Goal: Task Accomplishment & Management: Manage account settings

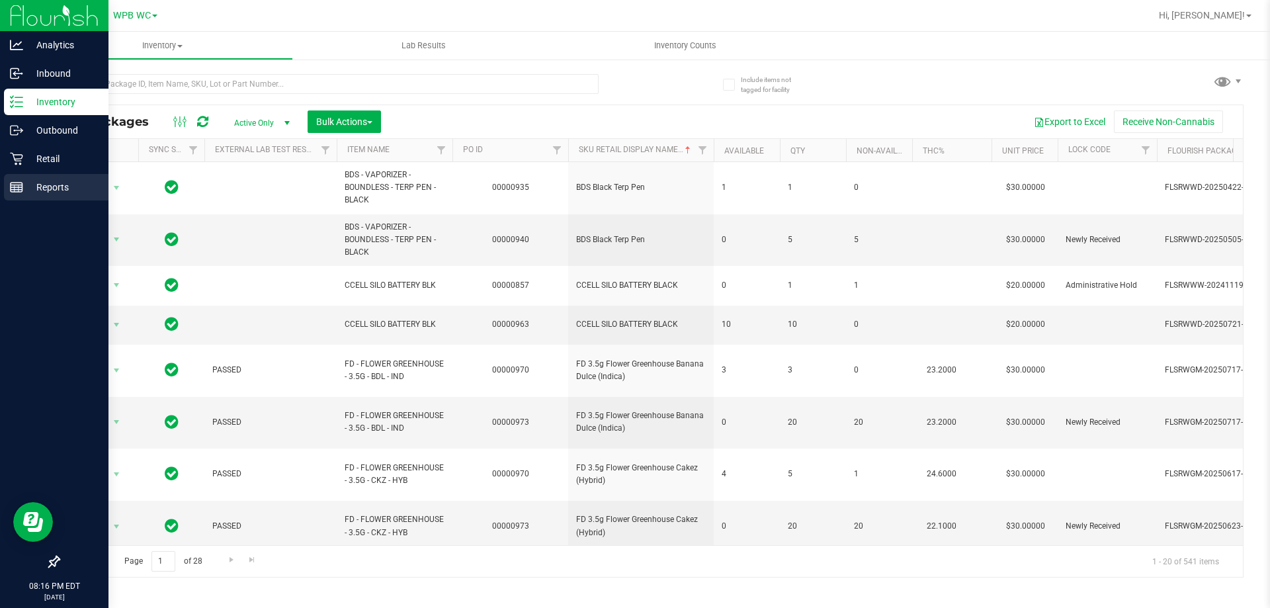
click at [17, 184] on icon at bounding box center [16, 187] width 13 height 13
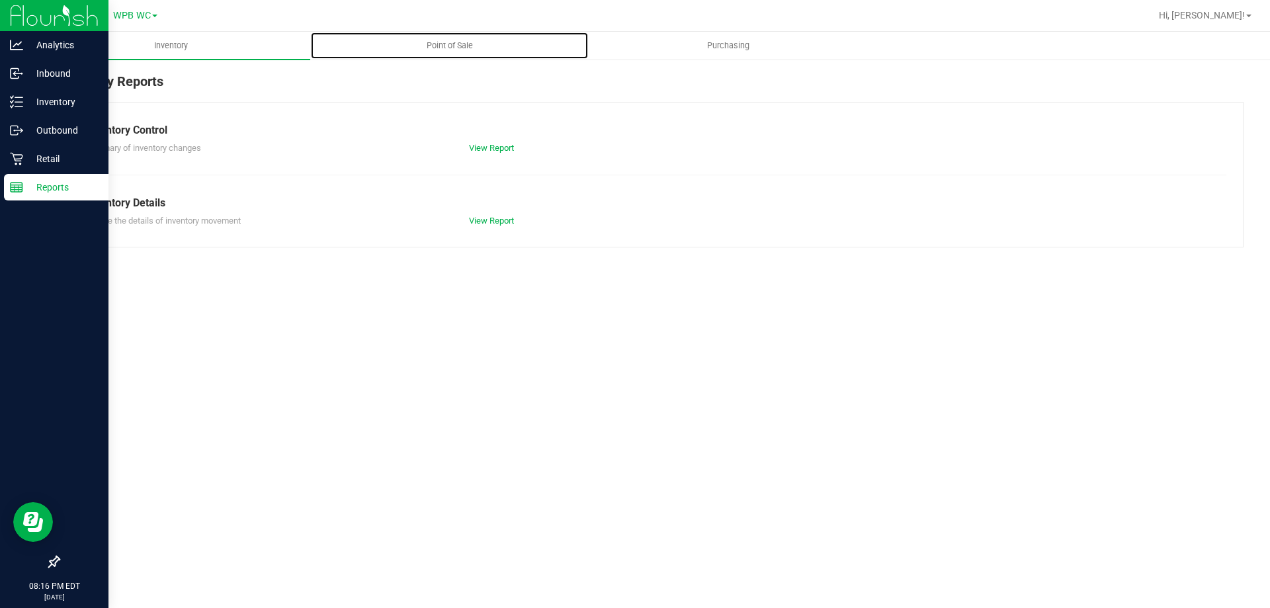
click at [420, 46] on span "Point of Sale" at bounding box center [450, 46] width 82 height 12
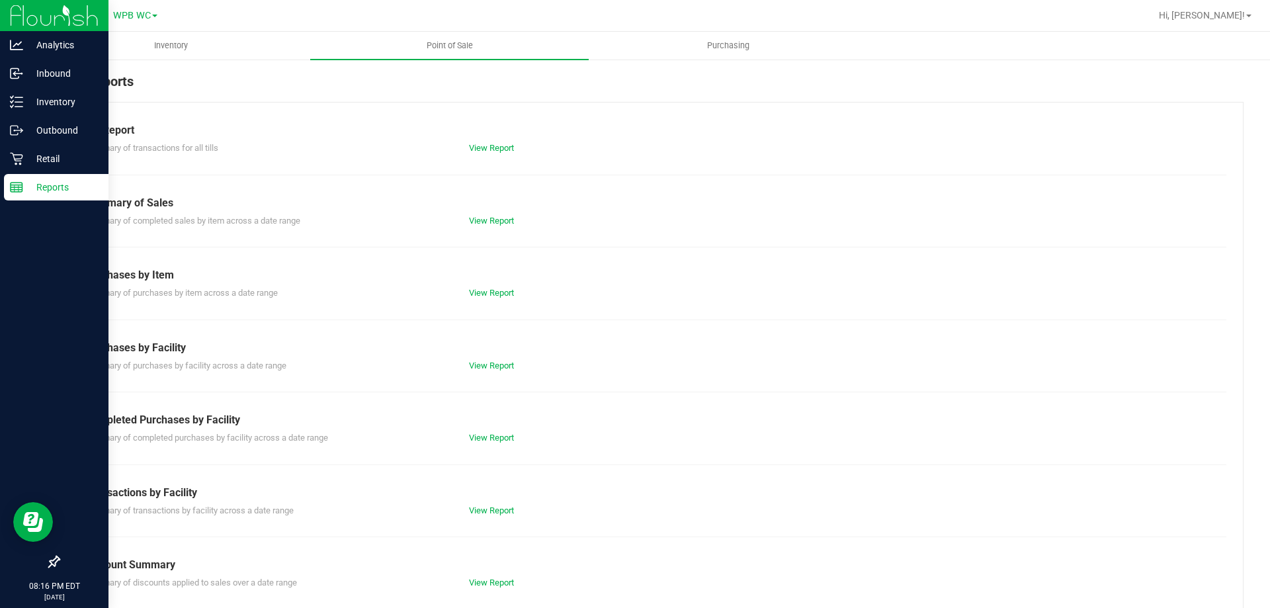
click at [479, 431] on div "Summary of completed purchases by facility across a date range View Report" at bounding box center [650, 436] width 1151 height 17
click at [477, 444] on div "View Report" at bounding box center [555, 437] width 192 height 13
click at [479, 443] on div "View Report" at bounding box center [555, 437] width 192 height 13
click at [484, 439] on link "View Report" at bounding box center [491, 438] width 45 height 10
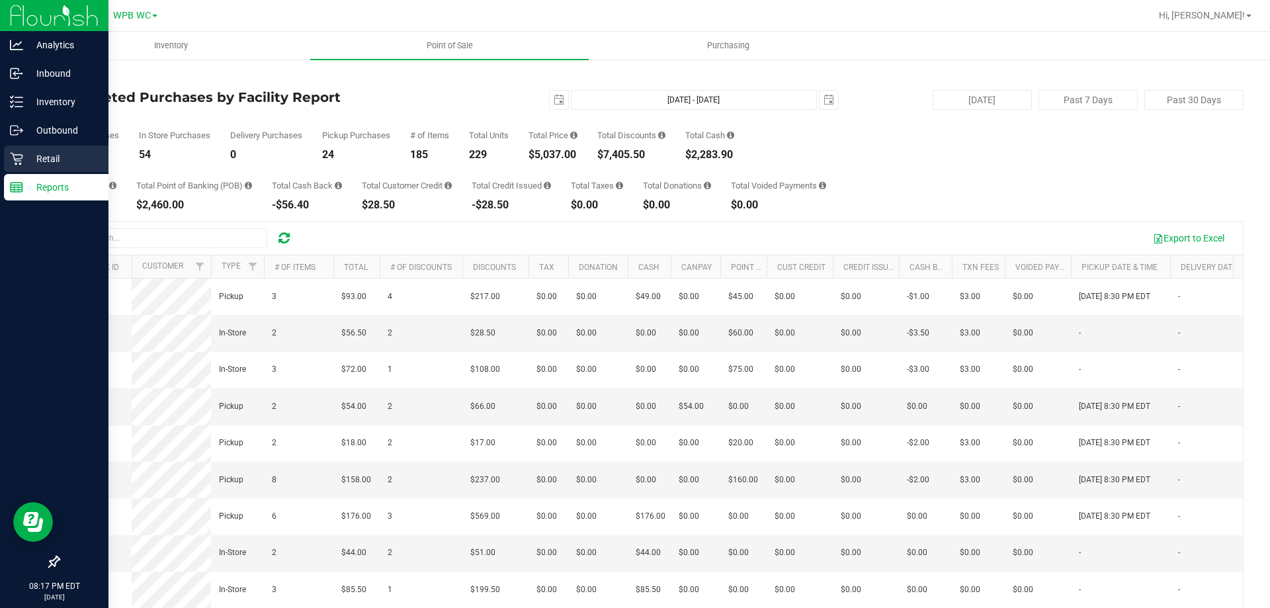
click at [50, 160] on p "Retail" at bounding box center [62, 159] width 79 height 16
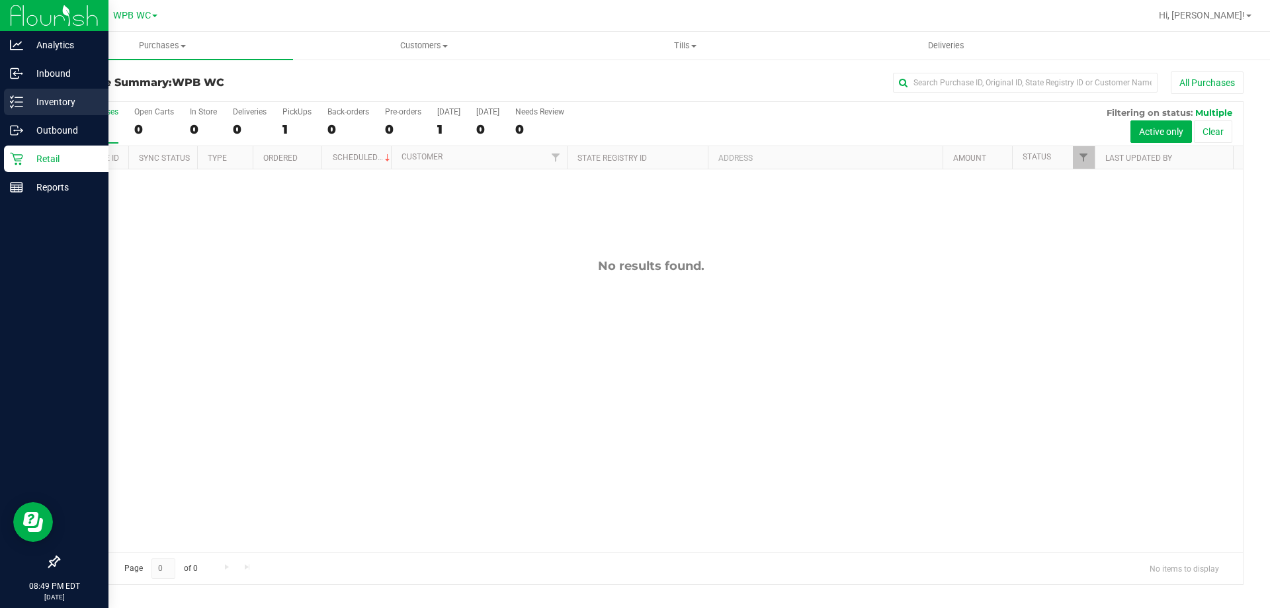
click at [45, 107] on p "Inventory" at bounding box center [62, 102] width 79 height 16
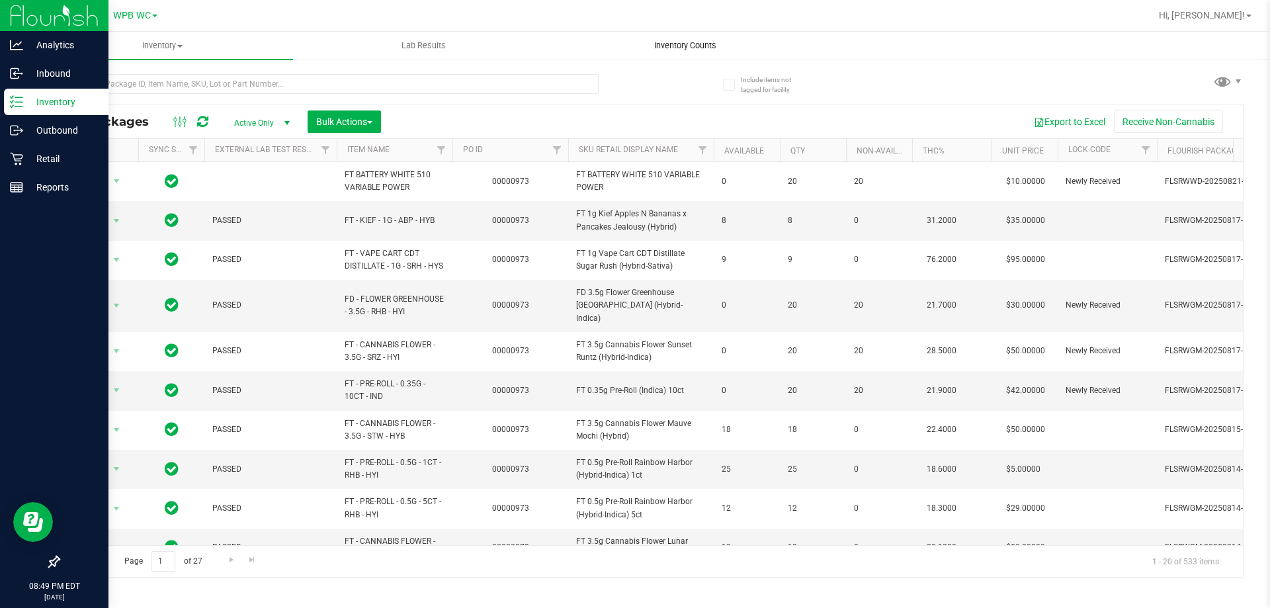
click at [689, 36] on uib-tab-heading "Inventory Counts" at bounding box center [685, 45] width 260 height 26
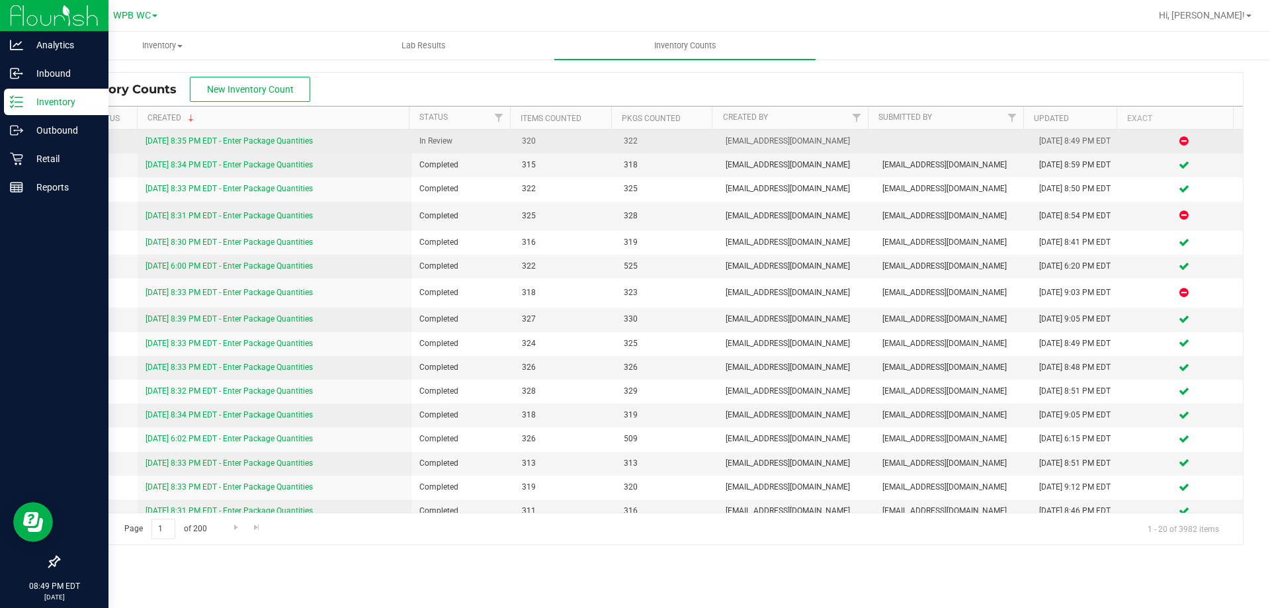
click at [256, 140] on link "[DATE] 8:35 PM EDT - Enter Package Quantities" at bounding box center [229, 140] width 167 height 9
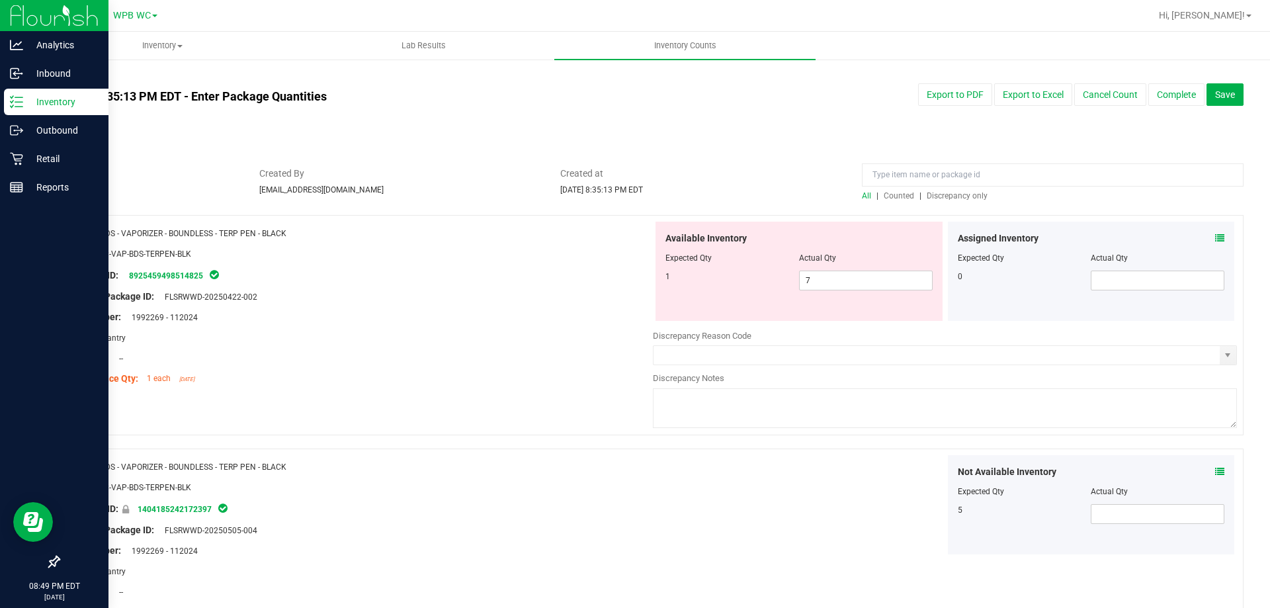
click at [936, 196] on span "Discrepancy only" at bounding box center [957, 195] width 61 height 9
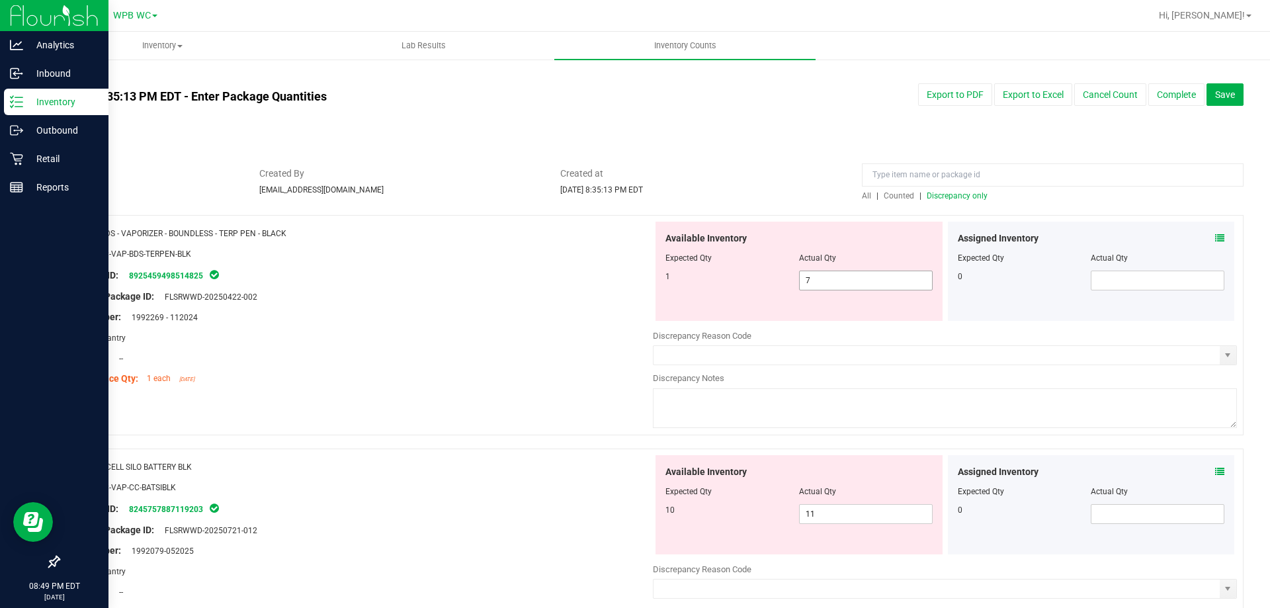
click at [832, 272] on span "7 7" at bounding box center [866, 281] width 134 height 20
type input "7"
type input "1"
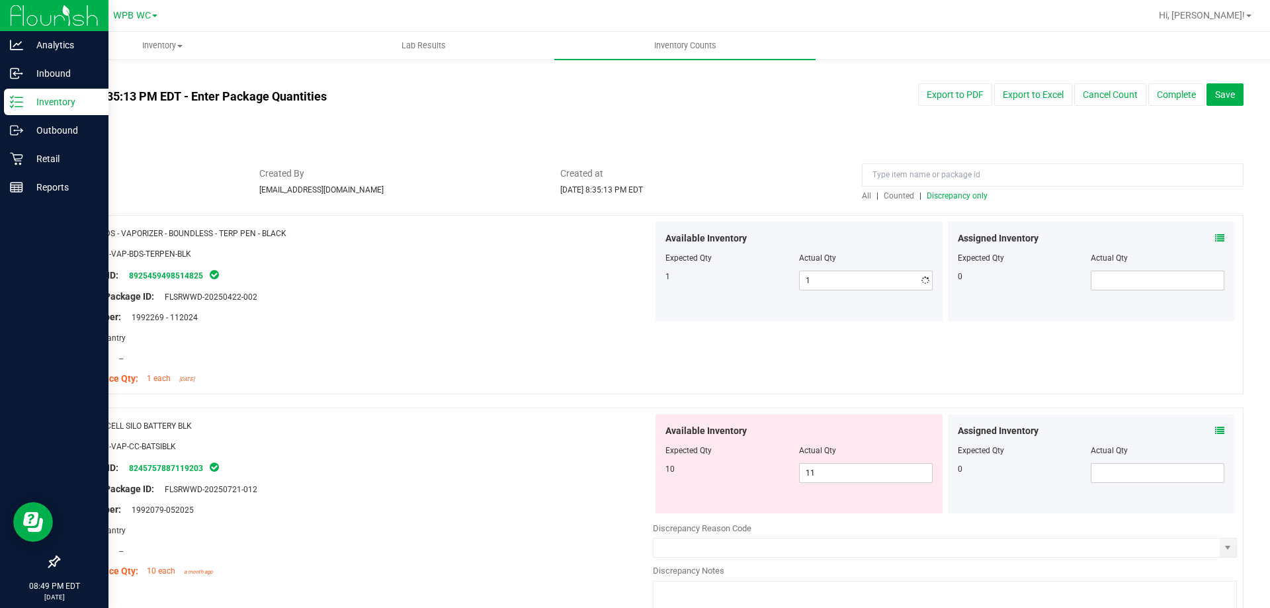
click at [579, 354] on div "Location: --" at bounding box center [361, 358] width 584 height 14
click at [843, 464] on span "11 11" at bounding box center [866, 473] width 134 height 20
type input "1"
type input "10"
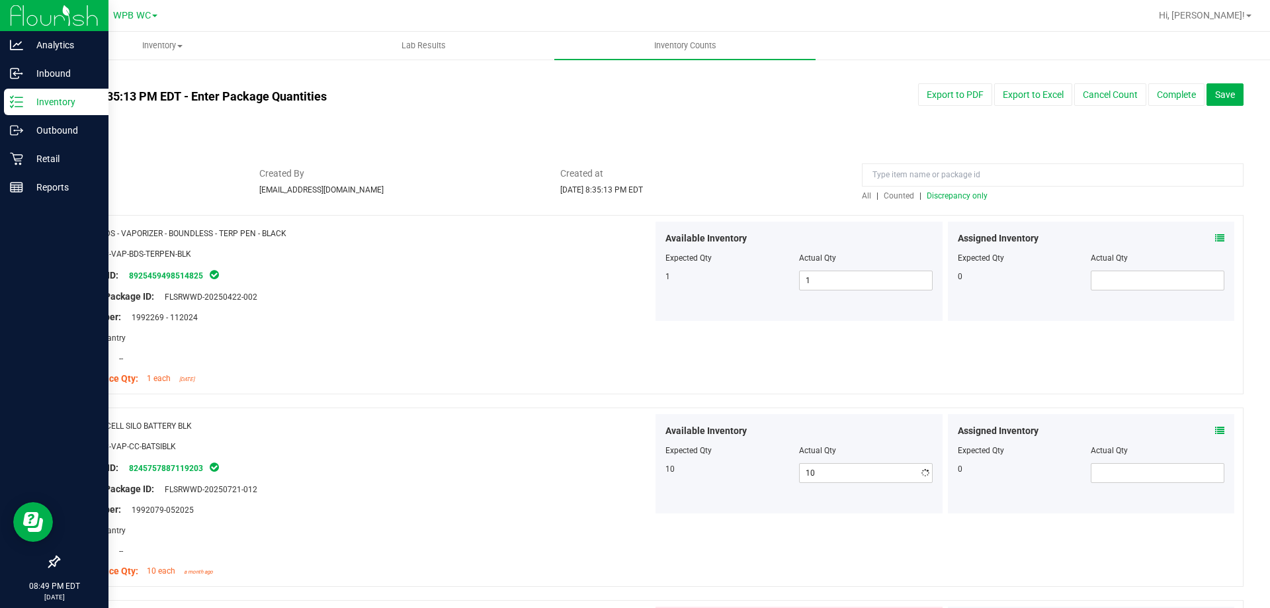
click at [433, 439] on div "SKU: ACC-VAP-CC-BATSIBLK" at bounding box center [361, 446] width 584 height 14
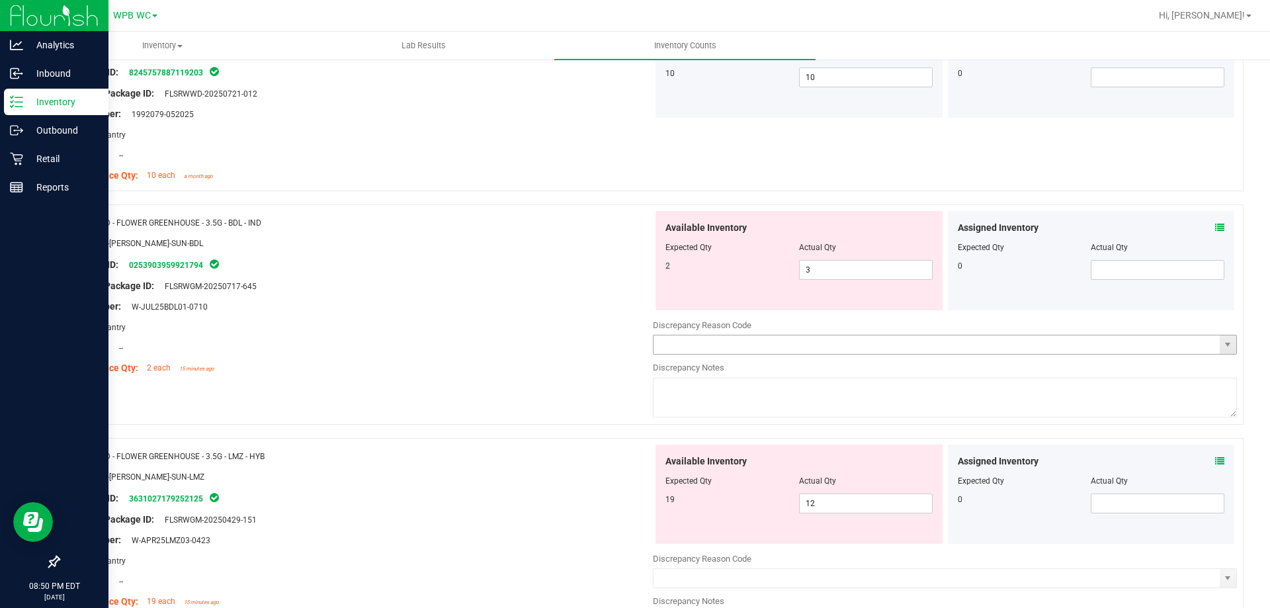
scroll to position [397, 0]
click at [852, 263] on span "3 3" at bounding box center [866, 269] width 134 height 20
type input "2"
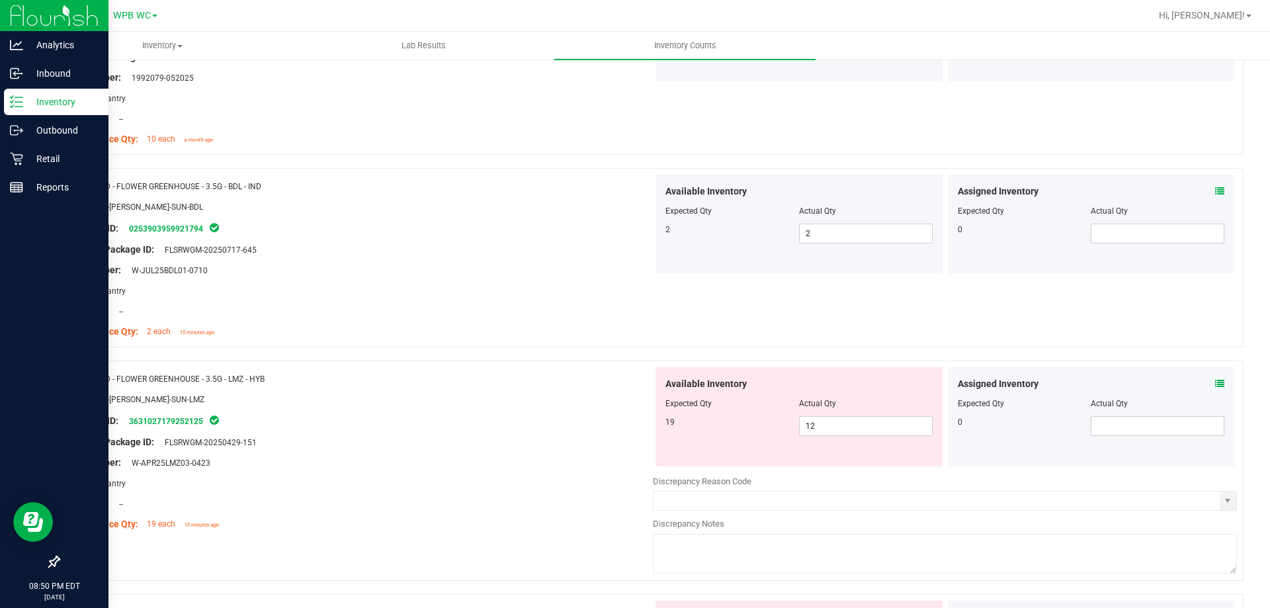
scroll to position [463, 0]
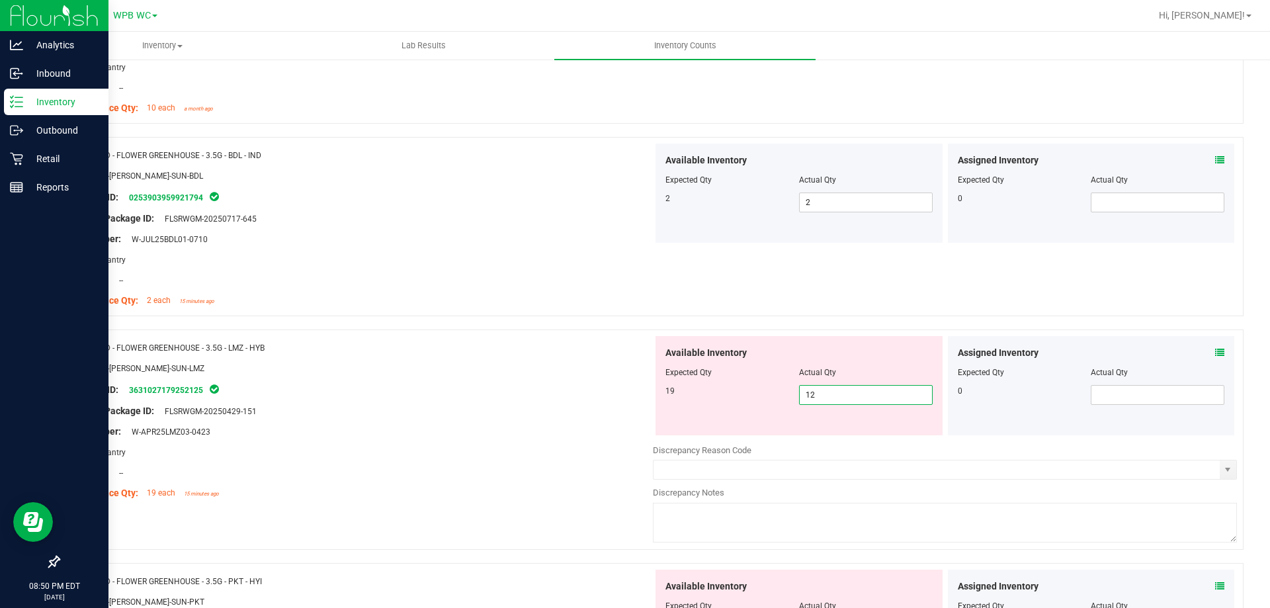
click at [855, 388] on span "12 12" at bounding box center [866, 395] width 134 height 20
type input "1"
type input "19"
drag, startPoint x: 472, startPoint y: 500, endPoint x: 488, endPoint y: 496, distance: 16.4
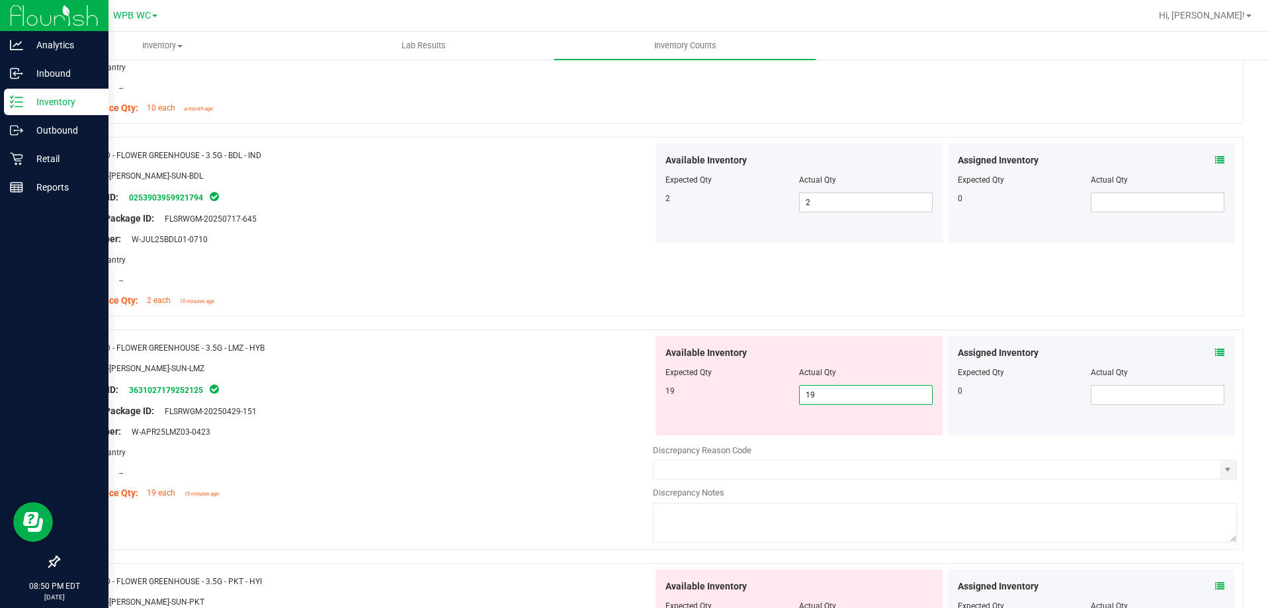
click at [477, 497] on div "Name: FD - FLOWER GREENHOUSE - 3.5G - LMZ - HYB SKU: FLO-[PERSON_NAME]-SUN-LMZ …" at bounding box center [361, 420] width 584 height 169
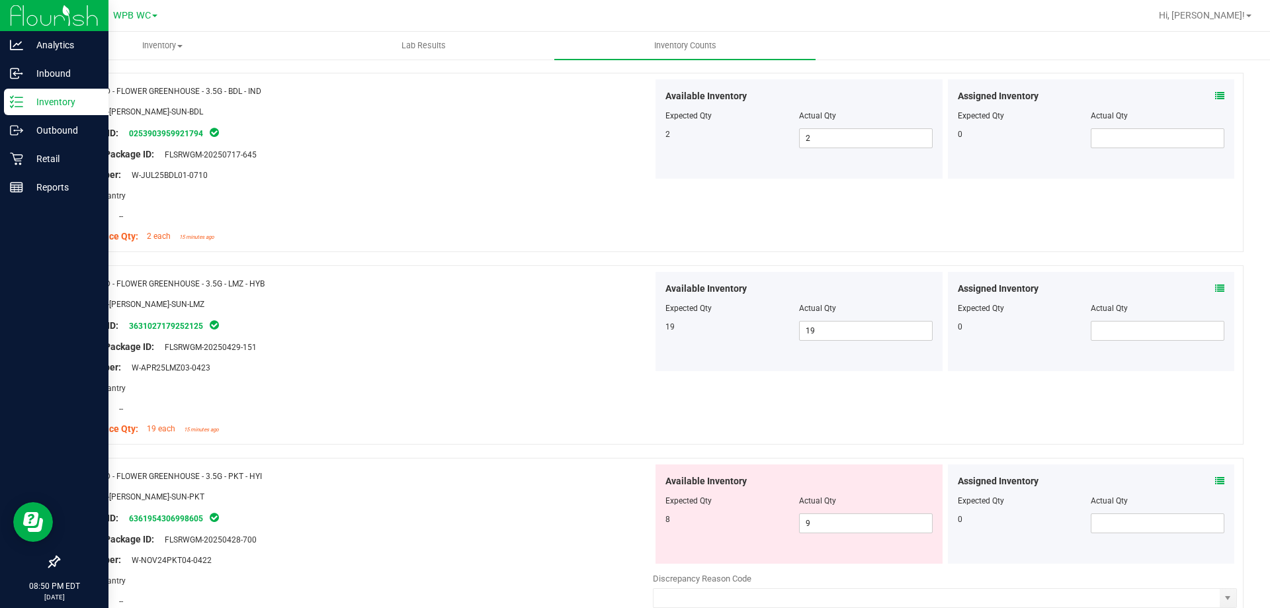
scroll to position [595, 0]
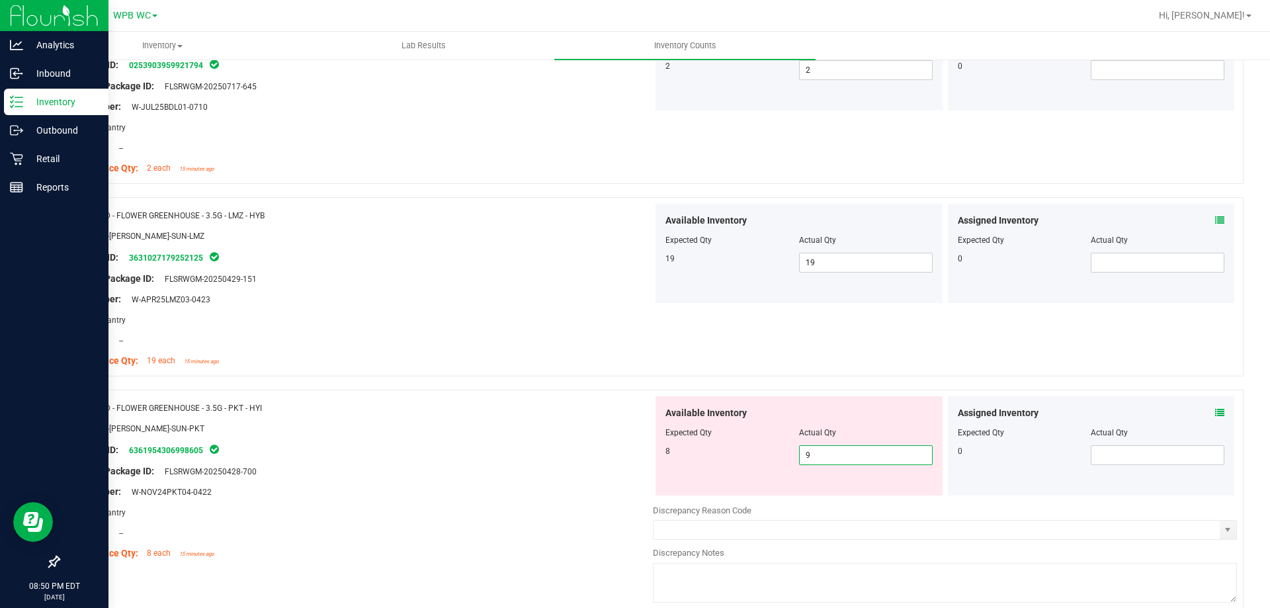
click at [857, 457] on span "9 9" at bounding box center [866, 455] width 134 height 20
type input "8"
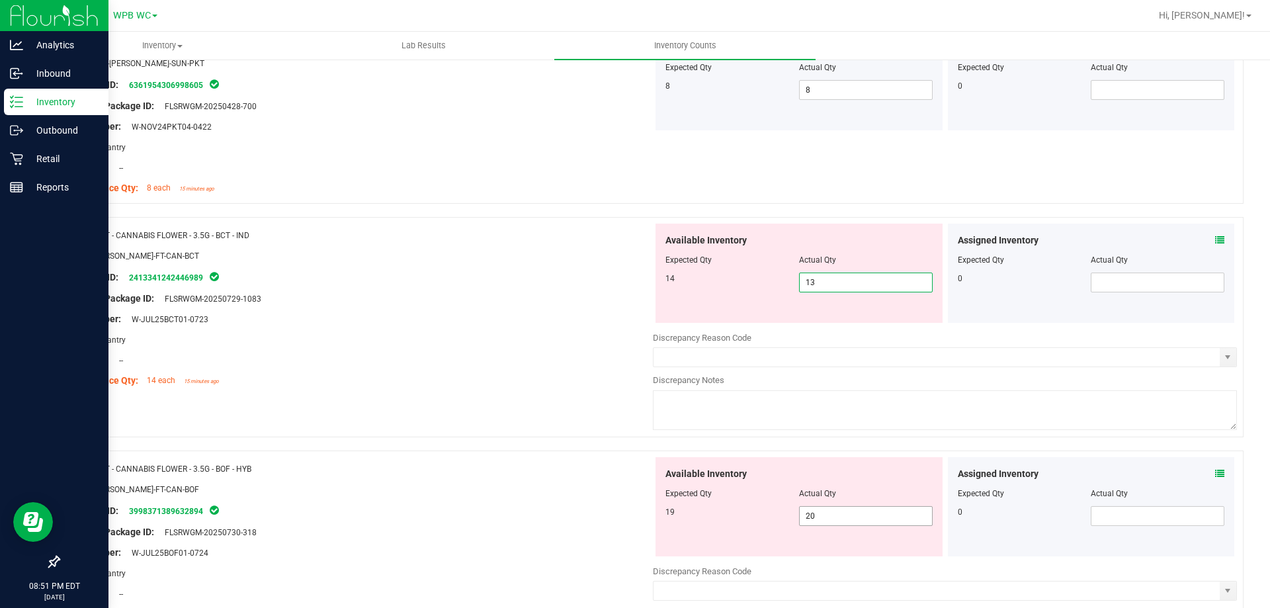
scroll to position [984, 0]
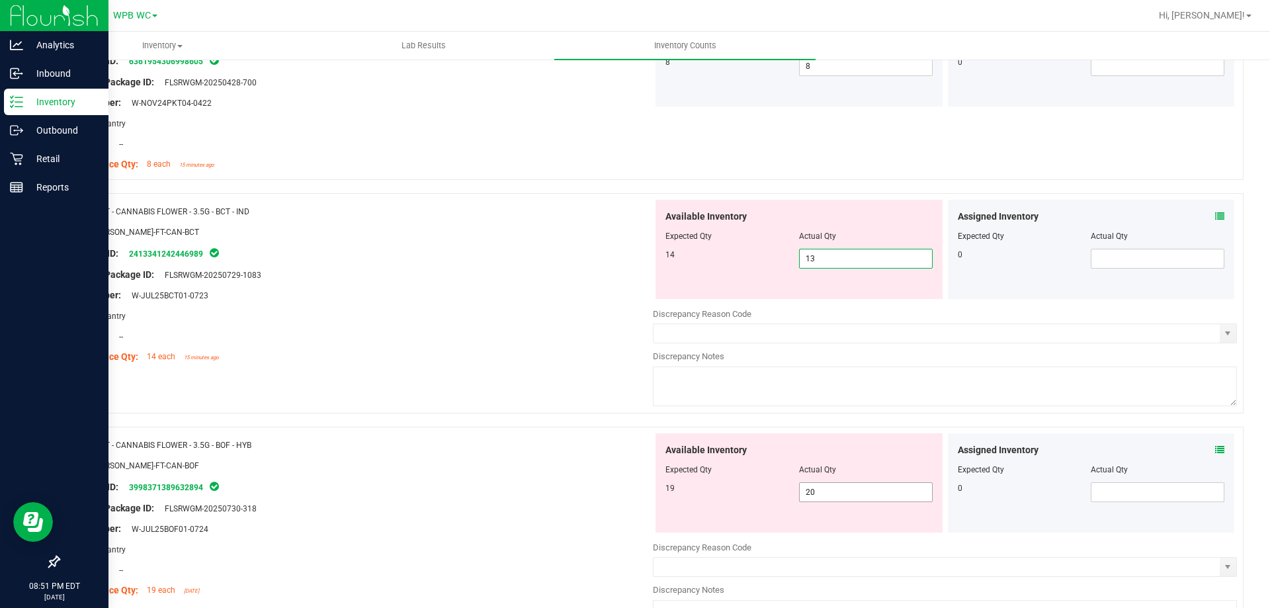
click at [873, 494] on span "20 20" at bounding box center [866, 492] width 134 height 20
type input "2"
type input "19"
click at [856, 264] on span "13 13" at bounding box center [866, 259] width 134 height 20
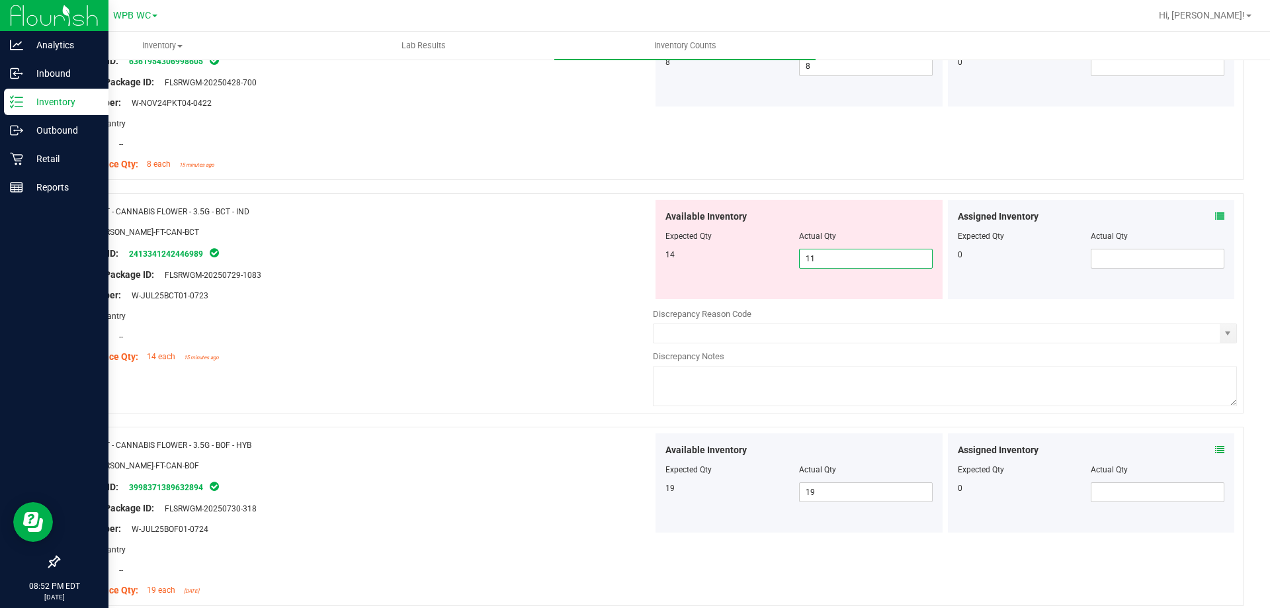
type input "1"
type input "14"
click at [459, 317] on div "Area: Pantry" at bounding box center [361, 316] width 584 height 14
type input "14"
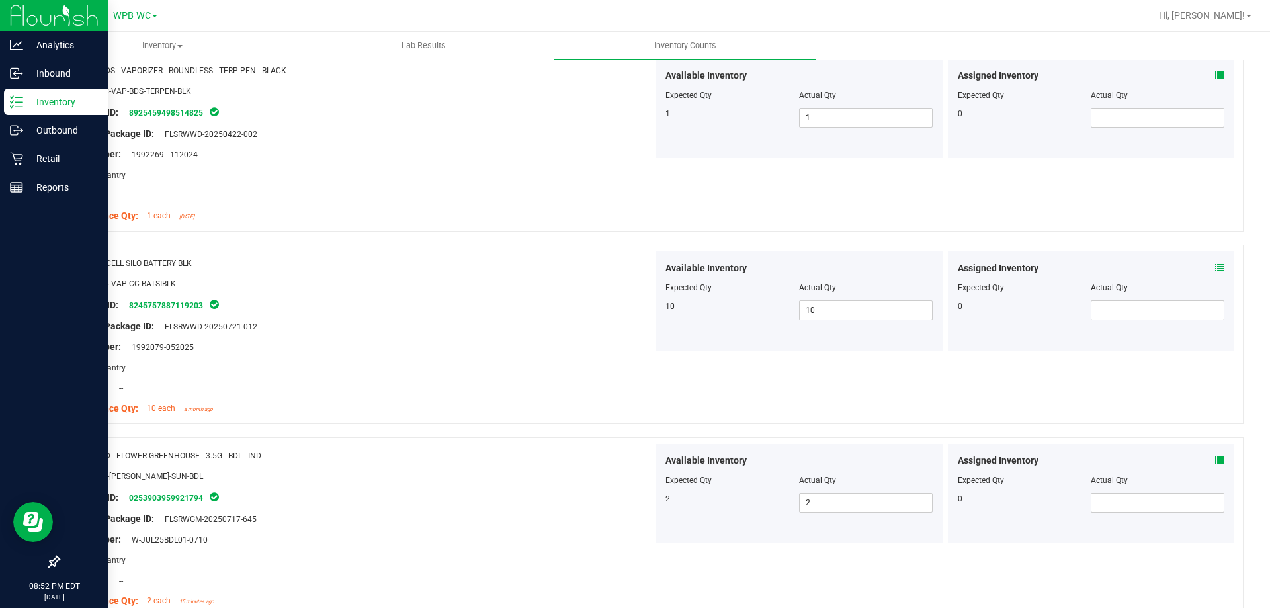
scroll to position [58, 0]
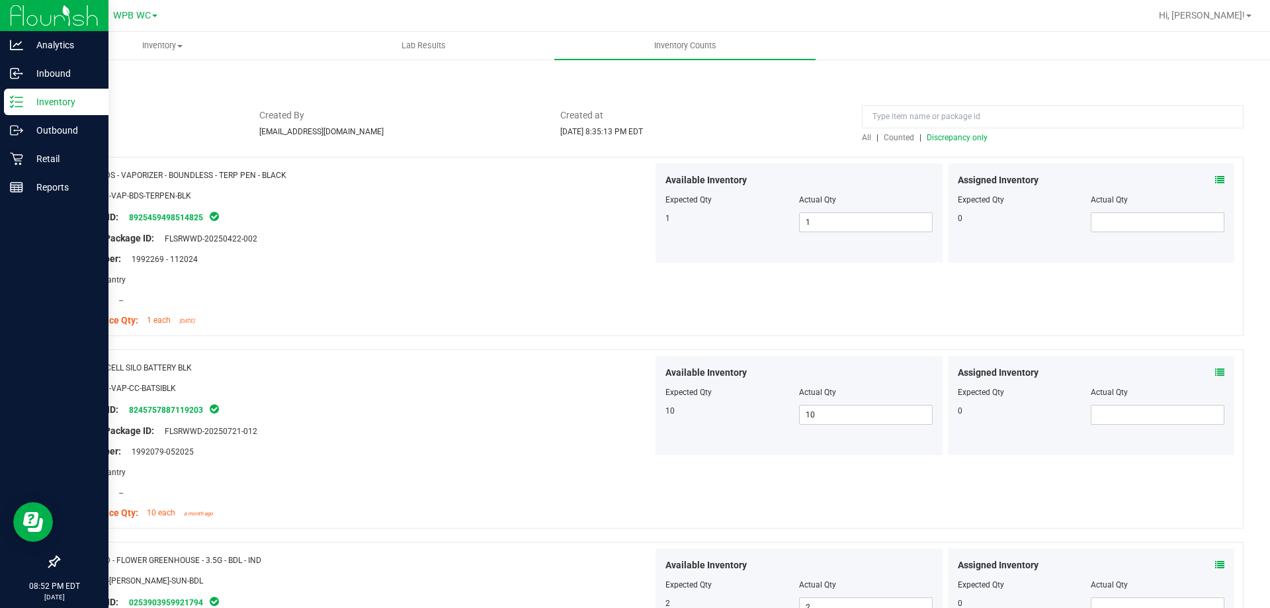
click at [946, 149] on div at bounding box center [651, 150] width 1186 height 13
click at [949, 130] on div at bounding box center [1053, 119] width 382 height 23
click at [949, 135] on span "Discrepancy only" at bounding box center [957, 137] width 61 height 9
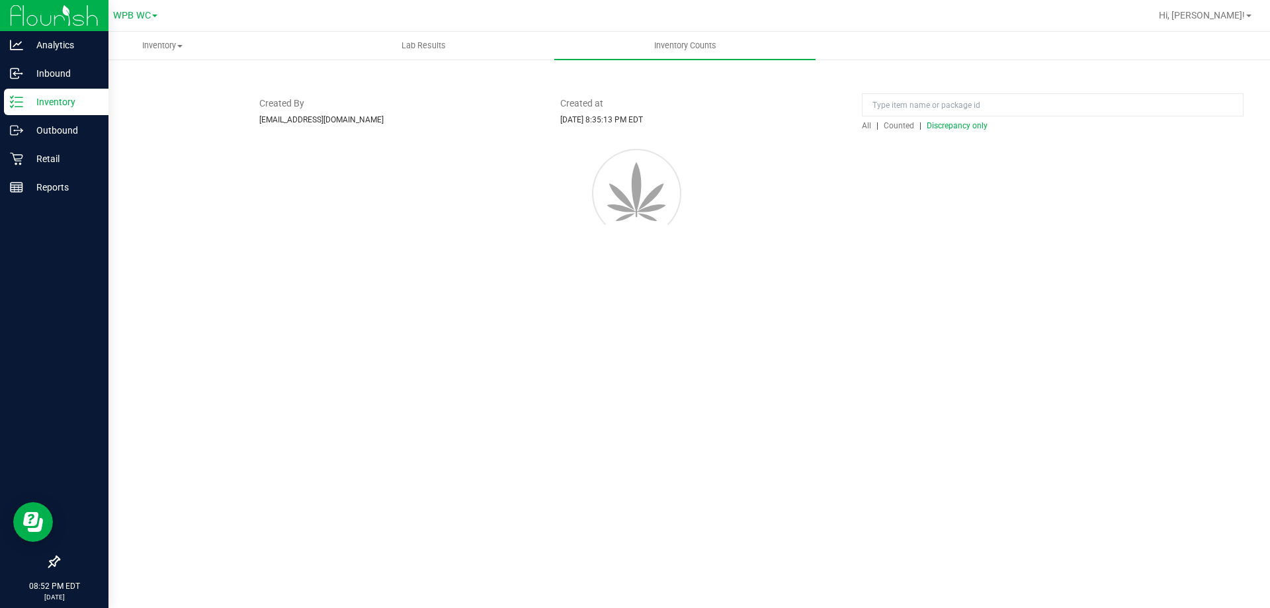
scroll to position [0, 0]
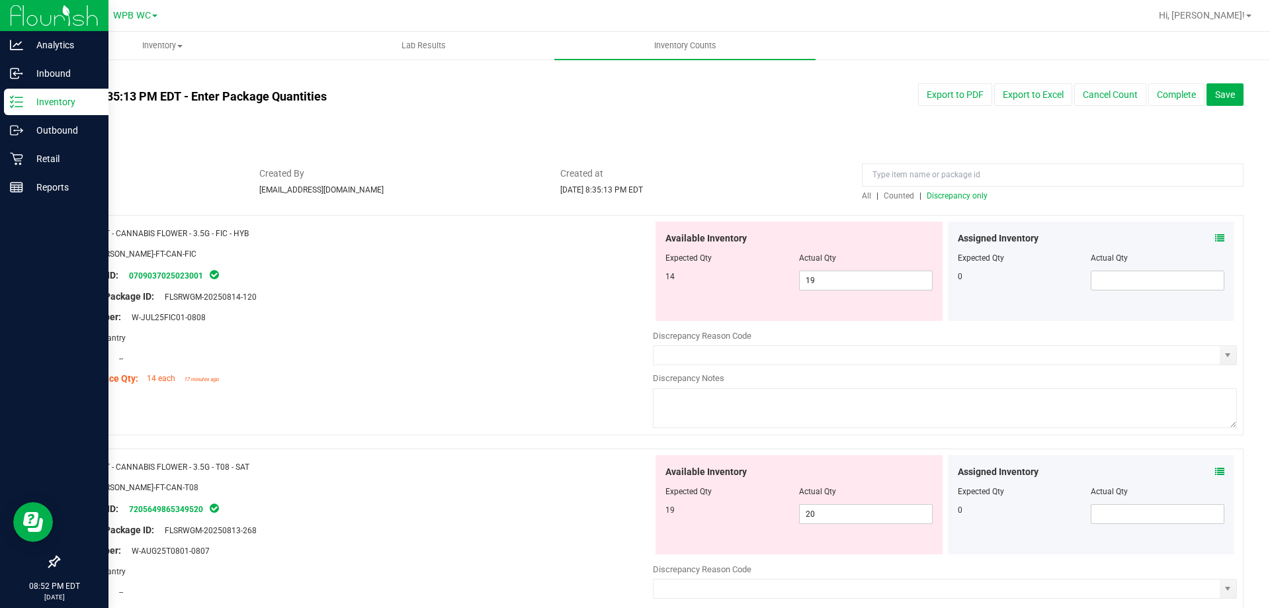
click at [573, 300] on div "Original Package ID: FLSRWGM-20250814-120" at bounding box center [361, 297] width 584 height 14
click at [558, 309] on div at bounding box center [361, 307] width 584 height 7
click at [822, 288] on span "19 19" at bounding box center [866, 281] width 134 height 20
type input "14"
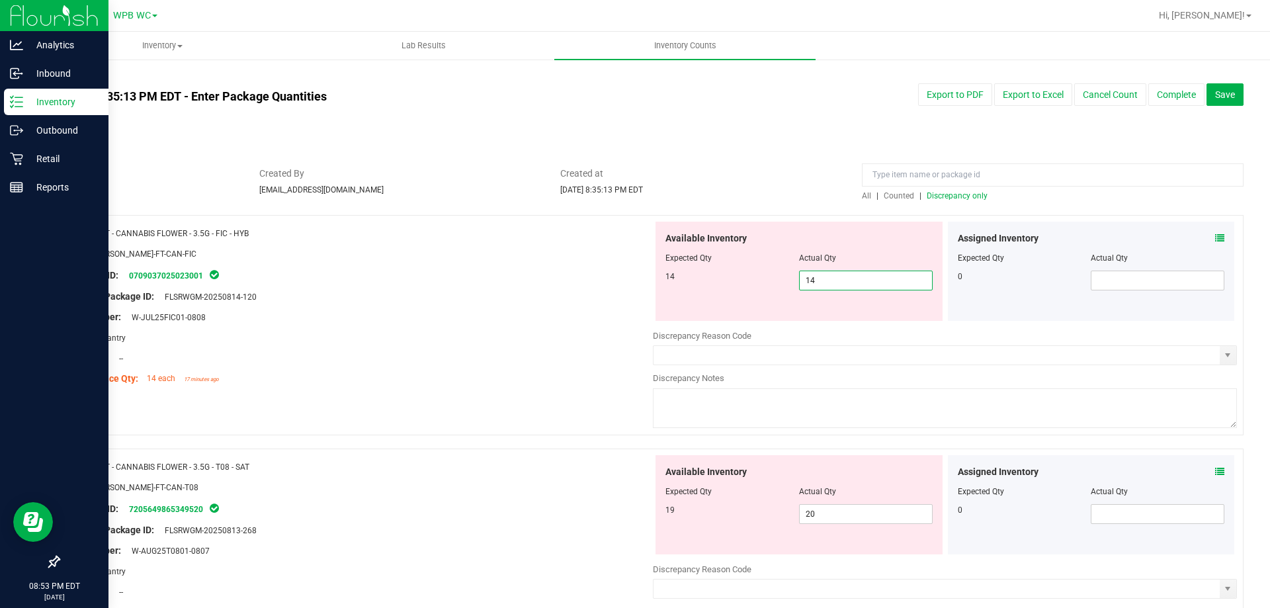
click at [441, 323] on div "Lot Number: W-JUL25FIC01-0808" at bounding box center [361, 317] width 584 height 14
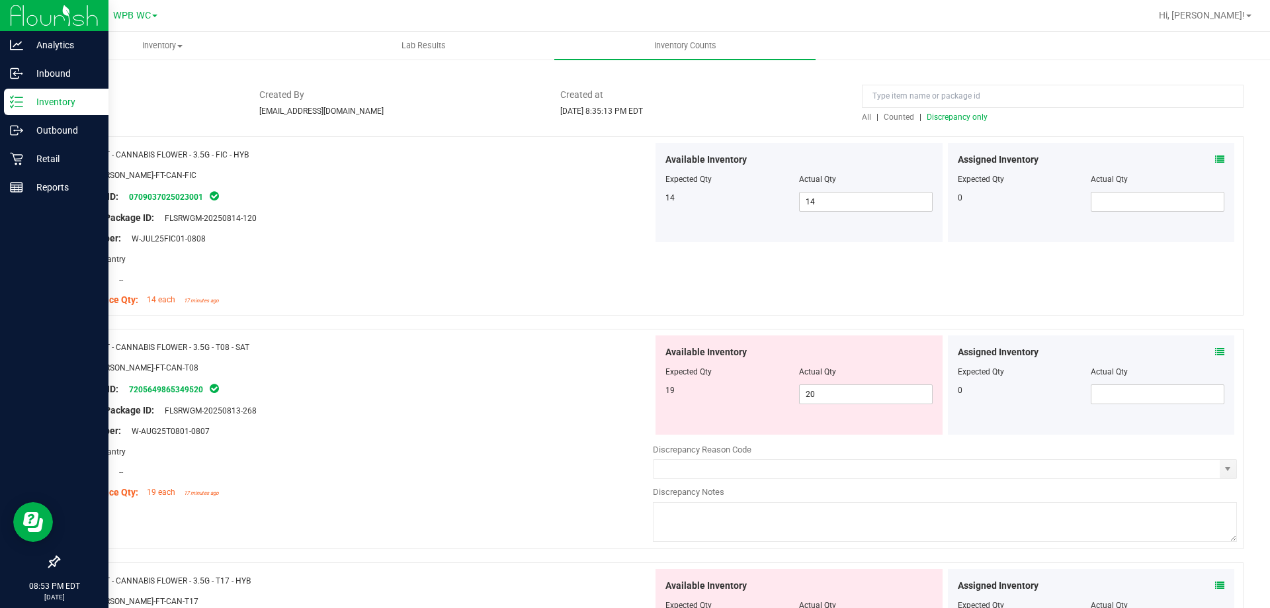
scroll to position [198, 0]
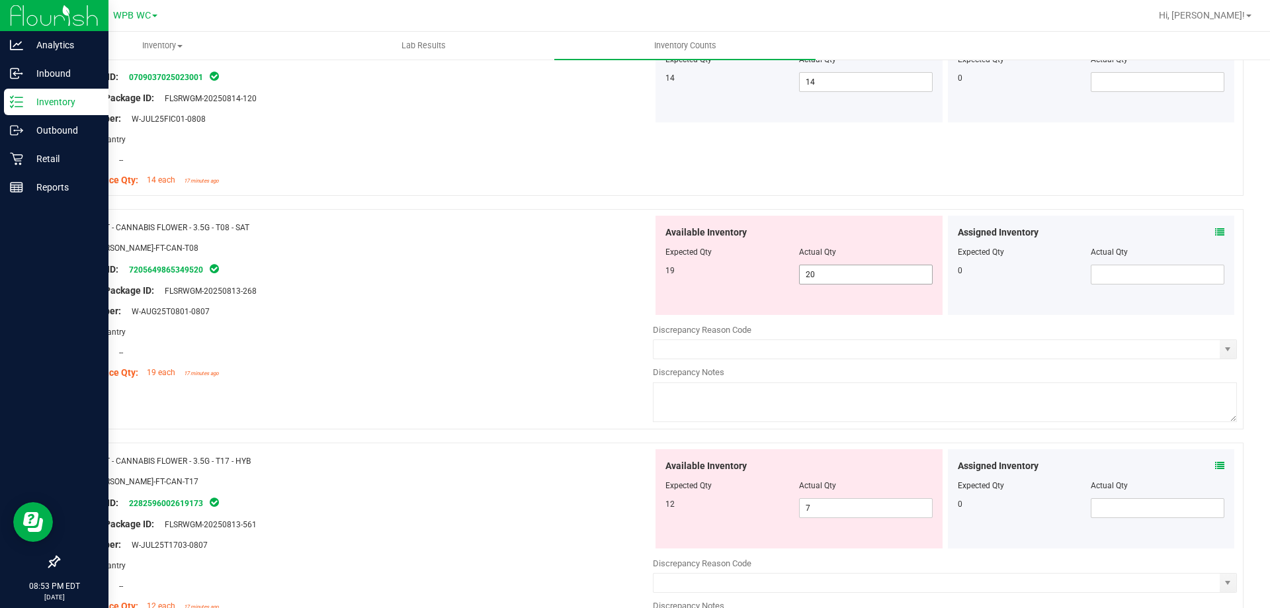
click at [841, 269] on span "20 20" at bounding box center [866, 275] width 134 height 20
click at [841, 269] on input "20" at bounding box center [866, 274] width 132 height 19
type input "19"
click at [435, 280] on div at bounding box center [361, 280] width 584 height 7
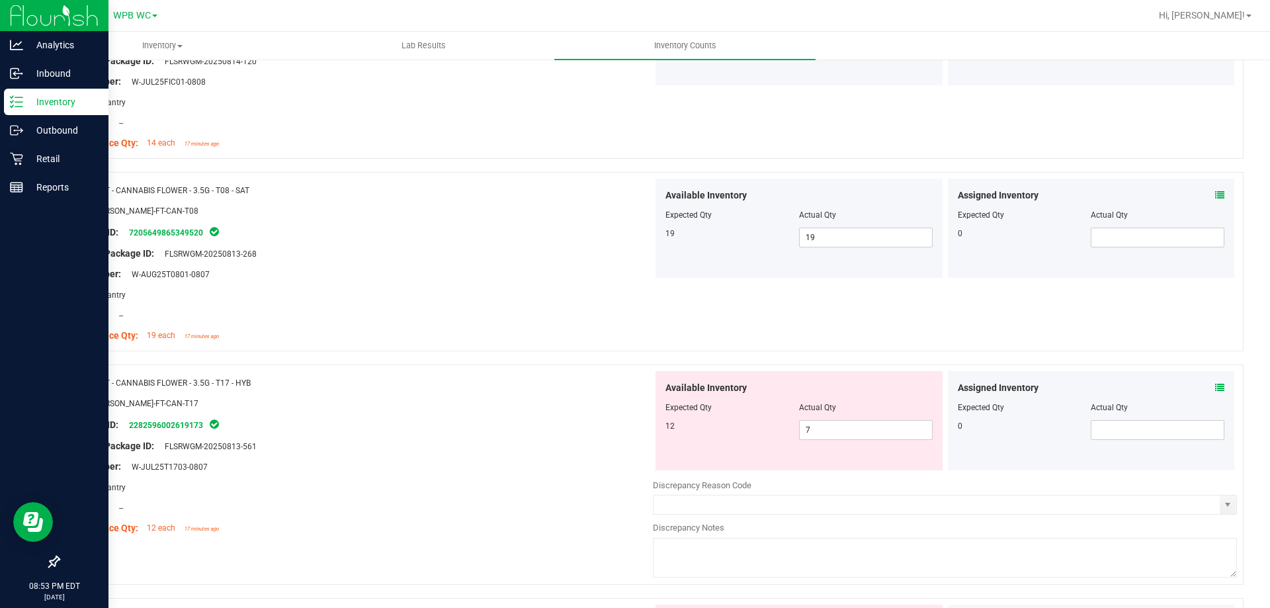
scroll to position [331, 0]
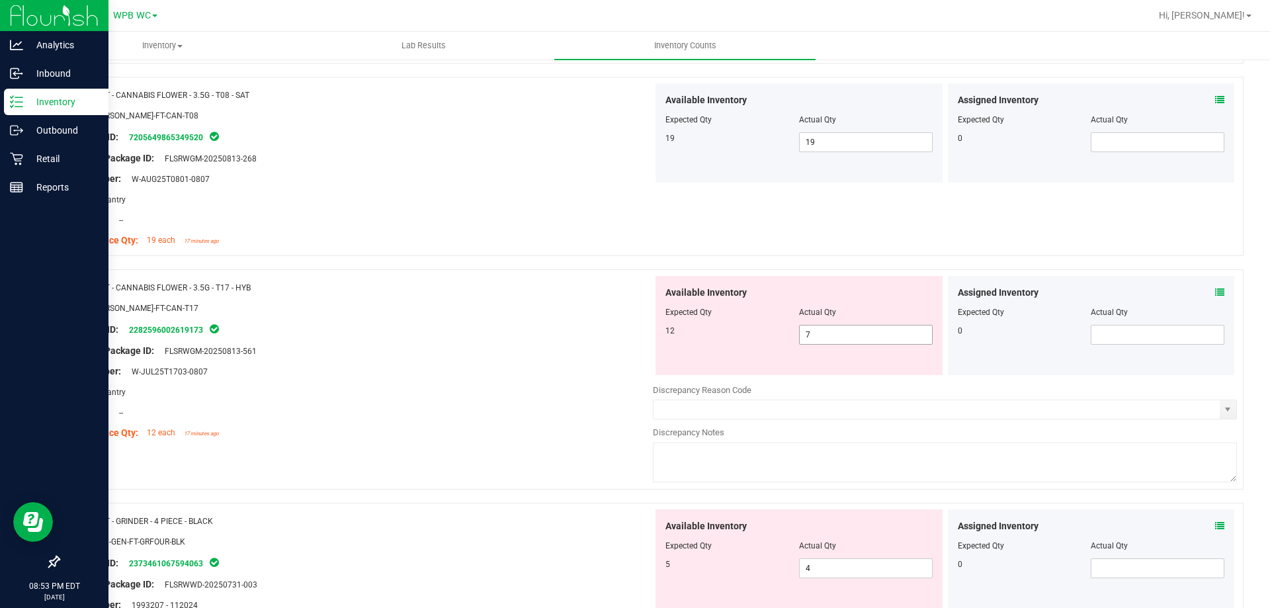
click at [812, 335] on span "7 7" at bounding box center [866, 335] width 134 height 20
click at [0, 0] on input "7" at bounding box center [0, 0] width 0 height 0
type input "12"
click at [384, 402] on div at bounding box center [361, 402] width 584 height 7
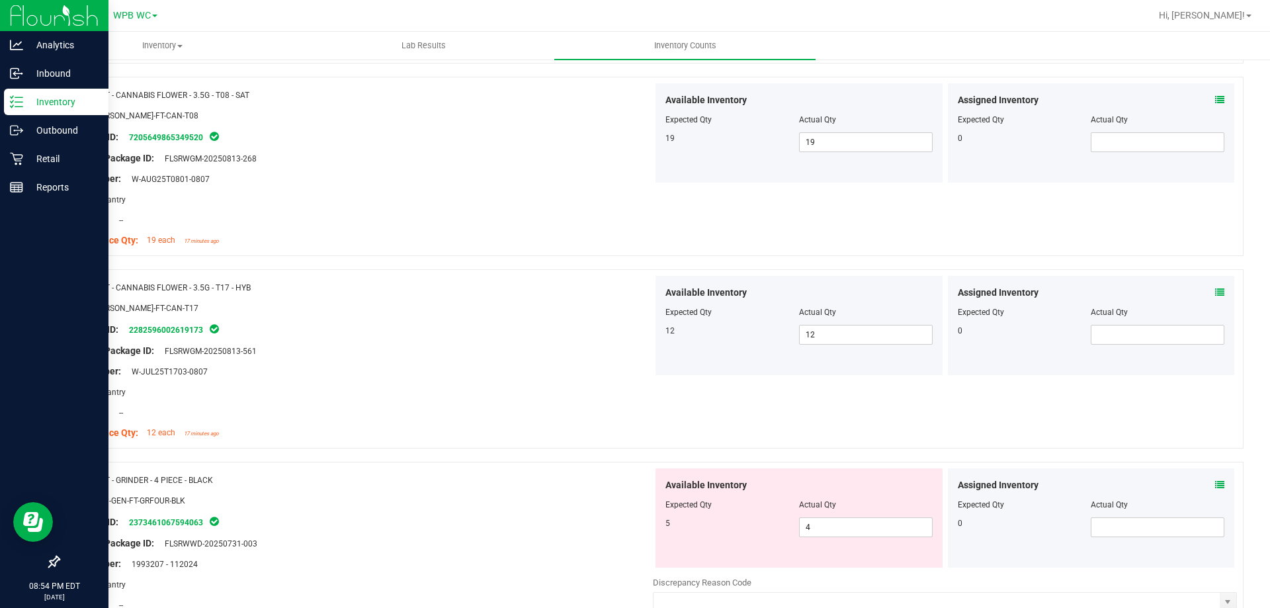
scroll to position [0, 0]
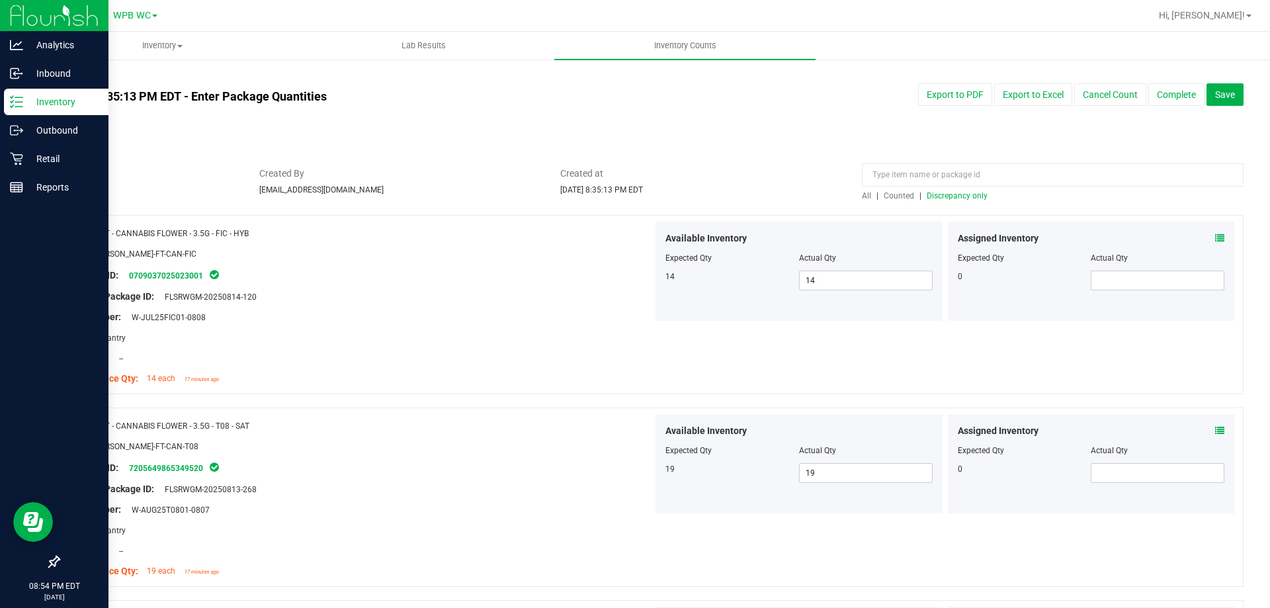
click at [948, 200] on span "Discrepancy only" at bounding box center [957, 195] width 61 height 9
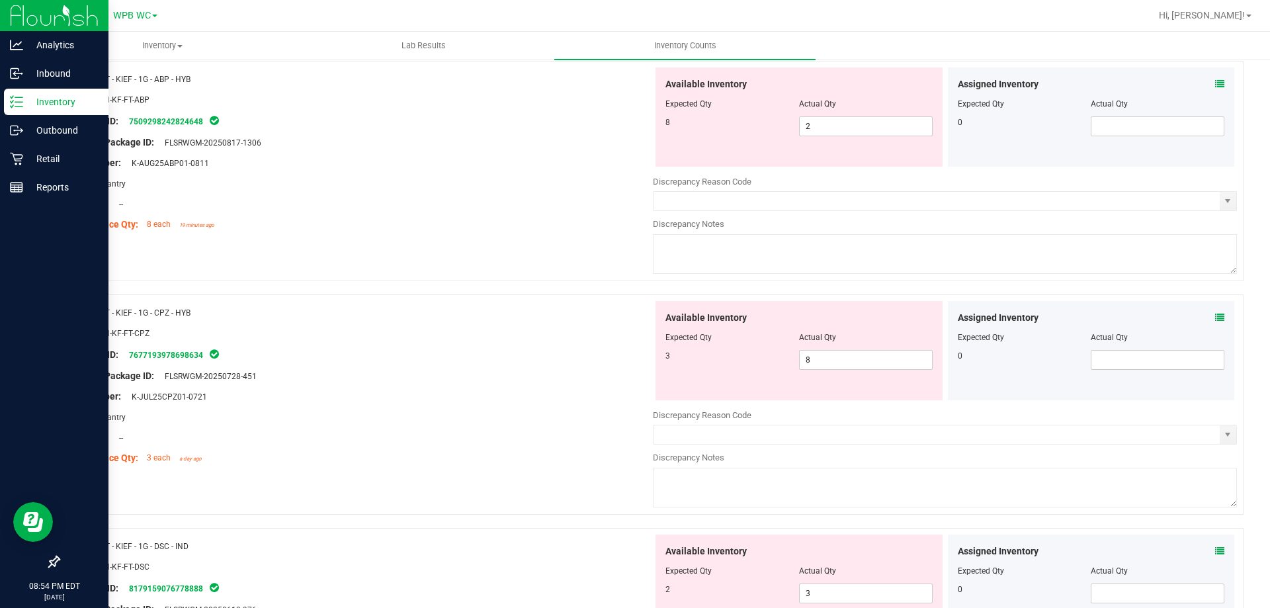
scroll to position [397, 0]
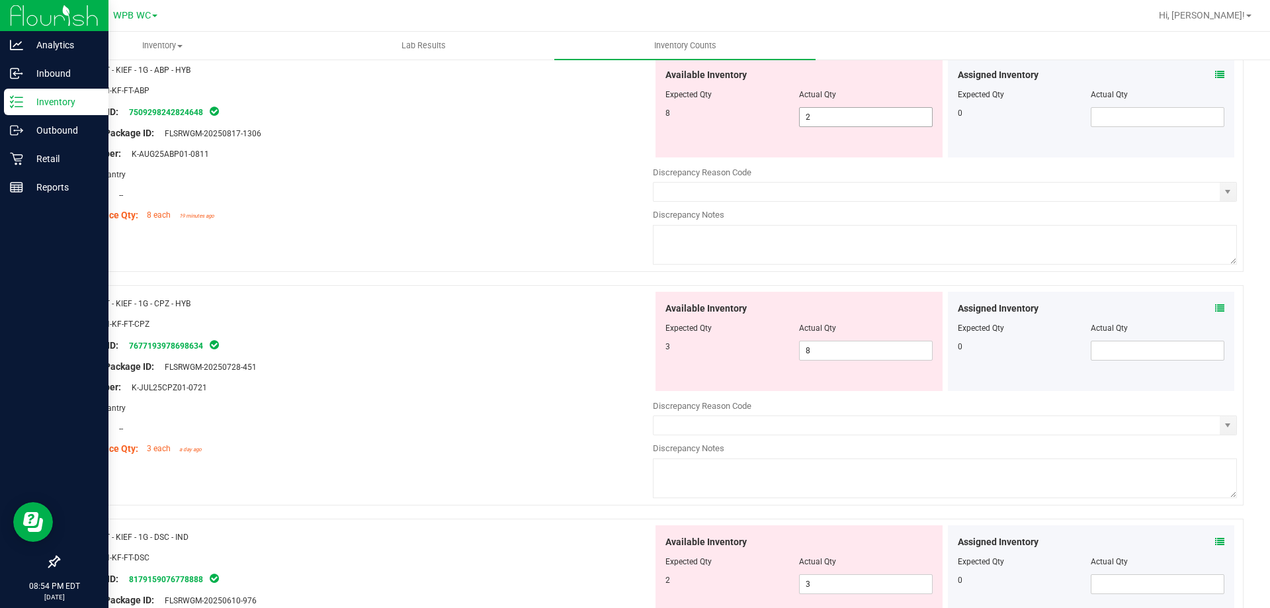
click at [847, 116] on span "2 2" at bounding box center [866, 117] width 134 height 20
click at [847, 116] on input "2" at bounding box center [866, 117] width 132 height 19
type input "8"
click at [488, 173] on div "Area: Pantry" at bounding box center [361, 174] width 584 height 14
type input "8"
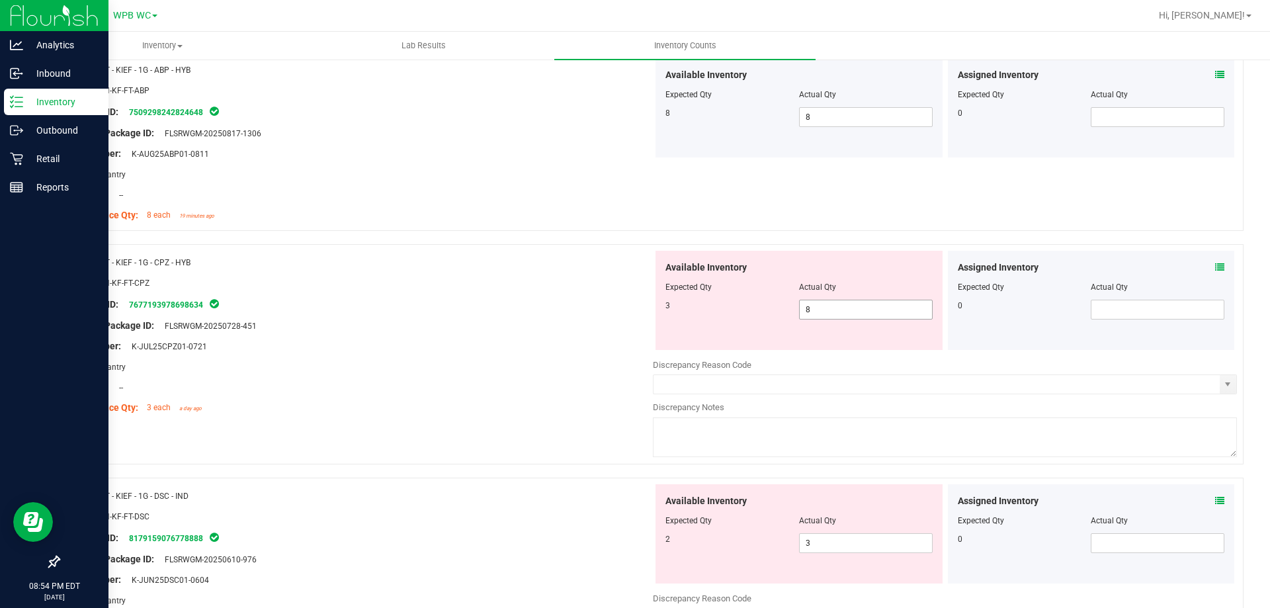
click at [843, 303] on span "8 8" at bounding box center [866, 310] width 134 height 20
click at [843, 303] on input "8" at bounding box center [866, 309] width 132 height 19
type input "3"
click at [551, 290] on div at bounding box center [361, 293] width 584 height 7
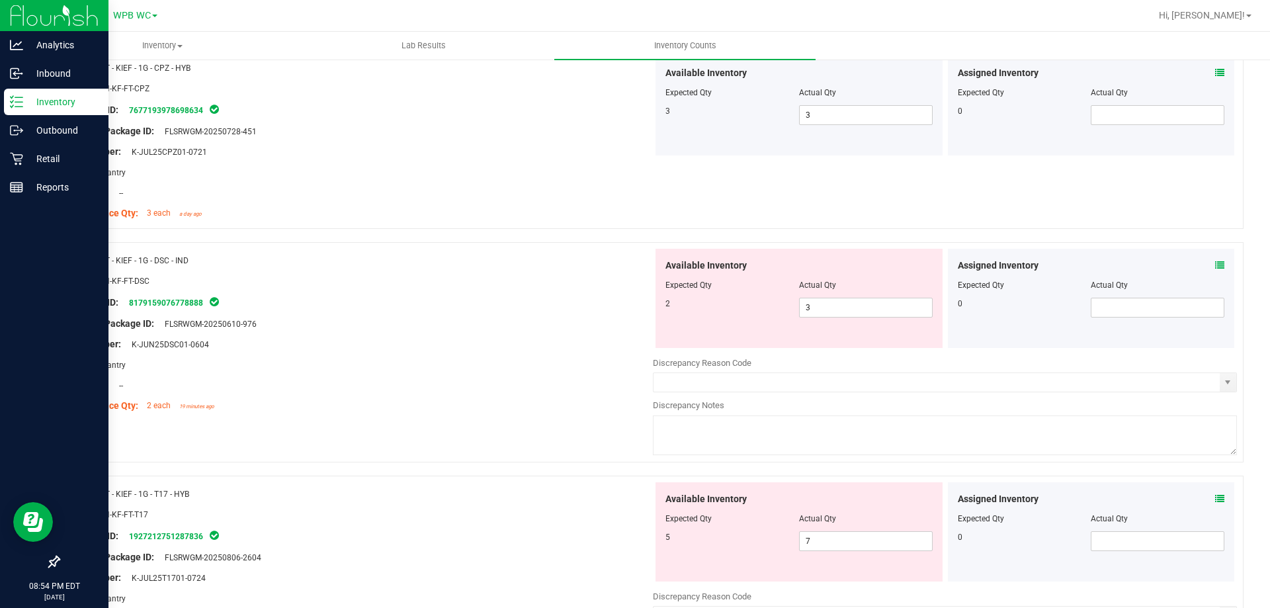
scroll to position [595, 0]
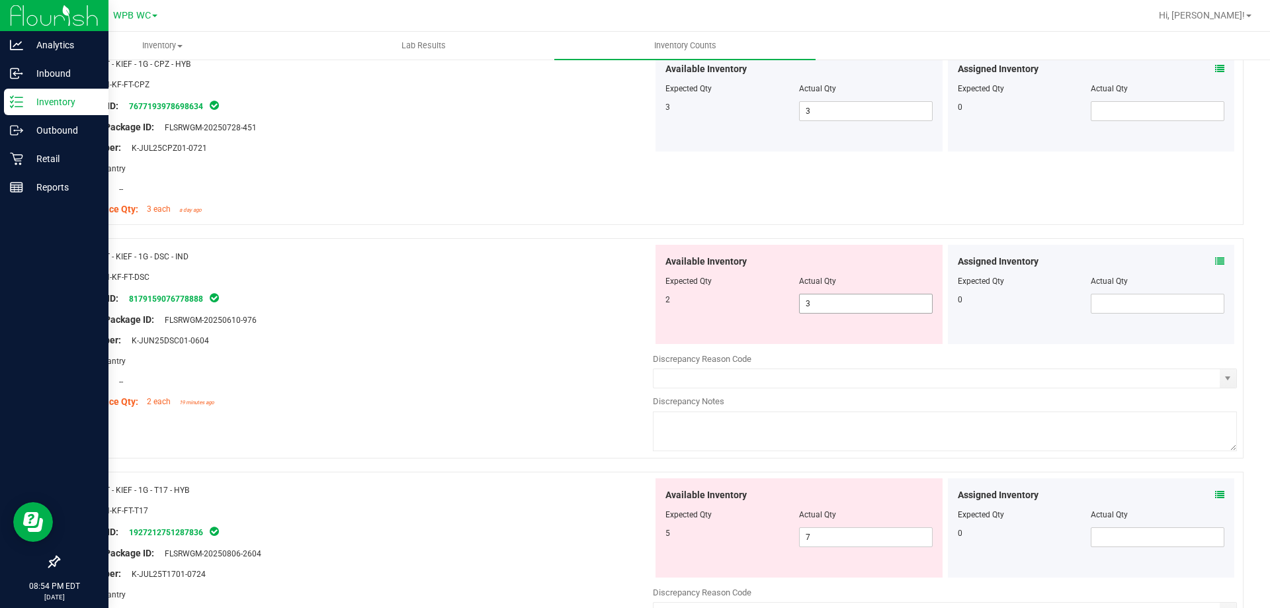
click at [878, 304] on span "3 3" at bounding box center [866, 304] width 134 height 20
click at [878, 304] on input "3" at bounding box center [866, 303] width 132 height 19
type input "2"
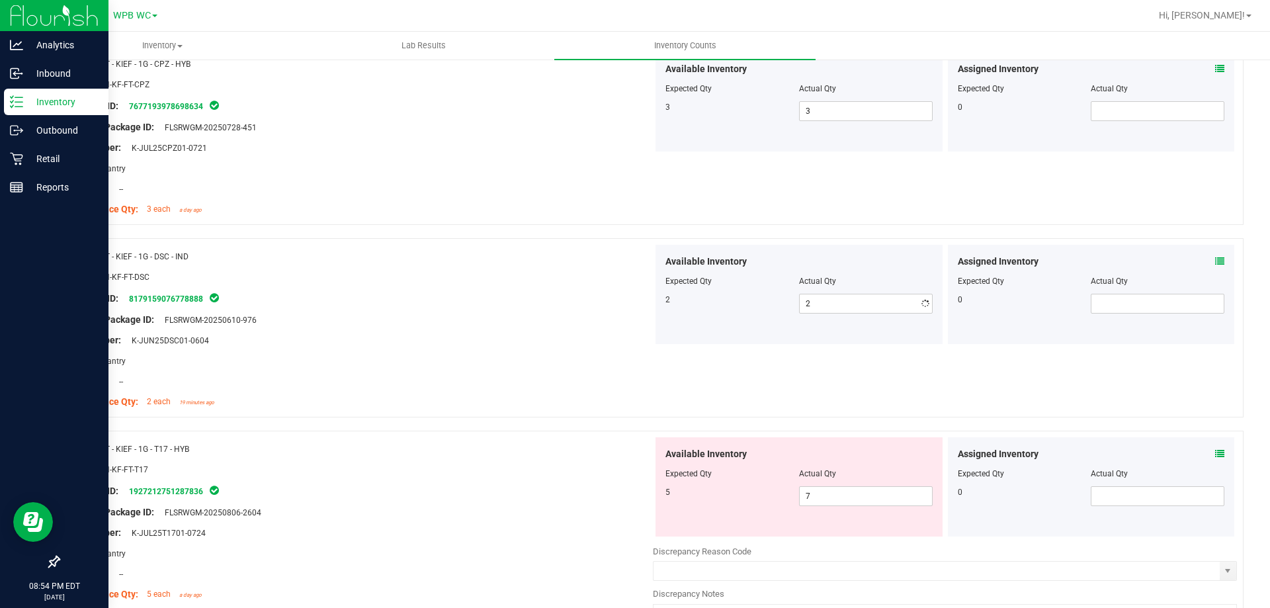
click at [429, 308] on div at bounding box center [361, 309] width 584 height 7
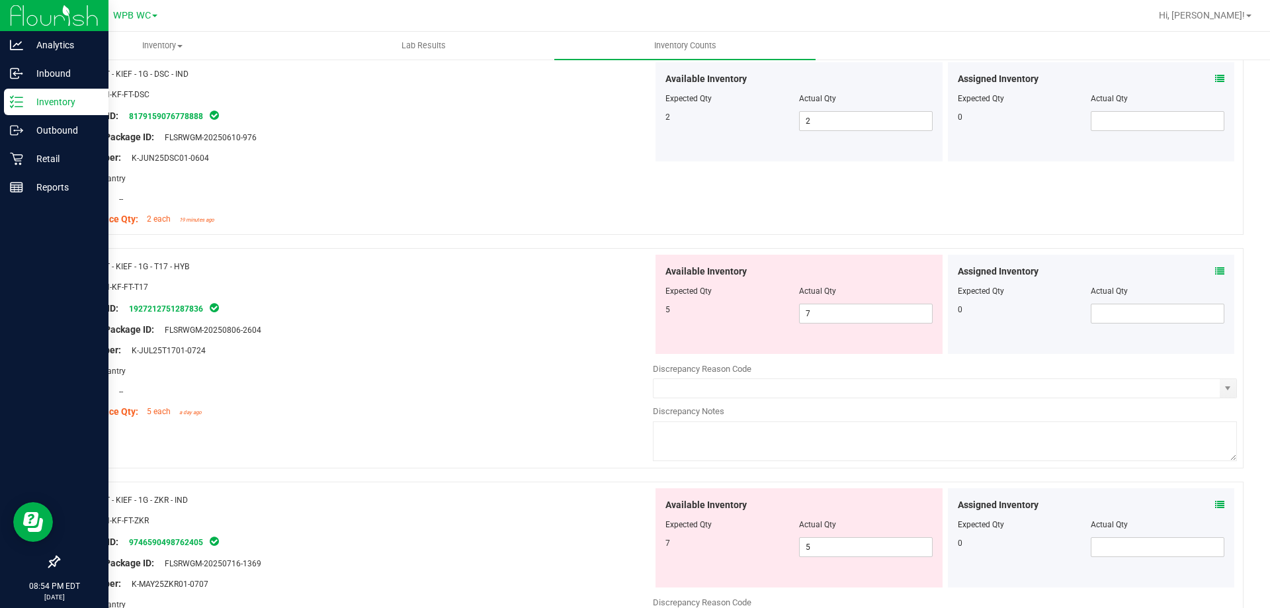
scroll to position [794, 0]
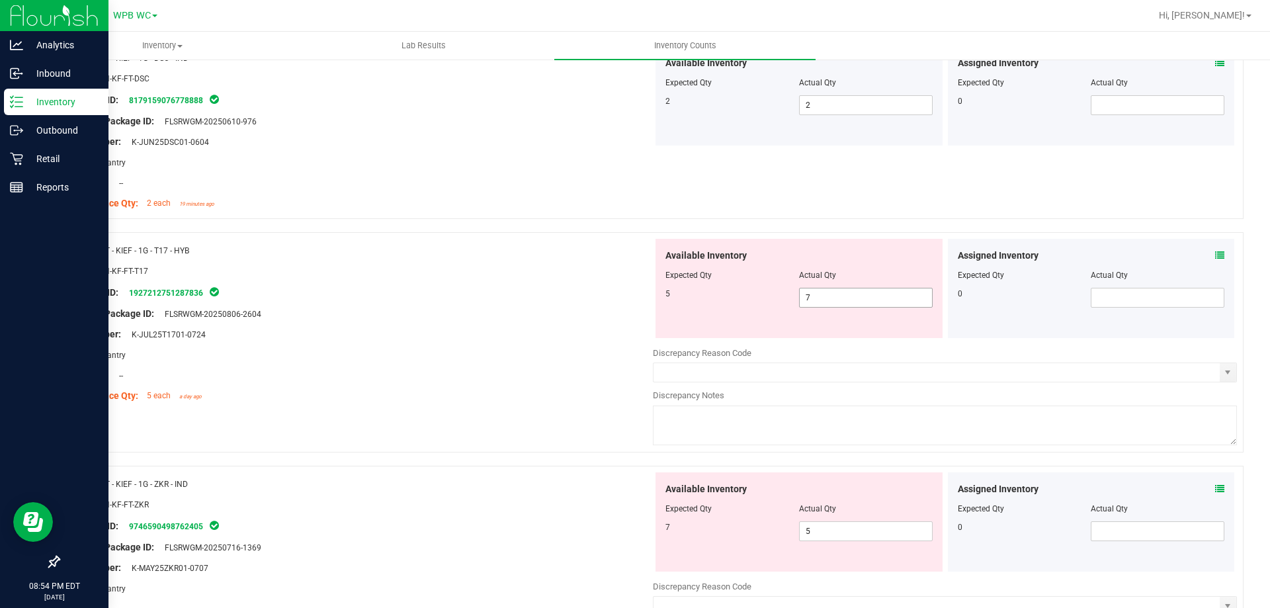
click at [818, 305] on span "7 7" at bounding box center [866, 298] width 134 height 20
click at [818, 305] on input "7" at bounding box center [866, 297] width 132 height 19
type input "5"
click at [615, 275] on div "SKU: CON-KF-FT-T17" at bounding box center [361, 271] width 584 height 14
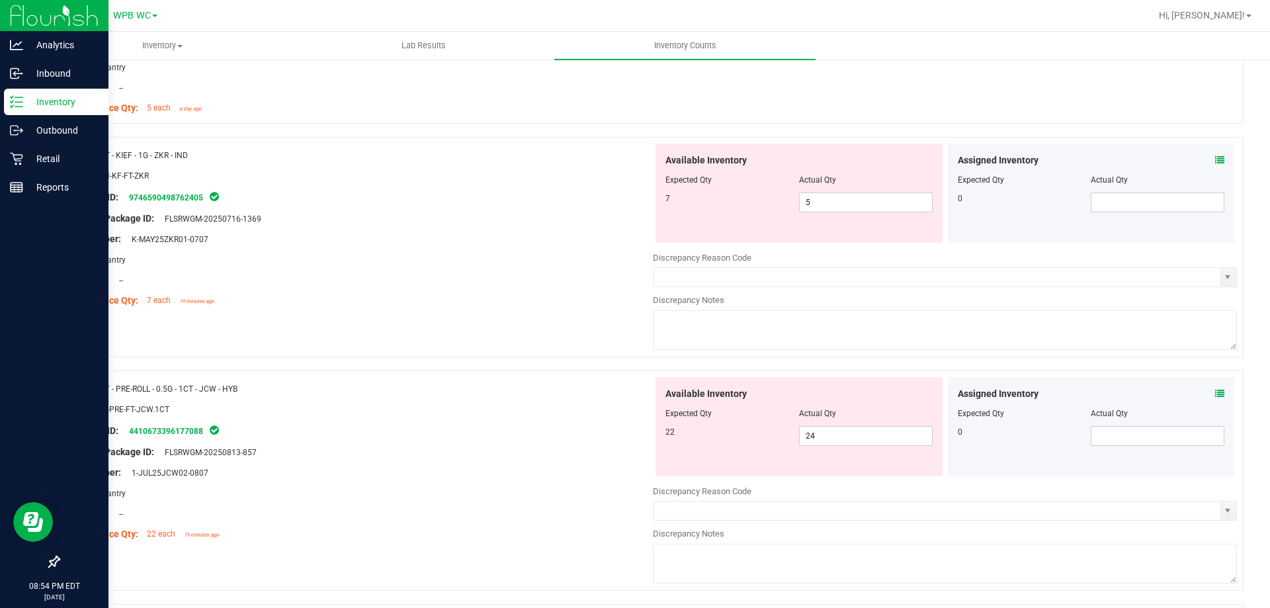
scroll to position [1058, 0]
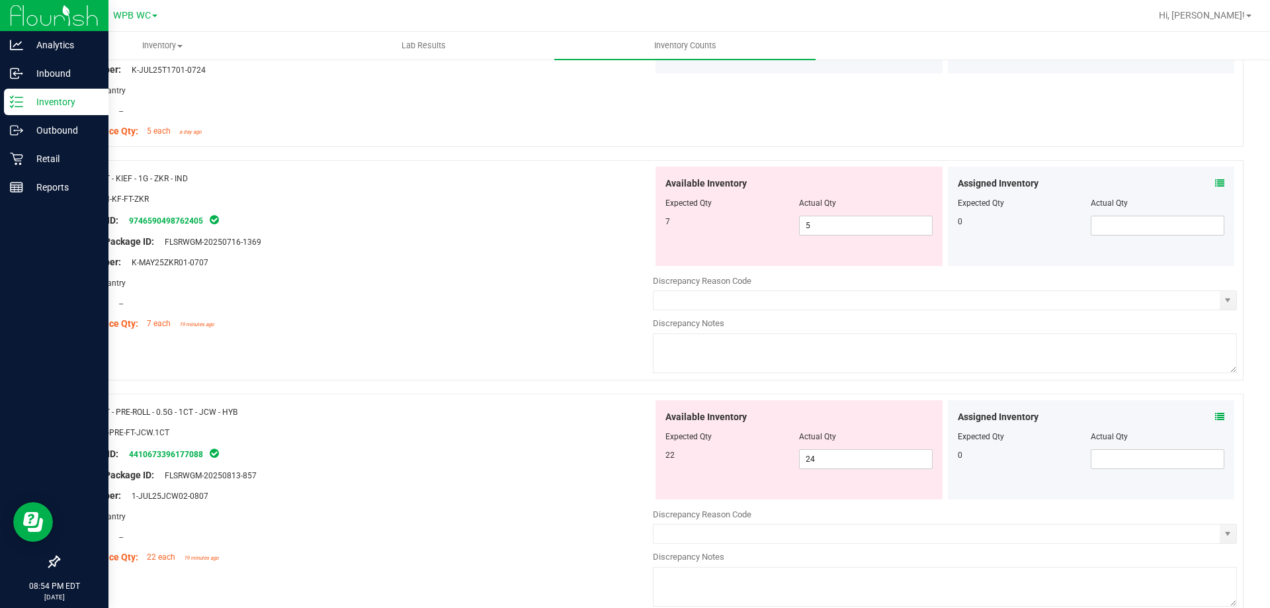
click at [850, 239] on div "Available Inventory Expected Qty Actual Qty 7 5 5" at bounding box center [799, 216] width 287 height 99
click at [849, 232] on span "5 5" at bounding box center [866, 226] width 134 height 20
click at [849, 232] on input "5" at bounding box center [866, 225] width 132 height 19
type input "7"
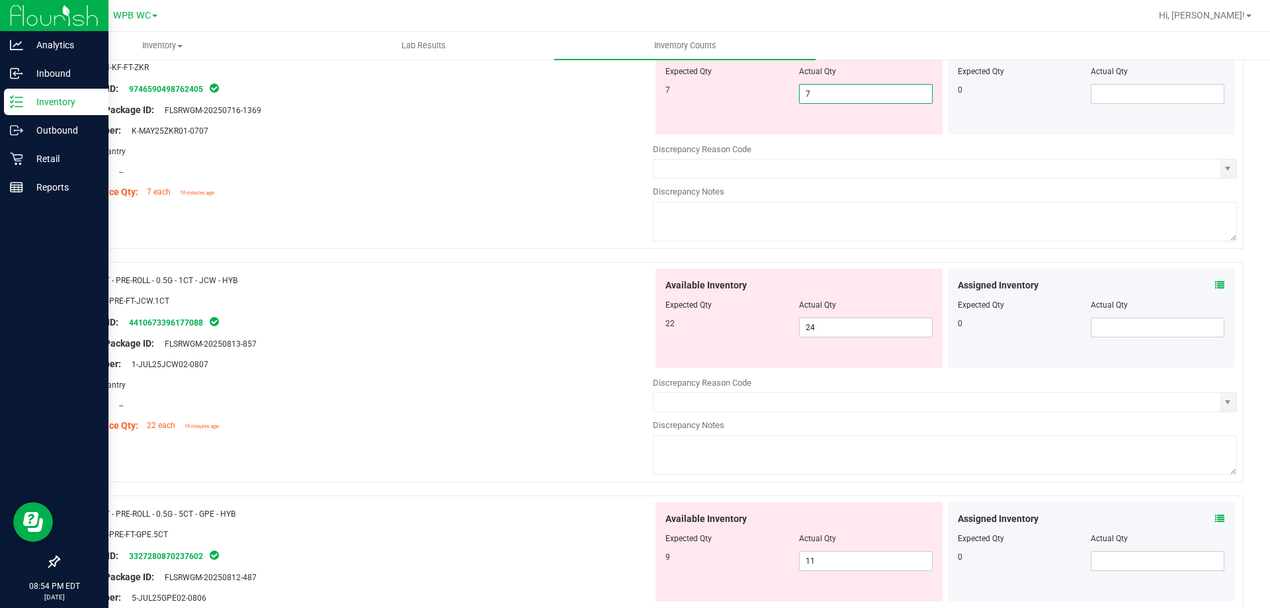
scroll to position [1191, 0]
type input "7"
click at [408, 195] on div "Compliance Qty: 7 each 19 minutes ago" at bounding box center [361, 192] width 584 height 14
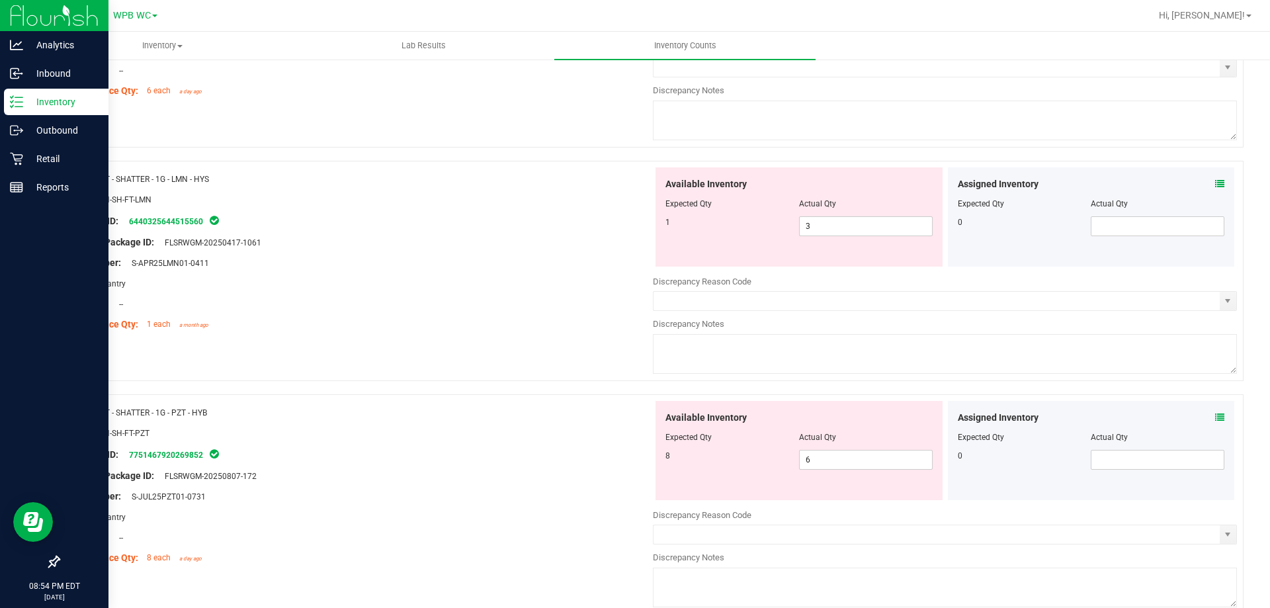
scroll to position [2183, 0]
click at [863, 233] on span "3 3" at bounding box center [866, 228] width 134 height 20
click at [863, 233] on input "3" at bounding box center [866, 227] width 132 height 19
type input "1"
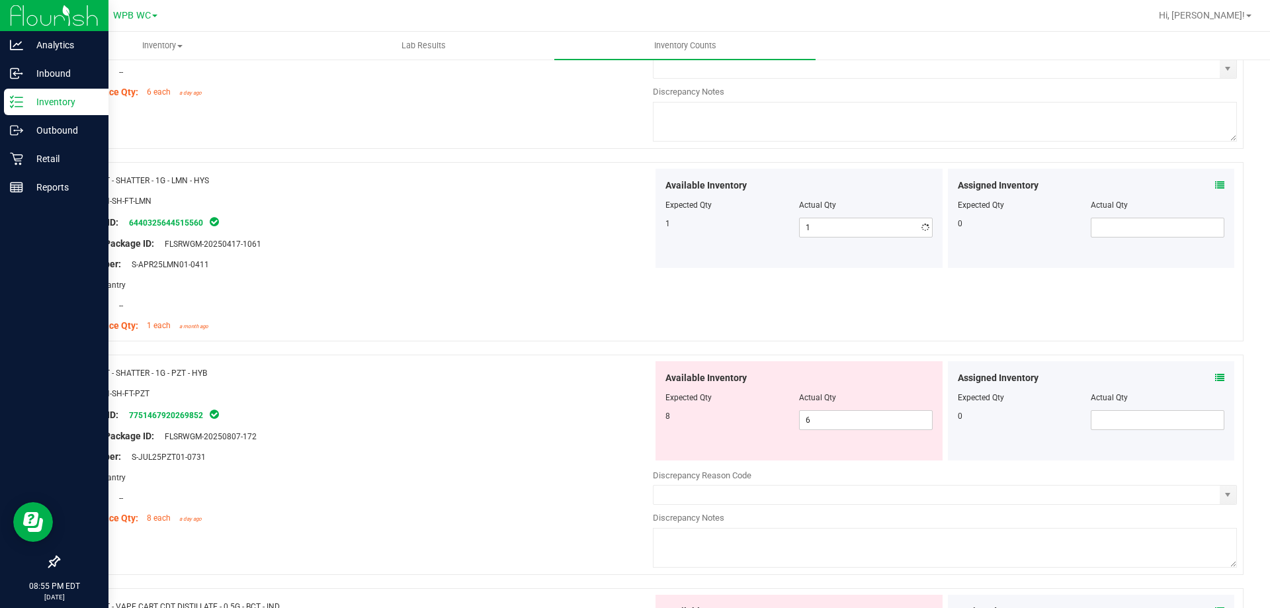
click at [425, 229] on div "Package ID: 6440325644515560" at bounding box center [361, 222] width 584 height 16
click at [422, 404] on div at bounding box center [361, 403] width 584 height 7
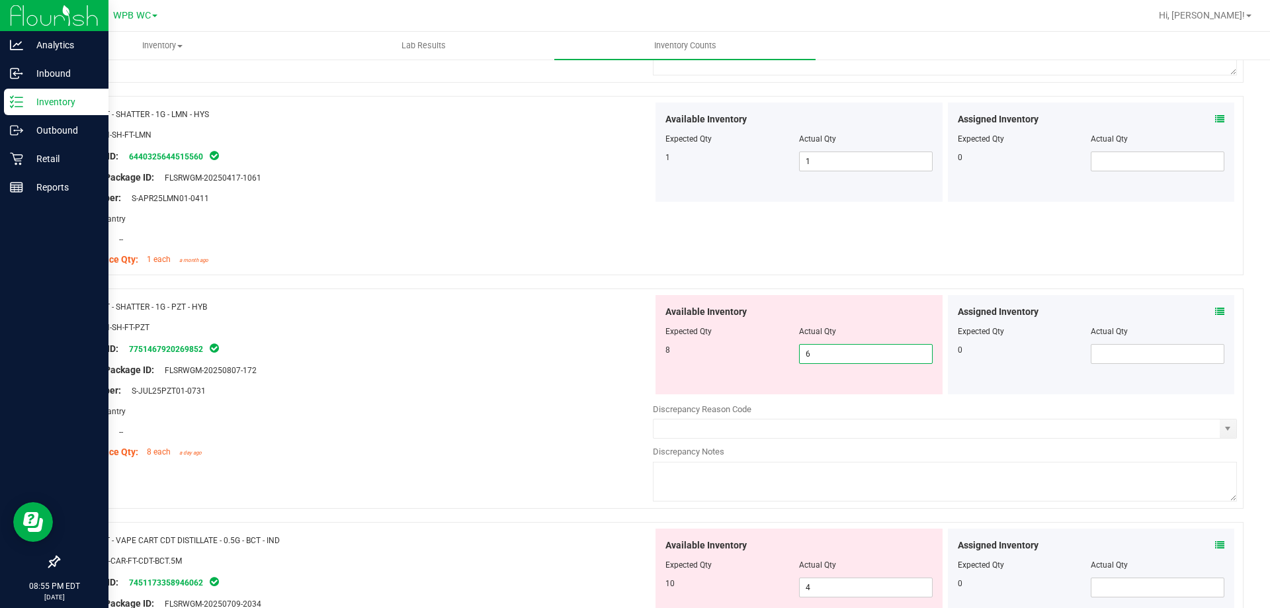
click at [816, 349] on span "6 6" at bounding box center [866, 354] width 134 height 20
click at [816, 349] on input "6" at bounding box center [866, 354] width 132 height 19
type input "8"
click at [489, 338] on div at bounding box center [361, 337] width 584 height 7
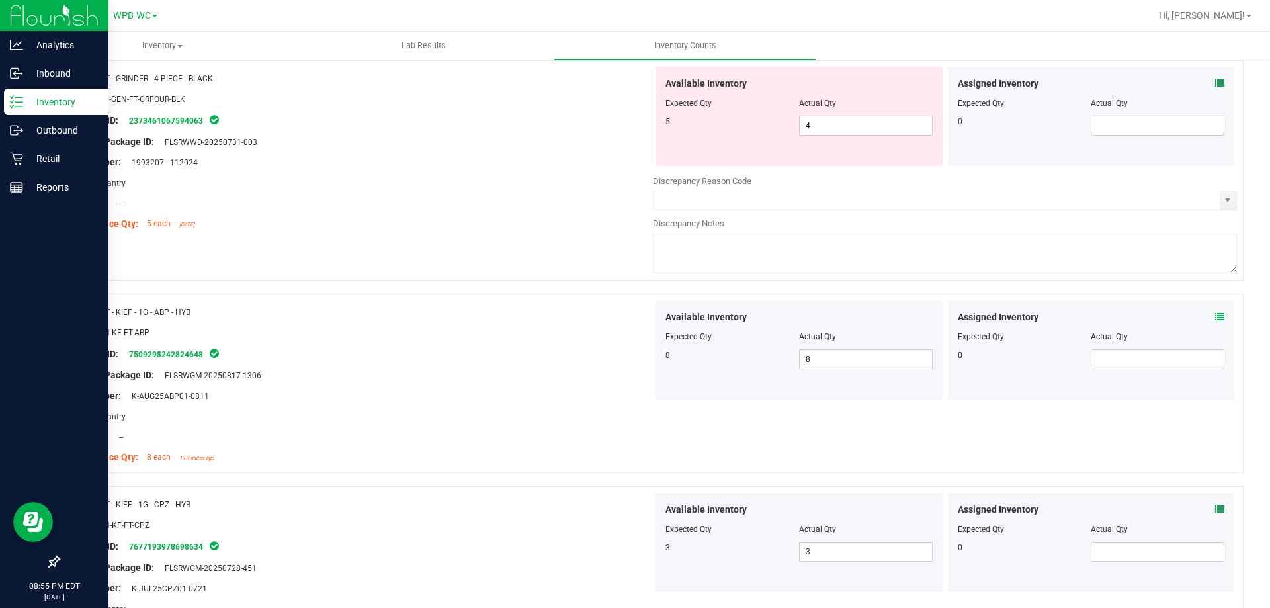
scroll to position [0, 0]
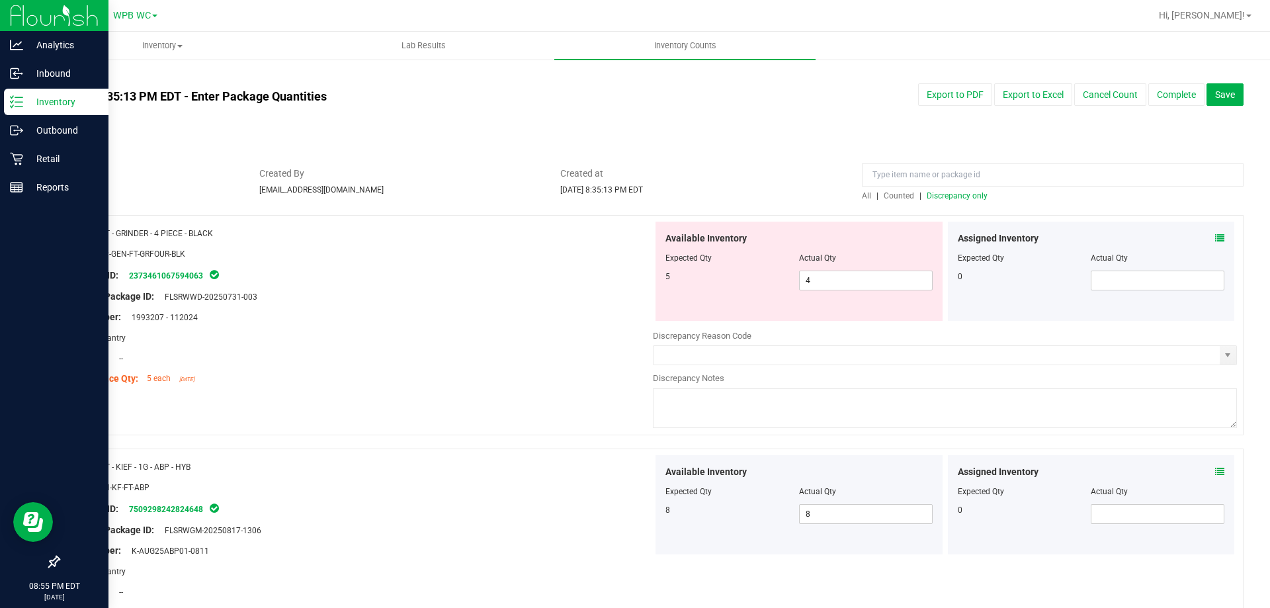
click at [942, 187] on div at bounding box center [1053, 178] width 382 height 23
click at [937, 197] on span "Discrepancy only" at bounding box center [957, 195] width 61 height 9
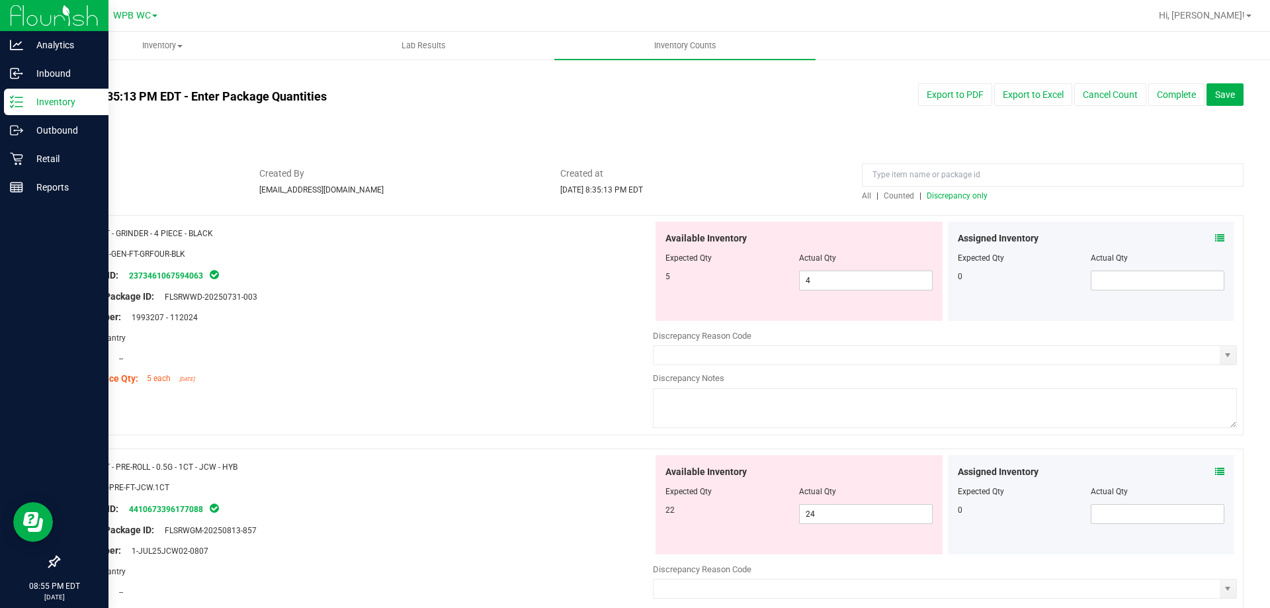
click at [847, 267] on div at bounding box center [799, 267] width 267 height 7
click at [844, 279] on span "4 4" at bounding box center [866, 281] width 134 height 20
click at [844, 279] on input "4" at bounding box center [866, 280] width 132 height 19
type input "5"
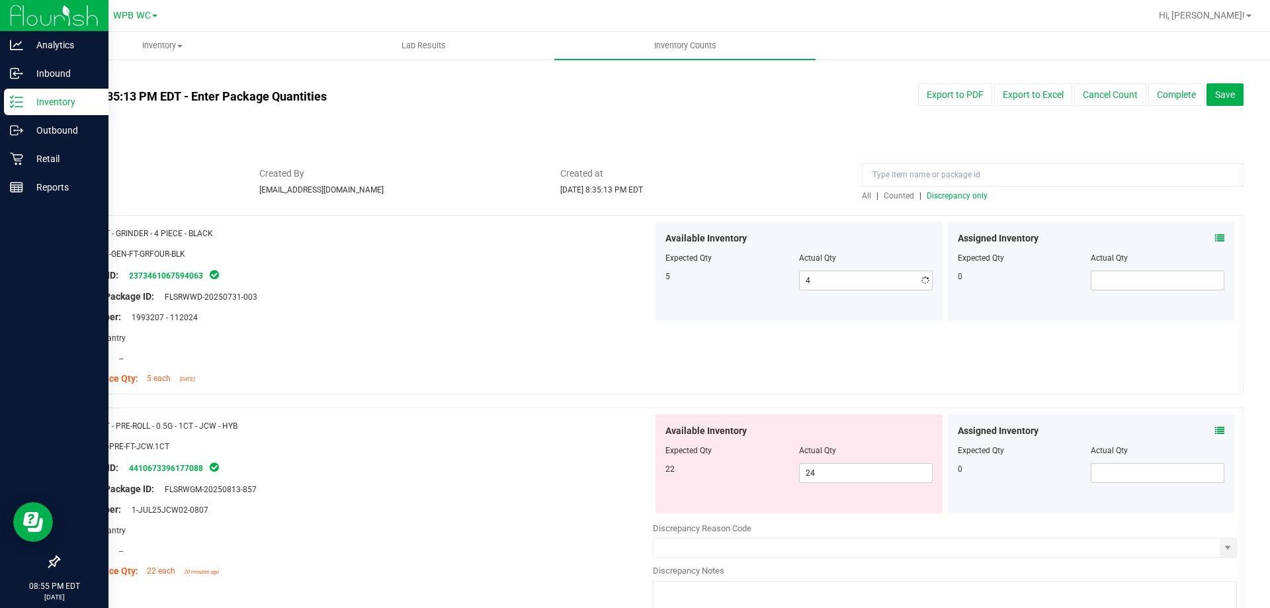
type input "5"
click at [324, 348] on div at bounding box center [361, 348] width 584 height 7
click at [939, 194] on span "Discrepancy only" at bounding box center [957, 195] width 61 height 9
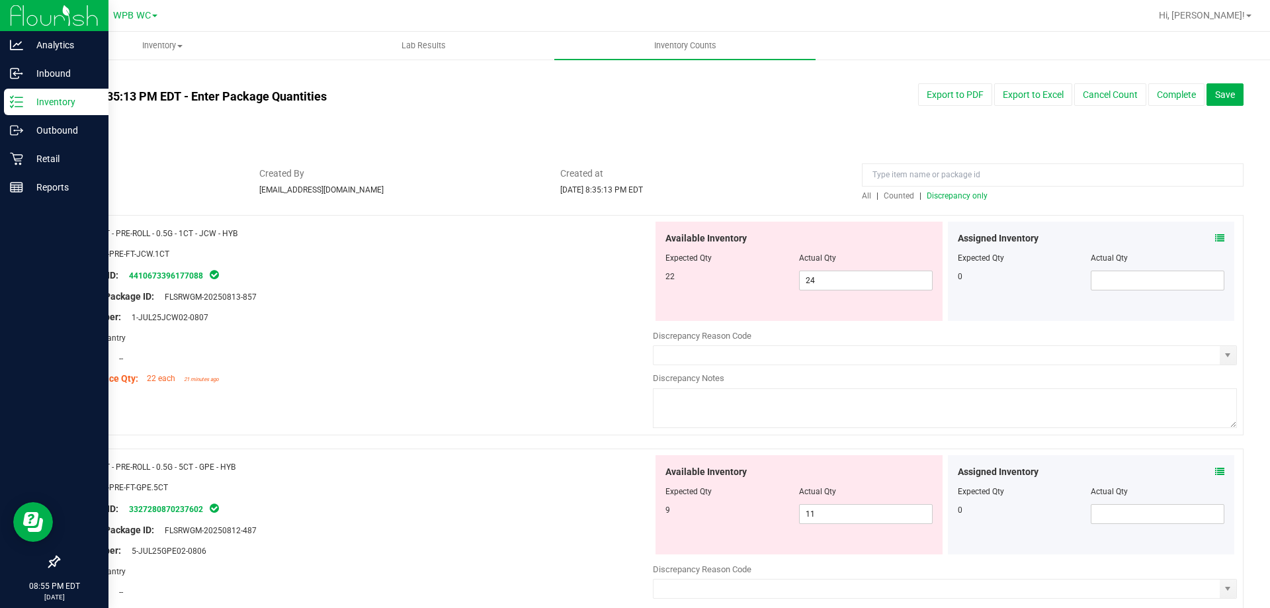
click at [557, 267] on div "Package ID: 4410673396177088" at bounding box center [361, 275] width 584 height 16
click at [824, 277] on span "24 24" at bounding box center [866, 281] width 134 height 20
click at [824, 277] on input "24" at bounding box center [866, 280] width 132 height 19
type input "22"
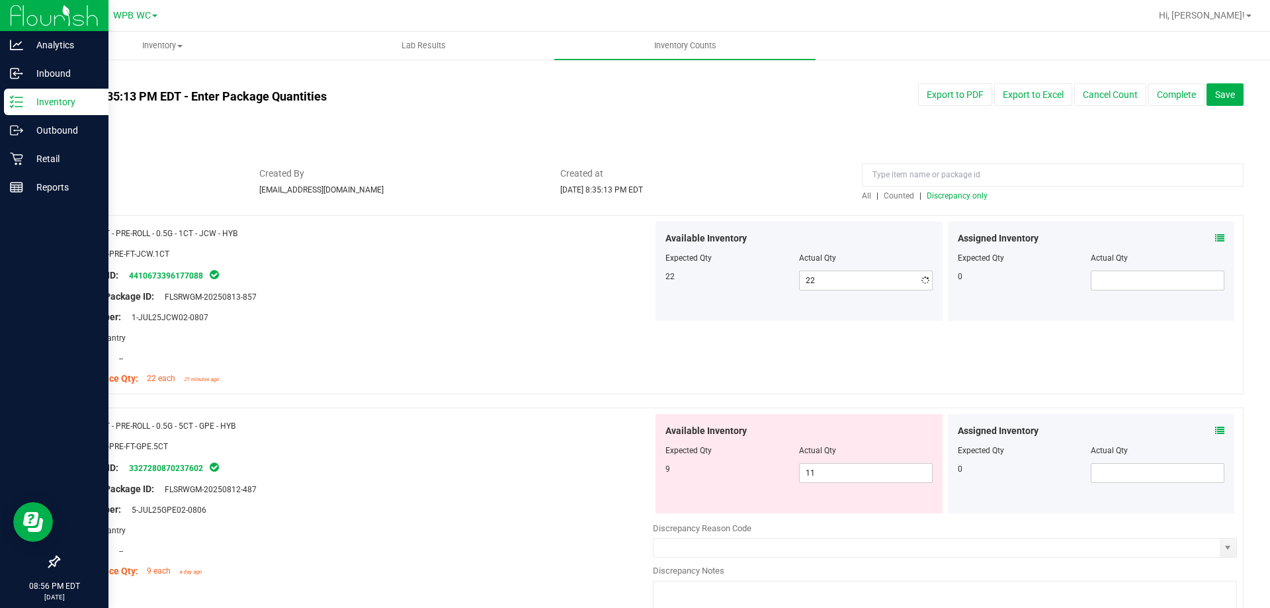
click at [286, 386] on div "Name: FT - PRE-ROLL - 0.5G - 1CT - JCW - HYB SKU: FLO-PRE-FT-JCW.1CT Package ID…" at bounding box center [361, 306] width 584 height 169
click at [961, 194] on span "Discrepancy only" at bounding box center [957, 195] width 61 height 9
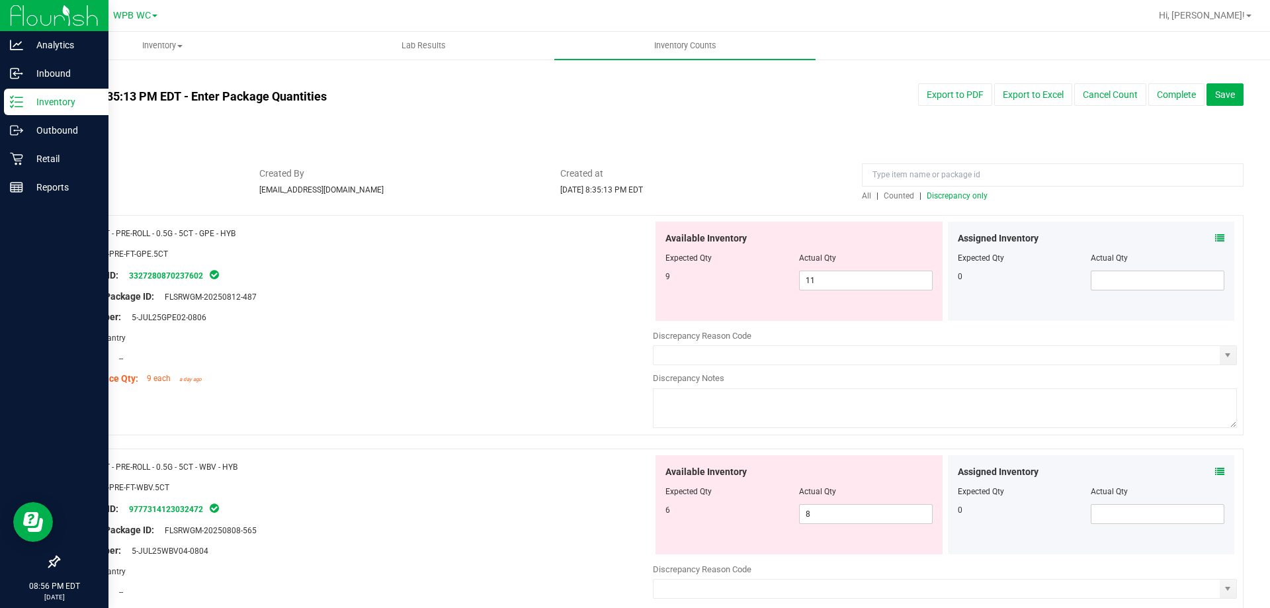
click at [477, 269] on div "Package ID: 3327280870237602" at bounding box center [361, 275] width 584 height 16
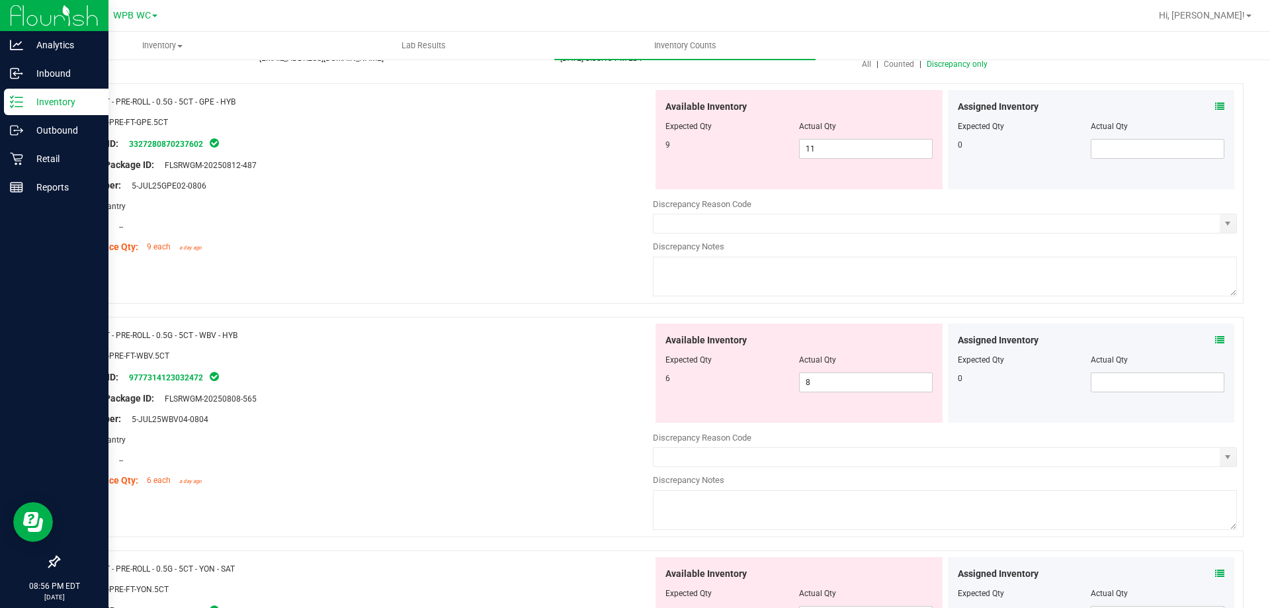
scroll to position [132, 0]
click at [888, 144] on span "11 11" at bounding box center [866, 148] width 134 height 20
click at [888, 144] on input "11" at bounding box center [866, 148] width 132 height 19
type input "9"
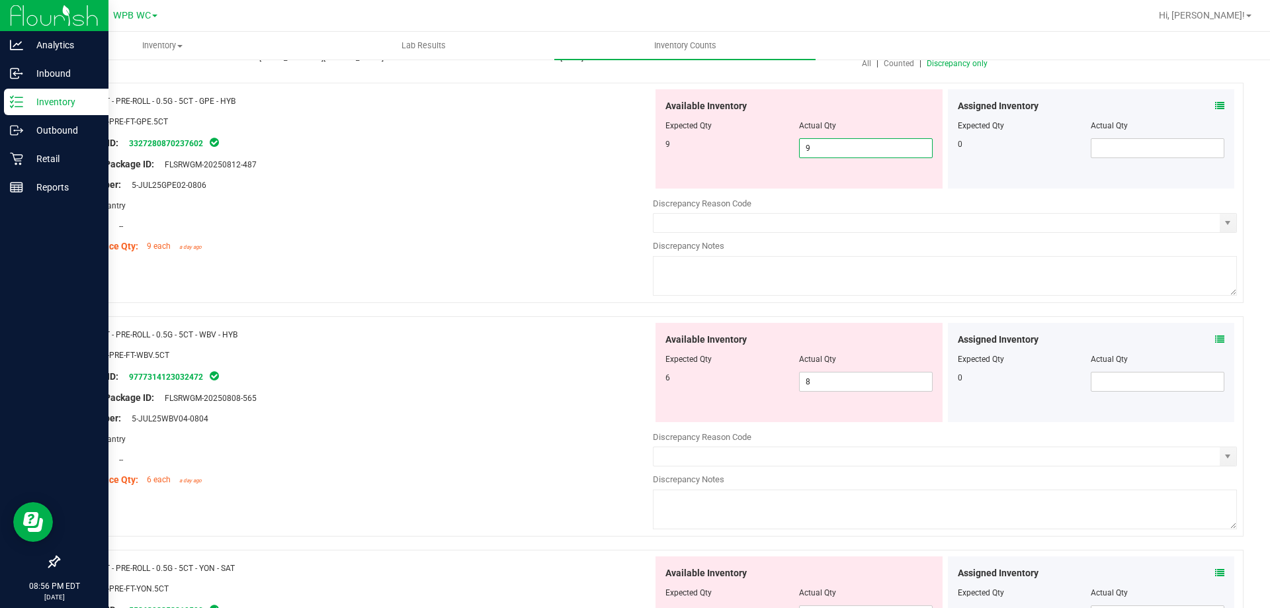
click at [422, 214] on div at bounding box center [361, 215] width 584 height 7
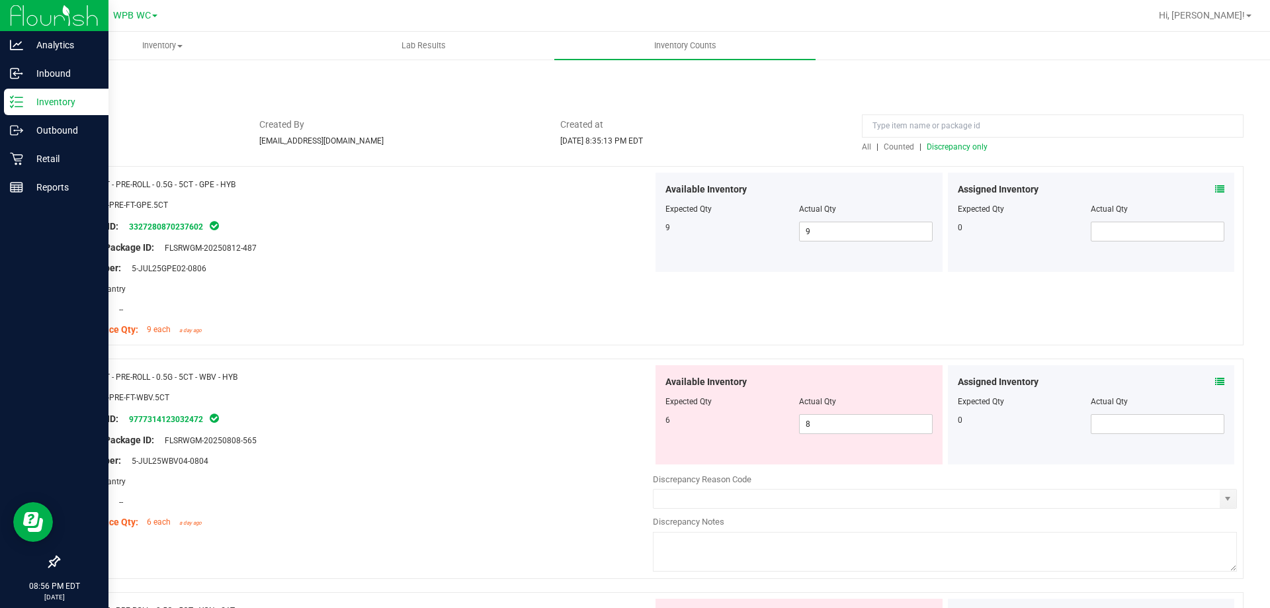
scroll to position [0, 0]
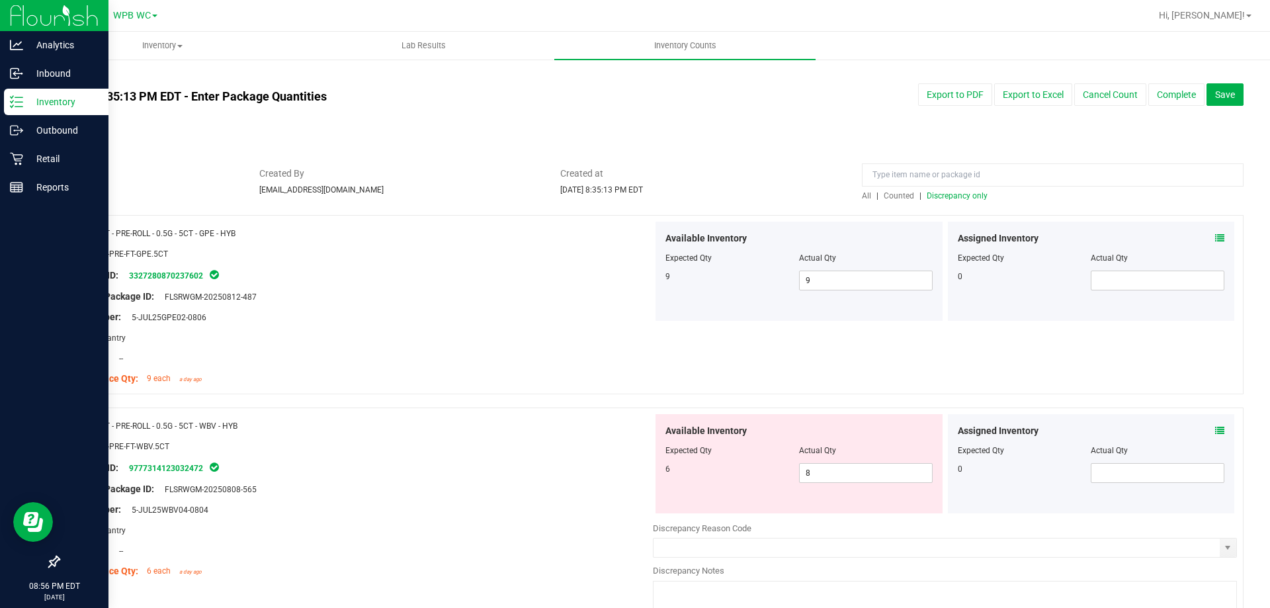
click at [946, 197] on span "Discrepancy only" at bounding box center [957, 195] width 61 height 9
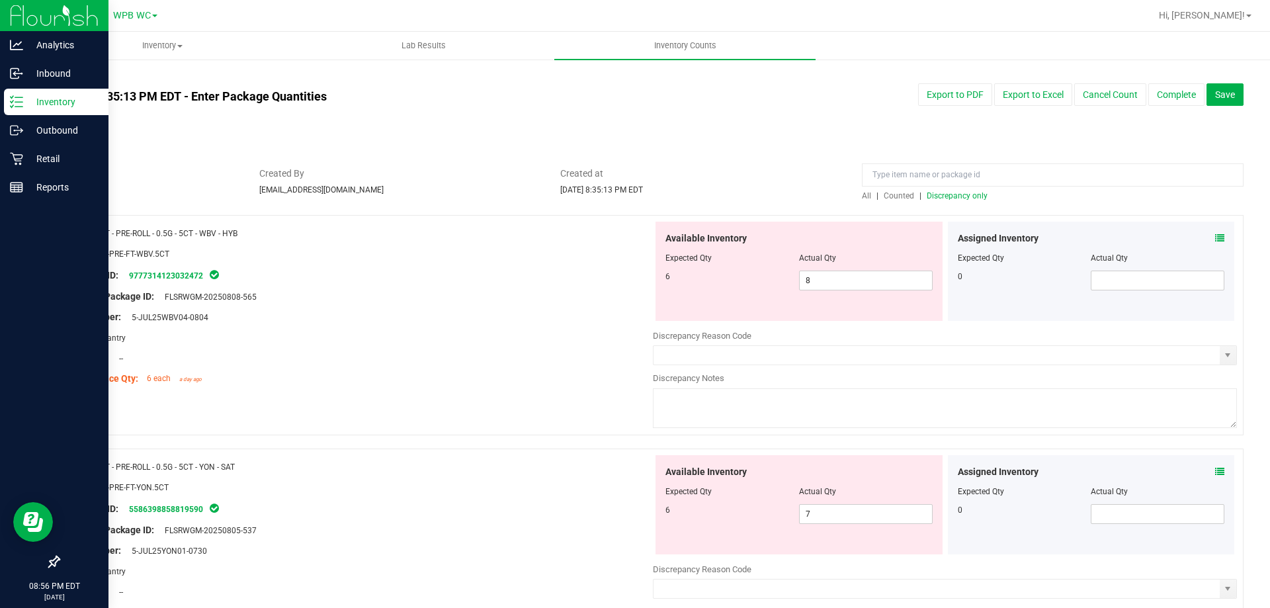
click at [552, 271] on div "Package ID: 9777314123032472" at bounding box center [361, 275] width 584 height 16
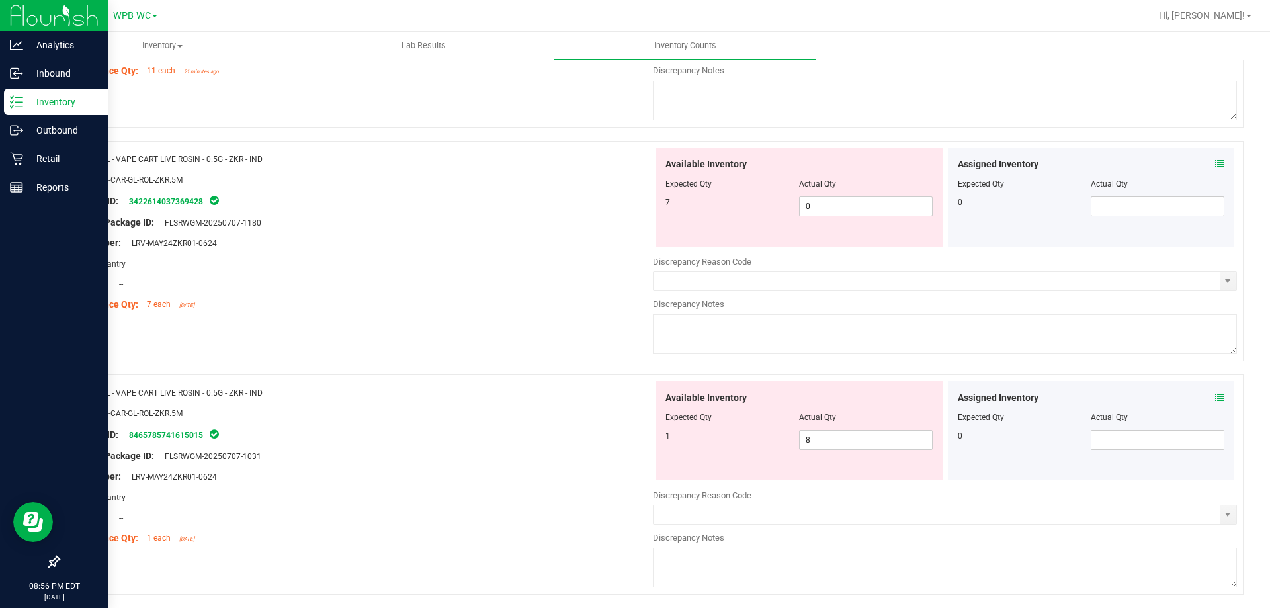
scroll to position [4323, 0]
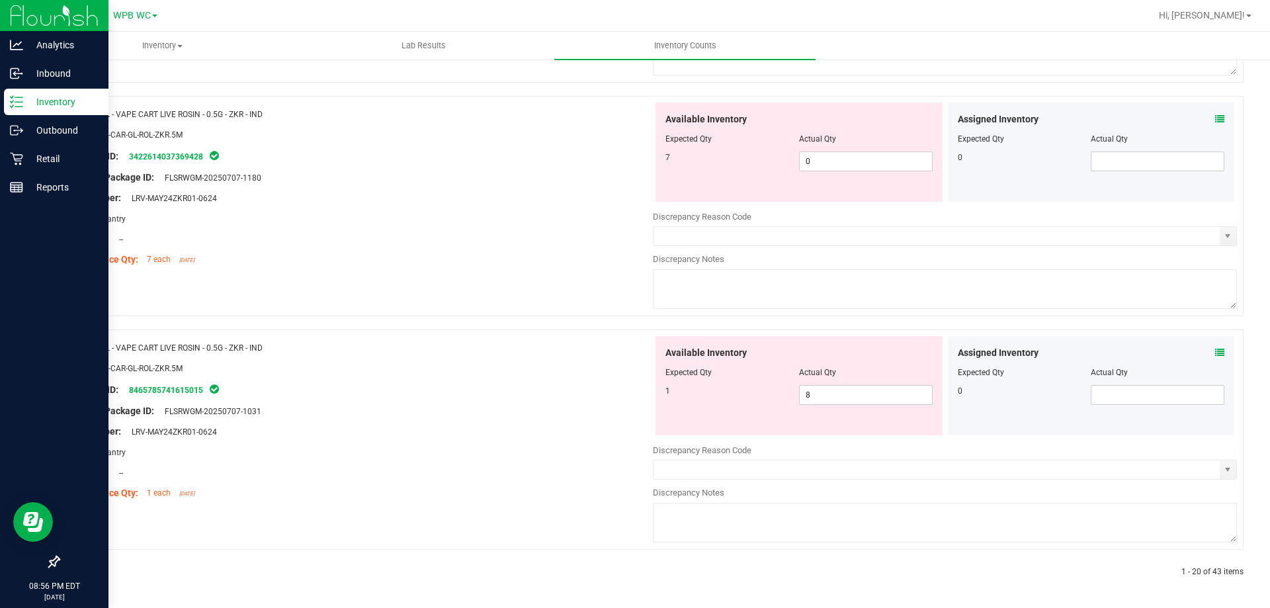
click at [105, 569] on icon at bounding box center [105, 572] width 6 height 8
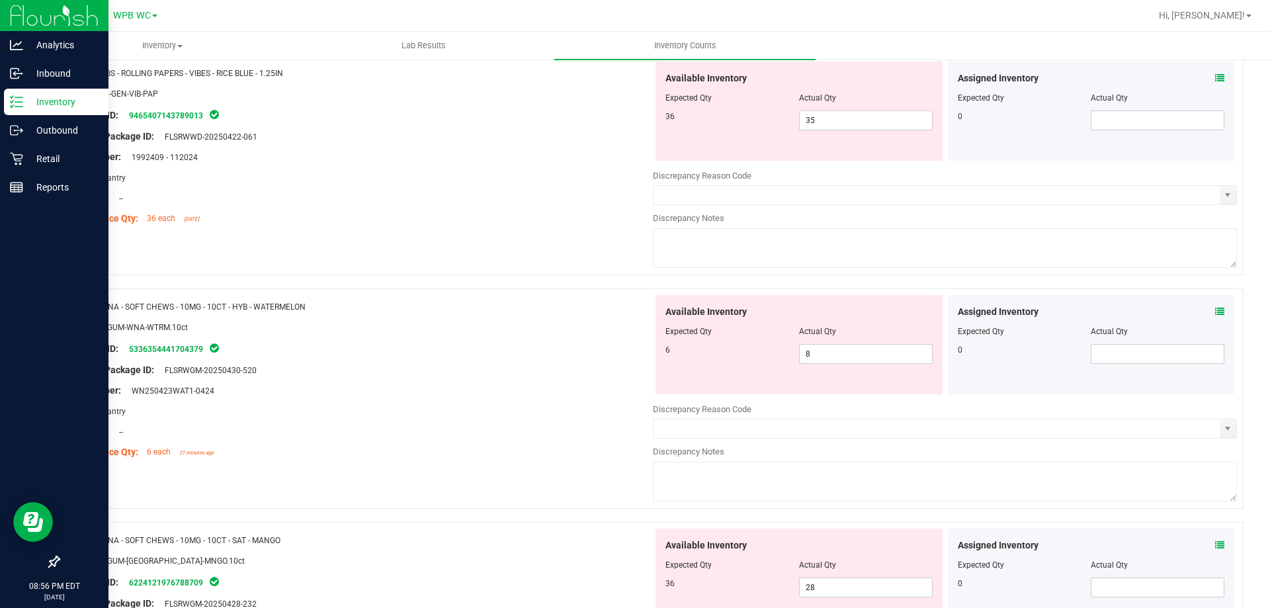
scroll to position [353, 0]
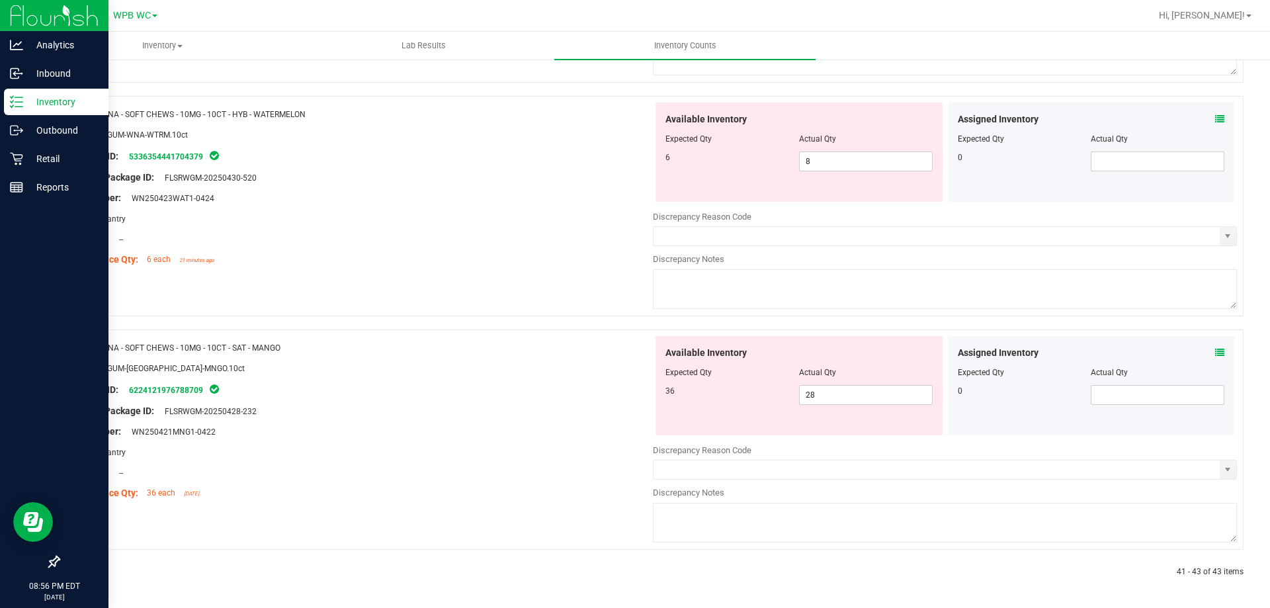
click at [58, 573] on div "All counts [DATE] 8:35:13 PM EDT - Enter Package Quantities Sync Status Not Syn…" at bounding box center [651, 157] width 1238 height 902
click at [77, 572] on icon at bounding box center [76, 572] width 4 height 8
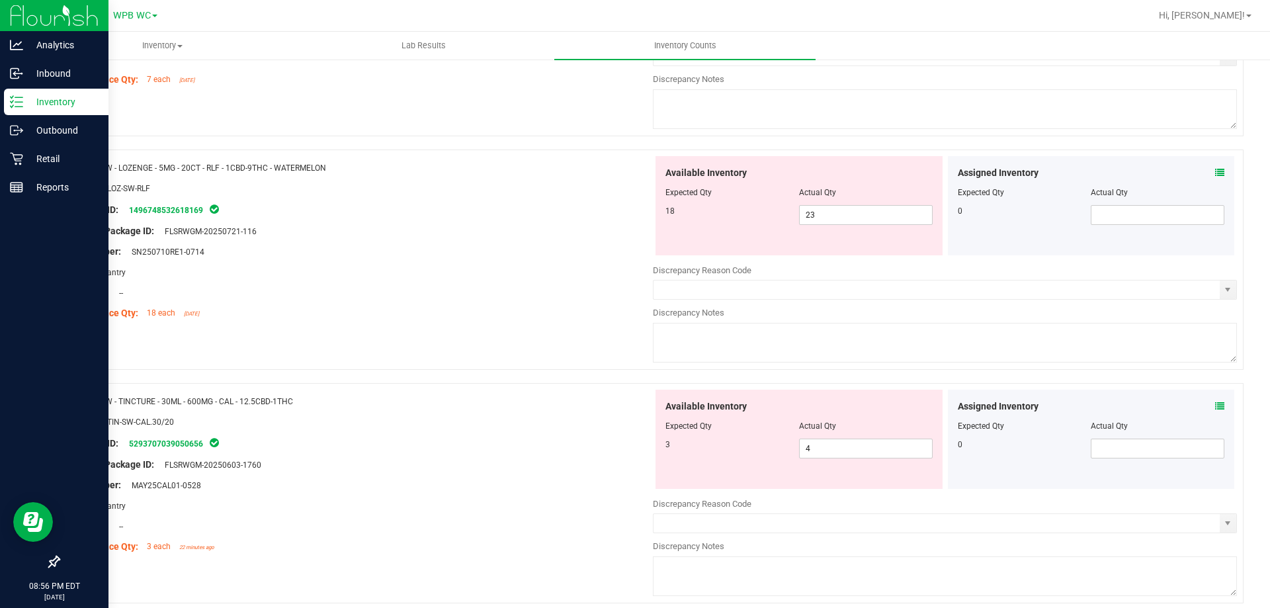
scroll to position [4323, 0]
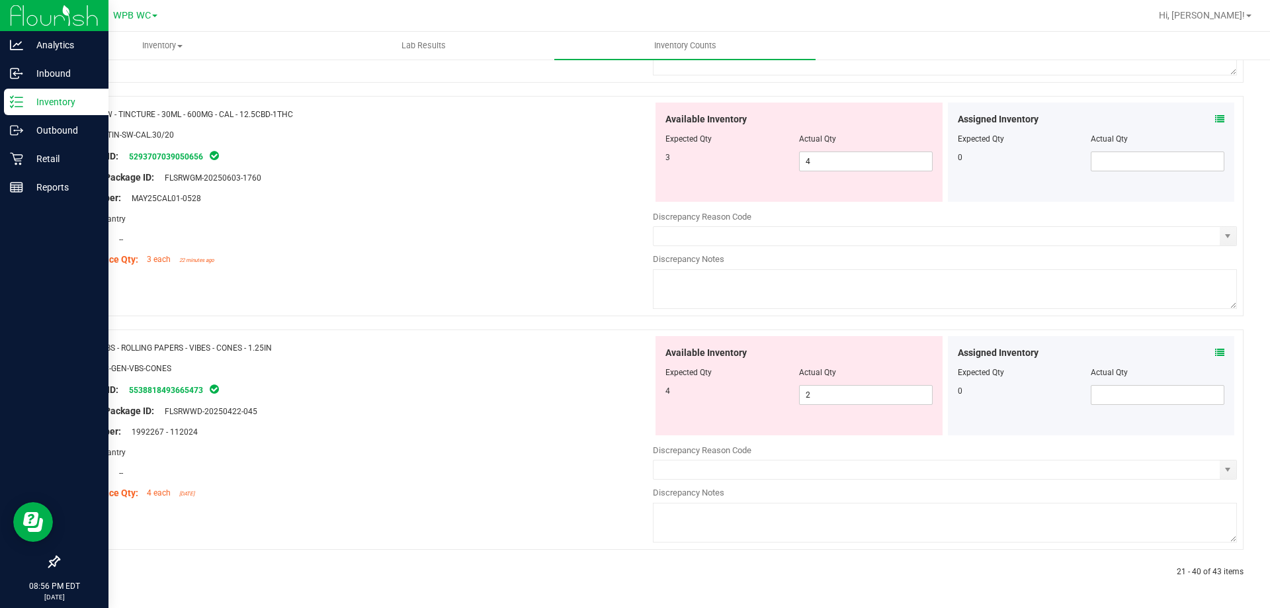
click at [75, 572] on icon at bounding box center [76, 572] width 4 height 8
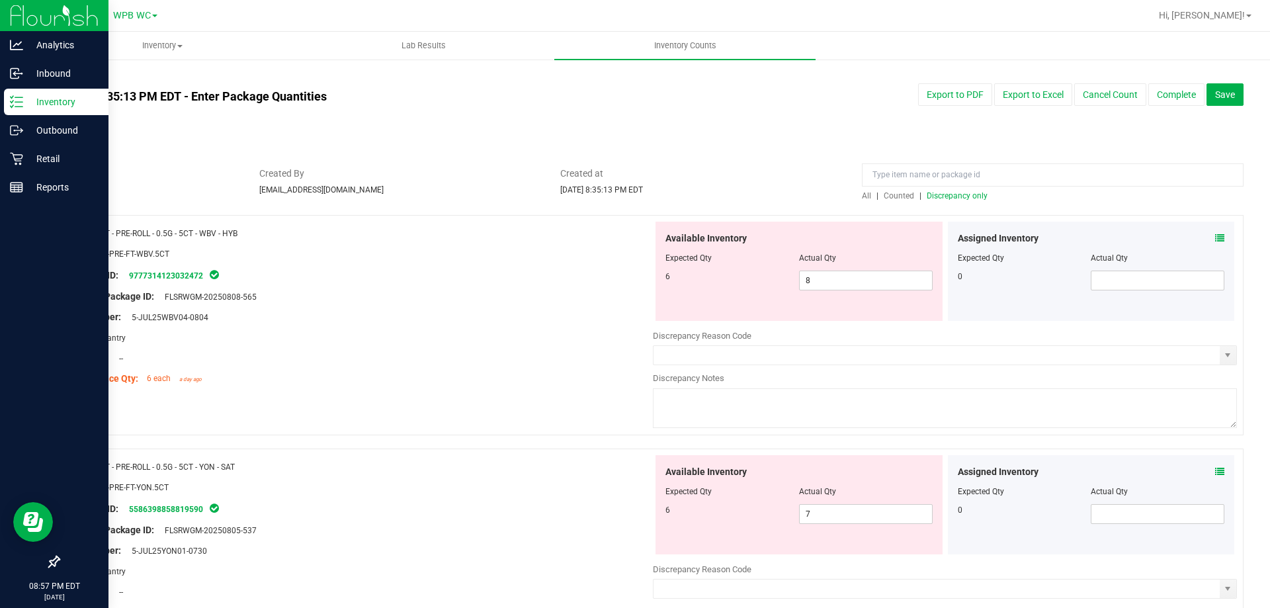
click at [392, 380] on div "Compliance Qty: 6 each a day ago" at bounding box center [361, 379] width 584 height 14
click at [562, 351] on div "Location: --" at bounding box center [361, 358] width 584 height 14
click at [367, 370] on div at bounding box center [361, 368] width 584 height 7
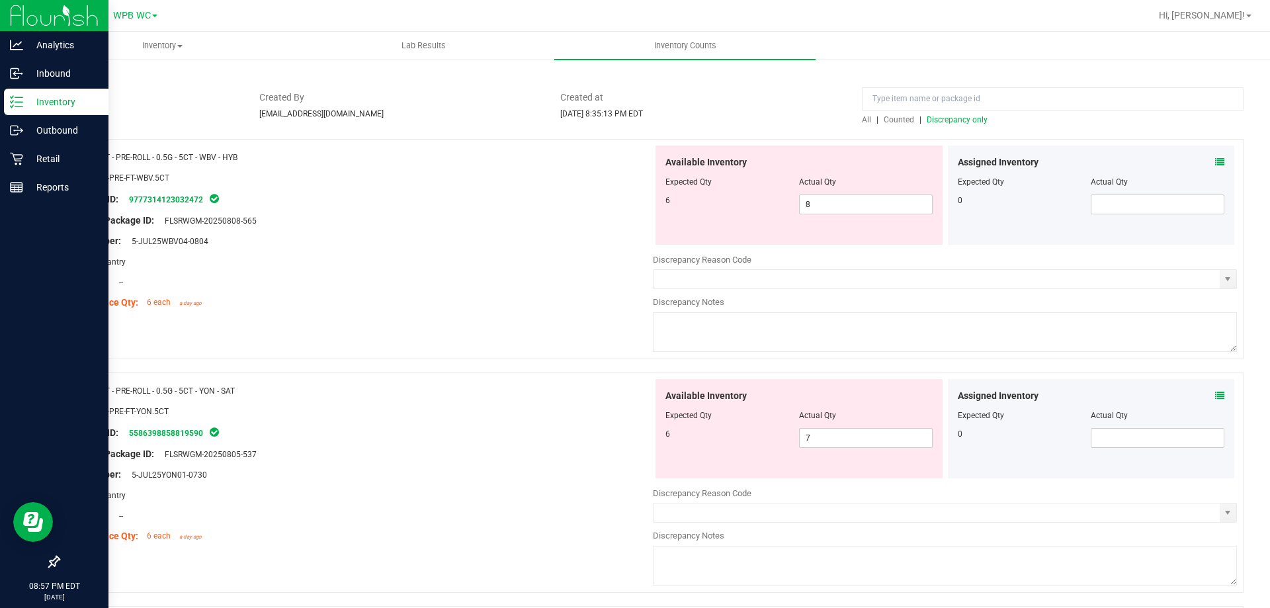
scroll to position [66, 0]
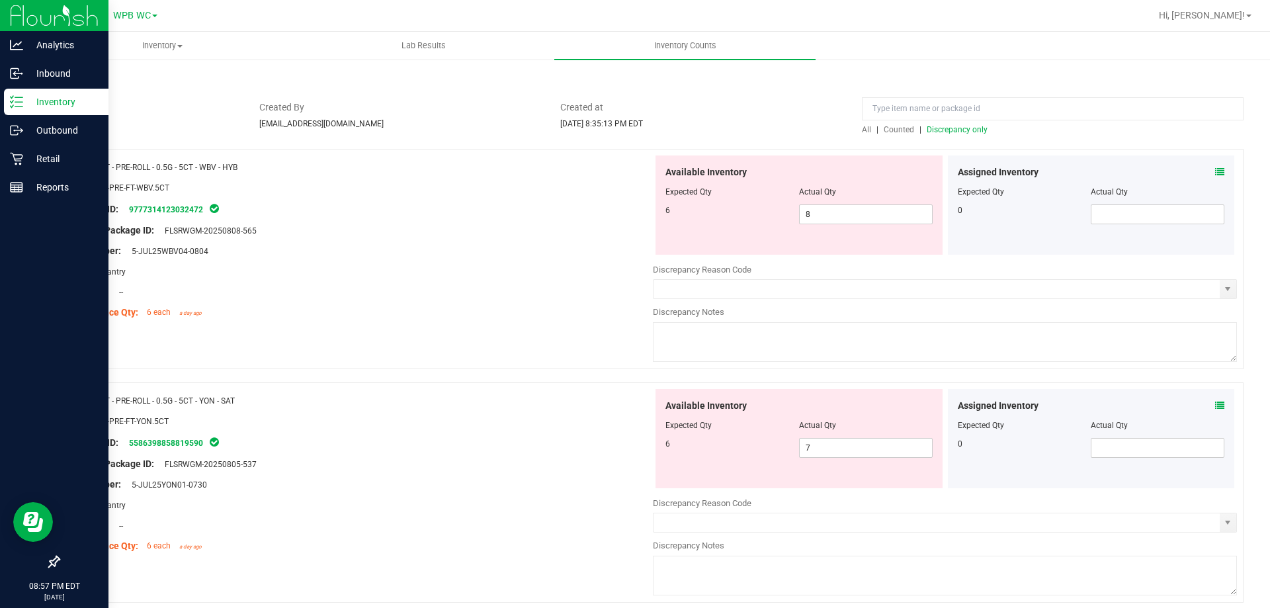
click at [551, 453] on div at bounding box center [361, 454] width 584 height 7
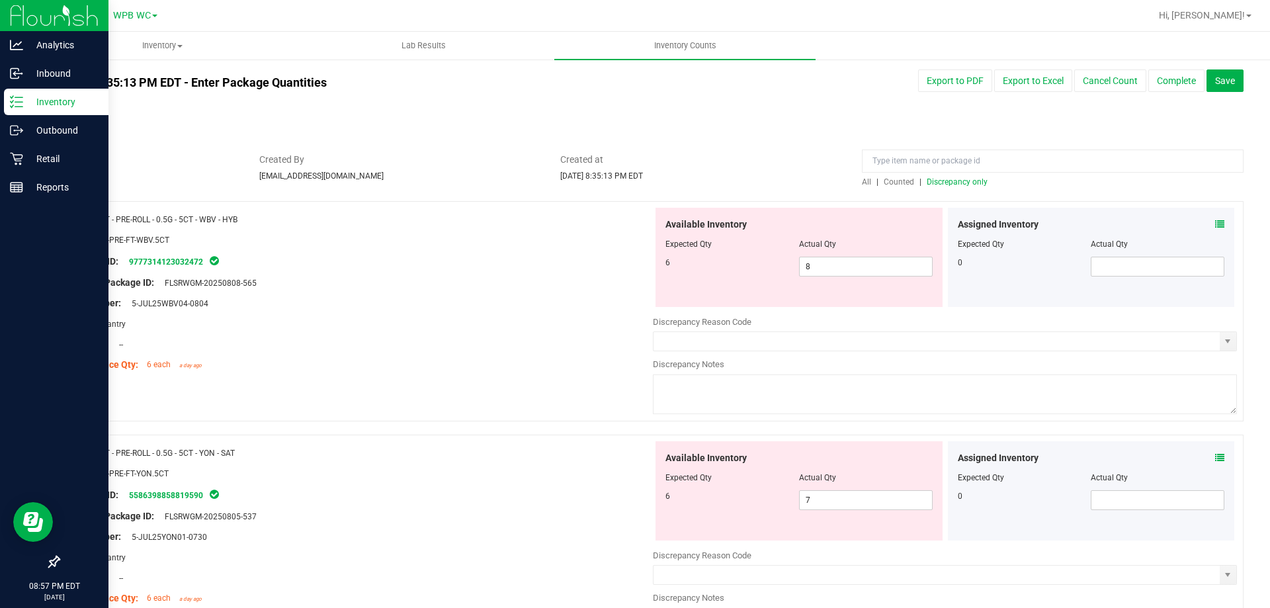
scroll to position [0, 0]
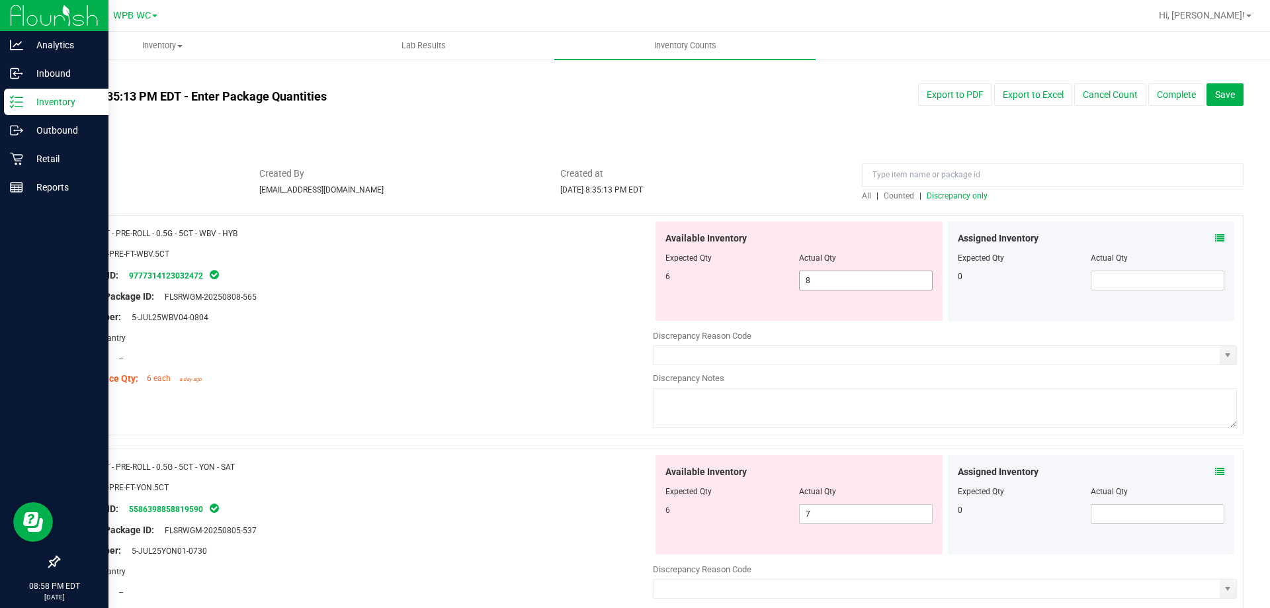
click at [830, 279] on span "8 8" at bounding box center [866, 281] width 134 height 20
click at [830, 279] on input "8" at bounding box center [866, 280] width 132 height 19
type input "6"
click at [408, 373] on div "Compliance Qty: 6 each a day ago" at bounding box center [361, 379] width 584 height 14
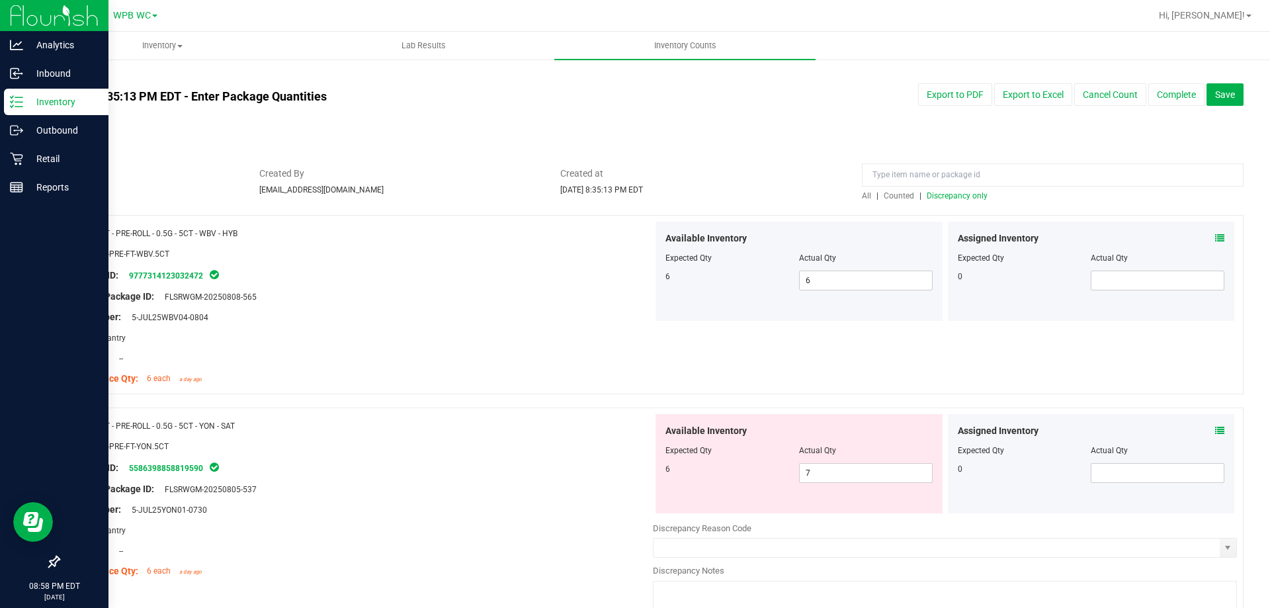
click at [446, 347] on div at bounding box center [361, 348] width 584 height 7
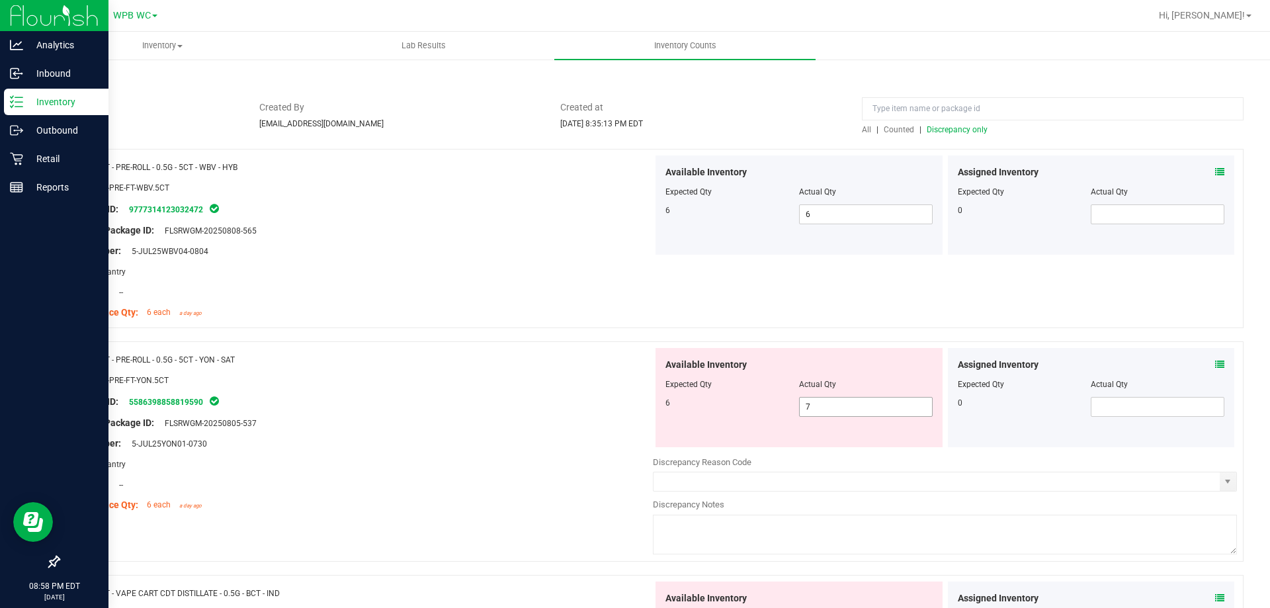
click at [853, 410] on span "7 7" at bounding box center [866, 407] width 134 height 20
click at [853, 410] on input "7" at bounding box center [866, 407] width 132 height 19
type input "6"
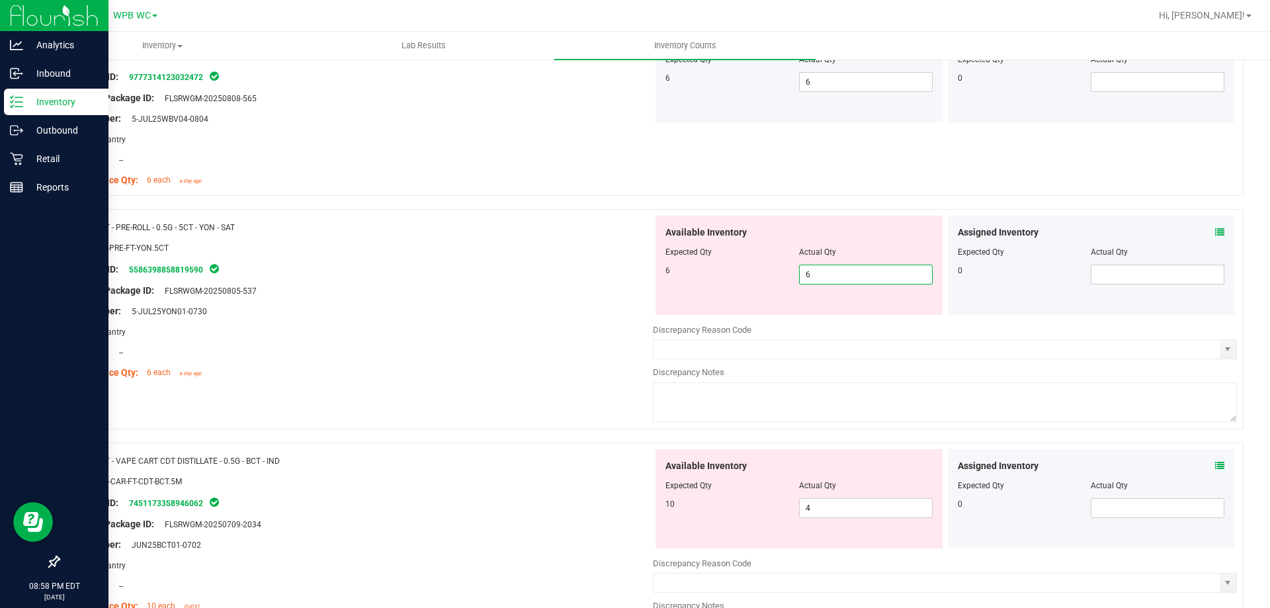
type input "6"
click at [428, 285] on div "Original Package ID: FLSRWGM-20250805-537" at bounding box center [361, 291] width 584 height 14
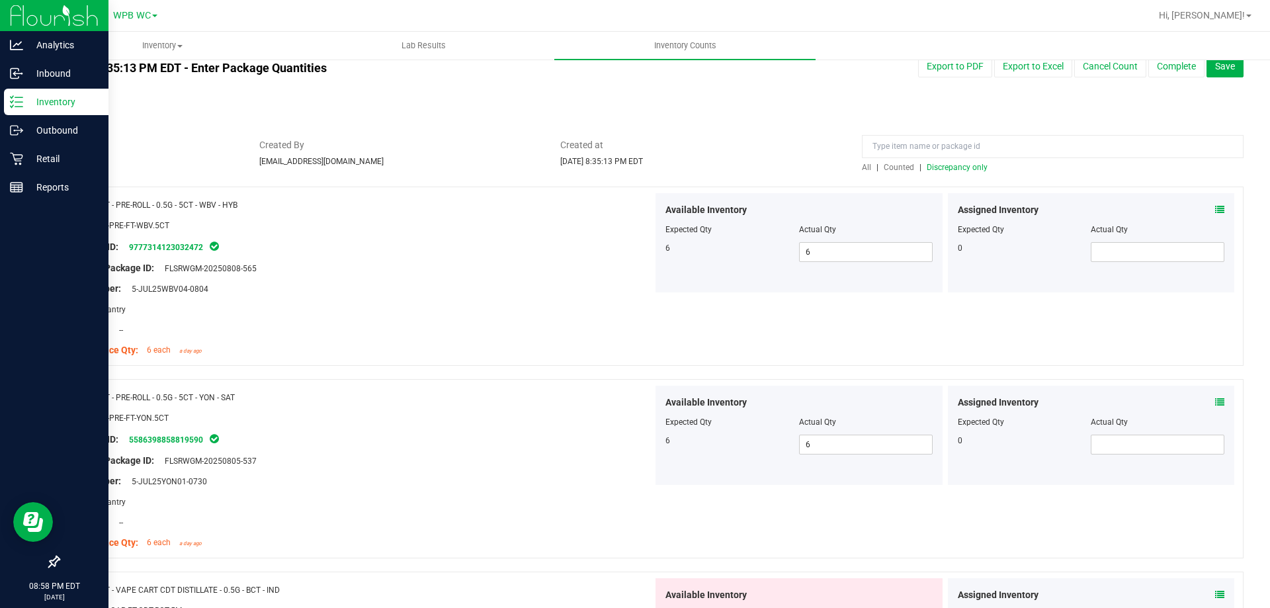
scroll to position [0, 0]
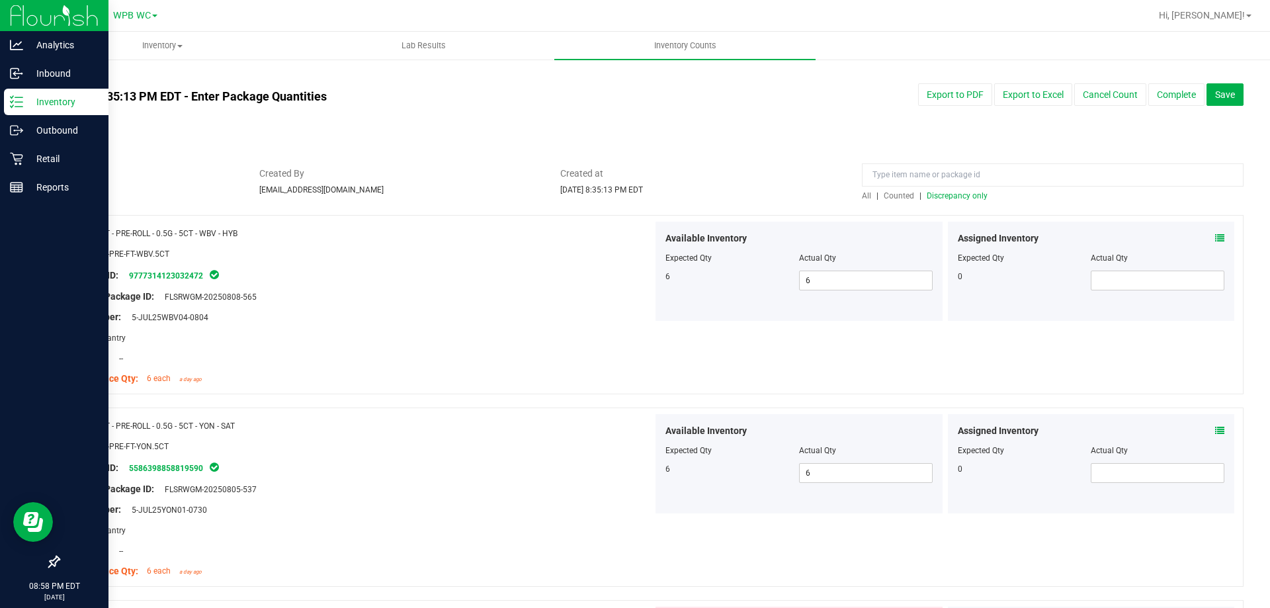
click at [949, 201] on div "All | Counted | Discrepancy only" at bounding box center [1053, 196] width 382 height 12
click at [948, 200] on div "All | Counted | Discrepancy only" at bounding box center [1053, 196] width 382 height 12
click at [947, 199] on span "Discrepancy only" at bounding box center [957, 195] width 61 height 9
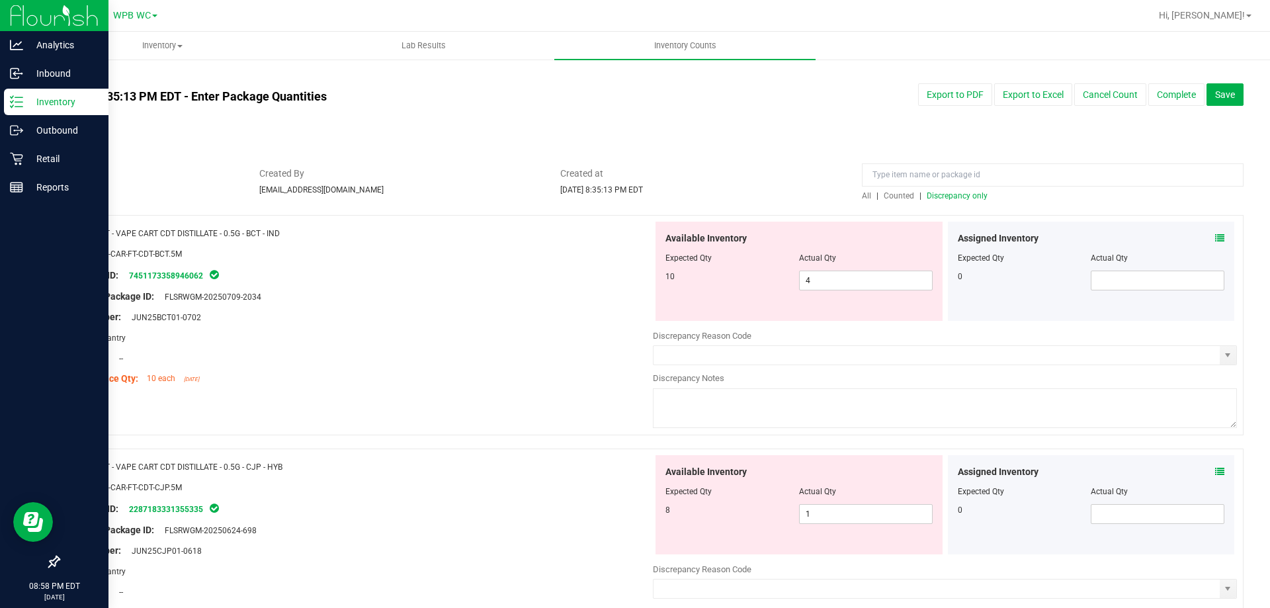
click at [406, 300] on div "Original Package ID: FLSRWGM-20250709-2034" at bounding box center [361, 297] width 584 height 14
click at [819, 284] on span "4 4" at bounding box center [866, 281] width 134 height 20
click at [819, 284] on input "4" at bounding box center [866, 280] width 132 height 19
type input "10"
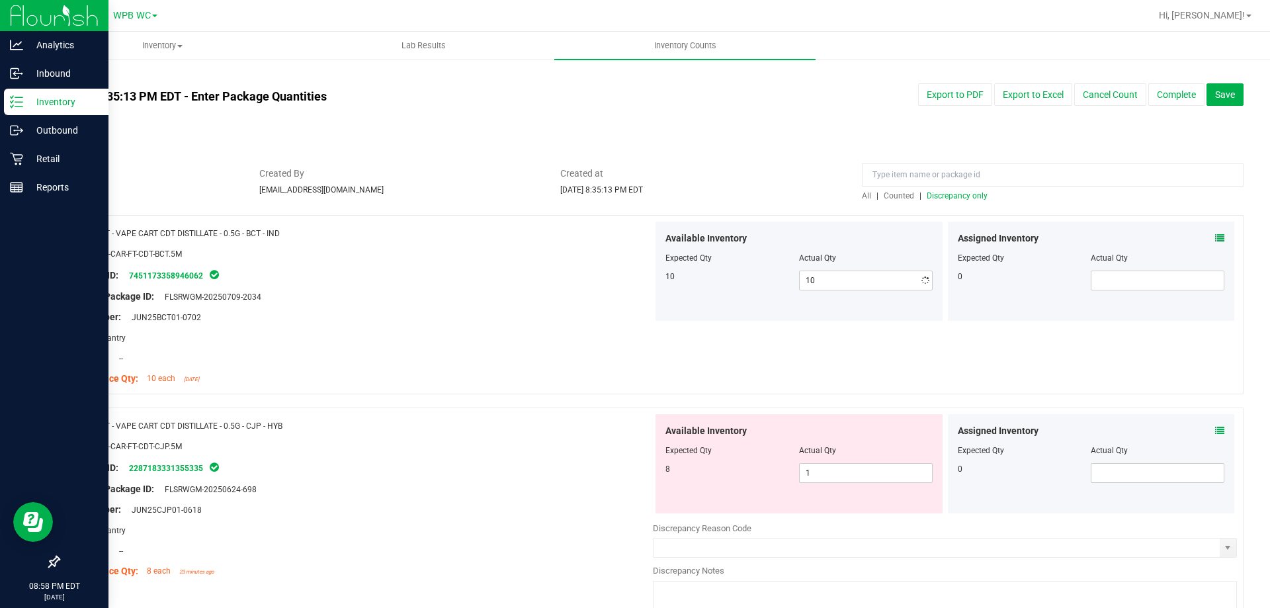
click at [466, 312] on div "Lot Number: JUN25BCT01-0702" at bounding box center [361, 317] width 584 height 14
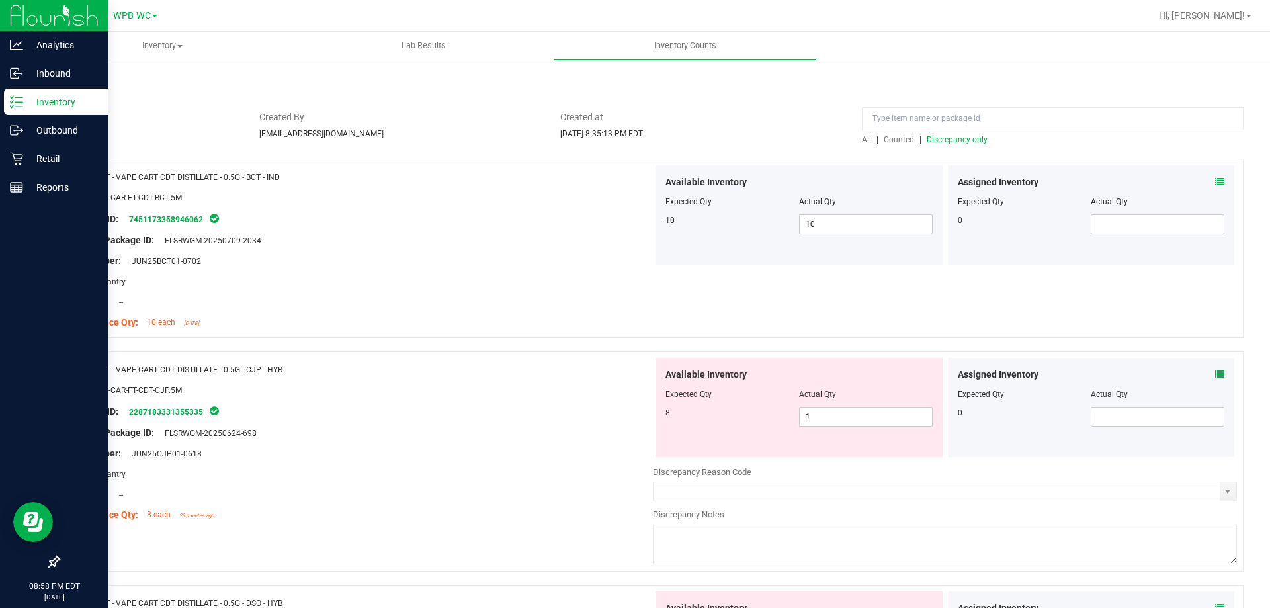
scroll to position [132, 0]
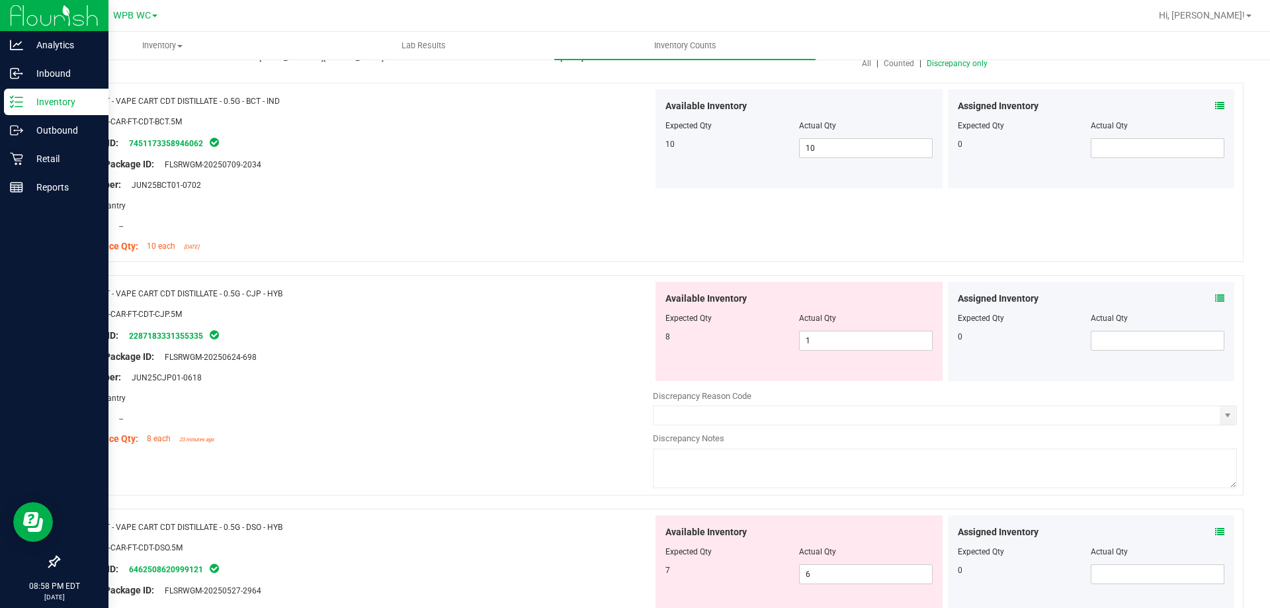
click at [504, 414] on div "Location: --" at bounding box center [361, 418] width 584 height 14
click at [824, 340] on span "1 1" at bounding box center [866, 341] width 134 height 20
click at [824, 340] on input "1" at bounding box center [866, 340] width 132 height 19
click at [834, 345] on input "1" at bounding box center [866, 340] width 132 height 19
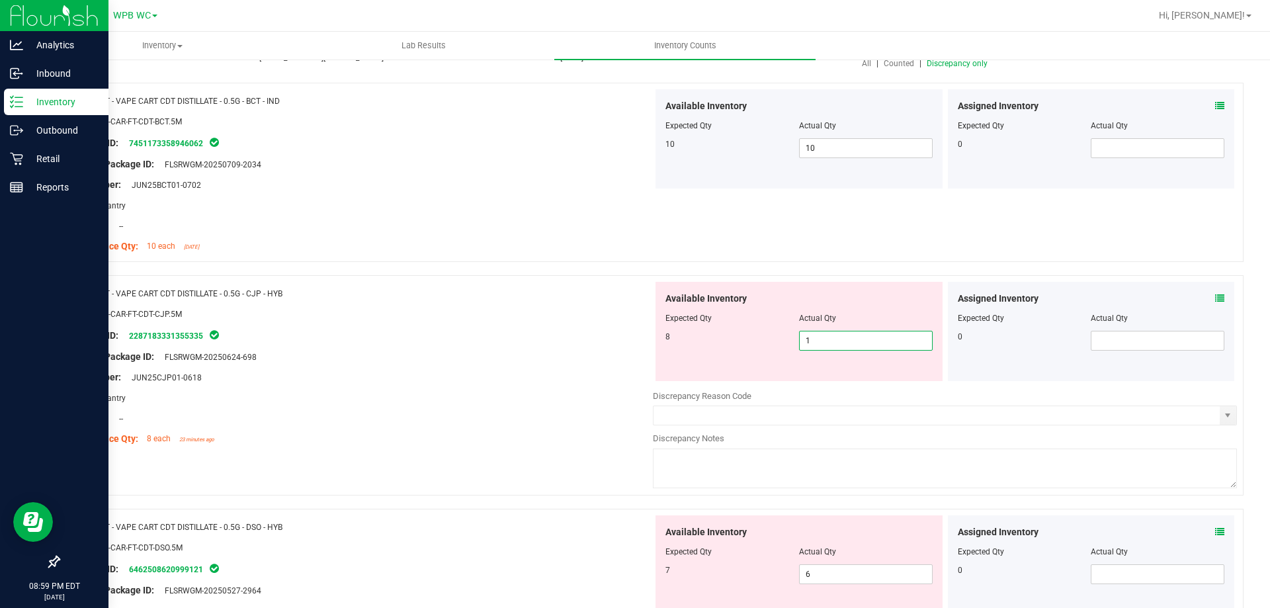
type input "8"
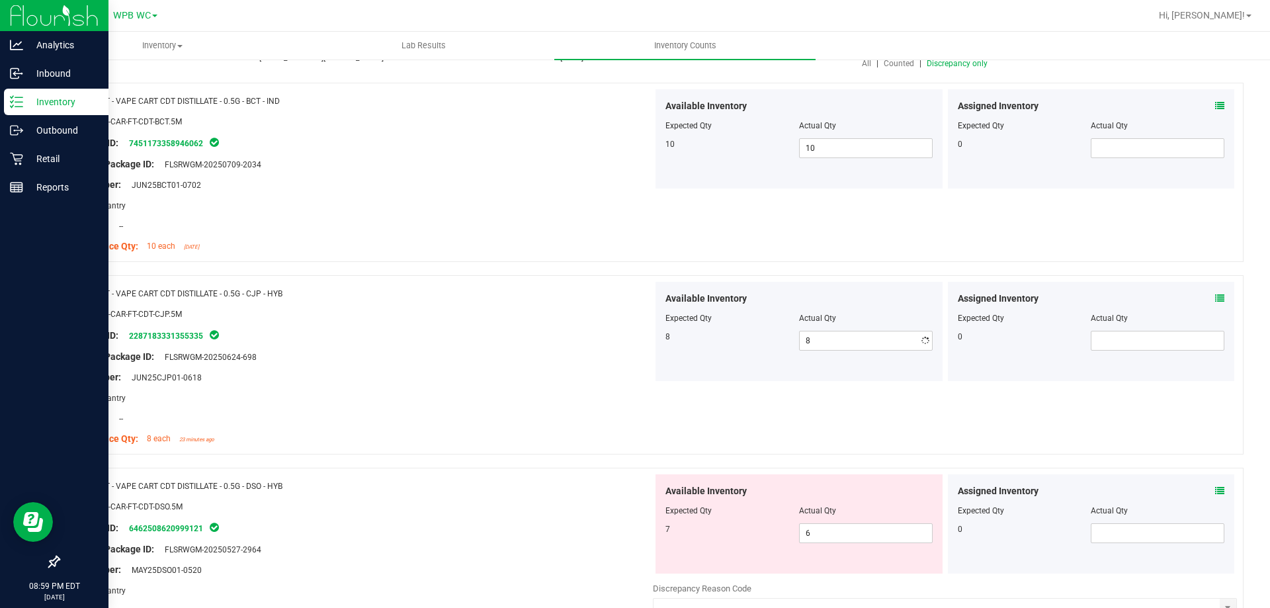
click at [514, 345] on div at bounding box center [361, 346] width 584 height 7
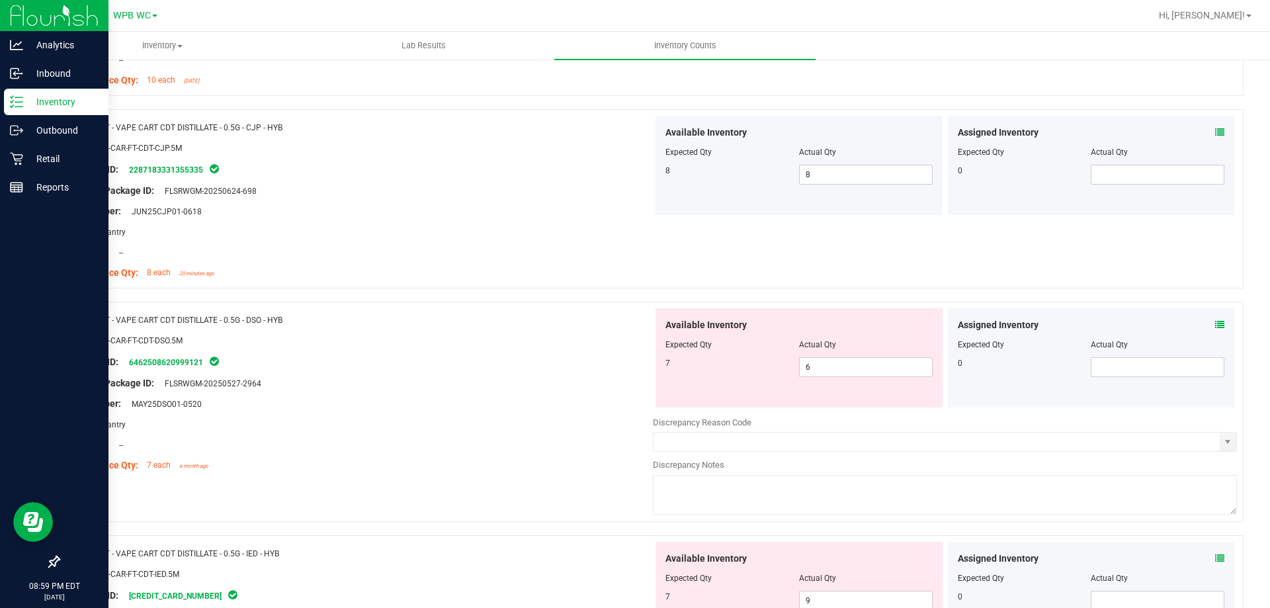
scroll to position [0, 0]
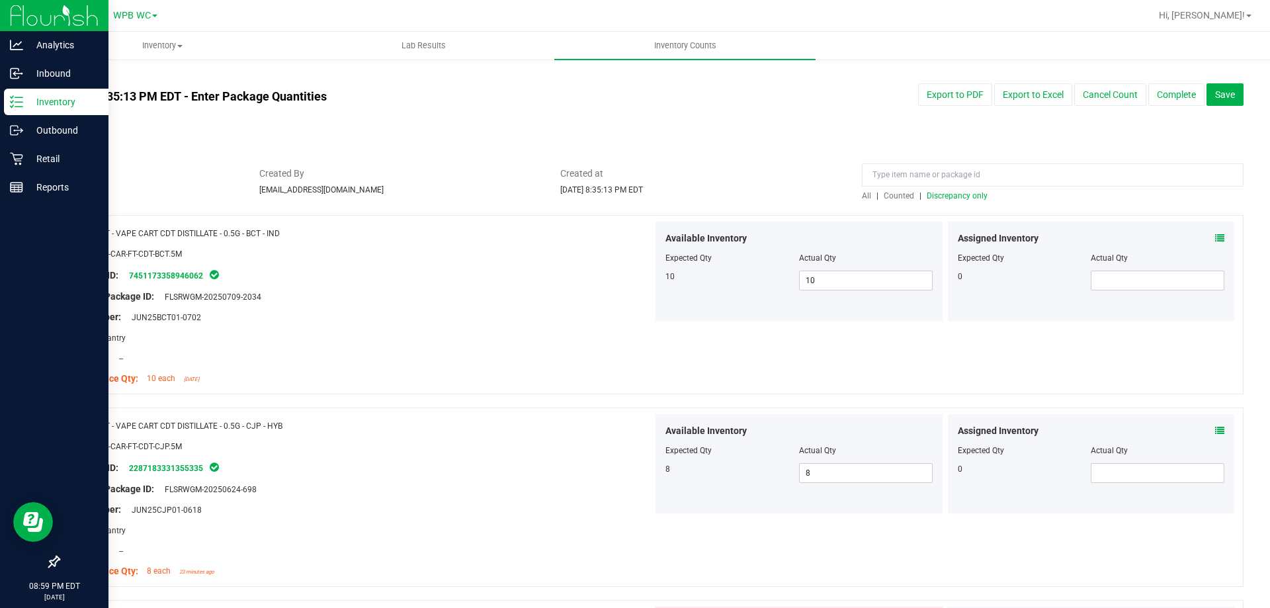
click at [968, 193] on span "Discrepancy only" at bounding box center [957, 195] width 61 height 9
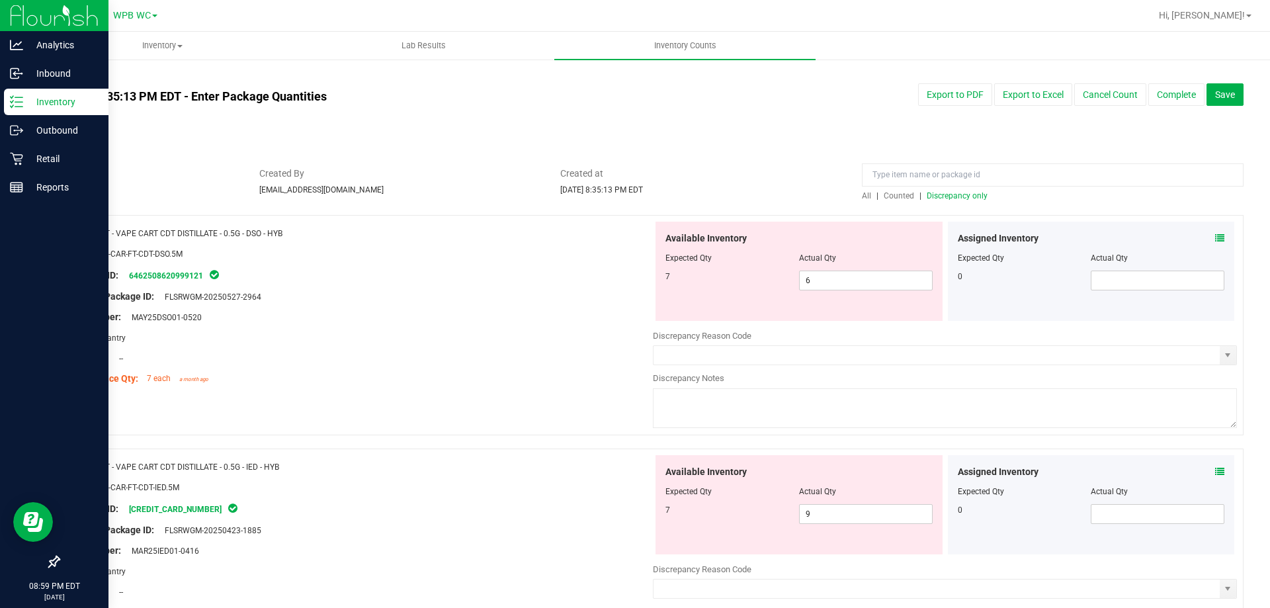
click at [501, 313] on div "Lot Number: MAY25DSO01-0520" at bounding box center [361, 317] width 584 height 14
click at [494, 279] on div "Package ID: 6462508620999121" at bounding box center [361, 275] width 584 height 16
click at [849, 286] on span "6 6" at bounding box center [866, 281] width 134 height 20
click at [849, 286] on input "6" at bounding box center [866, 280] width 132 height 19
type input "7"
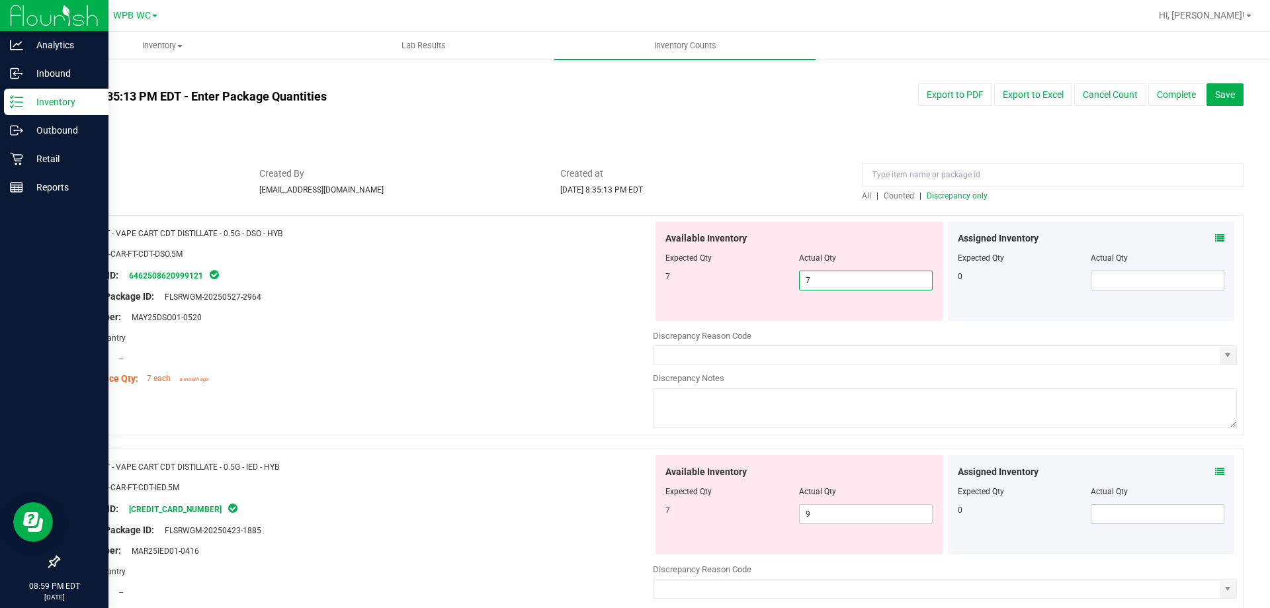
type input "7"
click at [401, 345] on div at bounding box center [361, 348] width 584 height 7
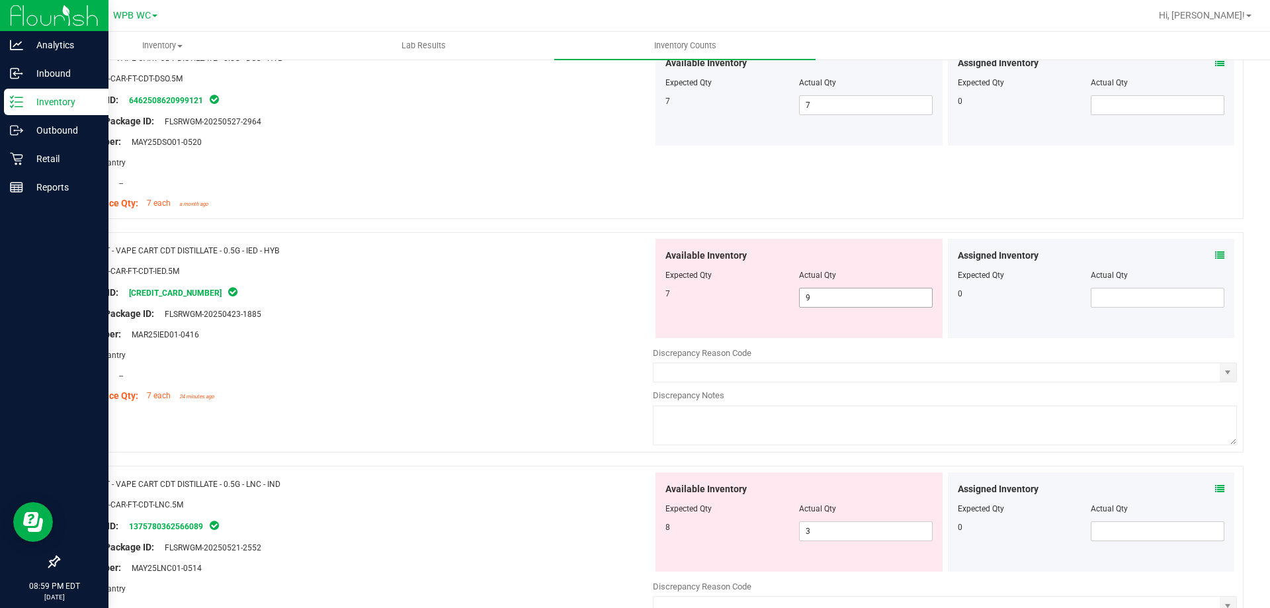
scroll to position [198, 0]
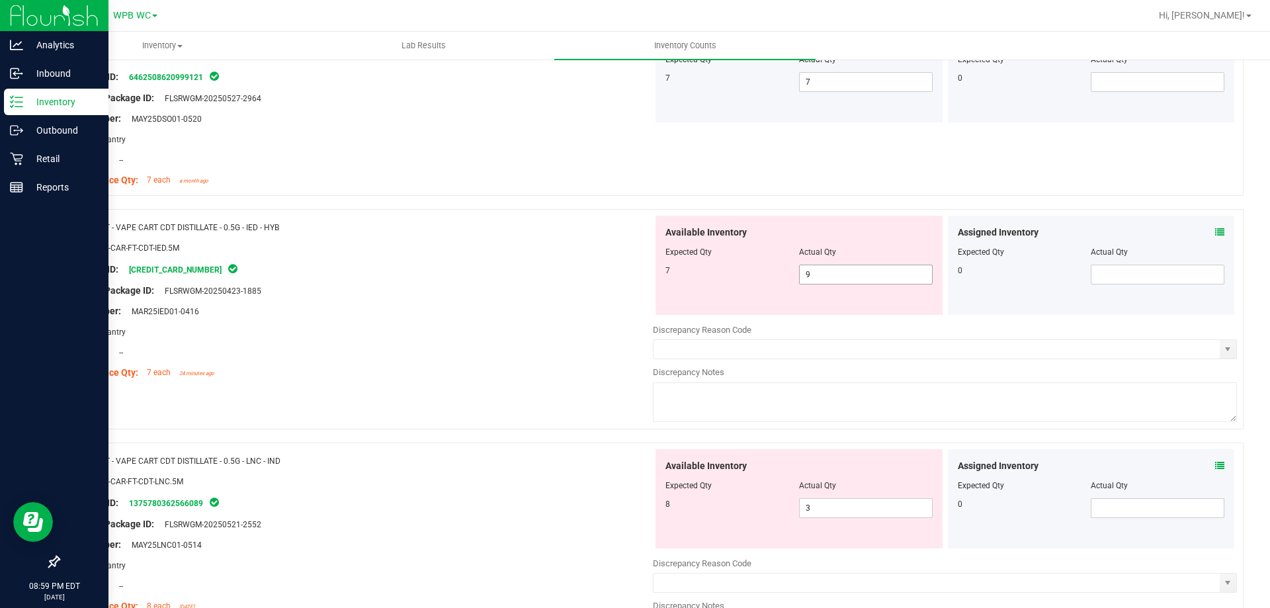
click at [838, 273] on span "9 9" at bounding box center [866, 275] width 134 height 20
click at [838, 273] on input "9" at bounding box center [866, 274] width 132 height 19
type input "7"
click at [471, 392] on div "Name: FT - VAPE CART CDT DISTILLATE - 0.5G - IED - HYB SKU: BAP-CAR-FT-CDT-IED.…" at bounding box center [651, 326] width 1186 height 234
type input "7"
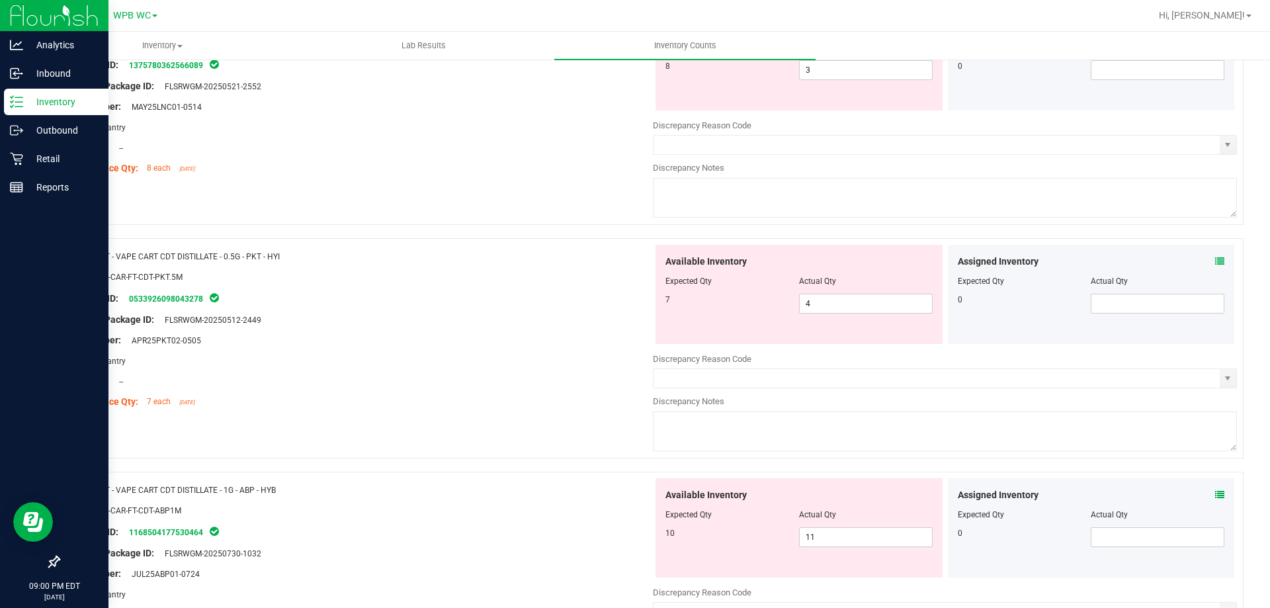
scroll to position [529, 0]
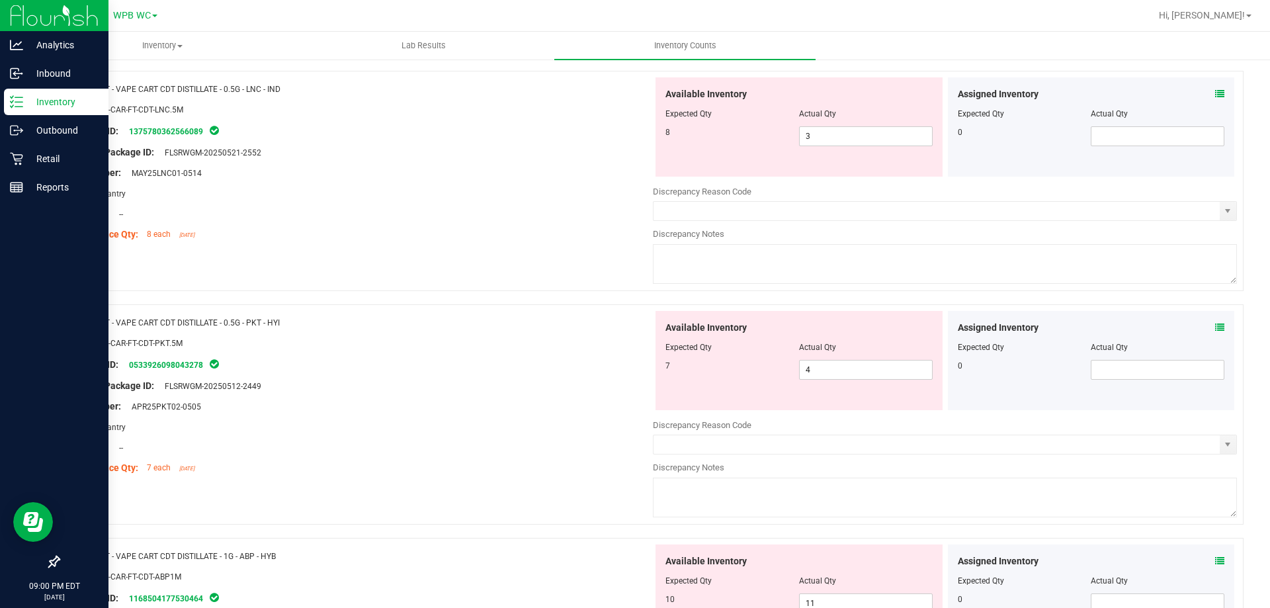
click at [583, 150] on div "Original Package ID: FLSRWGM-20250521-2552" at bounding box center [361, 153] width 584 height 14
click at [606, 355] on div at bounding box center [361, 353] width 584 height 7
click at [862, 365] on span "4 4" at bounding box center [866, 370] width 134 height 20
click at [862, 365] on input "4" at bounding box center [866, 370] width 132 height 19
type input "7"
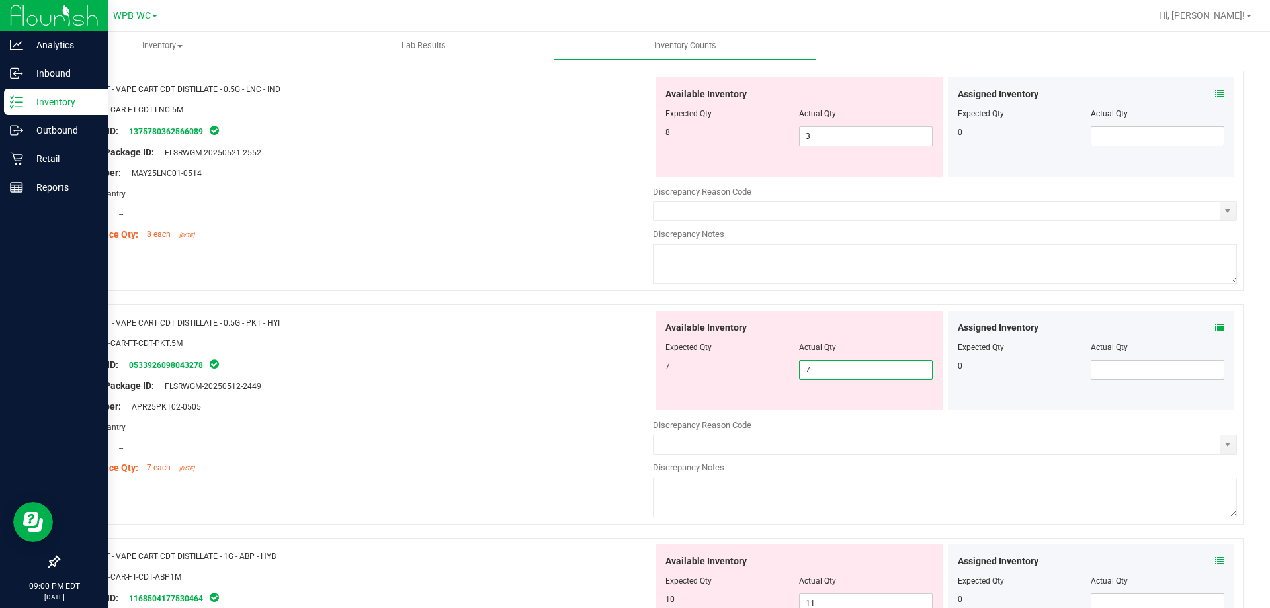
type input "7"
click at [483, 342] on div "SKU: BAP-CAR-FT-CDT-PKT.5M" at bounding box center [361, 343] width 584 height 14
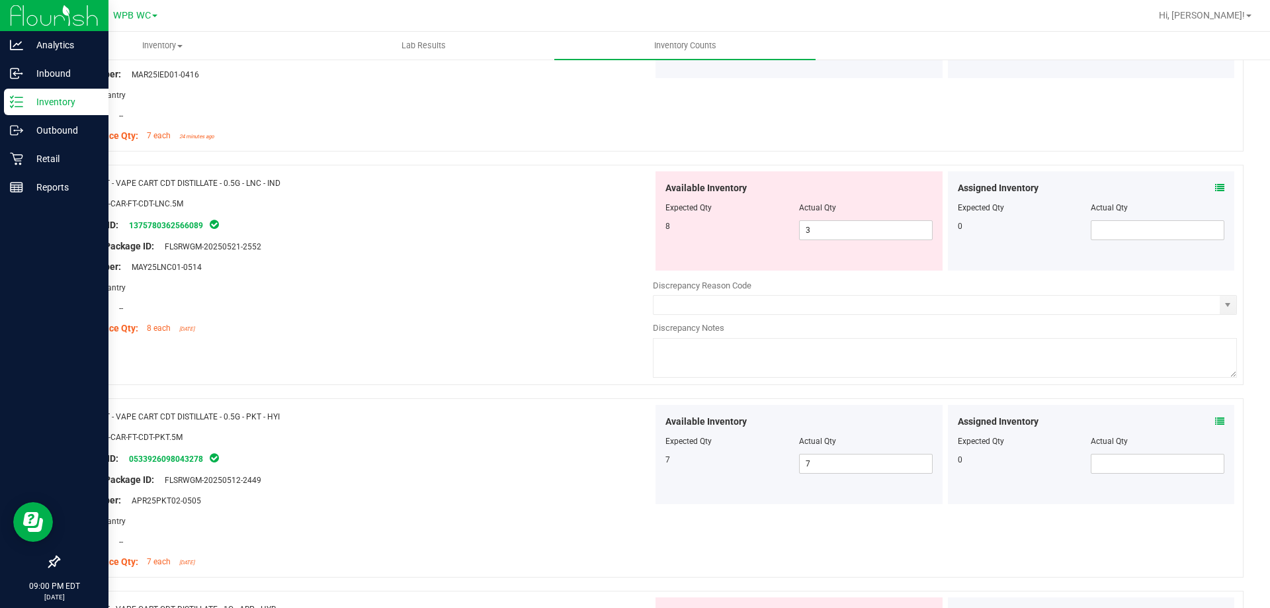
scroll to position [66, 0]
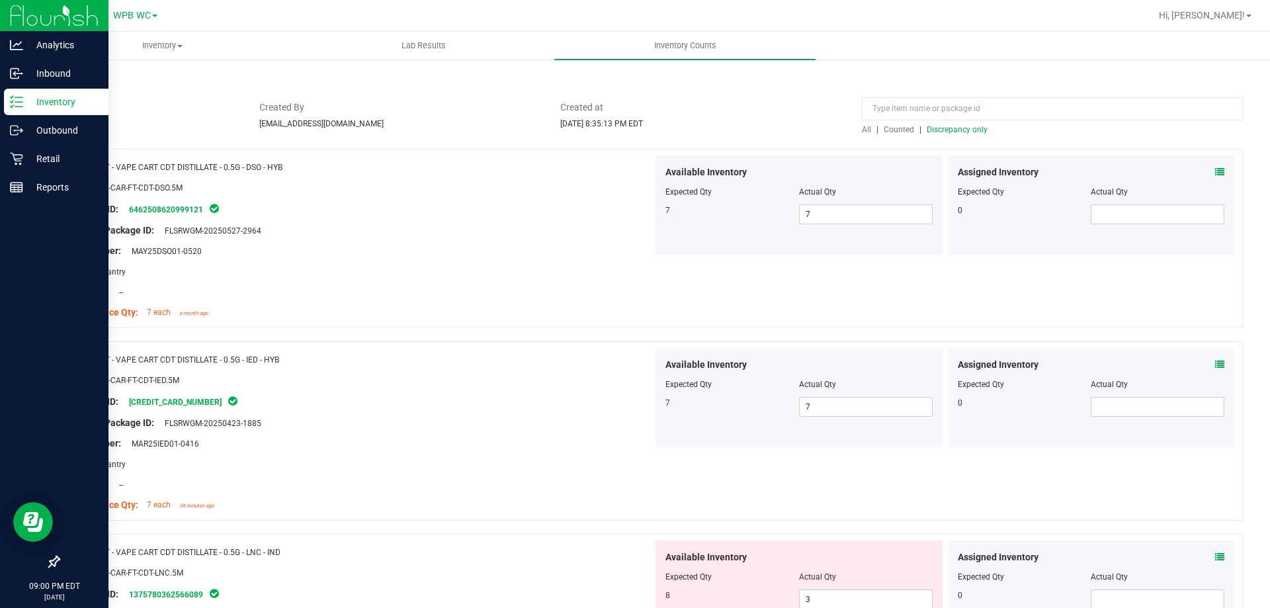
click at [935, 134] on div "All | Counted | Discrepancy only" at bounding box center [1053, 130] width 382 height 12
click at [937, 130] on span "Discrepancy only" at bounding box center [957, 129] width 61 height 9
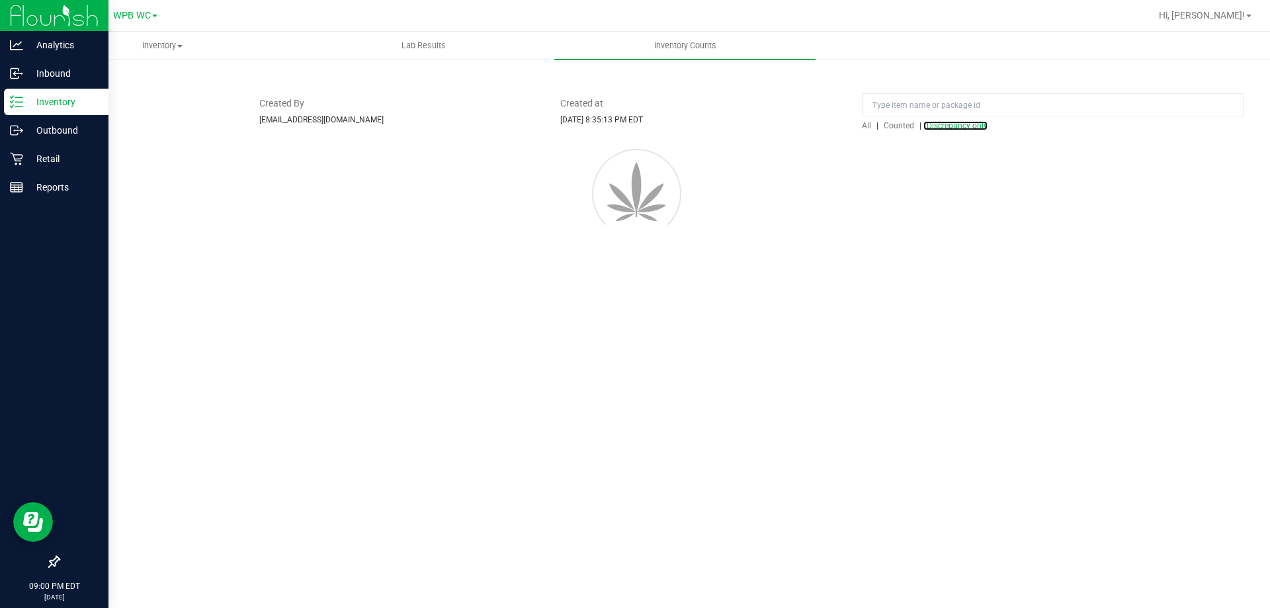
scroll to position [0, 0]
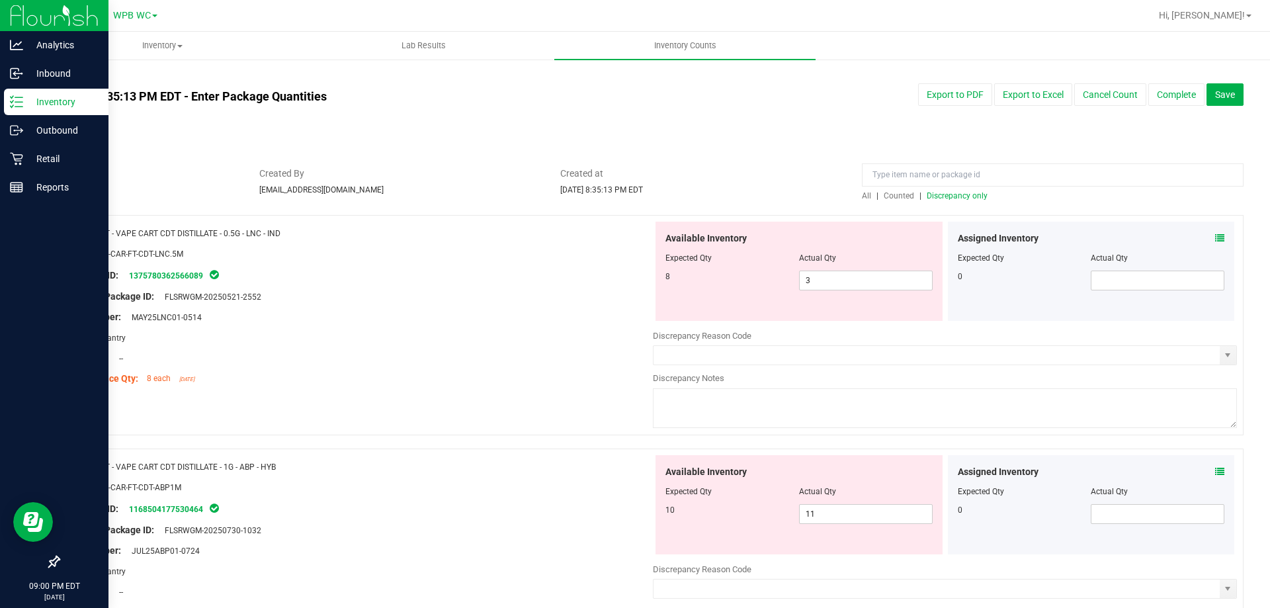
click at [486, 341] on div "Area: Pantry" at bounding box center [361, 338] width 584 height 14
click at [435, 316] on div "Lot Number: MAY25LNC01-0514" at bounding box center [361, 317] width 584 height 14
click at [596, 314] on div "Lot Number: MAY25LNC01-0514" at bounding box center [361, 317] width 584 height 14
click at [879, 272] on span "3 3" at bounding box center [866, 281] width 134 height 20
click at [879, 272] on input "3" at bounding box center [866, 280] width 132 height 19
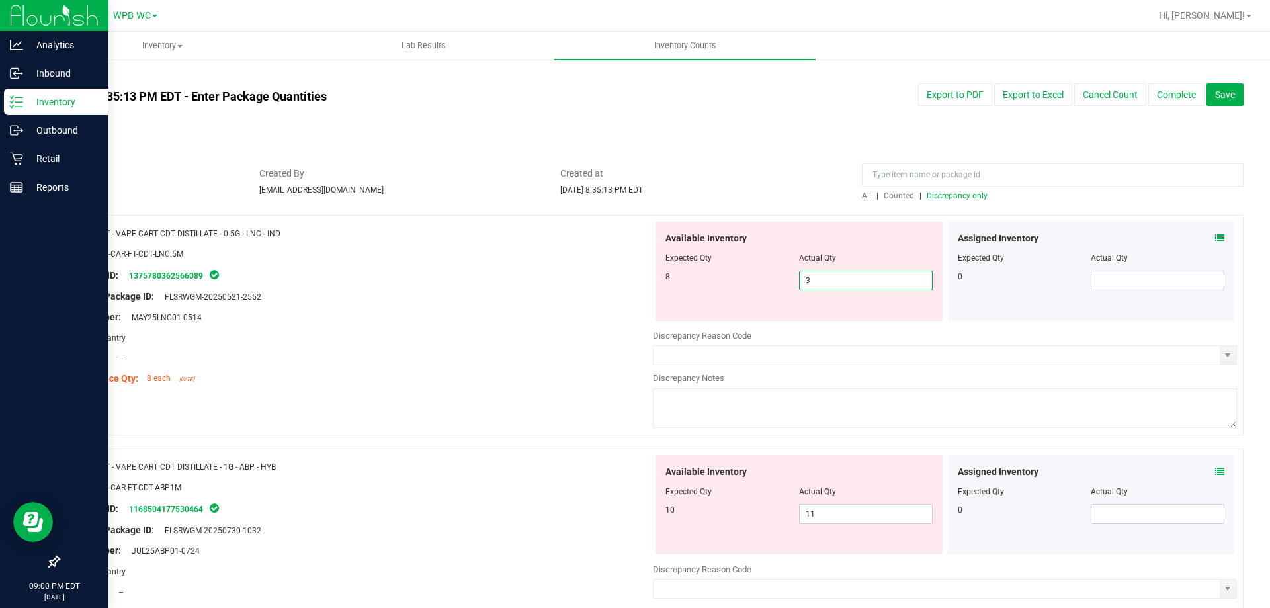
type input "8"
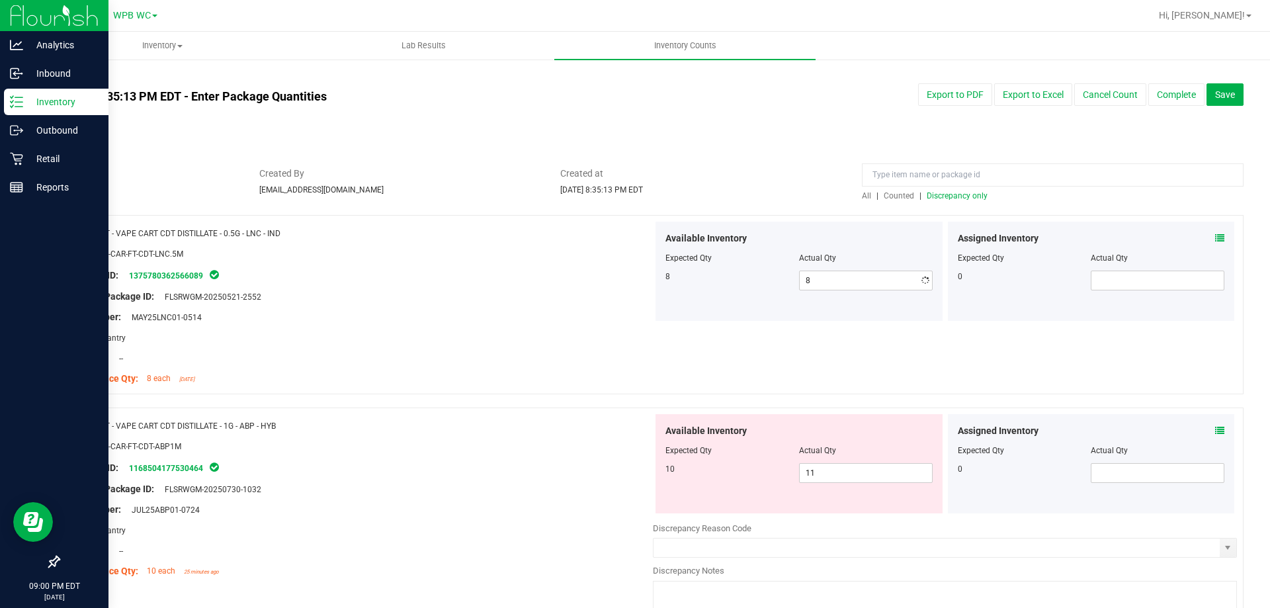
click at [519, 326] on div at bounding box center [361, 327] width 584 height 7
click at [969, 192] on span "Discrepancy only" at bounding box center [957, 195] width 61 height 9
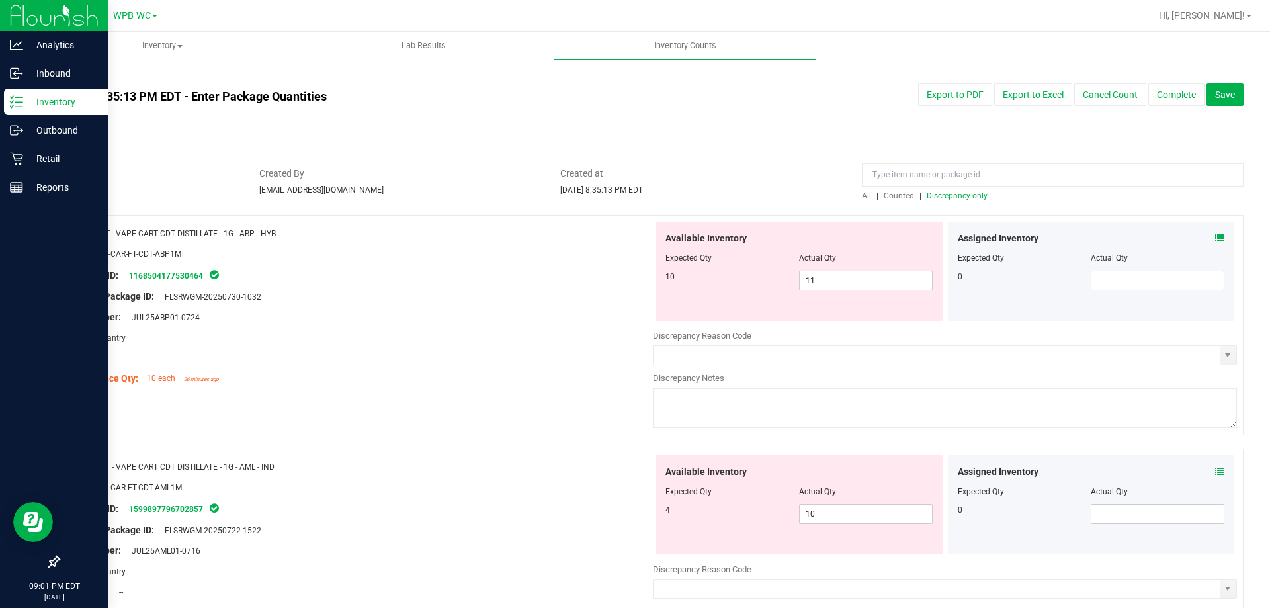
click at [527, 283] on div at bounding box center [361, 286] width 584 height 7
click at [820, 284] on span "11 11" at bounding box center [866, 281] width 134 height 20
click at [820, 284] on input "11" at bounding box center [866, 280] width 132 height 19
click at [855, 279] on input "41" at bounding box center [866, 280] width 132 height 19
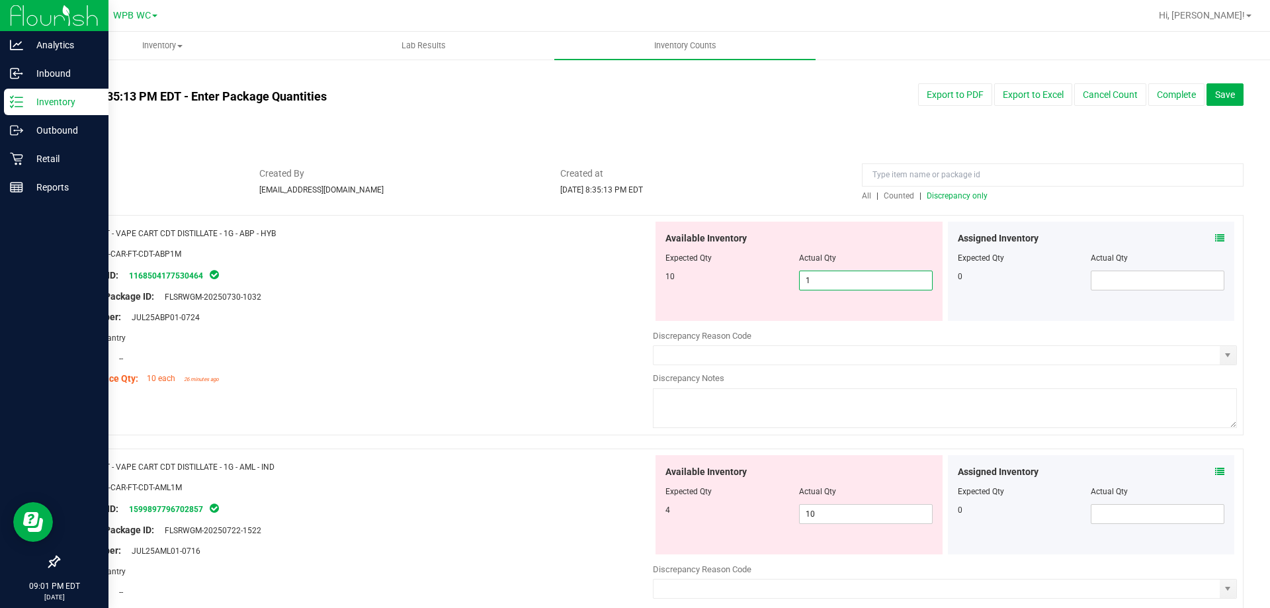
type input "10"
click at [497, 308] on div at bounding box center [361, 307] width 584 height 7
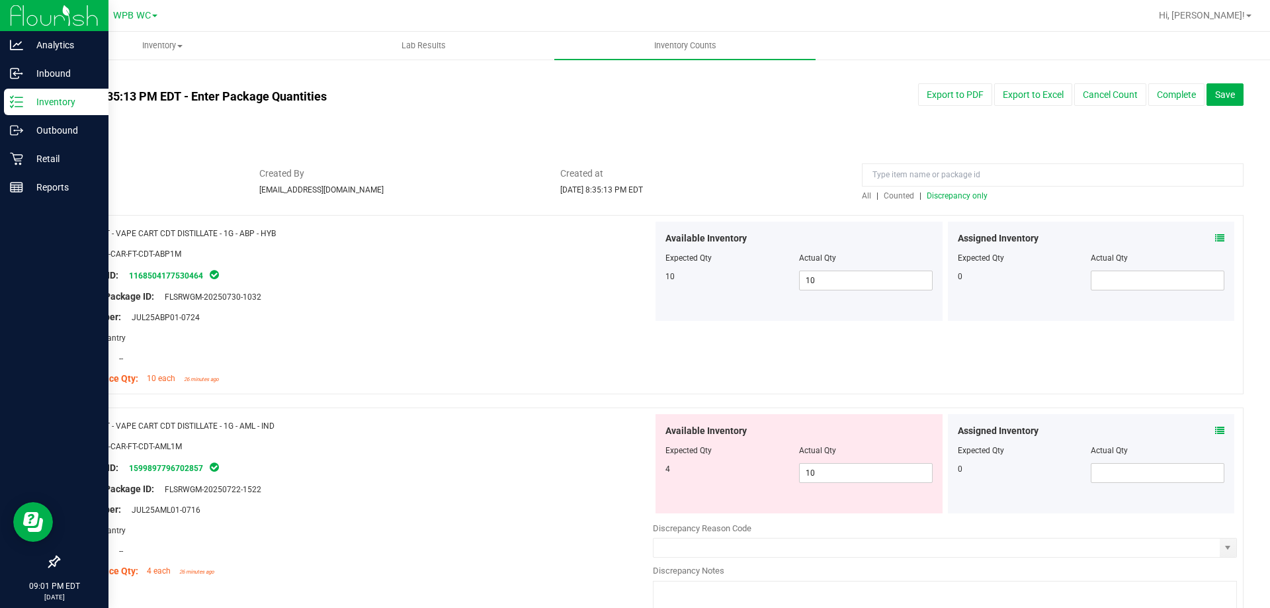
scroll to position [132, 0]
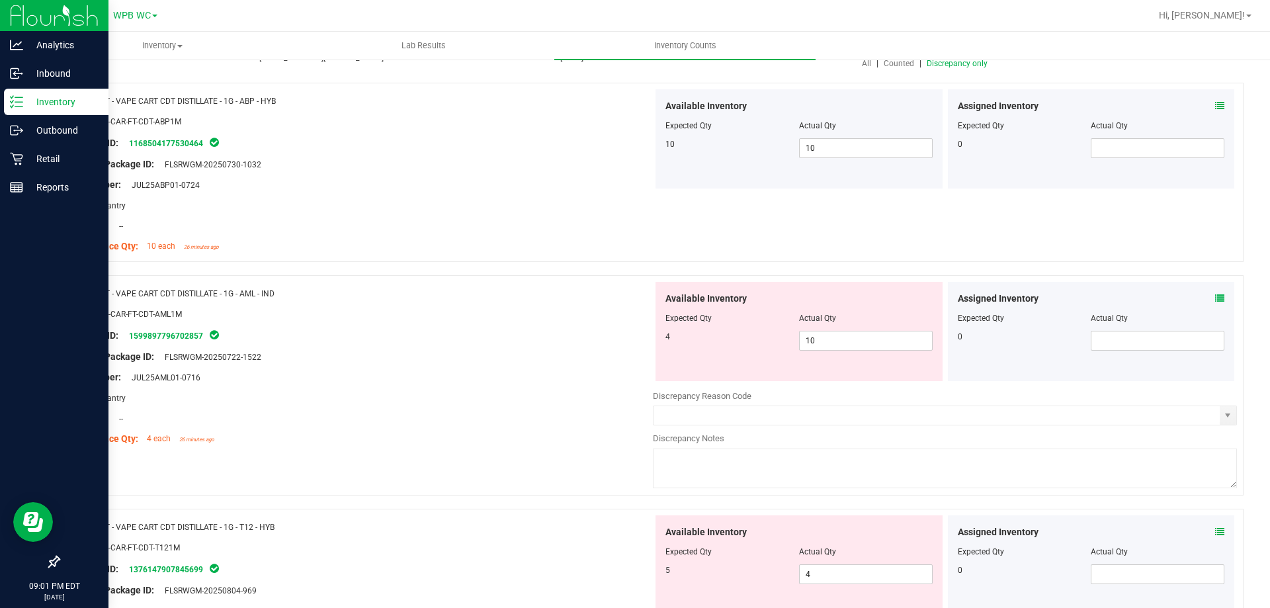
click at [527, 331] on div "Package ID: 1599897796702857" at bounding box center [361, 335] width 584 height 16
click at [822, 347] on span "10 10" at bounding box center [866, 341] width 134 height 20
click at [822, 347] on input "10" at bounding box center [866, 340] width 132 height 19
type input "4"
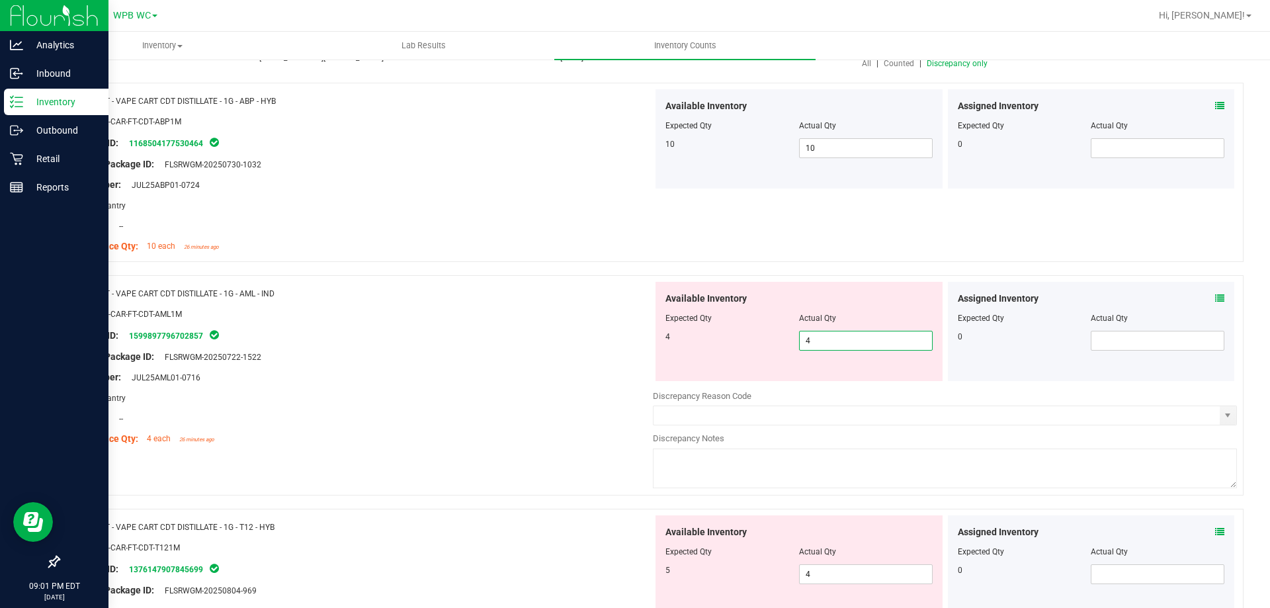
click at [437, 338] on div "Package ID: 1599897796702857" at bounding box center [361, 335] width 584 height 16
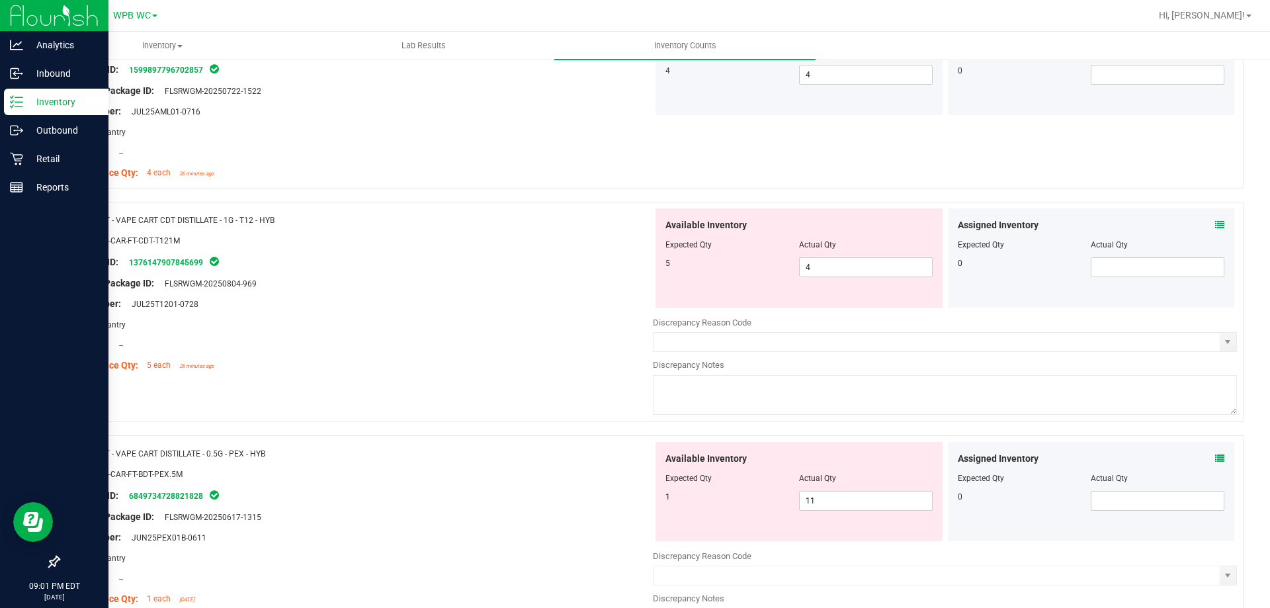
scroll to position [397, 0]
click at [838, 270] on span "4 4" at bounding box center [866, 269] width 134 height 20
click at [838, 270] on input "4" at bounding box center [866, 268] width 132 height 19
type input "5"
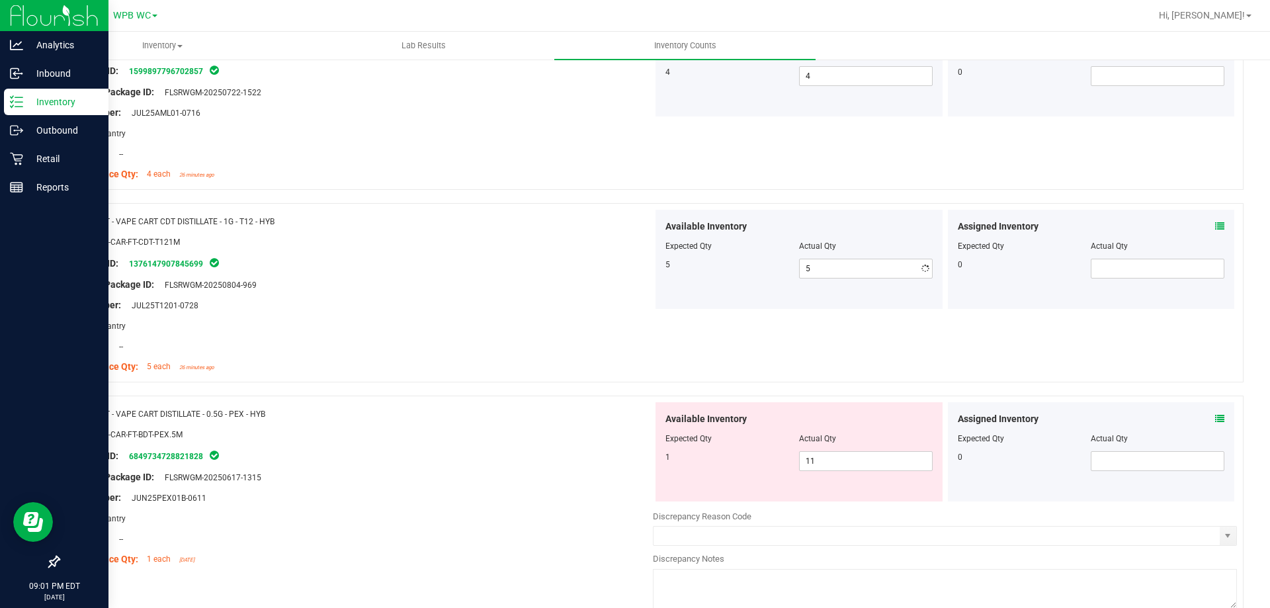
click at [536, 318] on div at bounding box center [361, 315] width 584 height 7
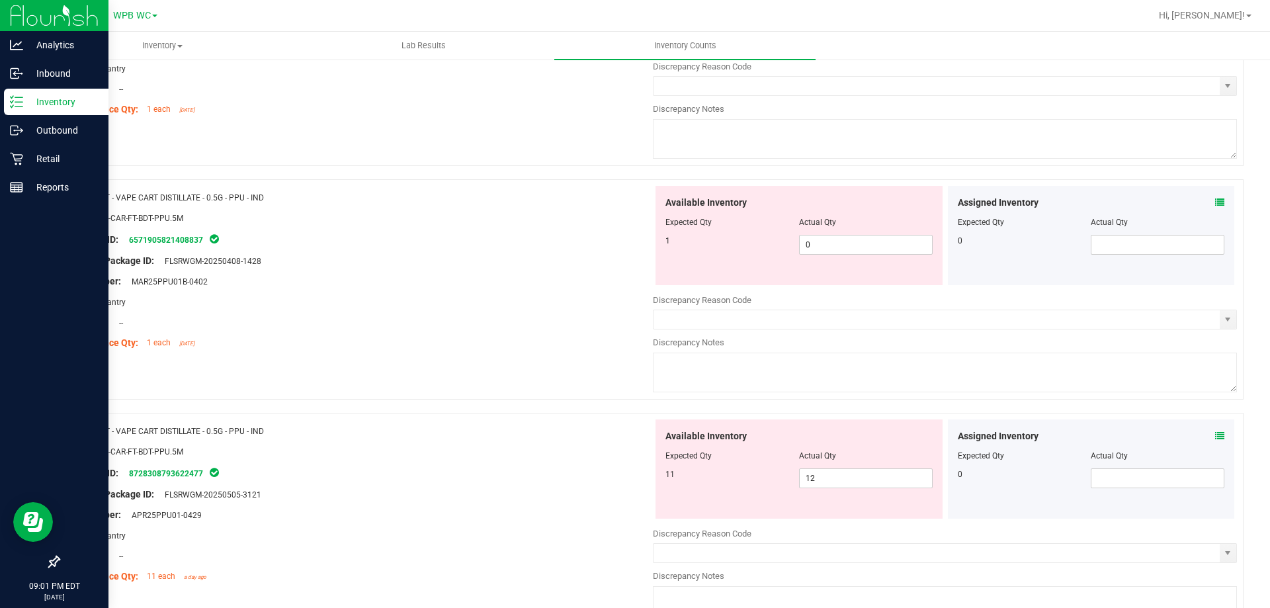
scroll to position [860, 0]
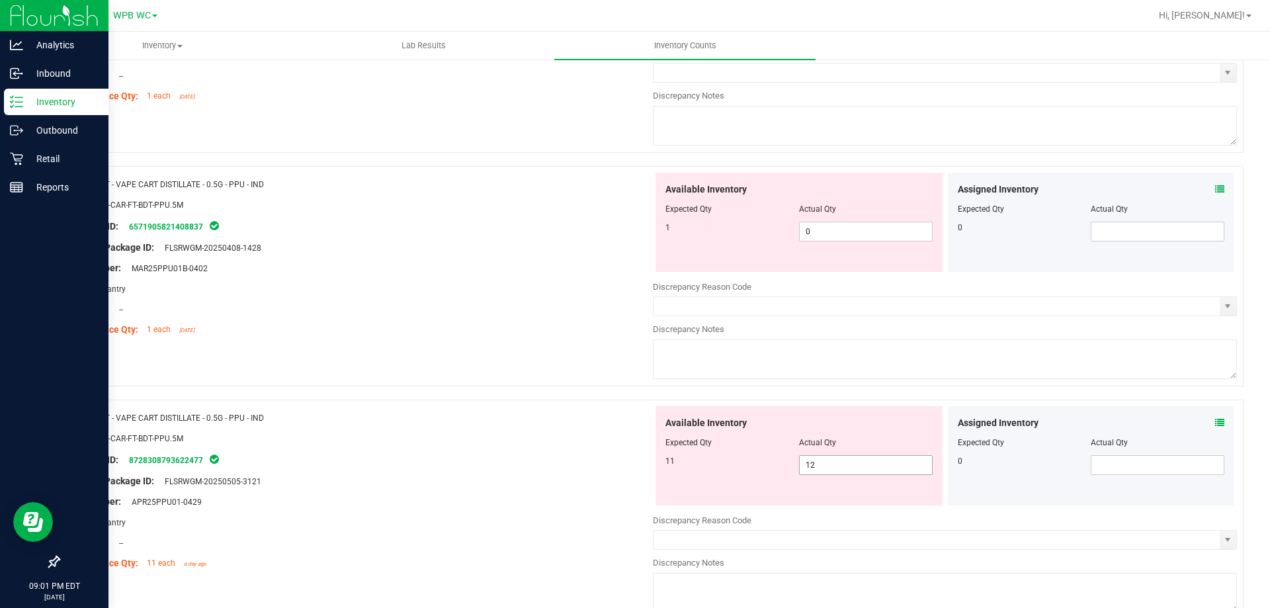
click at [841, 461] on span "12 12" at bounding box center [866, 465] width 134 height 20
click at [841, 461] on input "12" at bounding box center [866, 465] width 132 height 19
type input "11"
click at [519, 371] on div "Name: FT - VAPE CART DISTILLATE - 0.5G - PPU - IND SKU: BAP-CAR-FT-BDT-PPU.5M P…" at bounding box center [651, 276] width 1186 height 220
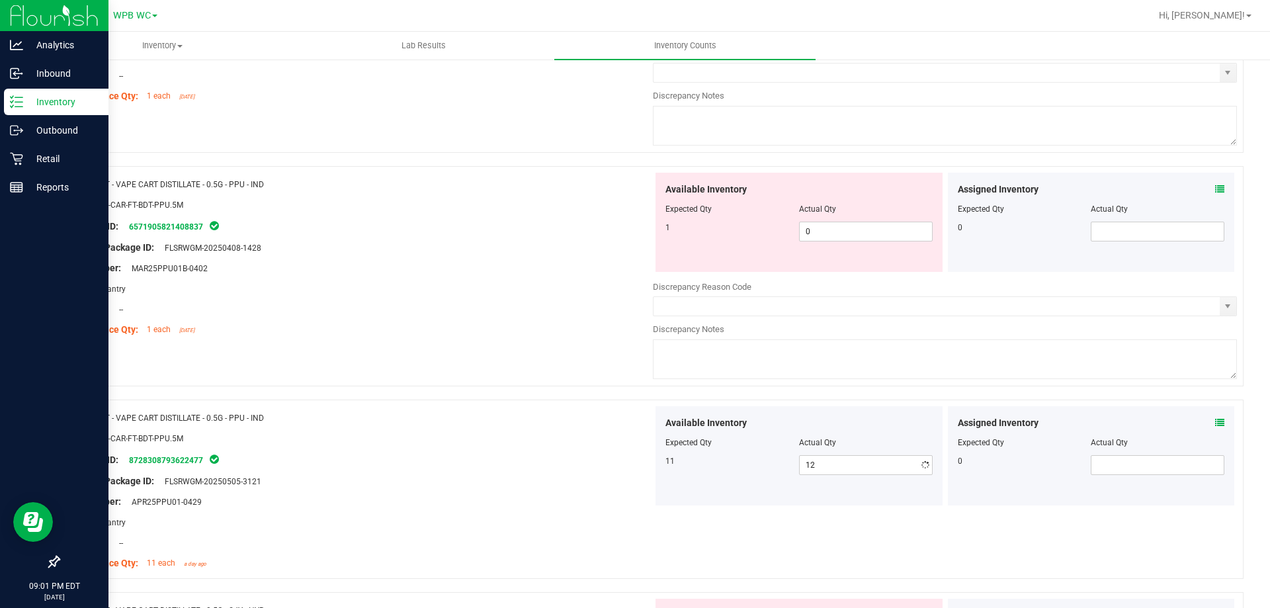
type input "11"
click at [841, 229] on span "0 0" at bounding box center [866, 232] width 134 height 20
click at [841, 229] on input "0" at bounding box center [866, 231] width 132 height 19
type input "1"
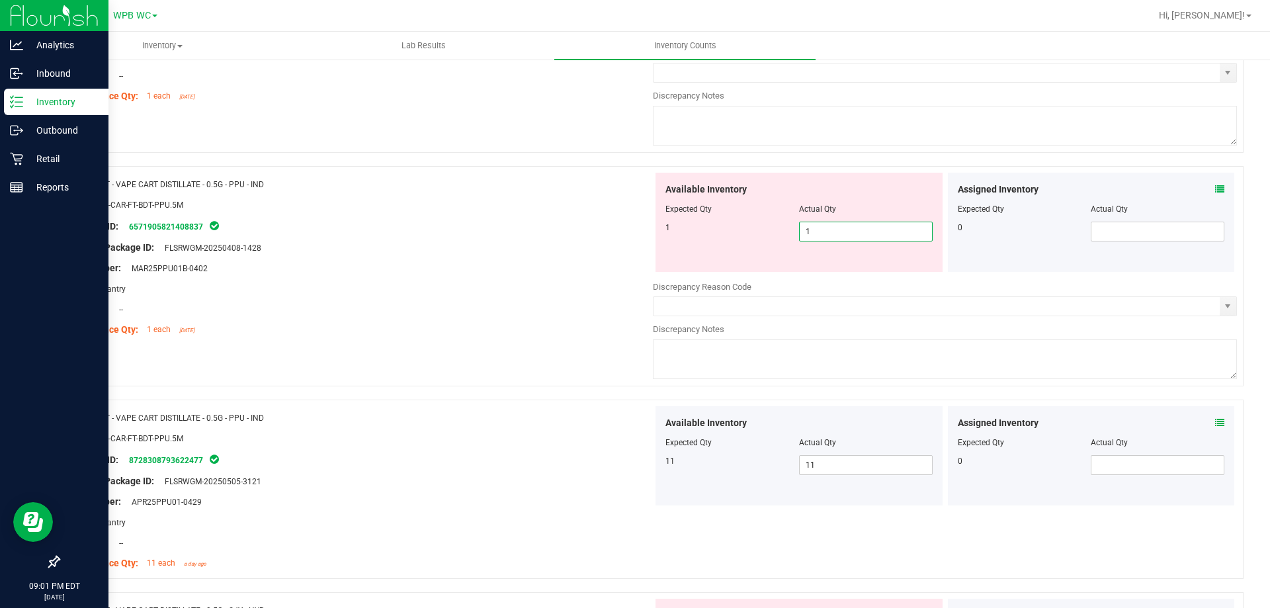
click at [469, 275] on div at bounding box center [361, 278] width 584 height 7
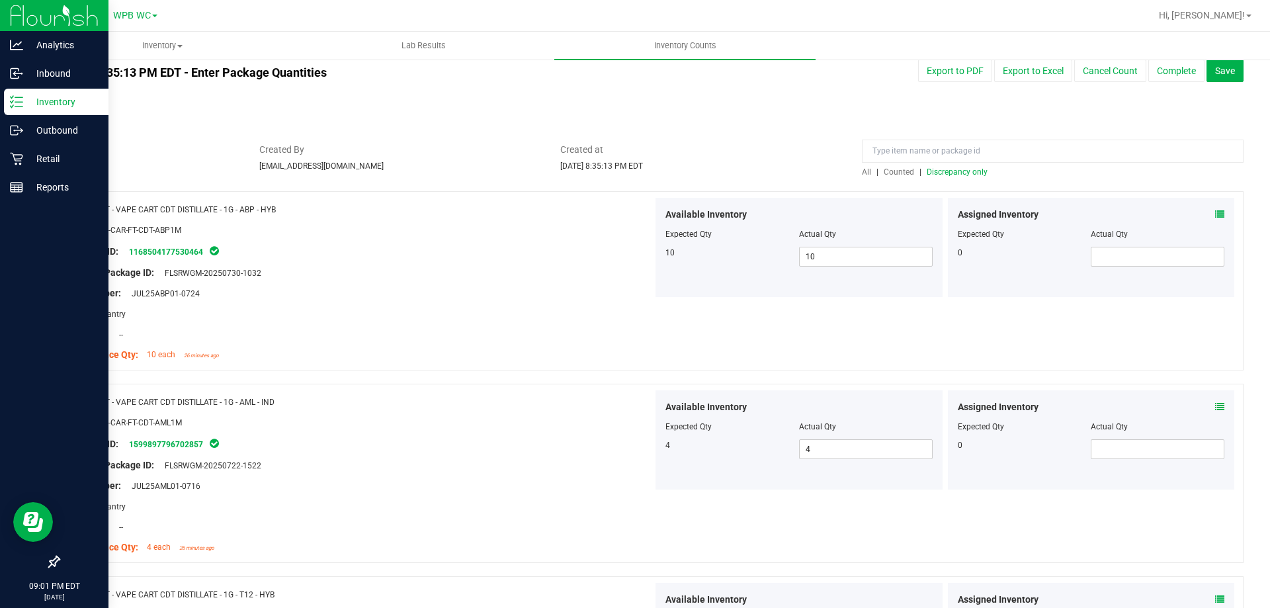
scroll to position [0, 0]
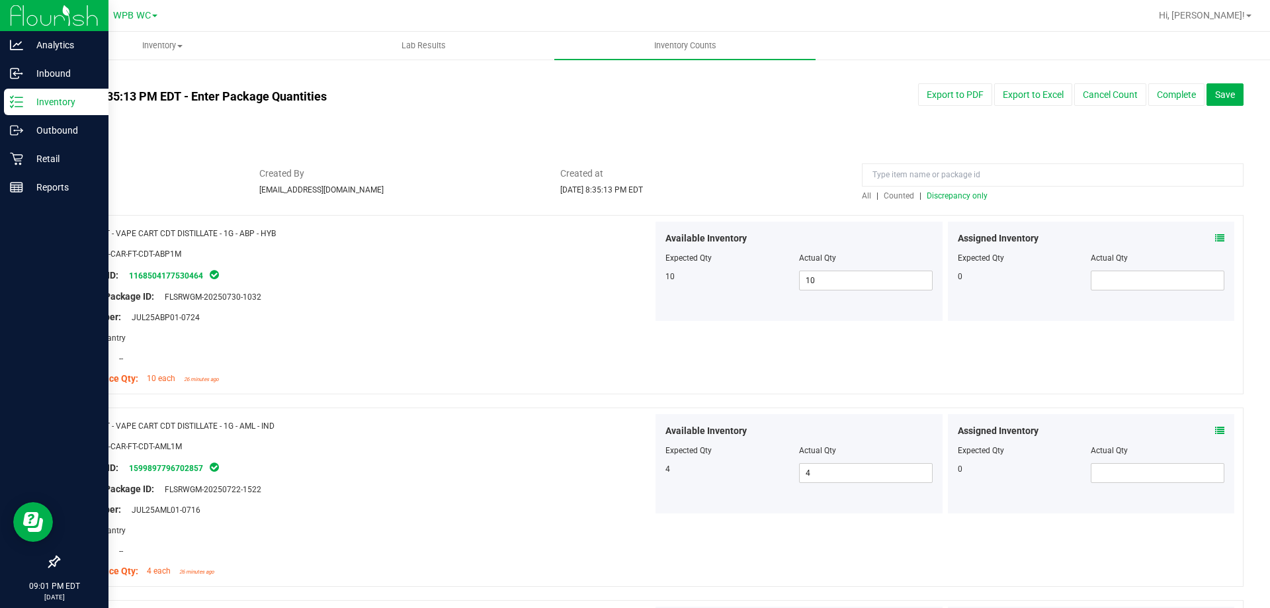
click at [953, 196] on span "Discrepancy only" at bounding box center [957, 195] width 61 height 9
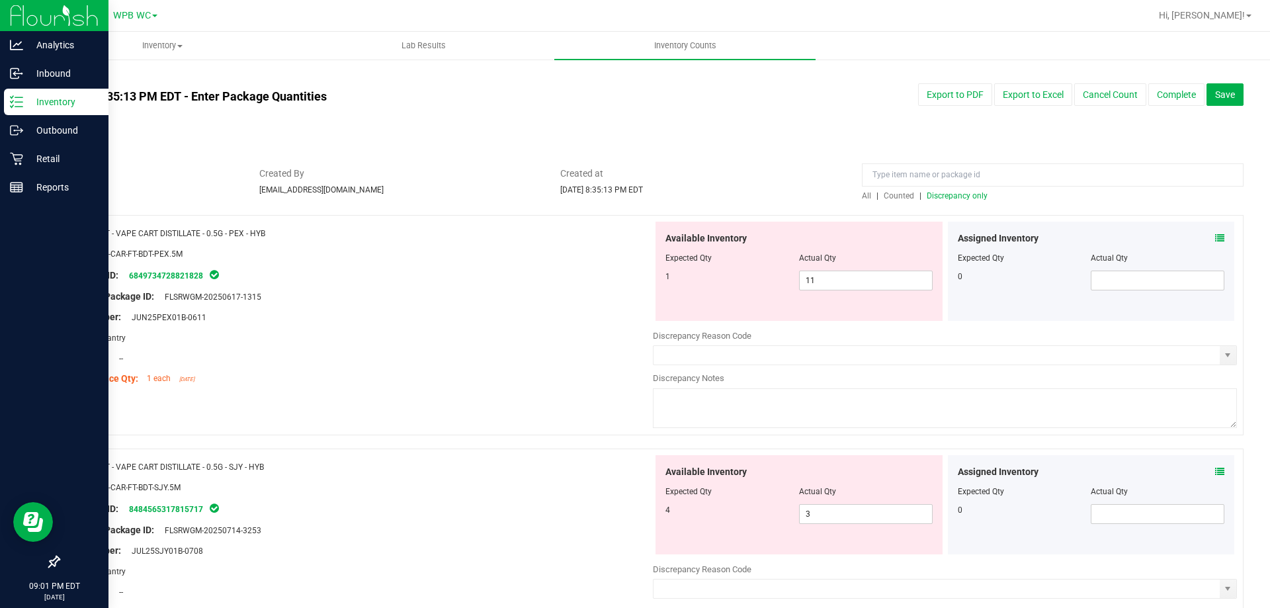
click at [390, 355] on div "Location: --" at bounding box center [361, 358] width 584 height 14
click at [546, 292] on div "Original Package ID: FLSRWGM-20250617-1315" at bounding box center [361, 297] width 584 height 14
click at [841, 283] on span "11 11" at bounding box center [866, 281] width 134 height 20
click at [0, 0] on input "11" at bounding box center [0, 0] width 0 height 0
type input "1"
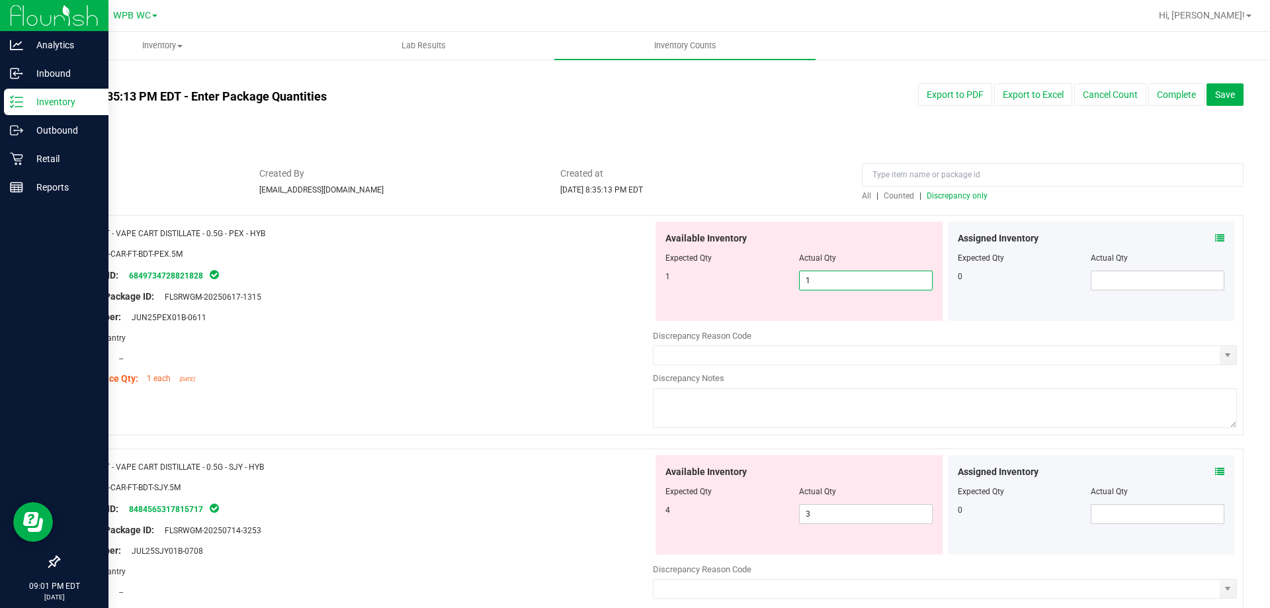
type input "1"
click at [526, 341] on div "Area: Pantry" at bounding box center [361, 338] width 584 height 14
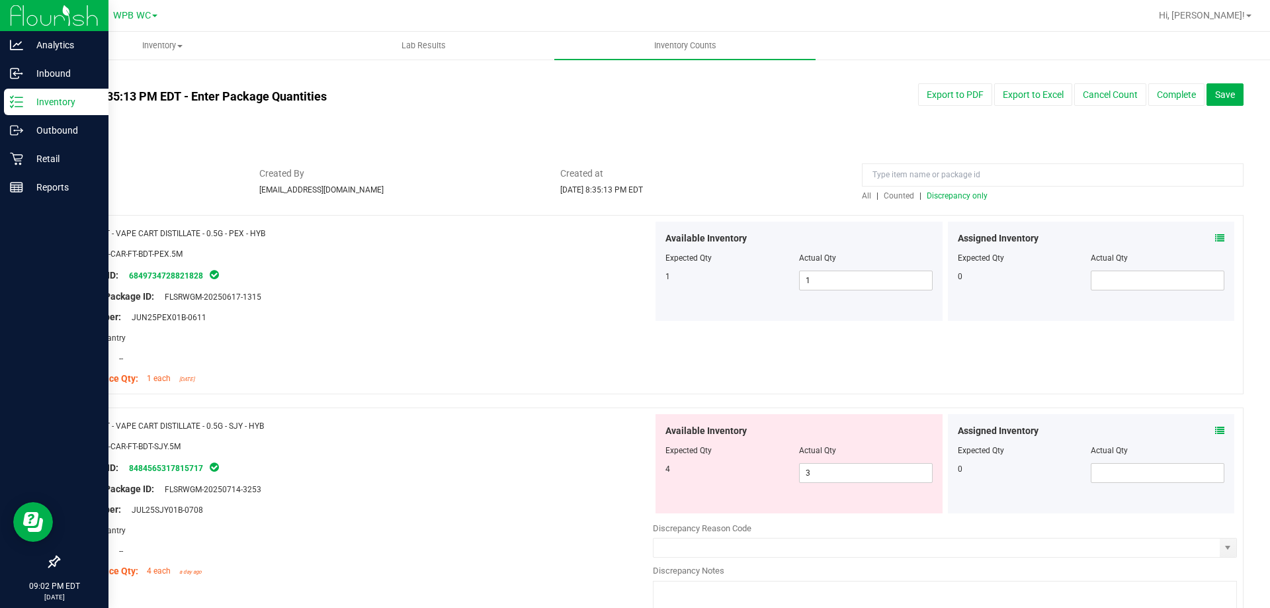
click at [953, 198] on span "Discrepancy only" at bounding box center [957, 195] width 61 height 9
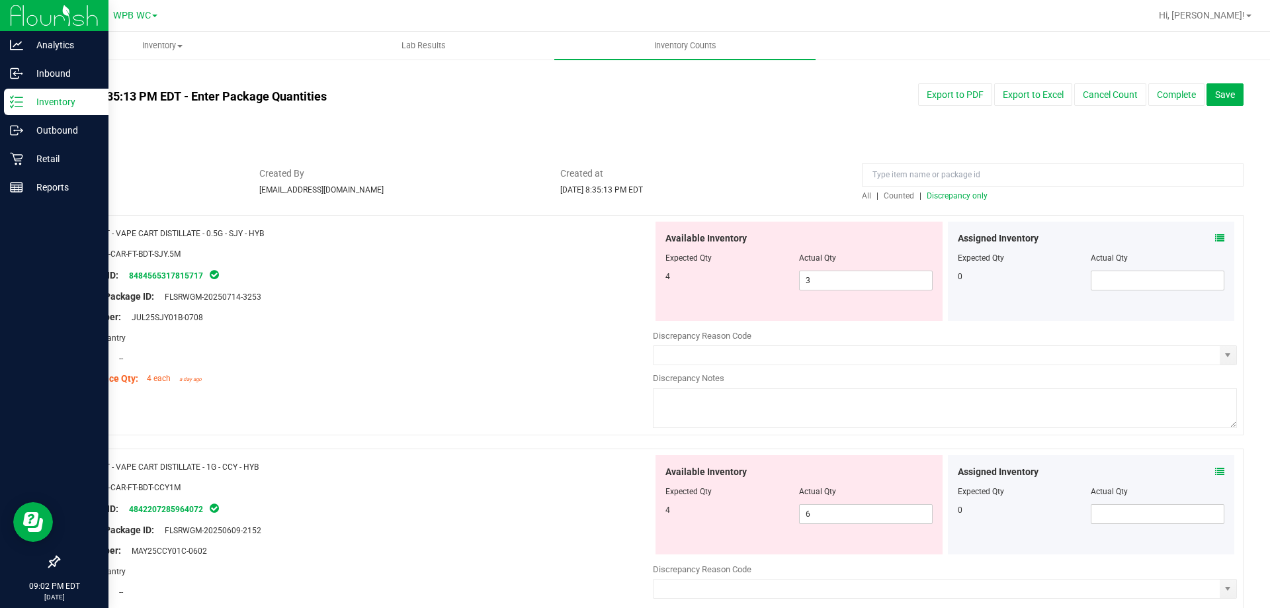
click at [553, 279] on div "Package ID: 8484565317815717" at bounding box center [361, 275] width 584 height 16
click at [824, 287] on span "3 3" at bounding box center [866, 281] width 134 height 20
click at [824, 287] on input "3" at bounding box center [866, 280] width 132 height 19
type input "4"
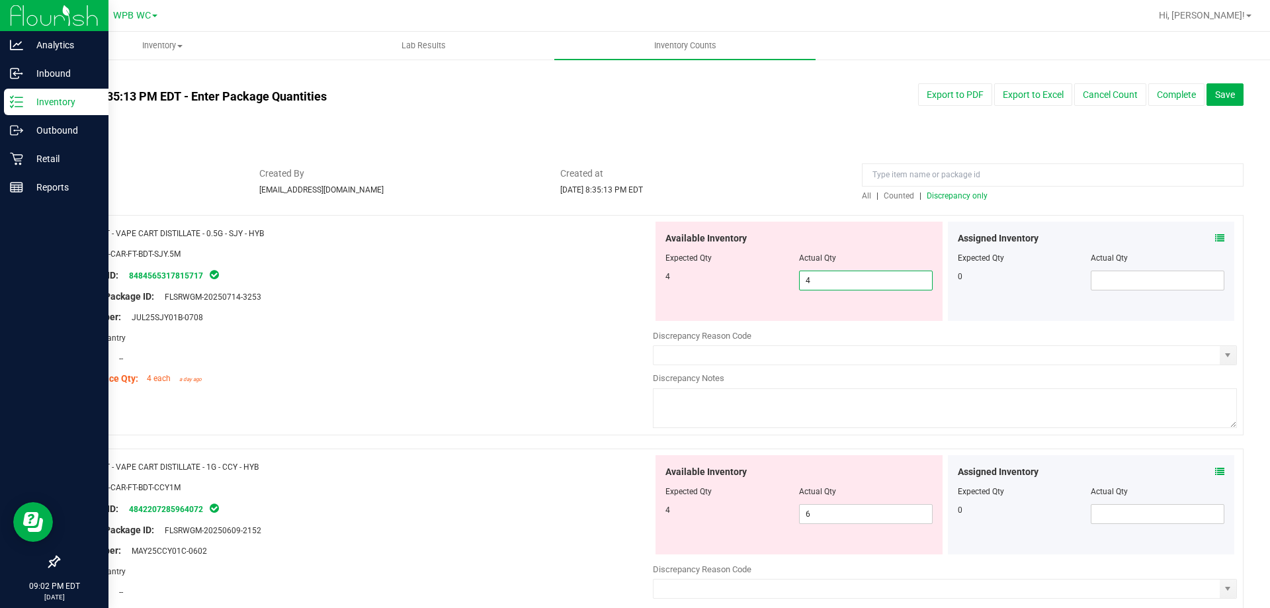
click at [496, 290] on div "Original Package ID: FLSRWGM-20250714-3253" at bounding box center [361, 297] width 584 height 14
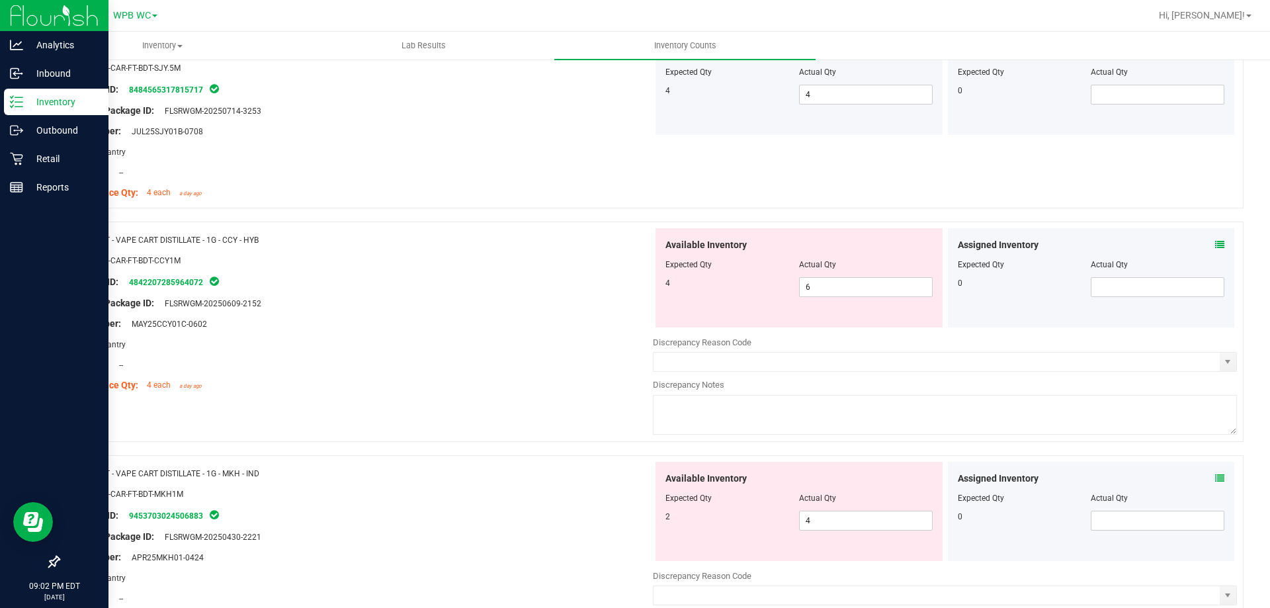
scroll to position [66, 0]
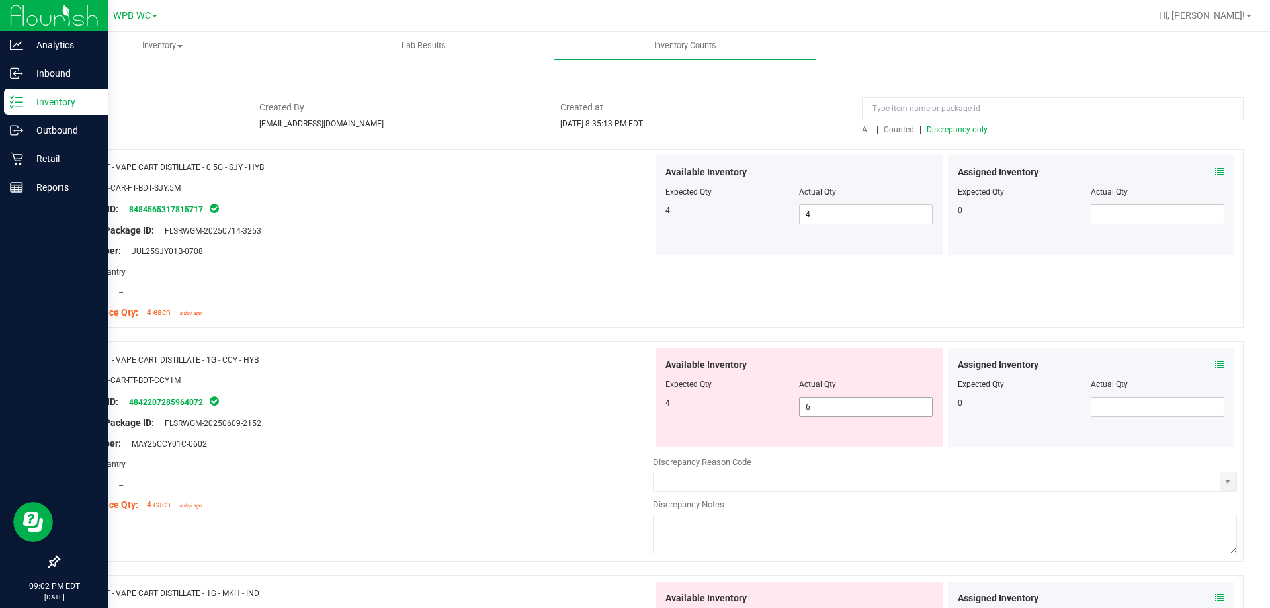
click at [818, 405] on span "6 6" at bounding box center [866, 407] width 134 height 20
click at [818, 405] on input "6" at bounding box center [866, 407] width 132 height 19
type input "4"
click at [464, 406] on div "Package ID: 4842207285964072" at bounding box center [361, 402] width 584 height 16
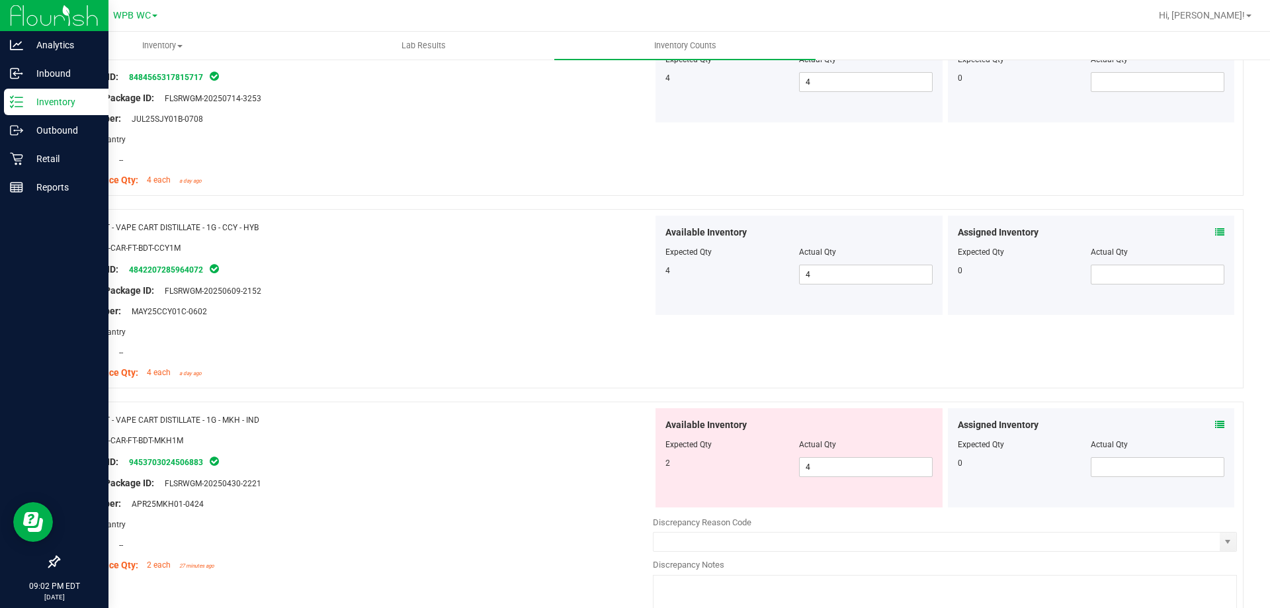
scroll to position [0, 0]
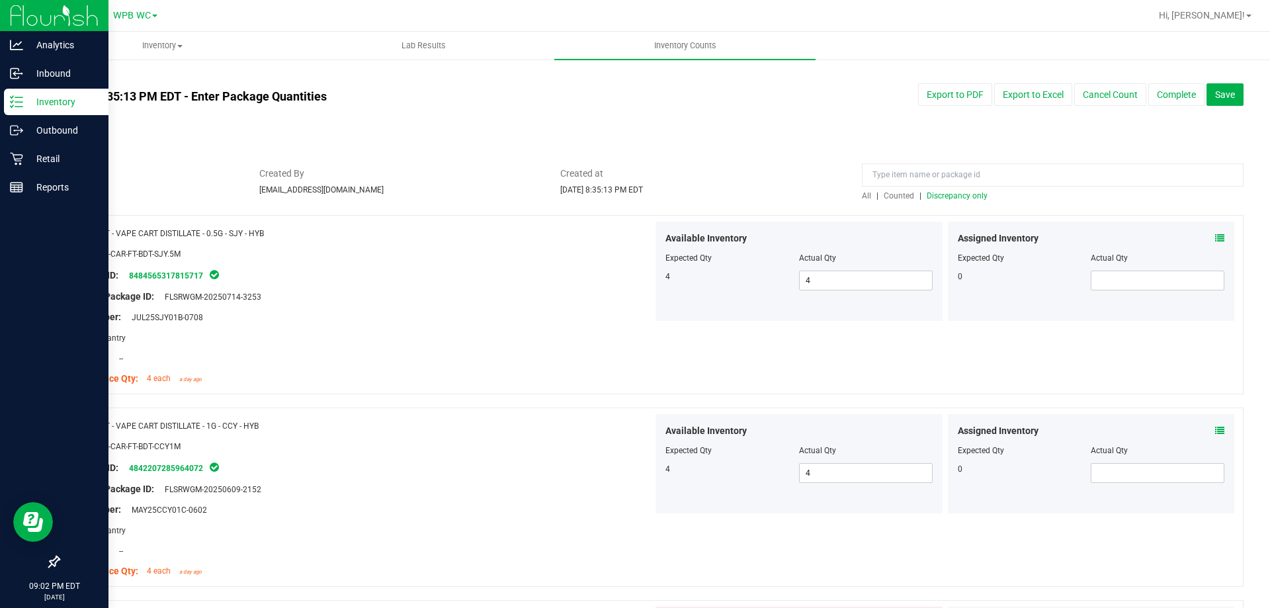
click at [967, 196] on span "Discrepancy only" at bounding box center [957, 195] width 61 height 9
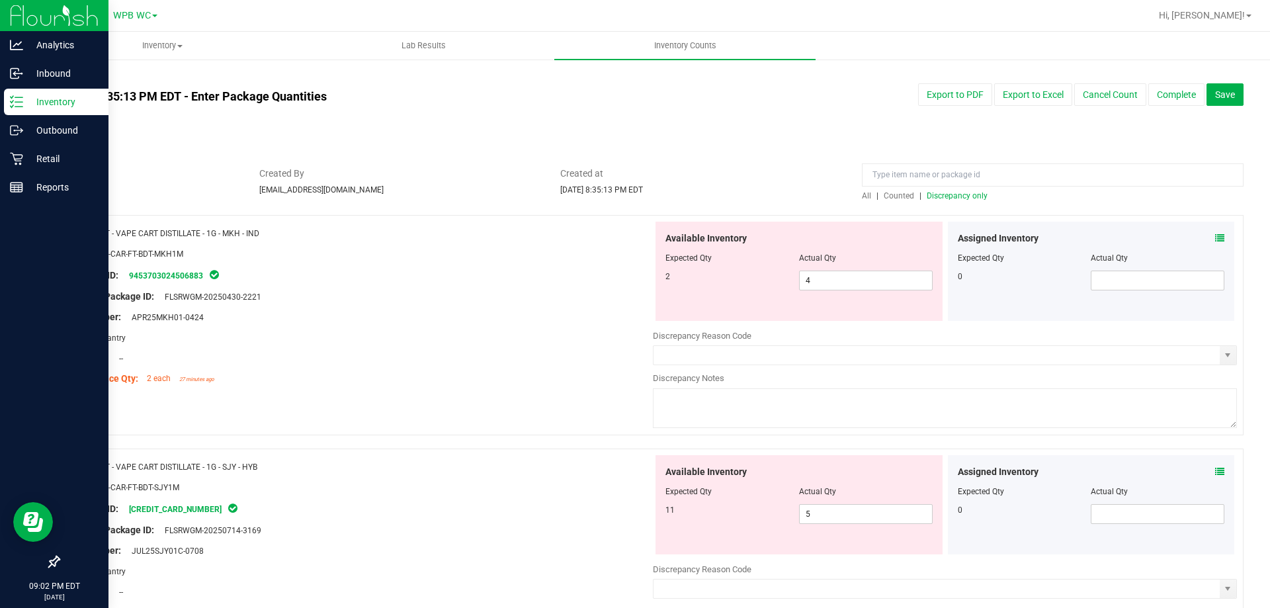
click at [524, 342] on div "Area: Pantry" at bounding box center [361, 338] width 584 height 14
click at [822, 286] on span "4 4" at bounding box center [866, 281] width 134 height 20
click at [822, 286] on input "4" at bounding box center [866, 280] width 132 height 19
type input "3"
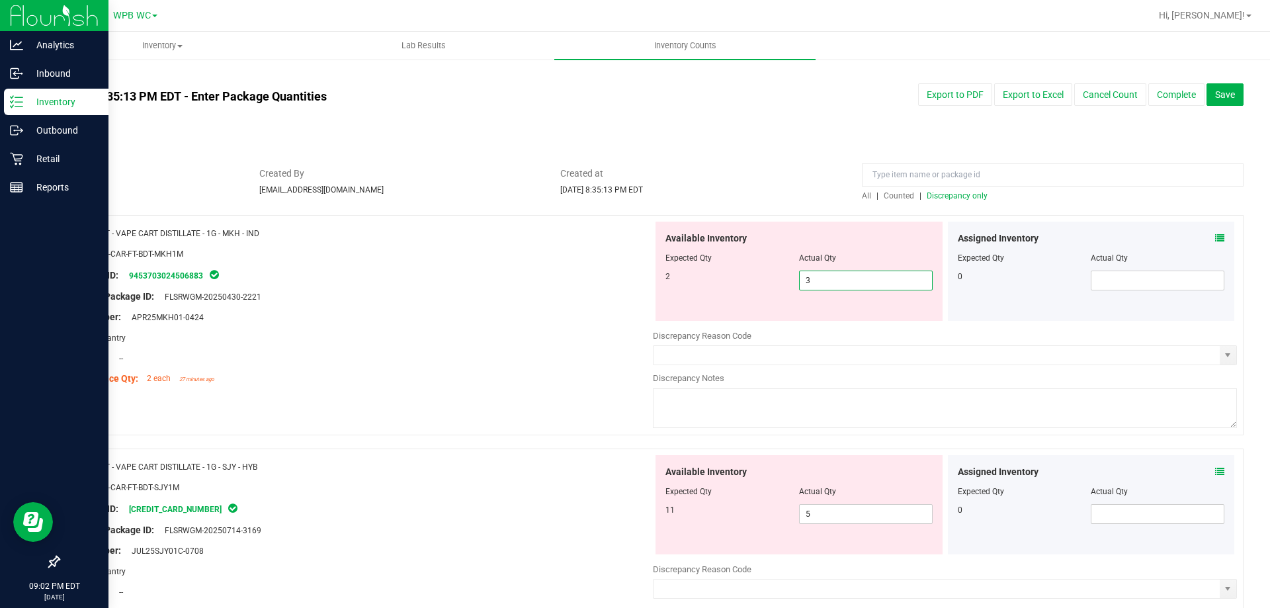
click at [509, 308] on div at bounding box center [361, 307] width 584 height 7
click at [896, 290] on div "Available Inventory Expected Qty Actual Qty 2 3 3" at bounding box center [799, 271] width 287 height 99
click at [886, 281] on span "3 3" at bounding box center [866, 281] width 134 height 20
click at [886, 281] on input "3" at bounding box center [866, 280] width 132 height 19
type input "2"
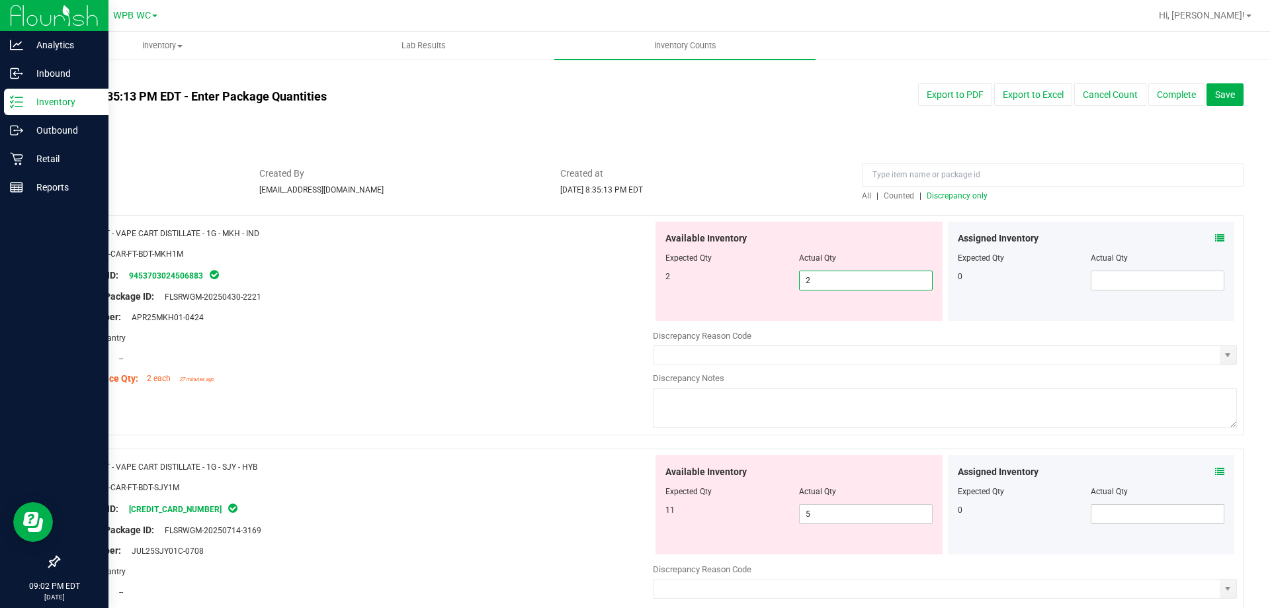
type input "2"
click at [574, 308] on div at bounding box center [361, 307] width 584 height 7
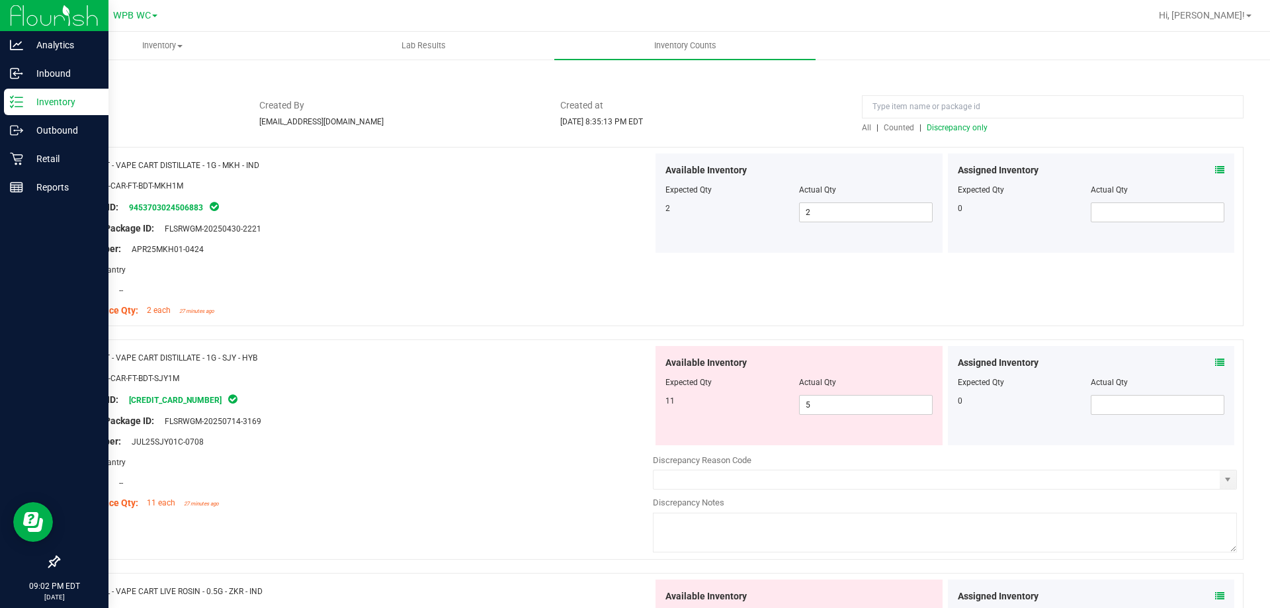
scroll to position [132, 0]
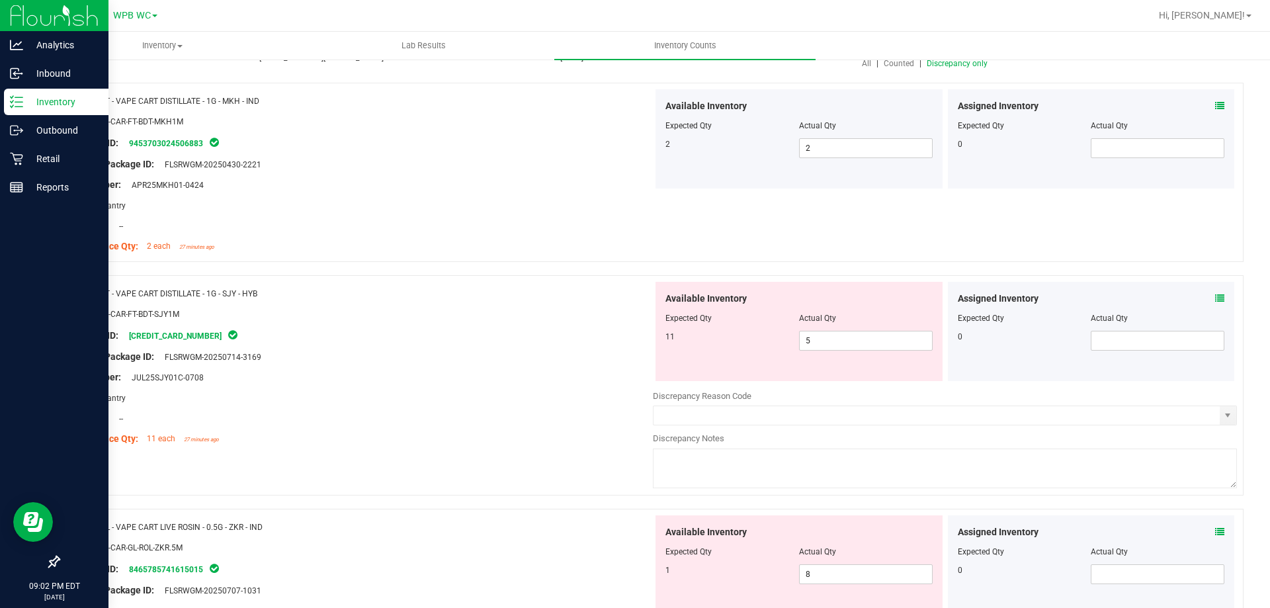
click at [498, 348] on div at bounding box center [361, 346] width 584 height 7
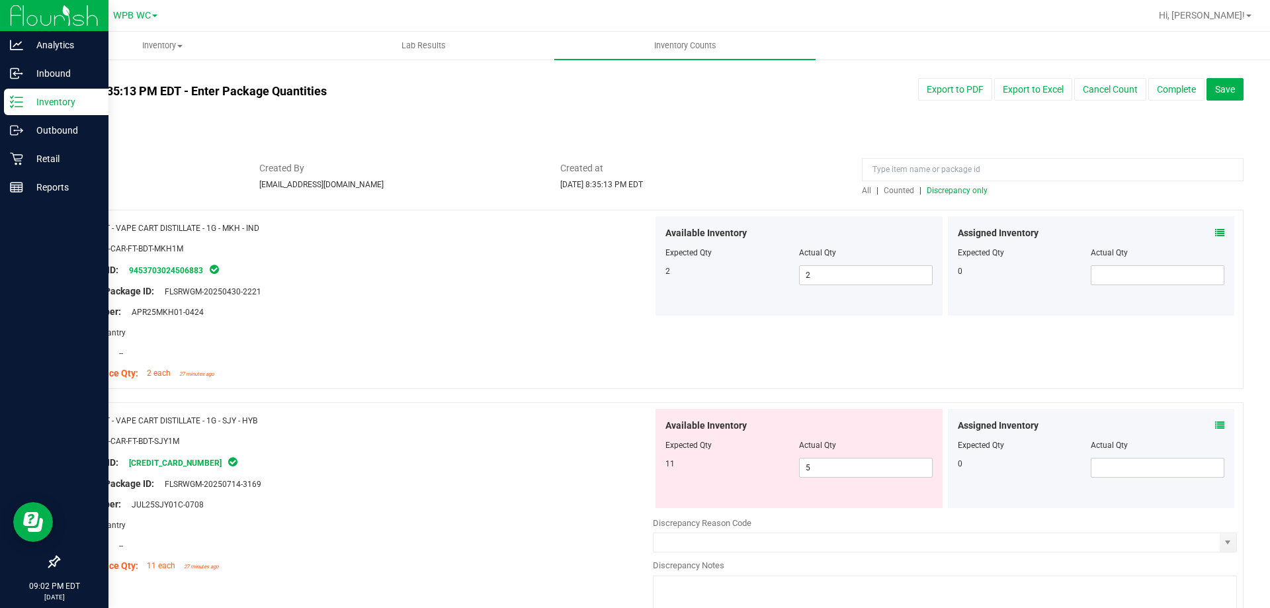
scroll to position [0, 0]
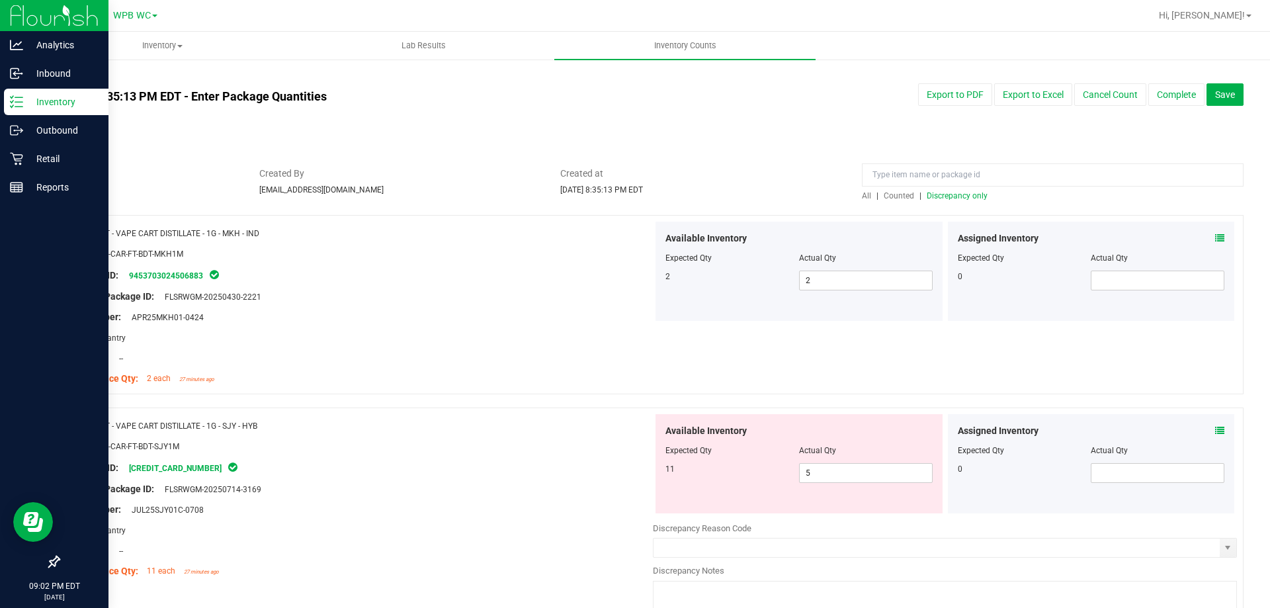
click at [933, 199] on span "Discrepancy only" at bounding box center [957, 195] width 61 height 9
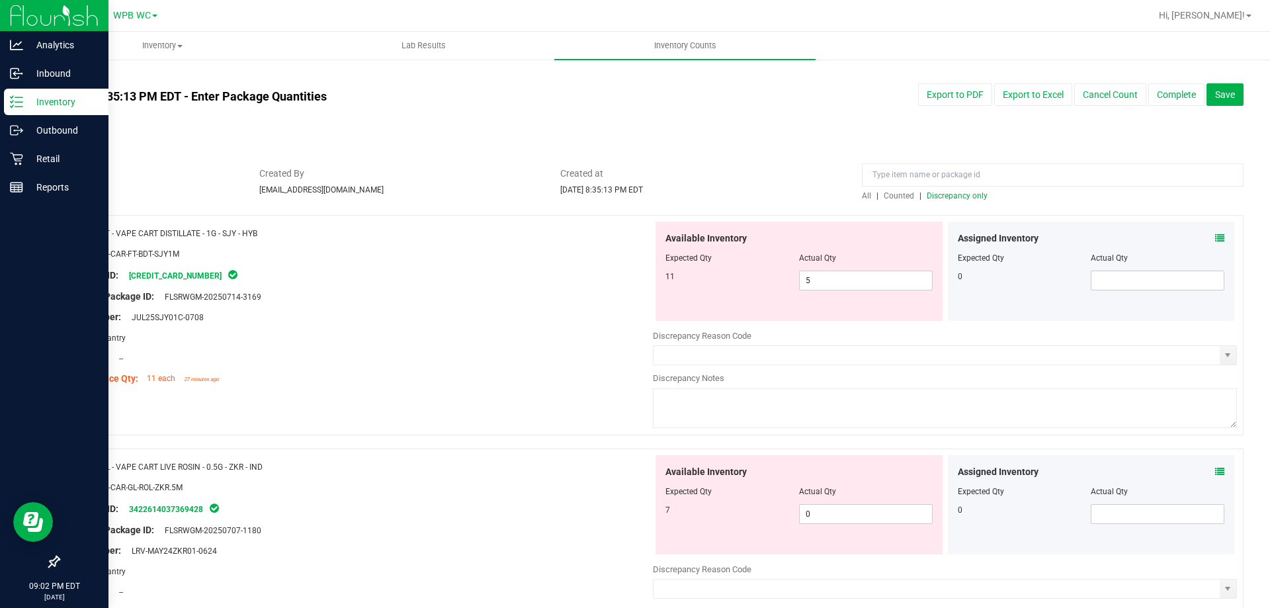
click at [550, 290] on div "Original Package ID: FLSRWGM-20250714-3169" at bounding box center [361, 297] width 584 height 14
click at [818, 288] on span "5 5" at bounding box center [866, 281] width 134 height 20
click at [818, 288] on input "5" at bounding box center [866, 280] width 132 height 19
click at [824, 284] on input "1" at bounding box center [866, 280] width 132 height 19
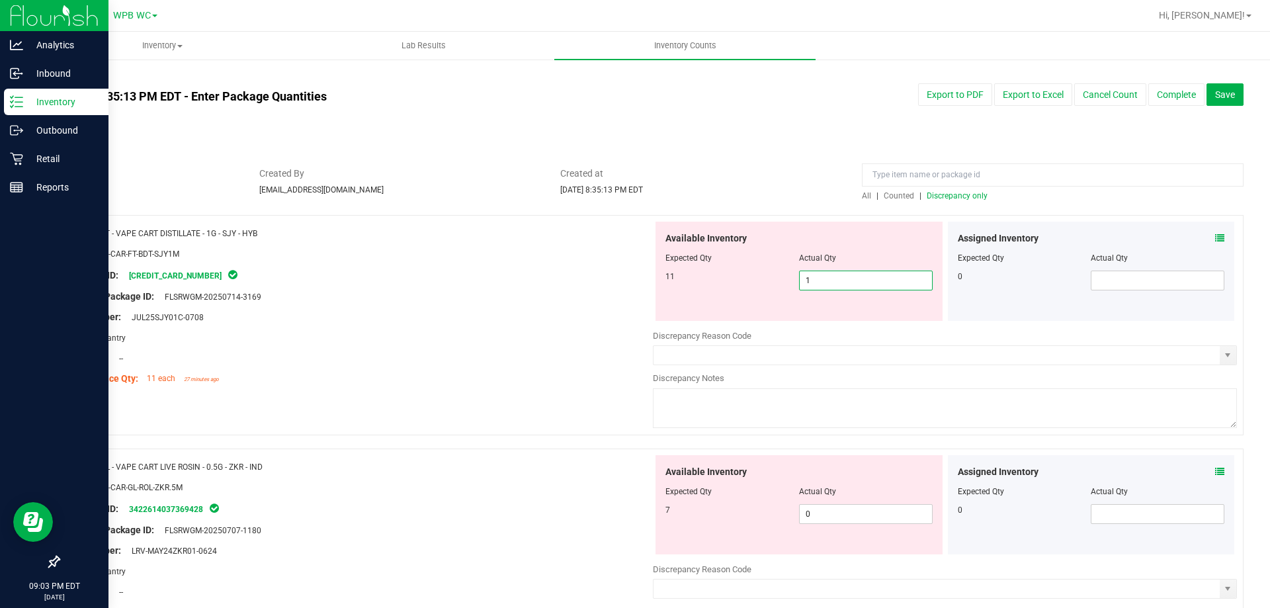
click at [842, 283] on input "1" at bounding box center [866, 280] width 132 height 19
type input "11"
click at [519, 305] on div at bounding box center [361, 307] width 584 height 7
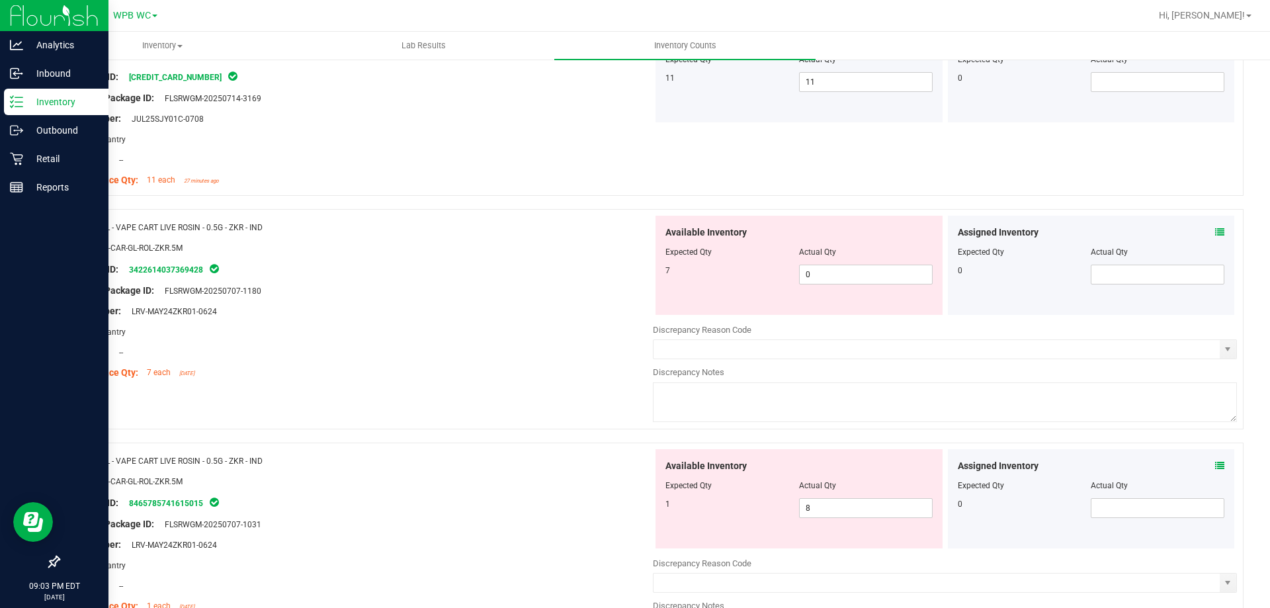
scroll to position [265, 0]
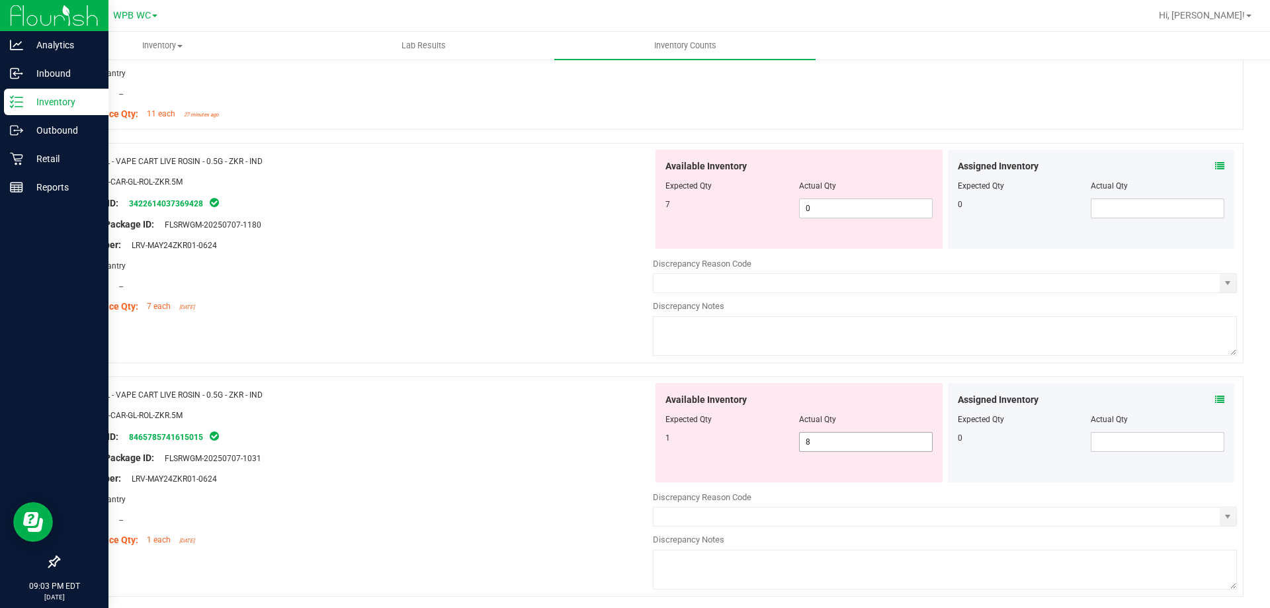
click at [841, 445] on span "8 8" at bounding box center [866, 442] width 134 height 20
click at [841, 445] on input "8" at bounding box center [866, 442] width 132 height 19
type input "1"
click at [860, 206] on span "0 0" at bounding box center [866, 208] width 134 height 20
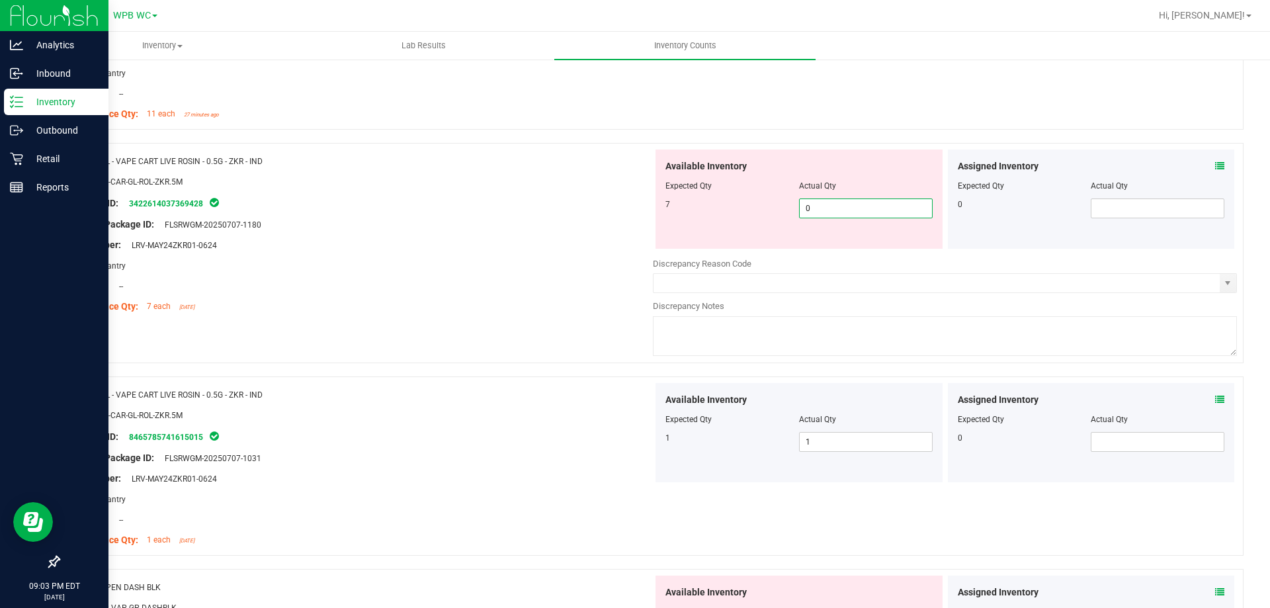
click at [860, 206] on input "0" at bounding box center [866, 208] width 132 height 19
type input "7"
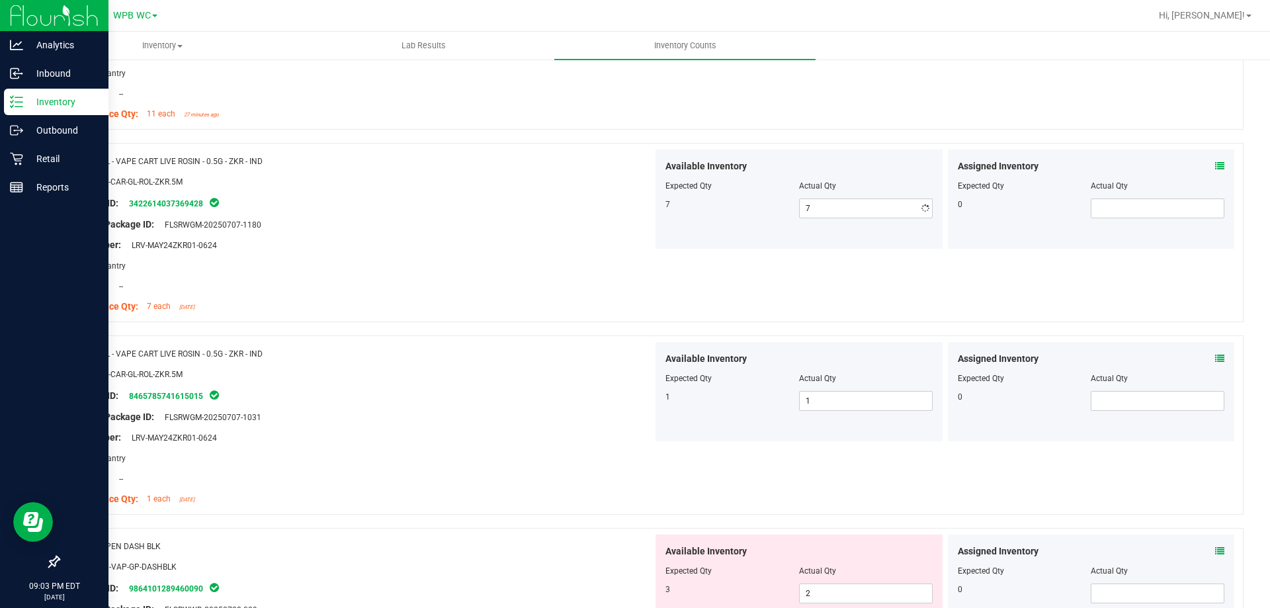
click at [544, 268] on div "Area: Pantry" at bounding box center [361, 266] width 584 height 14
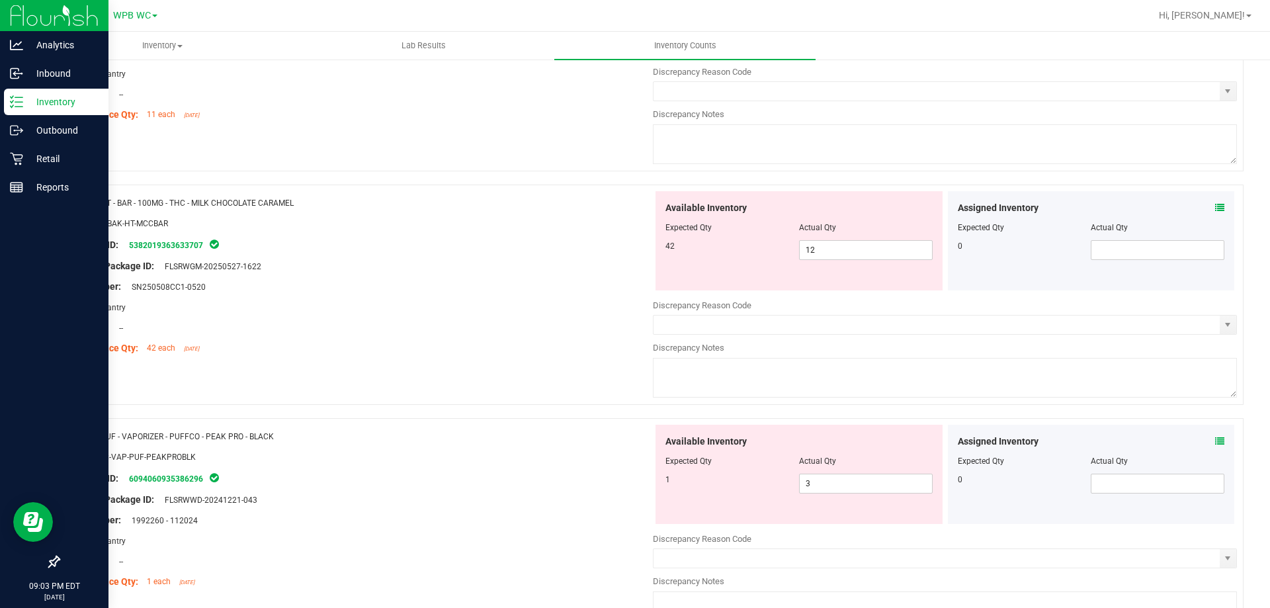
scroll to position [2051, 0]
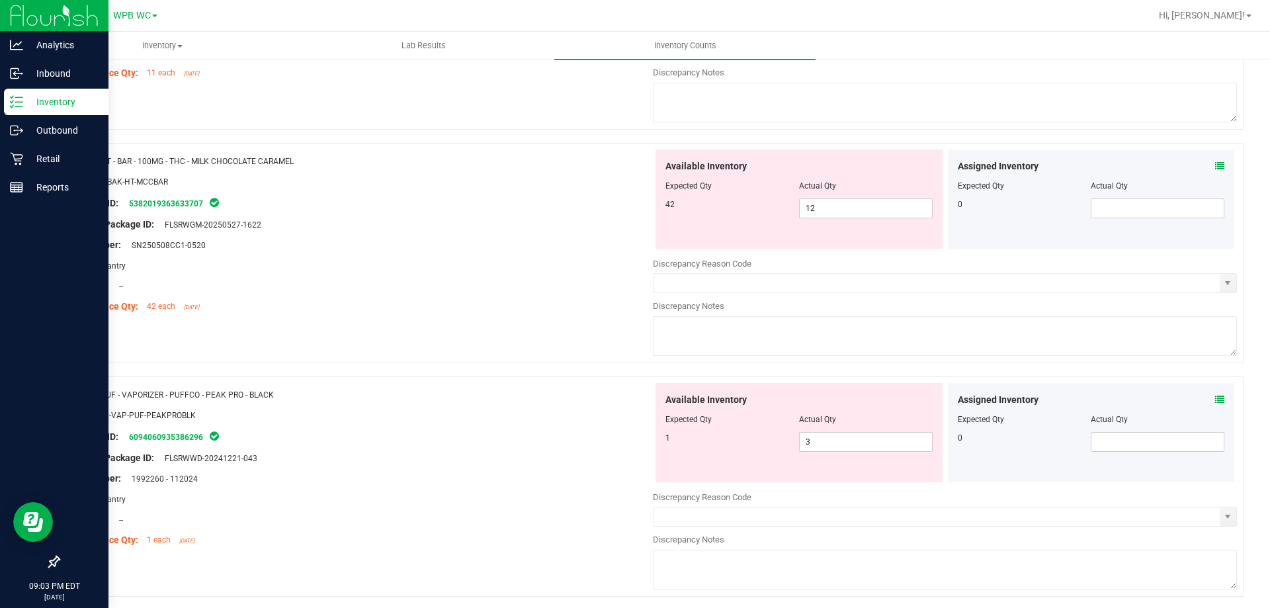
click at [548, 268] on div "Area: Pantry" at bounding box center [361, 266] width 584 height 14
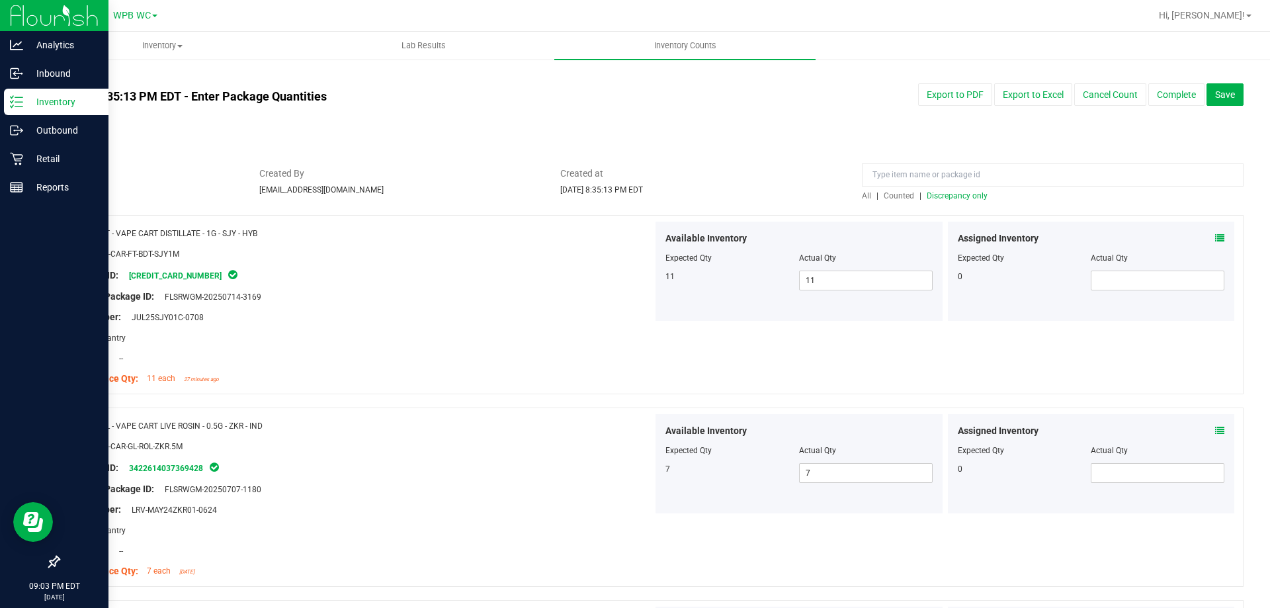
click at [963, 196] on span "Discrepancy only" at bounding box center [957, 195] width 61 height 9
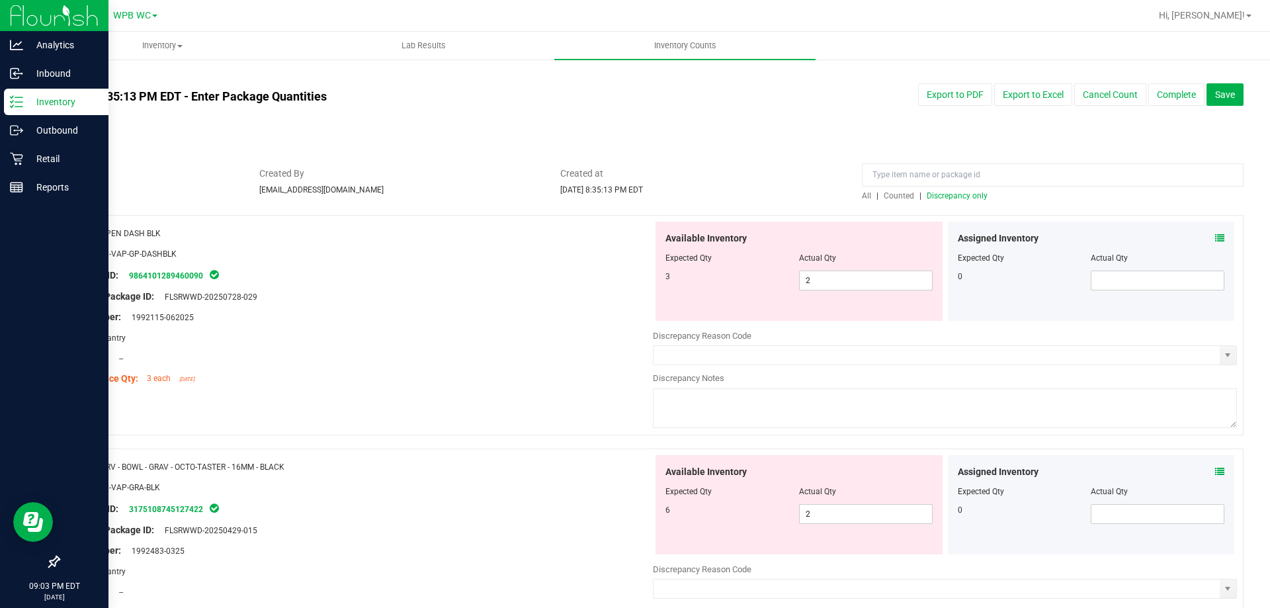
click at [500, 302] on div "Original Package ID: FLSRWWD-20250728-029" at bounding box center [361, 297] width 584 height 14
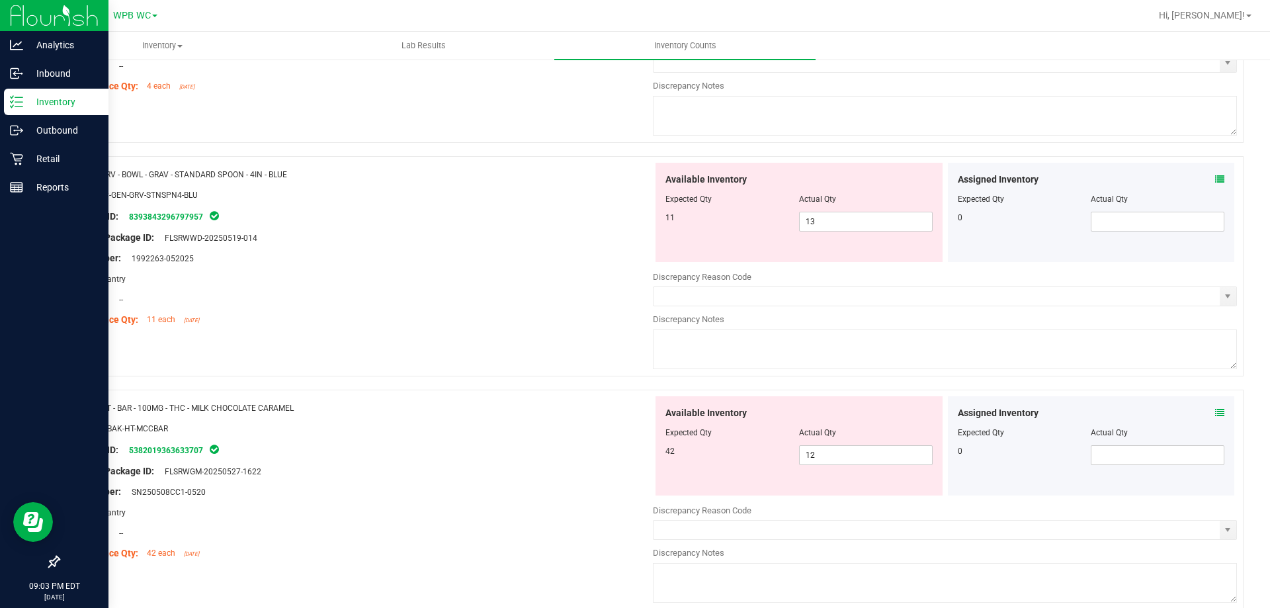
scroll to position [1323, 0]
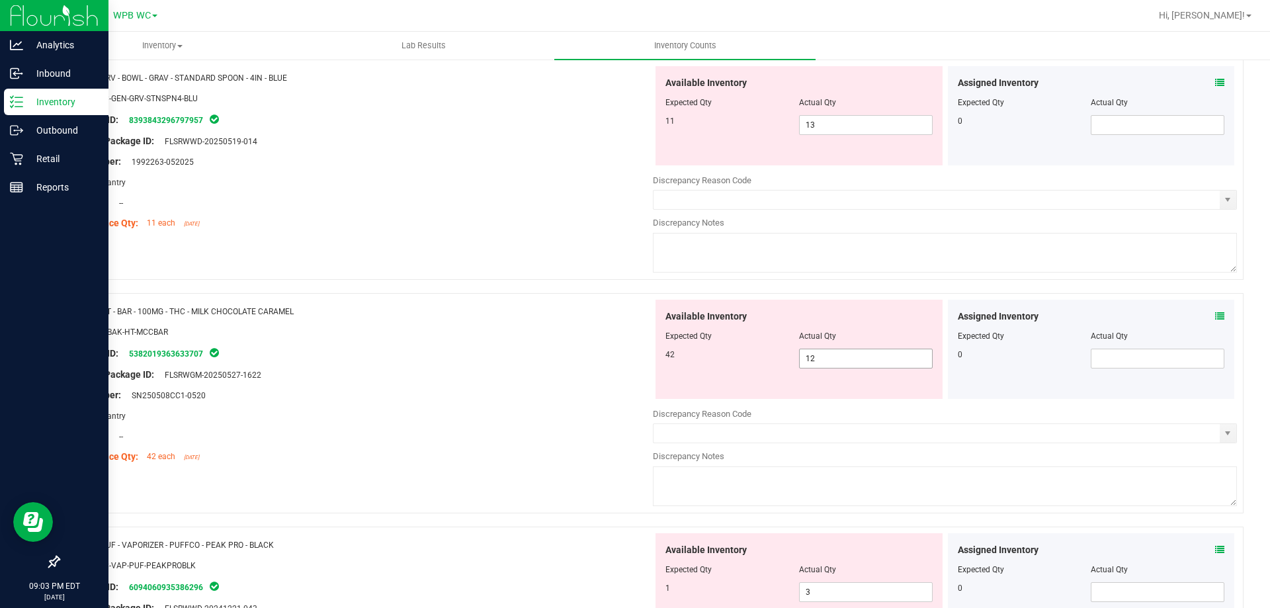
click at [849, 363] on span "12 12" at bounding box center [866, 359] width 134 height 20
click at [849, 363] on input "12" at bounding box center [866, 358] width 132 height 19
type input "42"
click at [497, 374] on div "Original Package ID: FLSRWGM-20250527-1622" at bounding box center [361, 375] width 584 height 14
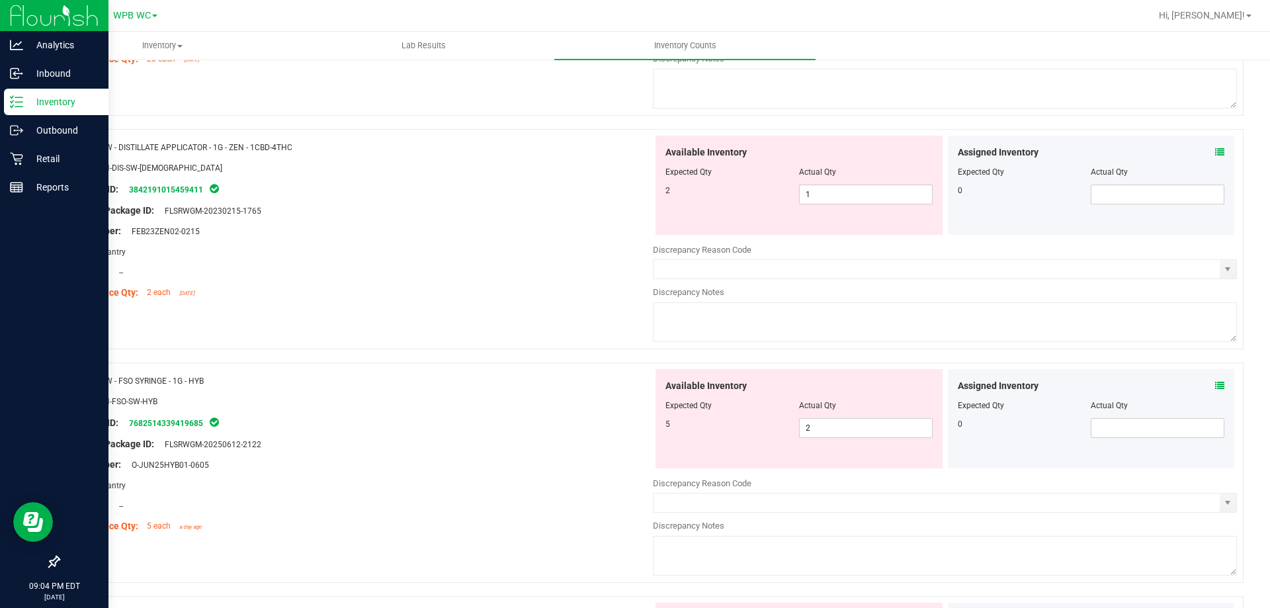
scroll to position [2646, 0]
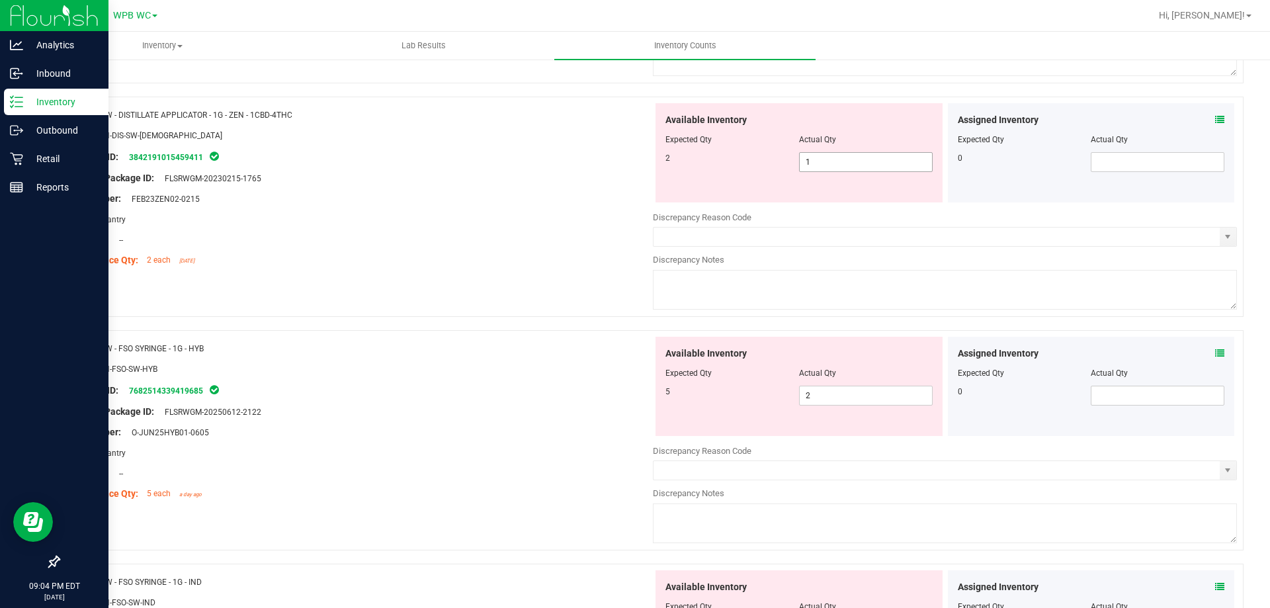
click at [836, 155] on span "1 1" at bounding box center [866, 162] width 134 height 20
click at [0, 0] on input "1" at bounding box center [0, 0] width 0 height 0
type input "2"
click at [539, 137] on div "SKU: CON-DIS-SW-[DEMOGRAPHIC_DATA]" at bounding box center [361, 135] width 584 height 14
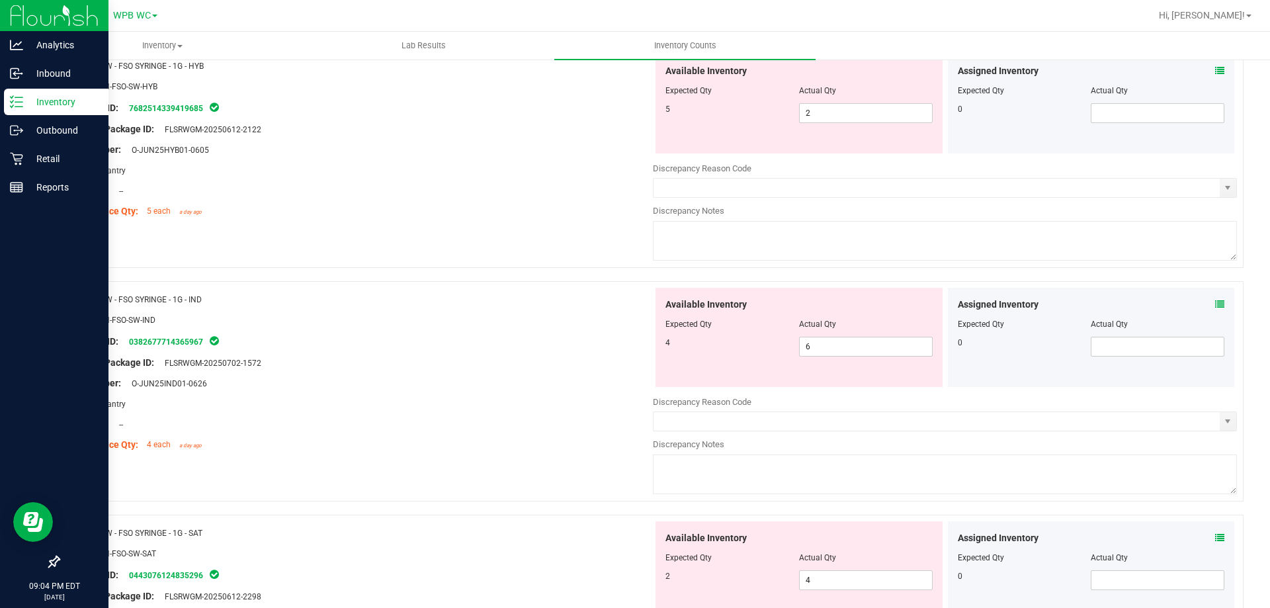
scroll to position [2911, 0]
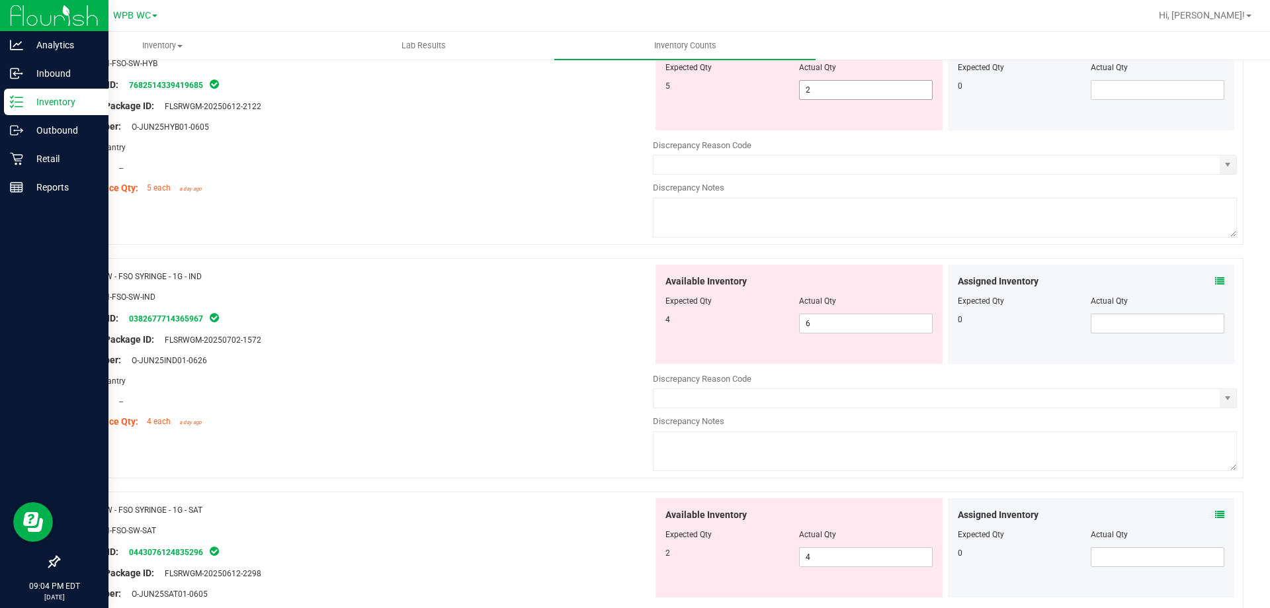
click at [850, 93] on span "2 2" at bounding box center [866, 90] width 134 height 20
click at [850, 93] on input "2" at bounding box center [866, 90] width 132 height 19
type input "5"
click at [468, 154] on div at bounding box center [361, 157] width 584 height 7
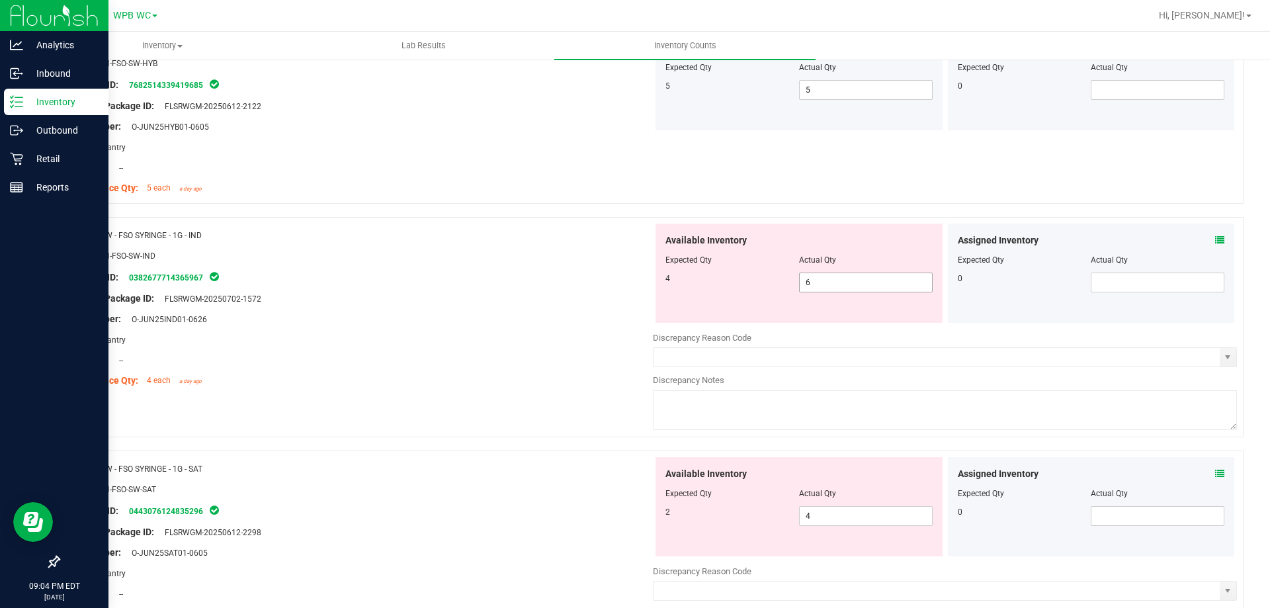
click at [838, 290] on span "6 6" at bounding box center [866, 283] width 134 height 20
click at [838, 290] on input "6" at bounding box center [866, 282] width 132 height 19
type input "4"
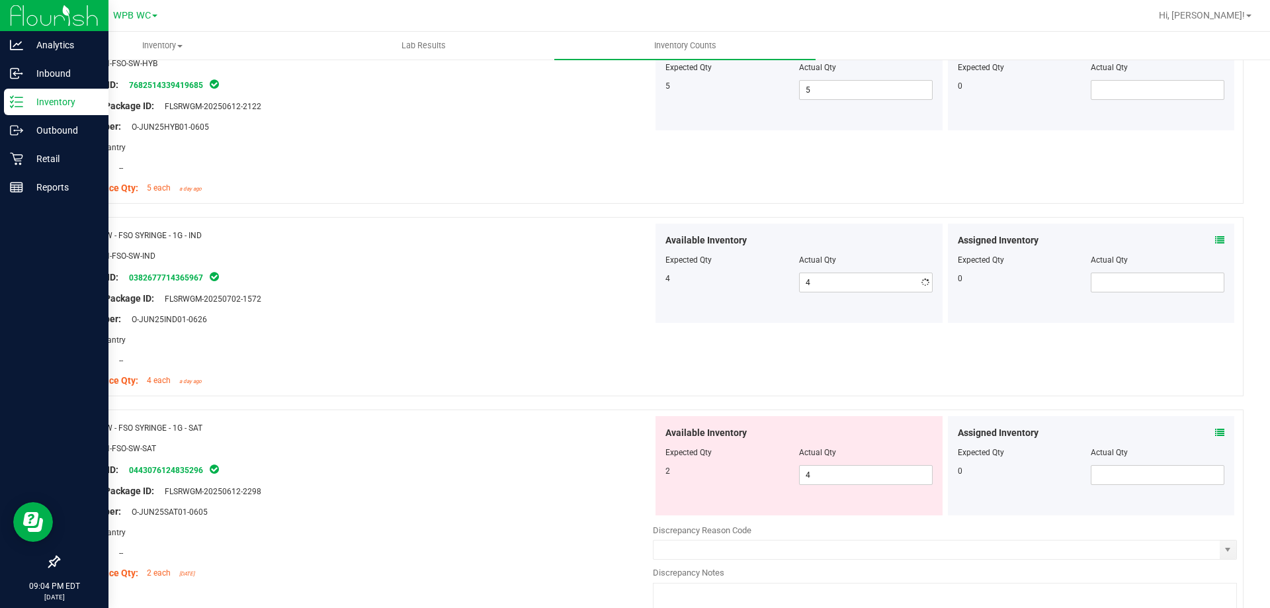
click at [544, 285] on div at bounding box center [361, 288] width 584 height 7
click at [820, 478] on span "4 4" at bounding box center [866, 475] width 134 height 20
click at [0, 0] on input "4" at bounding box center [0, 0] width 0 height 0
type input "2"
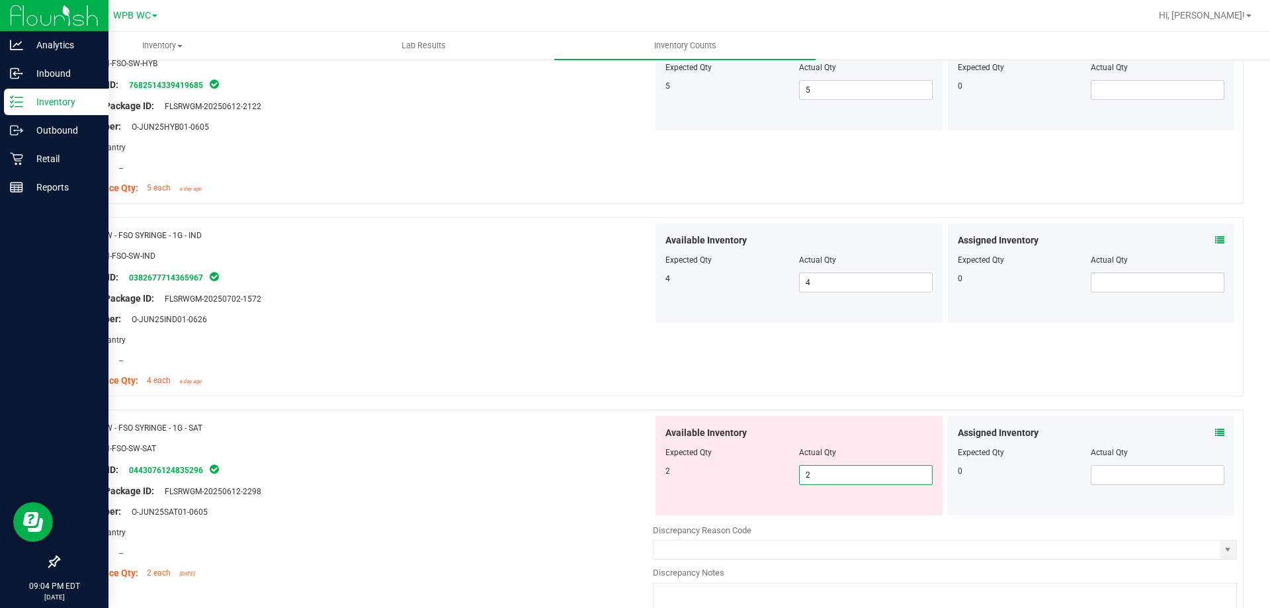
click at [544, 485] on div "Original Package ID: FLSRWGM-20250612-2298" at bounding box center [361, 491] width 584 height 14
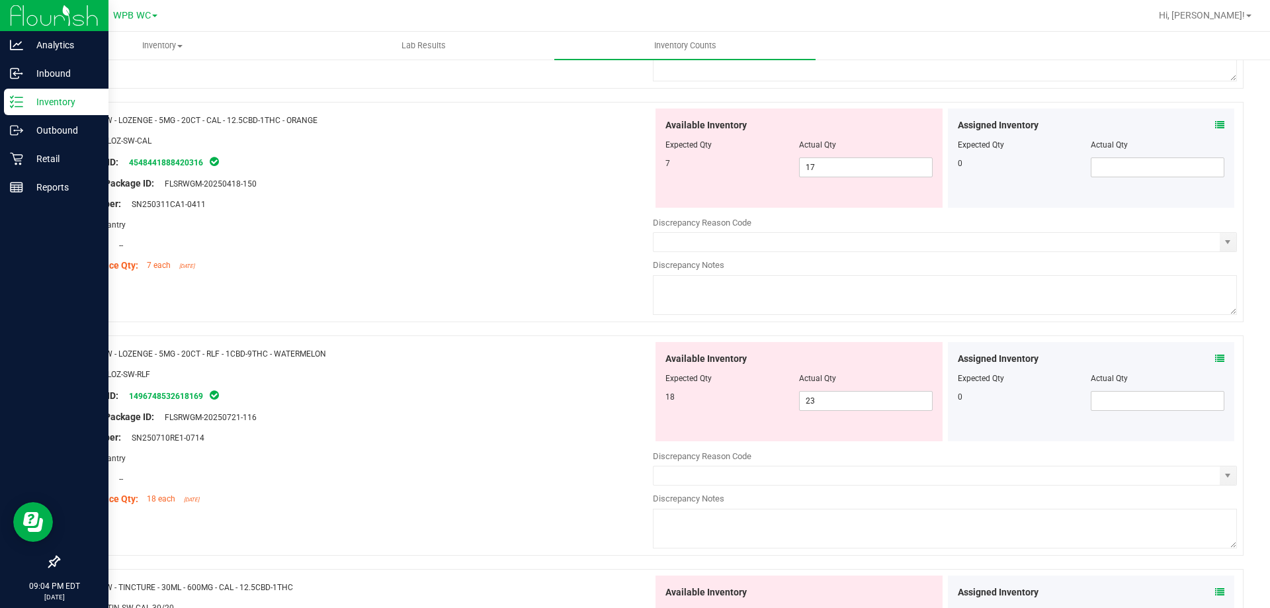
scroll to position [3639, 0]
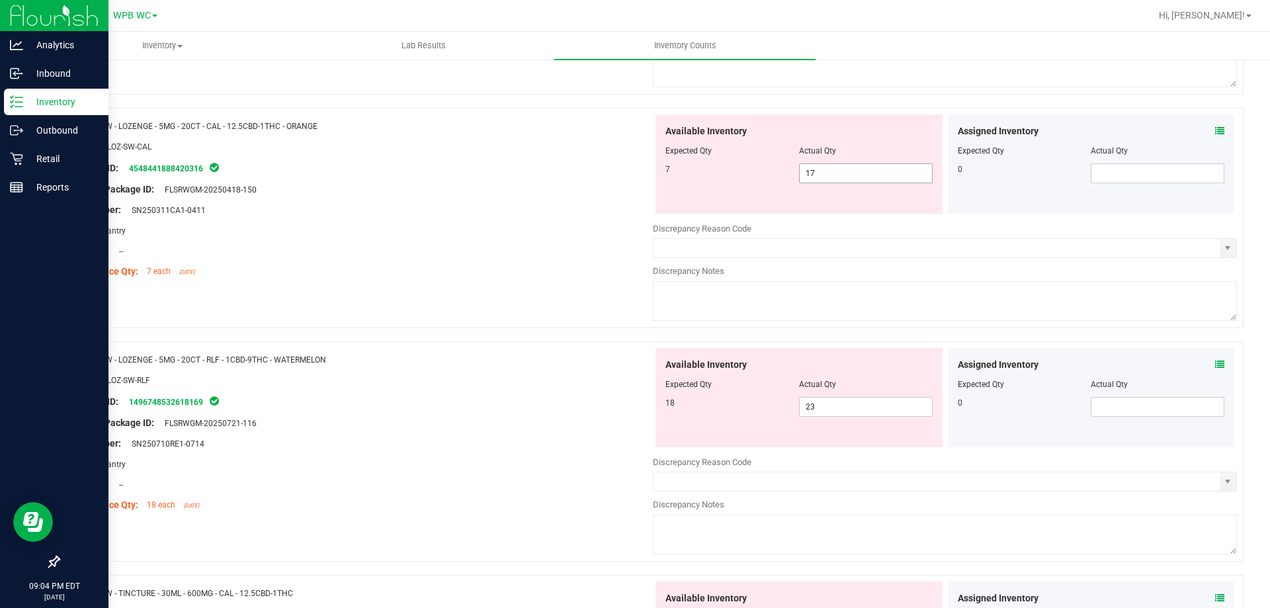
click at [838, 177] on span "17 17" at bounding box center [866, 173] width 134 height 20
click at [838, 177] on input "17" at bounding box center [866, 173] width 132 height 19
type input "7"
click at [463, 220] on div at bounding box center [361, 220] width 584 height 7
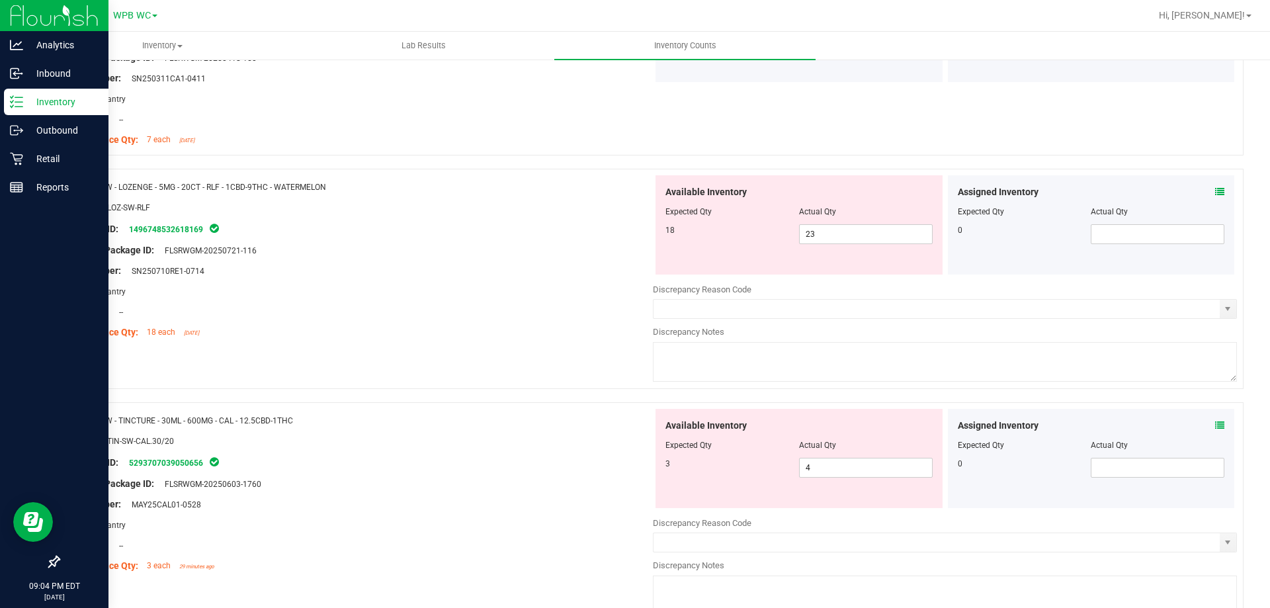
scroll to position [3771, 0]
click at [844, 231] on span "23 23" at bounding box center [866, 234] width 134 height 20
click at [844, 231] on input "23" at bounding box center [866, 233] width 132 height 19
type input "18"
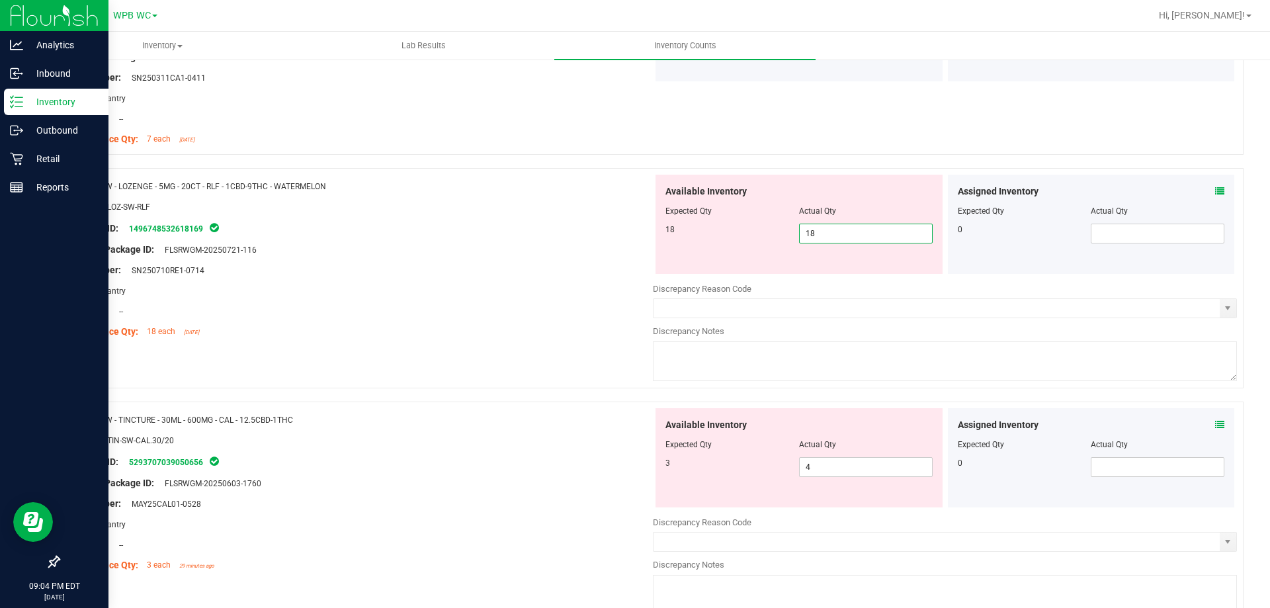
click at [364, 267] on div "Lot Number: SN250710RE1-0714" at bounding box center [361, 270] width 584 height 14
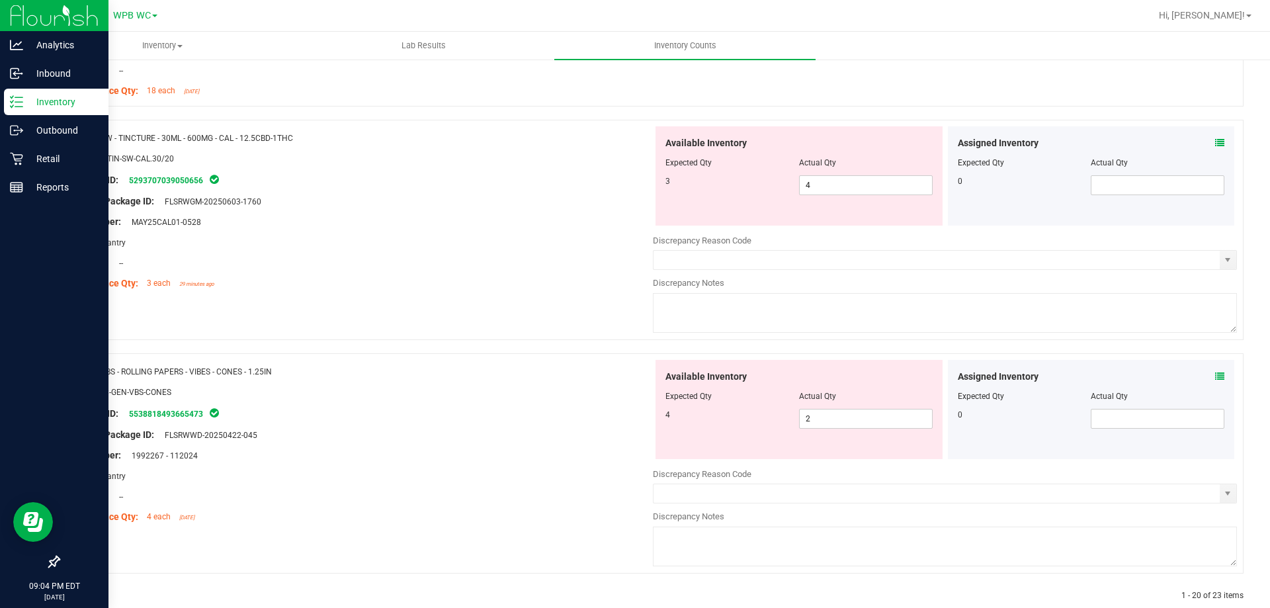
scroll to position [4035, 0]
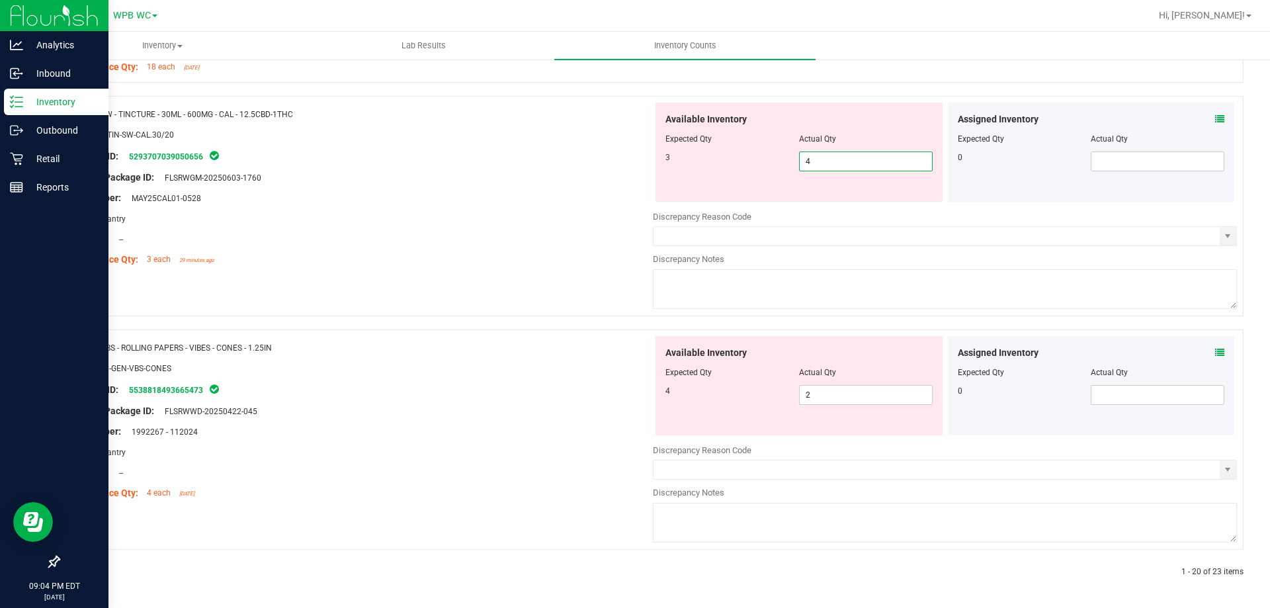
click at [822, 162] on span "4 4" at bounding box center [866, 161] width 134 height 20
click at [822, 162] on input "4" at bounding box center [866, 161] width 132 height 19
type input "3"
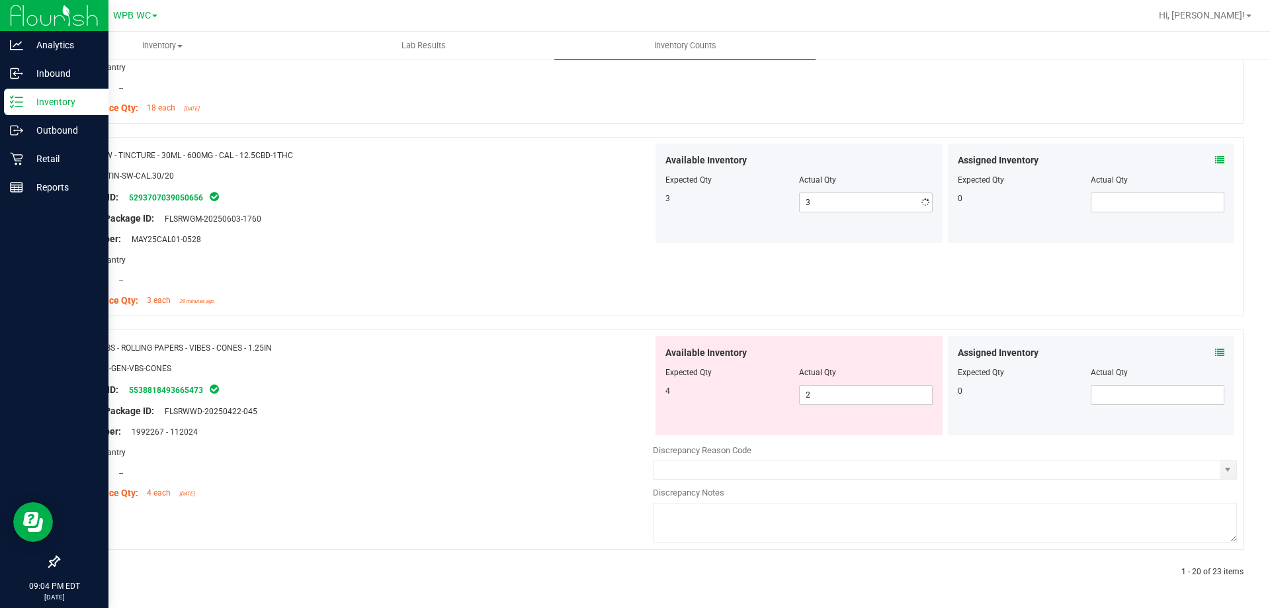
click at [576, 201] on div "Name: SW - TINCTURE - 30ML - 600MG - CAL - 12.5CBD-1THC SKU: EDI-TIN-SW-CAL.30/…" at bounding box center [361, 228] width 584 height 169
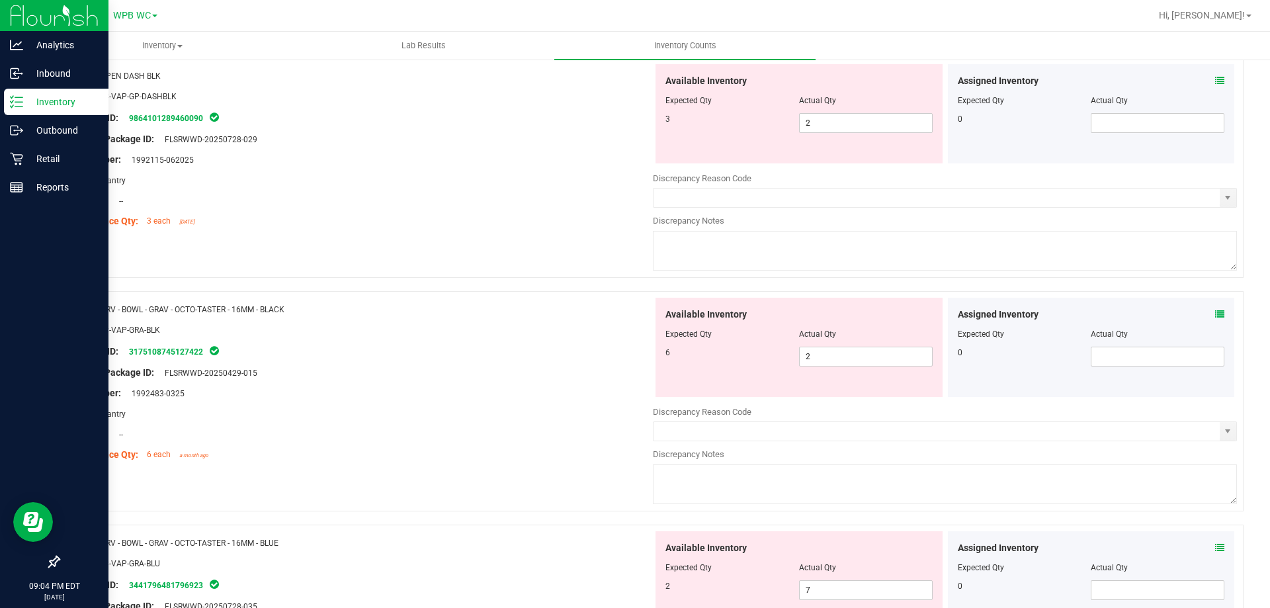
scroll to position [0, 0]
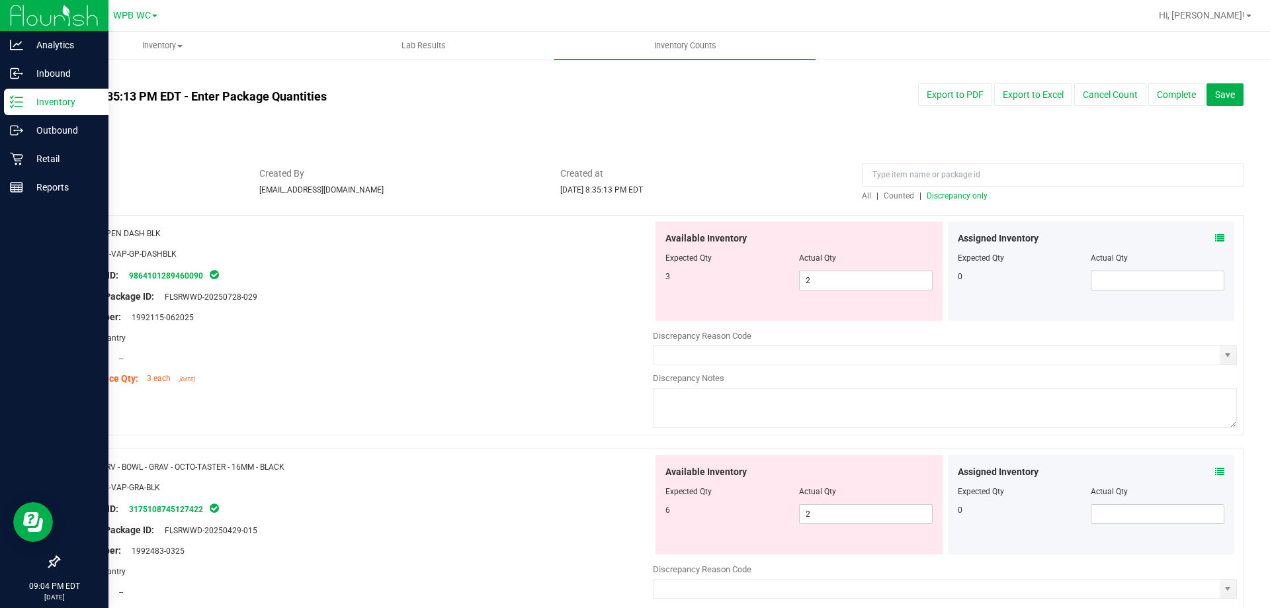
click at [954, 195] on span "Discrepancy only" at bounding box center [957, 195] width 61 height 9
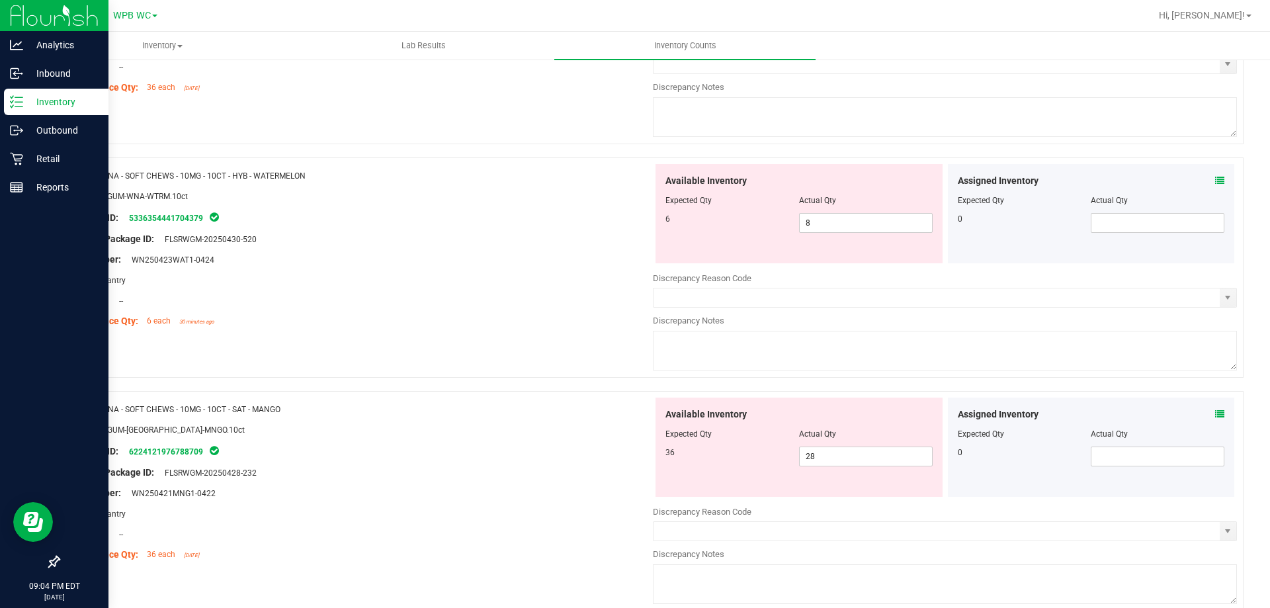
scroll to position [3155, 0]
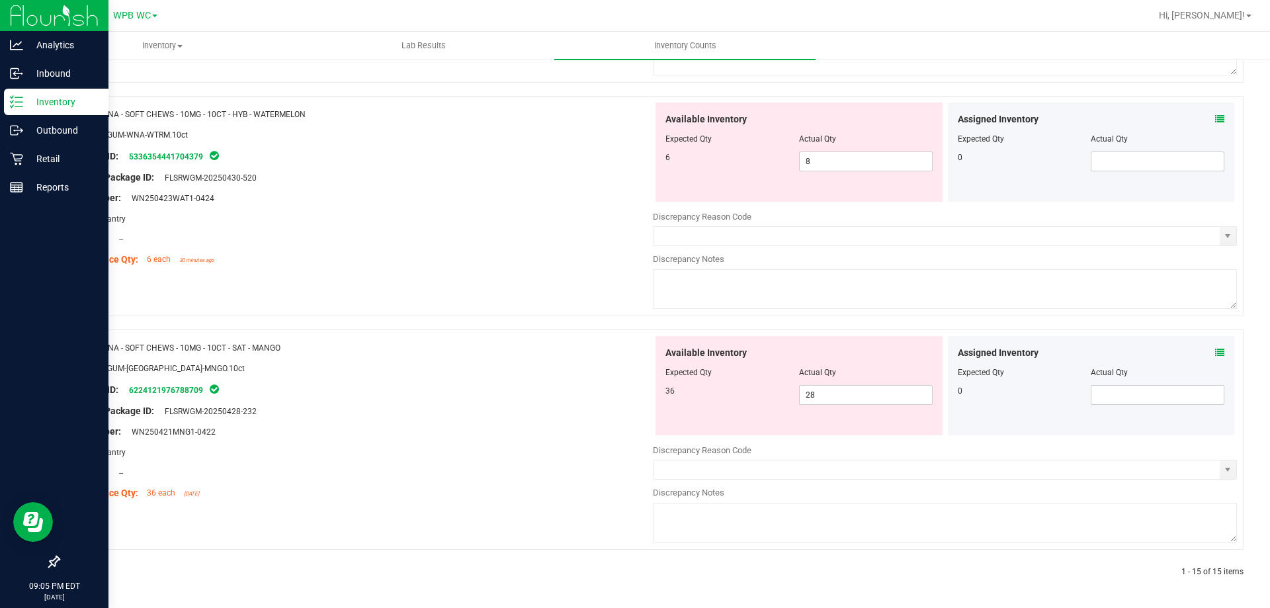
click at [478, 290] on div "Name: WNA - SOFT CHEWS - 10MG - 10CT - HYB - WATERMELON SKU: EDI-GUM-WNA-WTRM.1…" at bounding box center [651, 206] width 1186 height 220
click at [841, 395] on span "28 28" at bounding box center [866, 395] width 134 height 20
click at [841, 395] on input "28" at bounding box center [866, 395] width 132 height 19
type input "36"
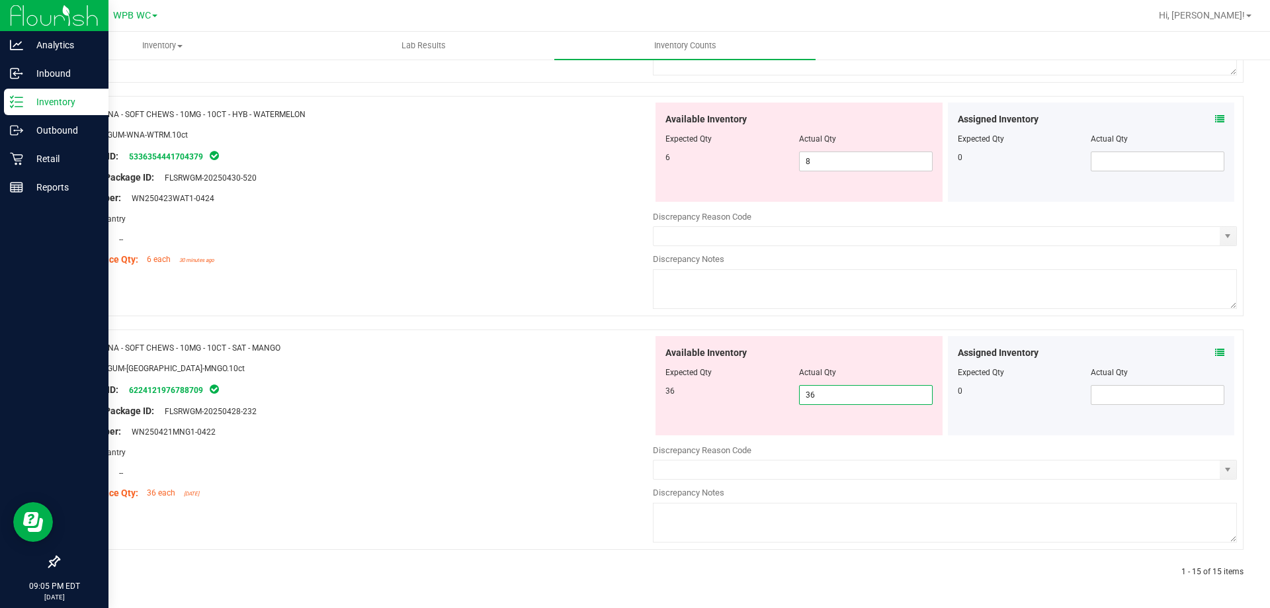
click at [546, 384] on div "Name: WNA - SOFT CHEWS - 10MG - 10CT - SAT - MANGO SKU: EDI-GUM-[GEOGRAPHIC_DAT…" at bounding box center [361, 420] width 584 height 169
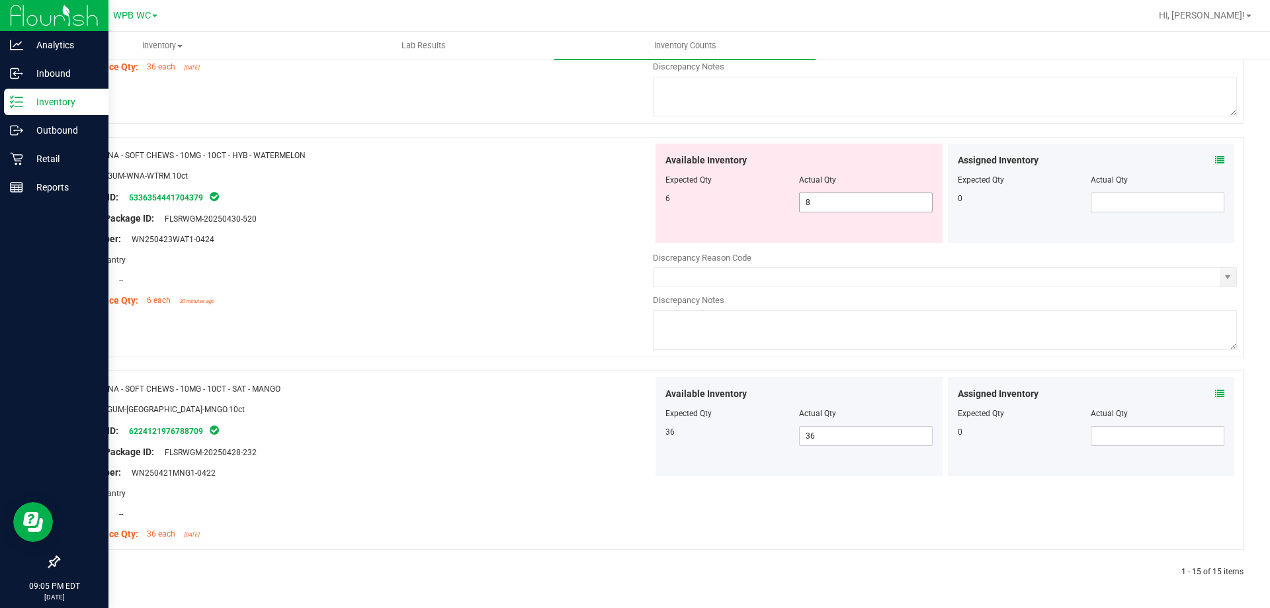
click at [830, 200] on span "8 8" at bounding box center [866, 203] width 134 height 20
click at [830, 200] on input "8" at bounding box center [866, 202] width 132 height 19
type input "6"
click at [511, 252] on div "Name: WNA - SOFT CHEWS - 10MG - 10CT - HYB - WATERMELON SKU: EDI-GUM-WNA-WTRM.1…" at bounding box center [361, 228] width 584 height 169
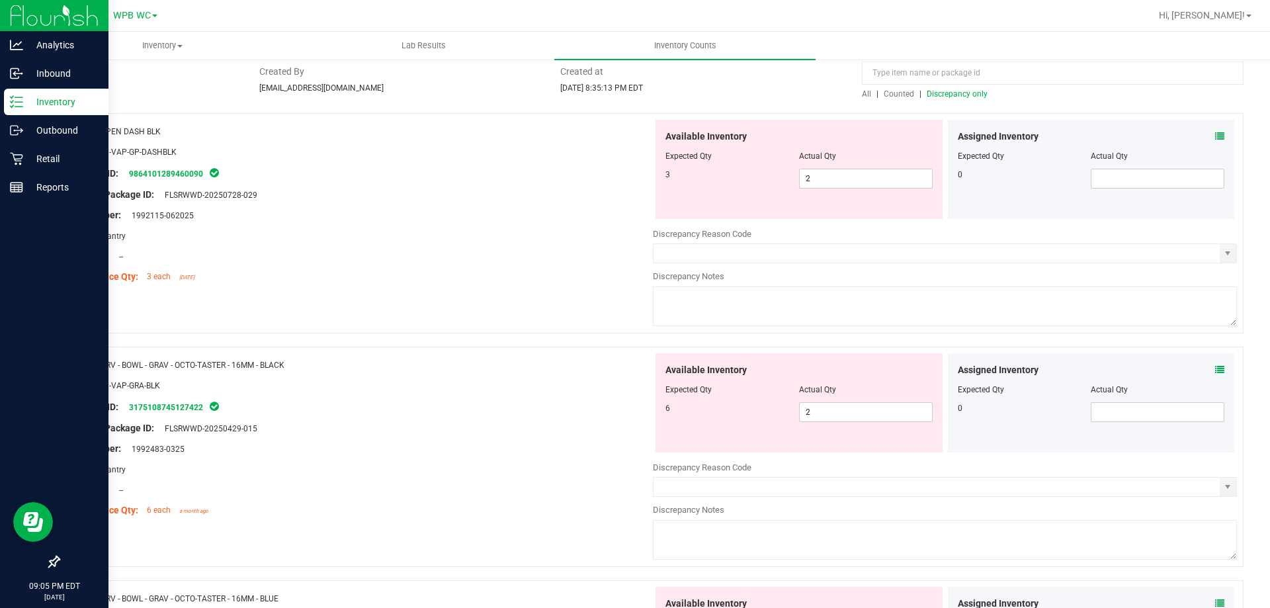
scroll to position [0, 0]
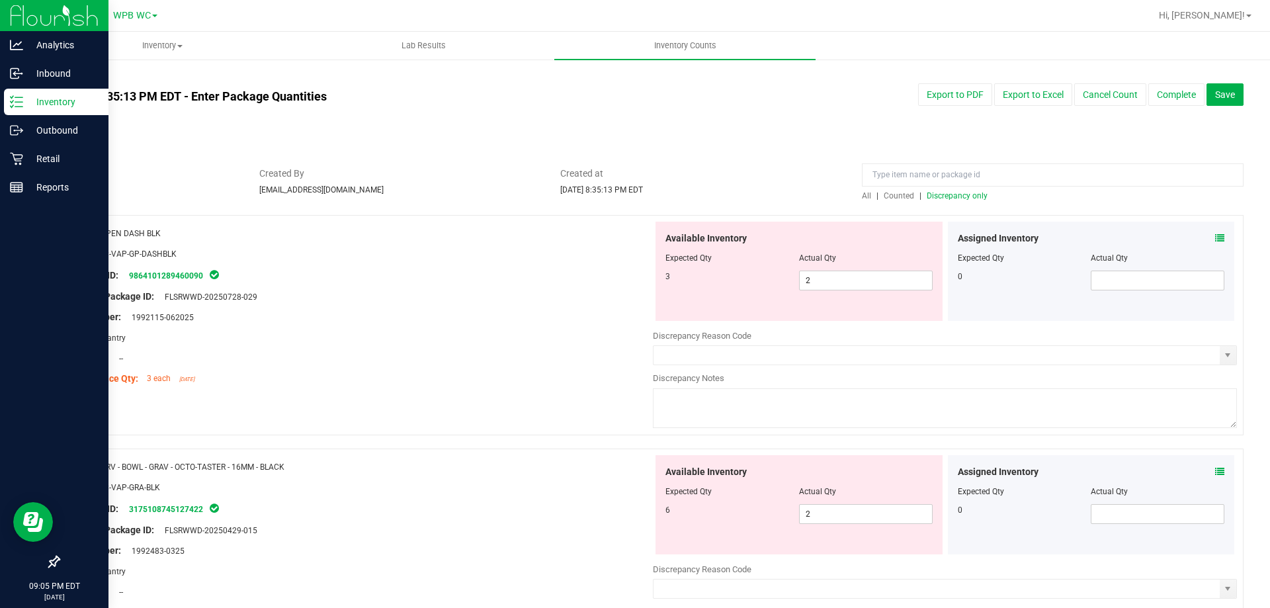
click at [958, 201] on div "All | Counted | Discrepancy only" at bounding box center [1053, 196] width 382 height 12
click at [958, 194] on span "Discrepancy only" at bounding box center [957, 195] width 61 height 9
click at [433, 326] on div at bounding box center [361, 327] width 584 height 7
click at [821, 279] on span "2 2" at bounding box center [866, 281] width 134 height 20
click at [820, 278] on input "2" at bounding box center [866, 280] width 132 height 19
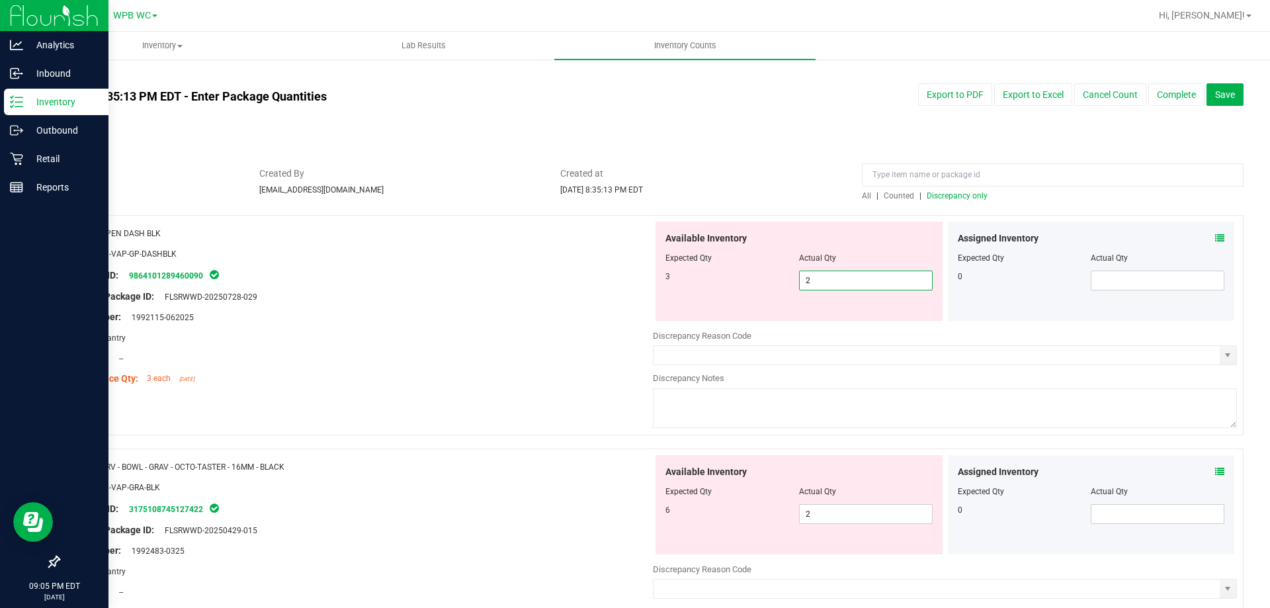
type input "3"
click at [527, 295] on div "Original Package ID: FLSRWWD-20250728-029" at bounding box center [361, 297] width 584 height 14
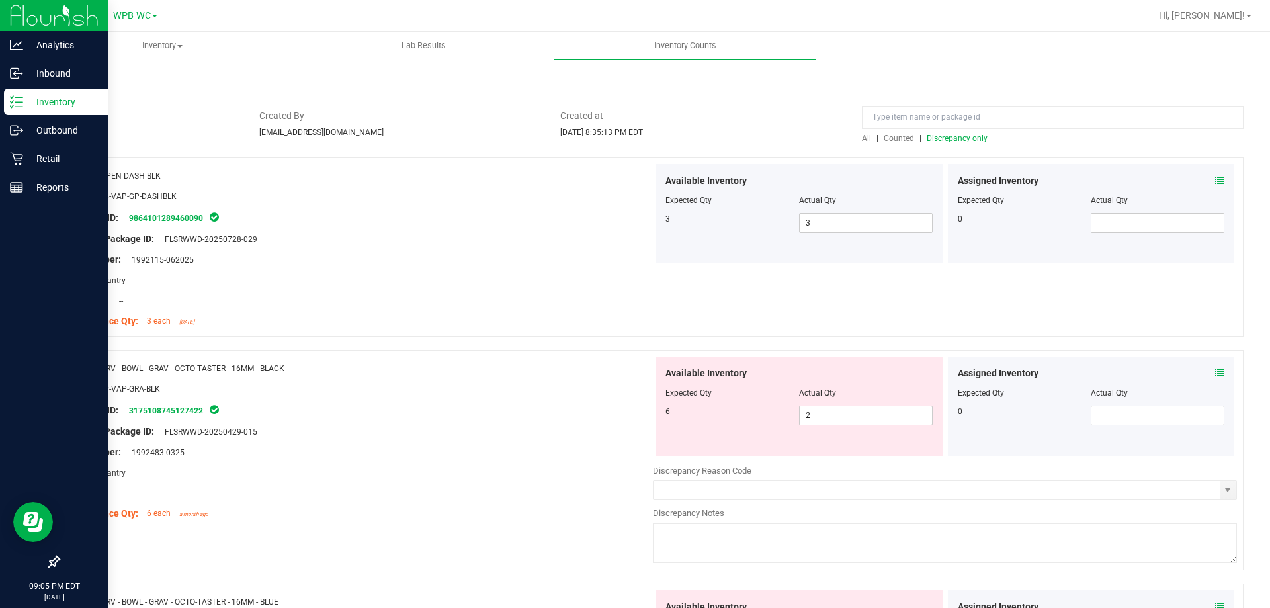
scroll to position [132, 0]
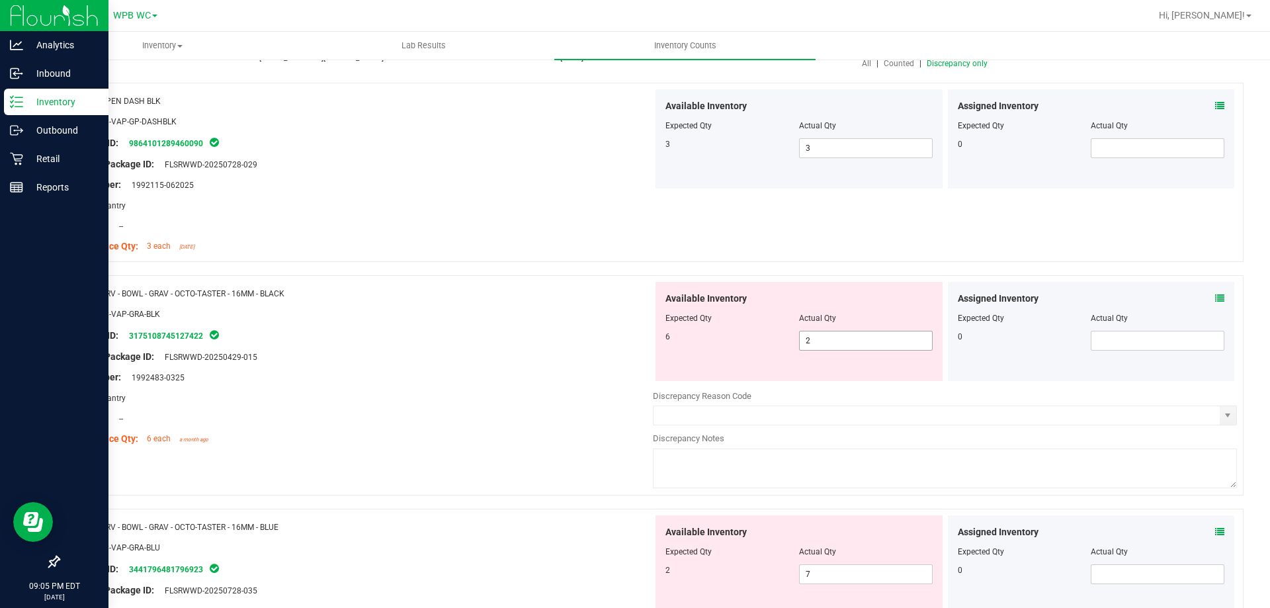
click at [834, 338] on span "2 2" at bounding box center [866, 341] width 134 height 20
click at [834, 338] on input "2" at bounding box center [866, 340] width 132 height 19
type input "3"
click at [446, 385] on div at bounding box center [361, 387] width 584 height 7
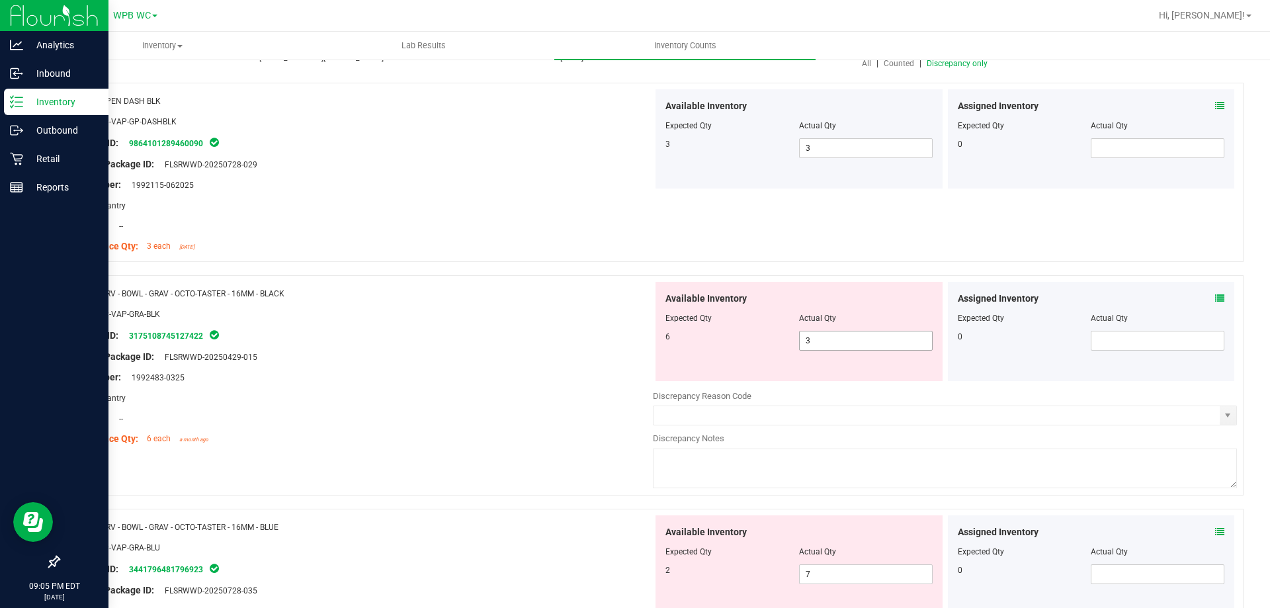
click at [830, 343] on span "3 3" at bounding box center [866, 341] width 134 height 20
click at [830, 343] on input "3" at bounding box center [866, 340] width 132 height 19
type input "6"
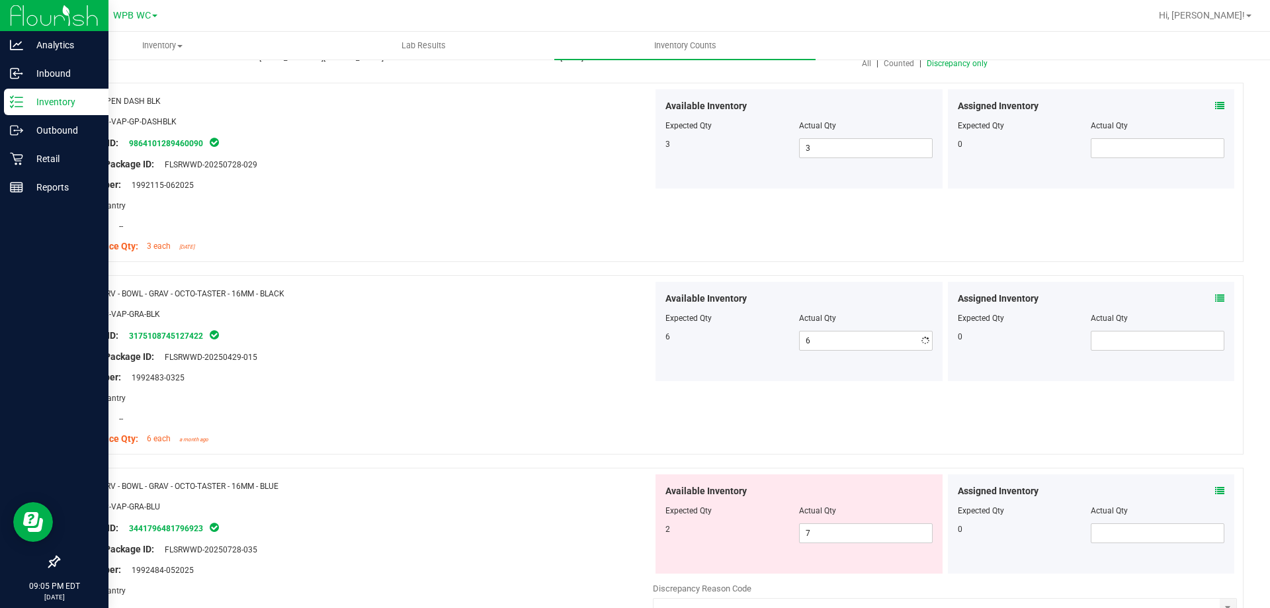
click at [598, 347] on div at bounding box center [361, 346] width 584 height 7
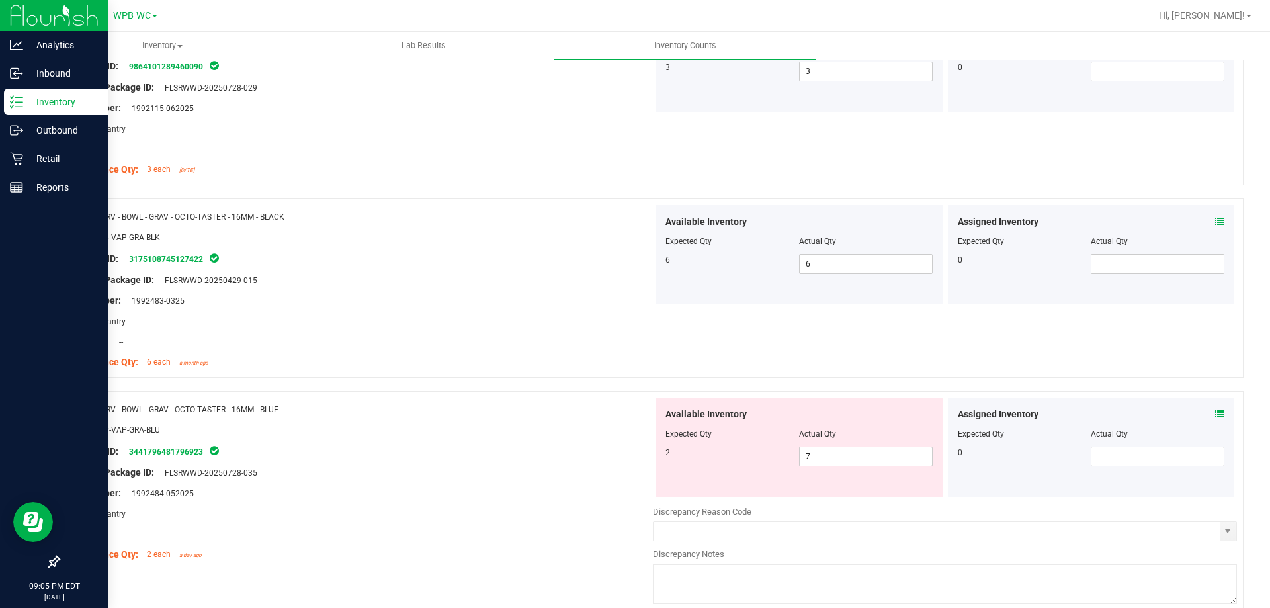
scroll to position [331, 0]
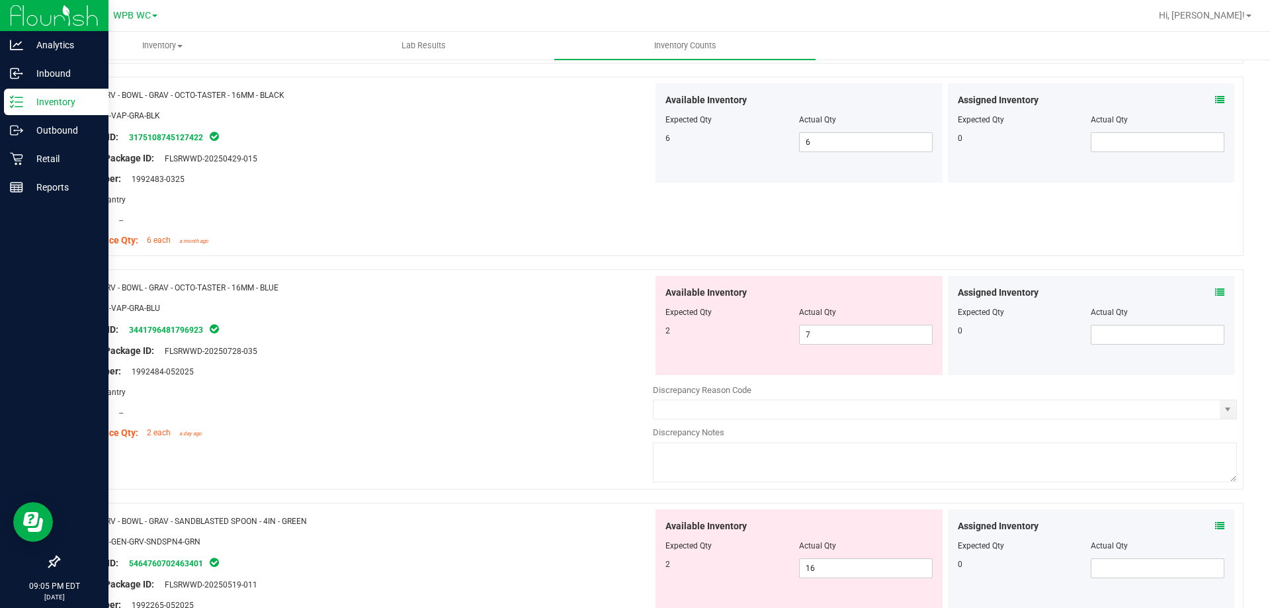
click at [839, 323] on div at bounding box center [799, 321] width 267 height 7
click at [831, 339] on span "7 7" at bounding box center [866, 335] width 134 height 20
click at [831, 339] on input "7" at bounding box center [866, 334] width 132 height 19
type input "2"
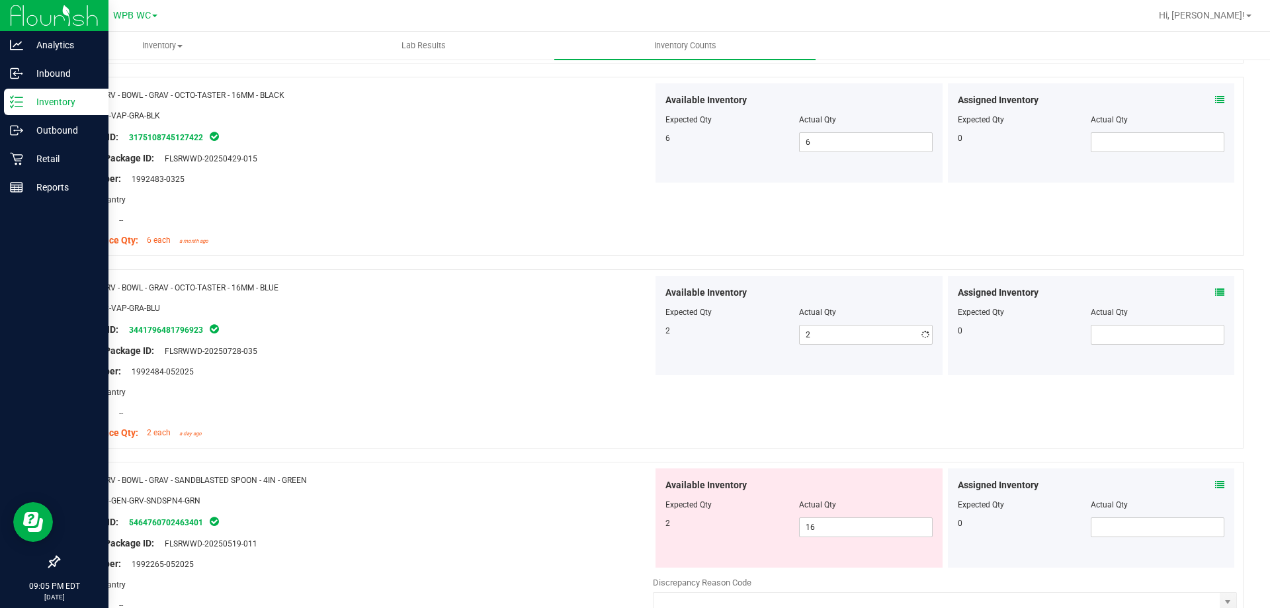
click at [442, 341] on div at bounding box center [361, 340] width 584 height 7
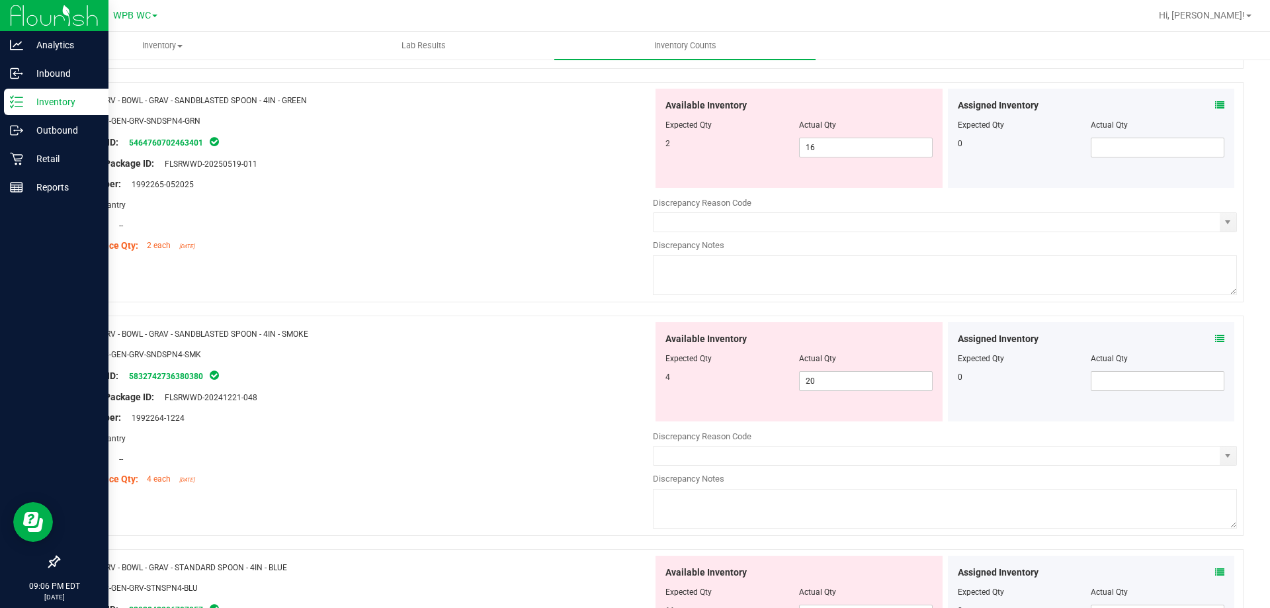
scroll to position [728, 0]
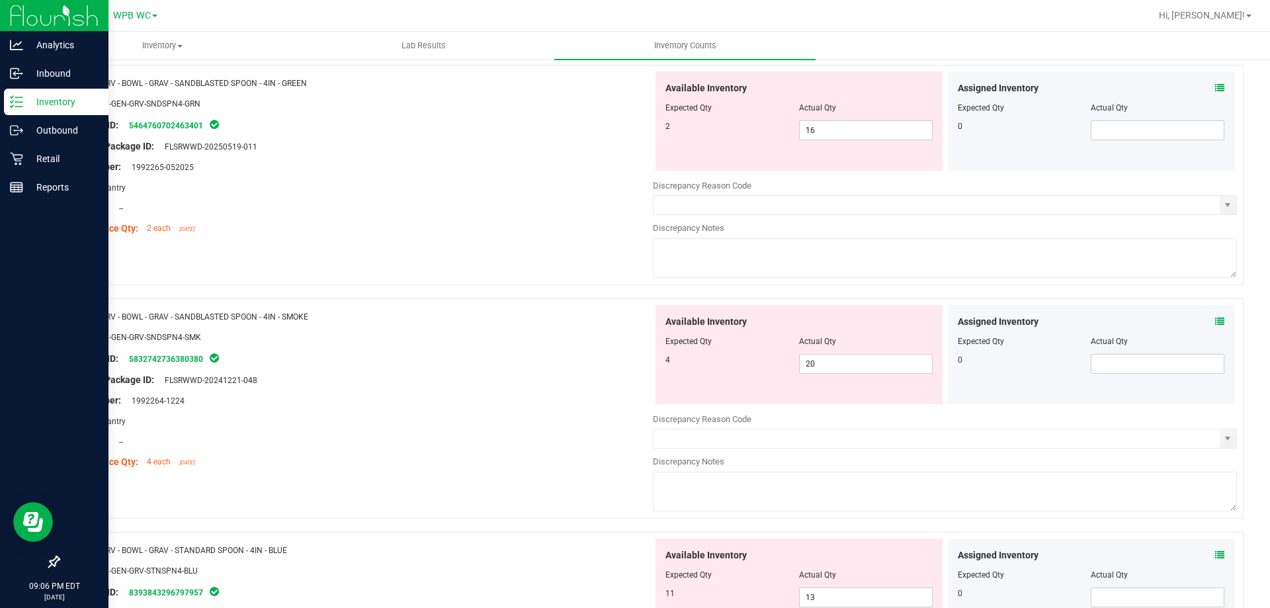
click at [448, 370] on div at bounding box center [361, 370] width 584 height 7
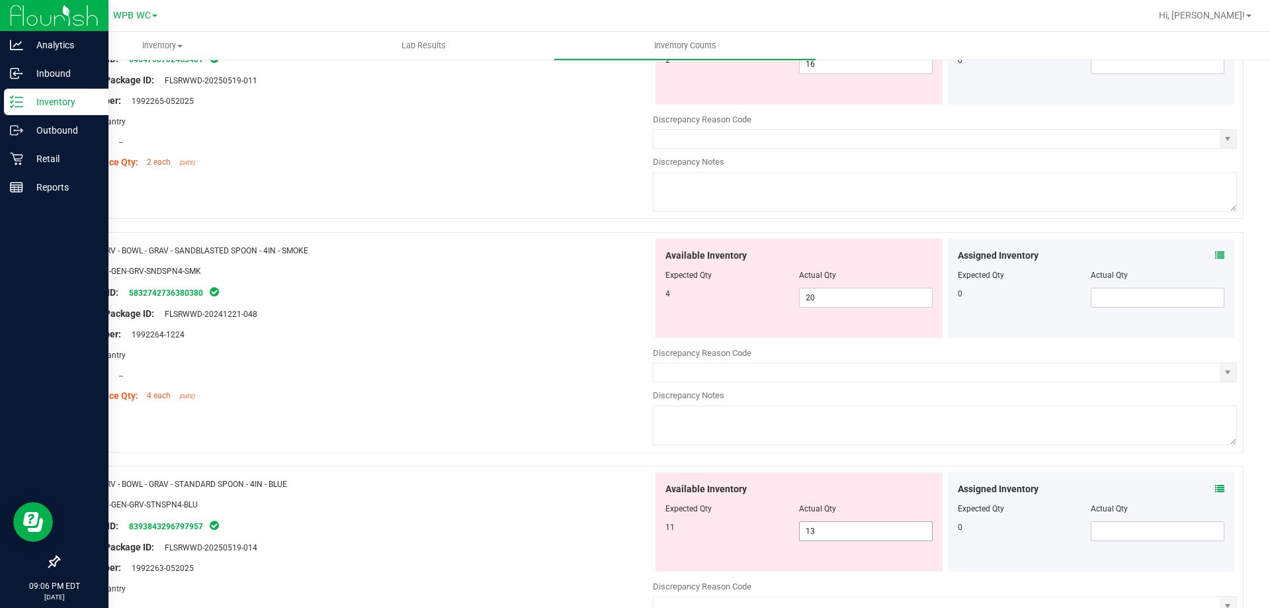
click at [859, 532] on span "13 13" at bounding box center [866, 531] width 134 height 20
click at [859, 532] on input "13" at bounding box center [866, 531] width 132 height 19
type input "11"
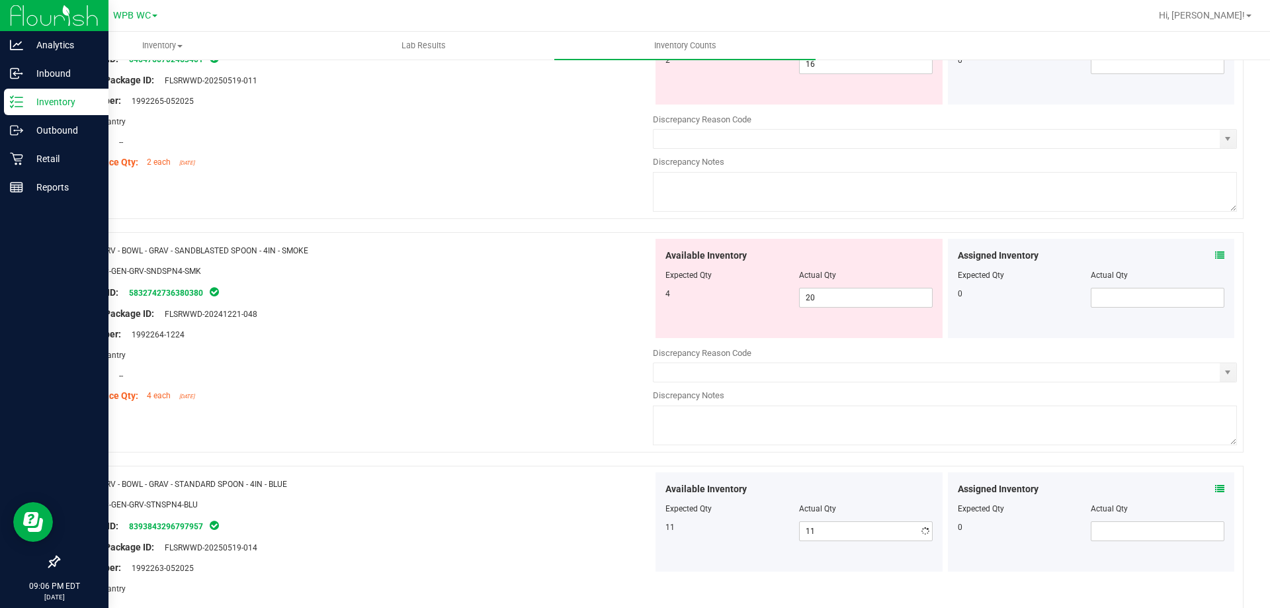
click at [544, 538] on div at bounding box center [361, 537] width 584 height 7
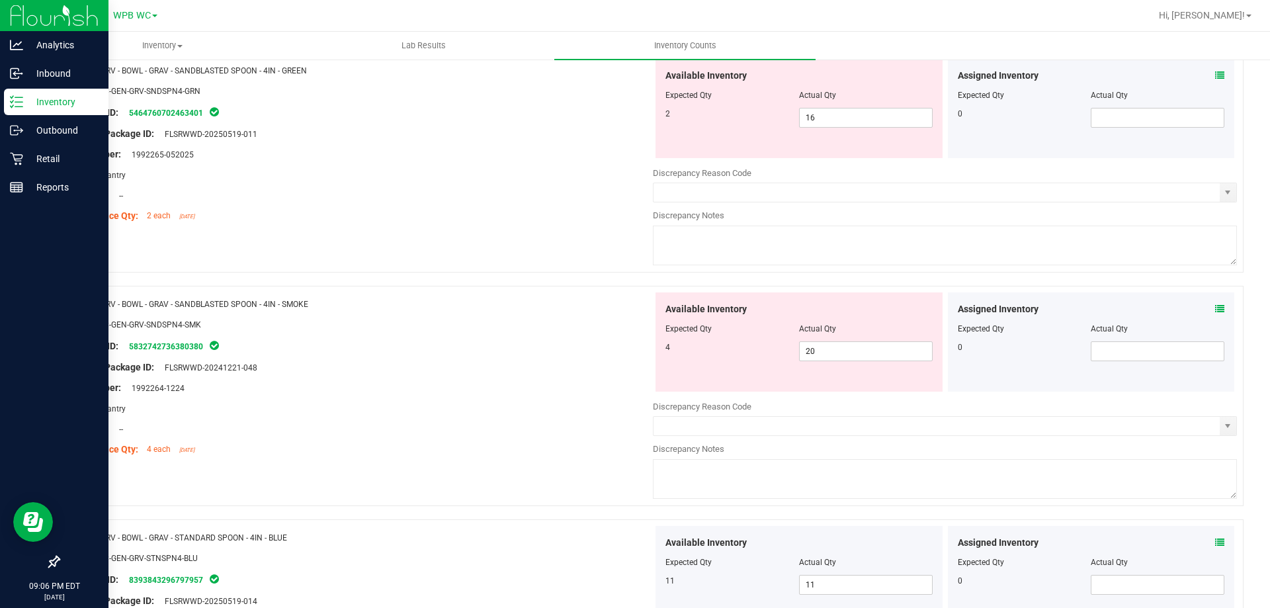
scroll to position [662, 0]
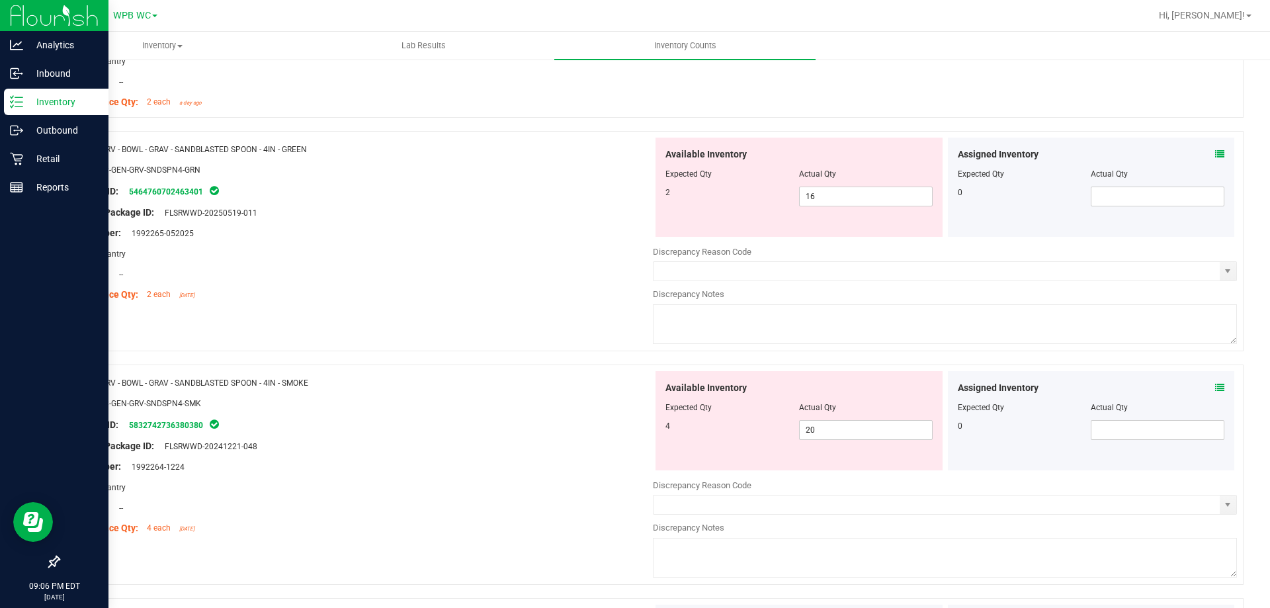
click at [544, 288] on div "Compliance Qty: 2 each [DATE]" at bounding box center [361, 295] width 584 height 14
click at [845, 194] on span "16 16" at bounding box center [866, 197] width 134 height 20
click at [0, 0] on input "16" at bounding box center [0, 0] width 0 height 0
type input "2"
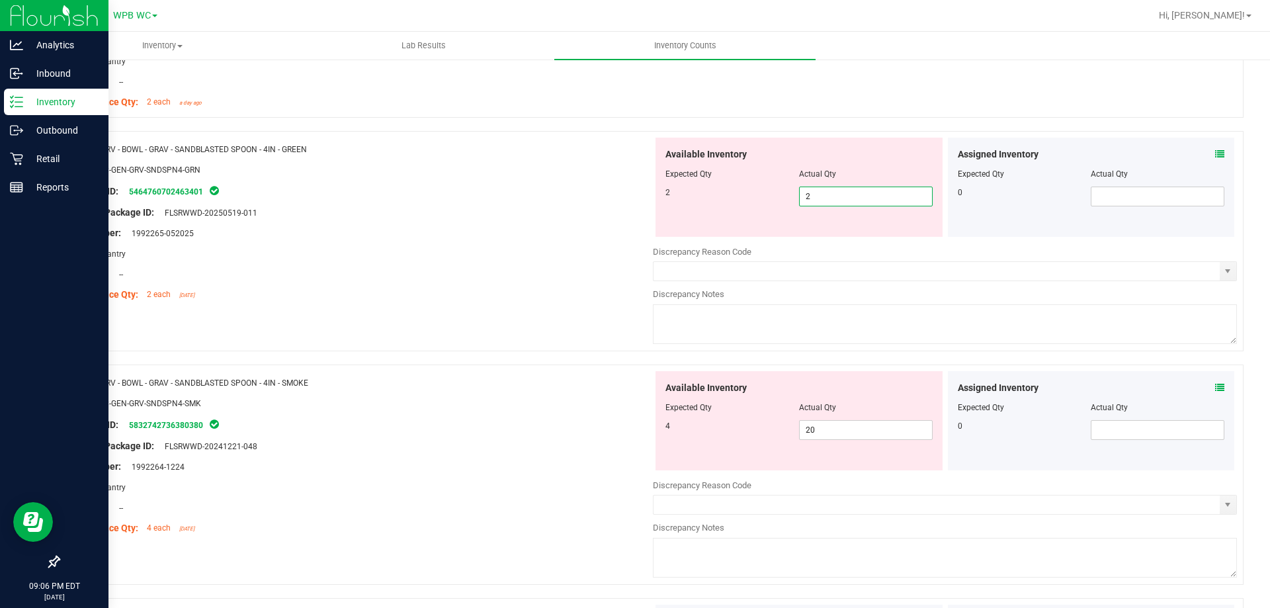
click at [542, 234] on div "Lot Number: 1992265-052025" at bounding box center [361, 233] width 584 height 14
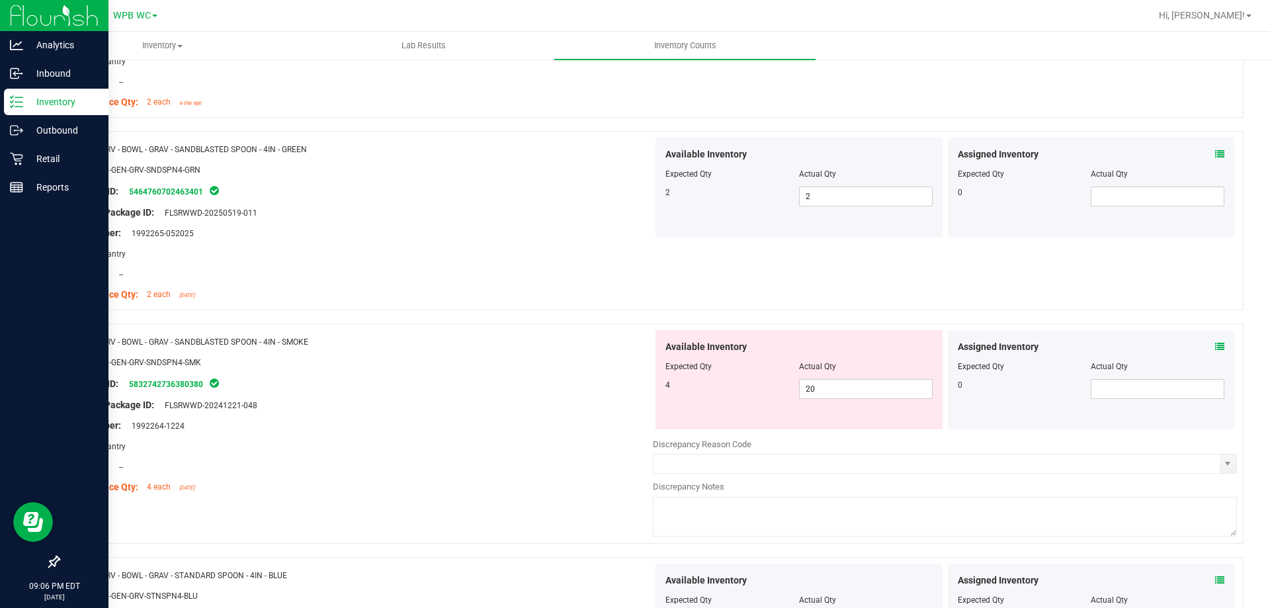
click at [488, 372] on div at bounding box center [361, 372] width 584 height 7
click at [851, 394] on span "20 20" at bounding box center [866, 389] width 134 height 20
click at [851, 394] on input "20" at bounding box center [866, 389] width 132 height 19
type input "4"
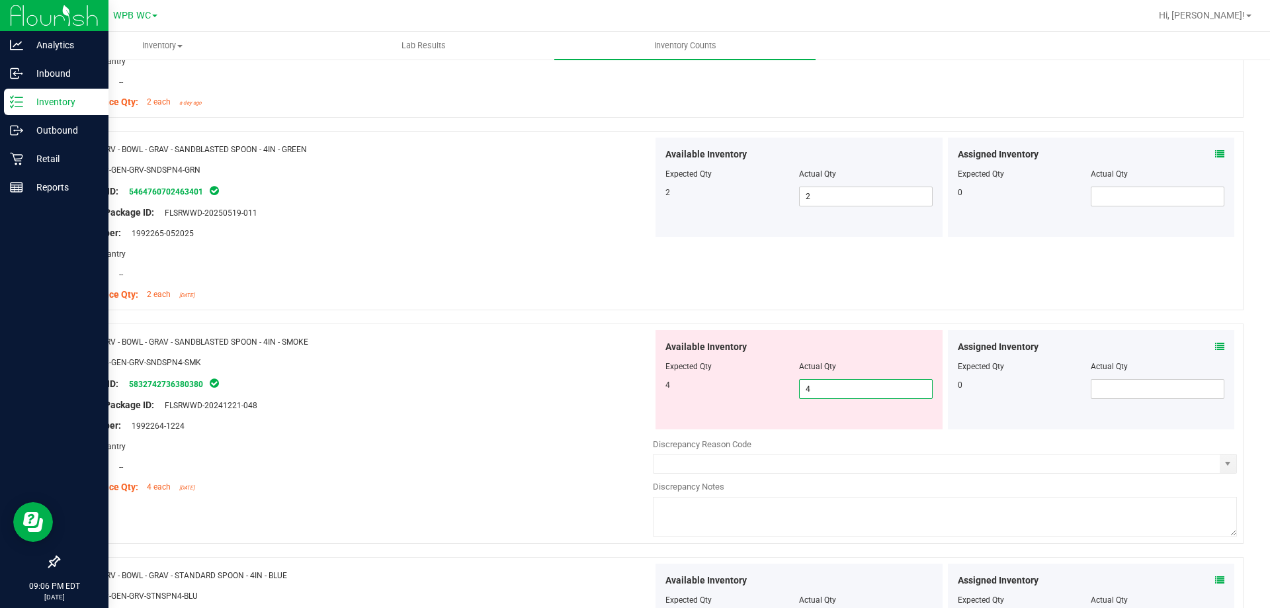
click at [511, 416] on div at bounding box center [361, 415] width 584 height 7
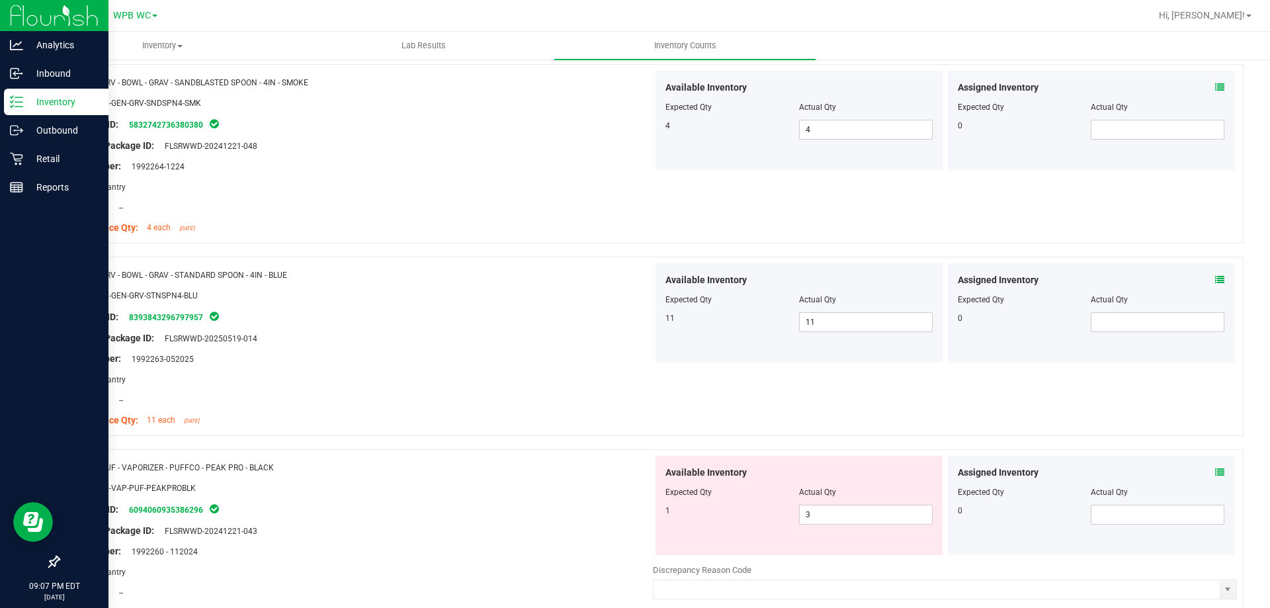
scroll to position [926, 0]
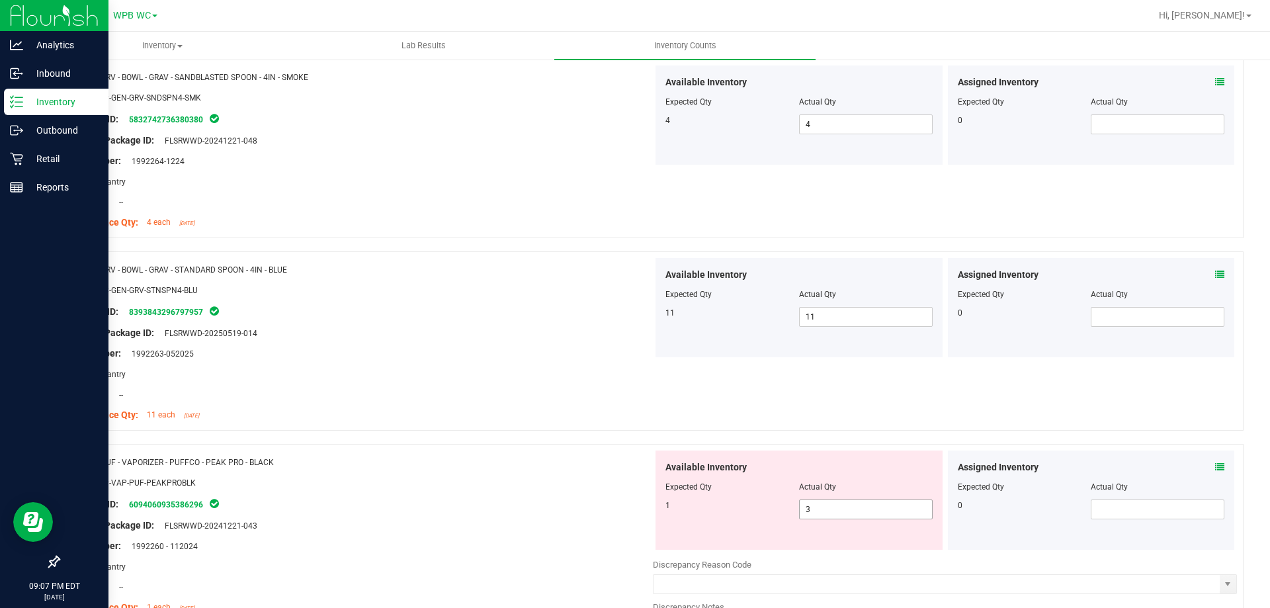
click at [814, 508] on span "3 3" at bounding box center [866, 509] width 134 height 20
click at [814, 508] on input "3" at bounding box center [866, 509] width 132 height 19
type input "1"
click at [495, 503] on div "Package ID: 6094060935386296" at bounding box center [361, 504] width 584 height 16
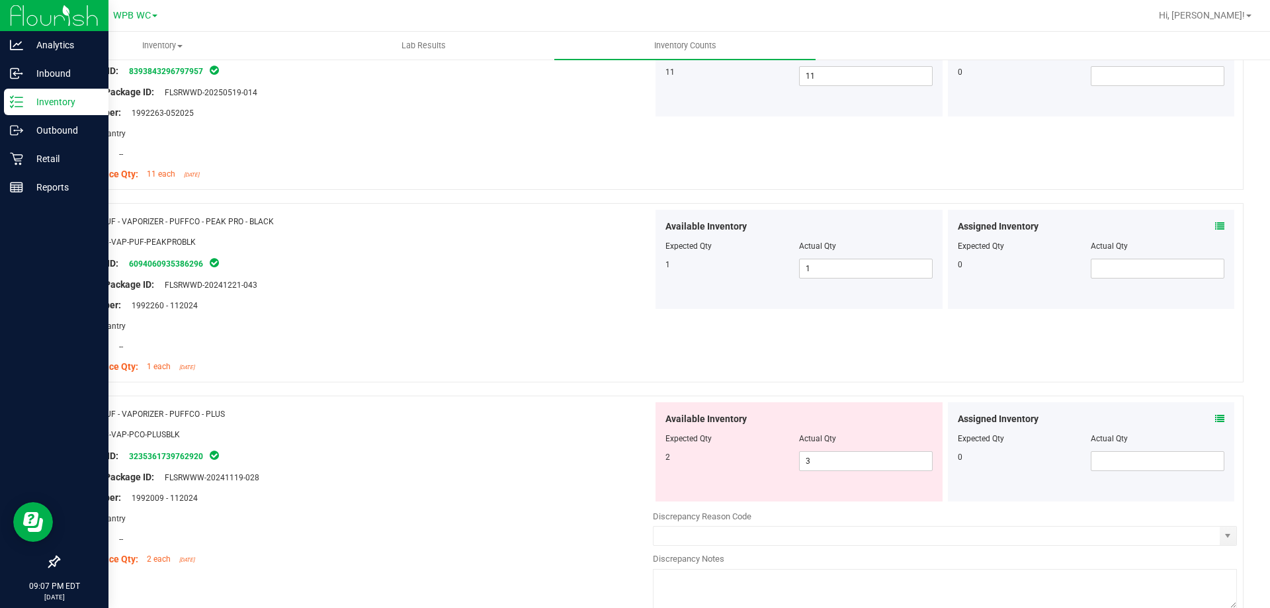
scroll to position [1191, 0]
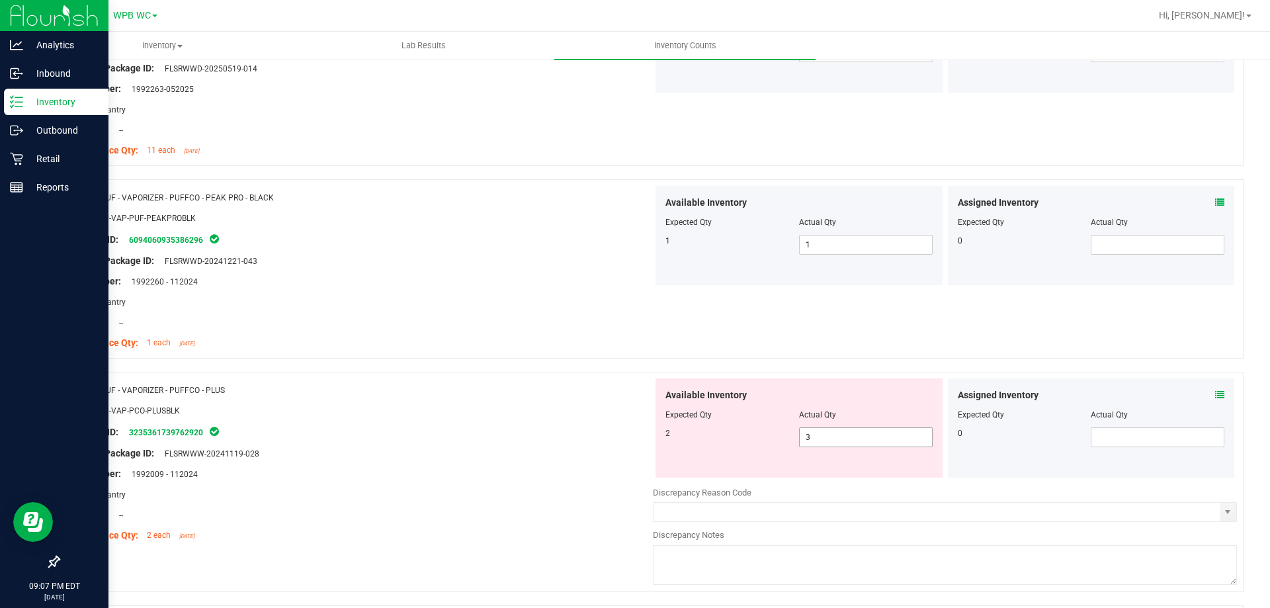
click at [841, 433] on span "3 3" at bounding box center [866, 437] width 134 height 20
click at [841, 433] on input "3" at bounding box center [866, 437] width 132 height 19
type input "2"
click at [513, 453] on div "Original Package ID: FLSRWWW-20241119-028" at bounding box center [361, 454] width 584 height 14
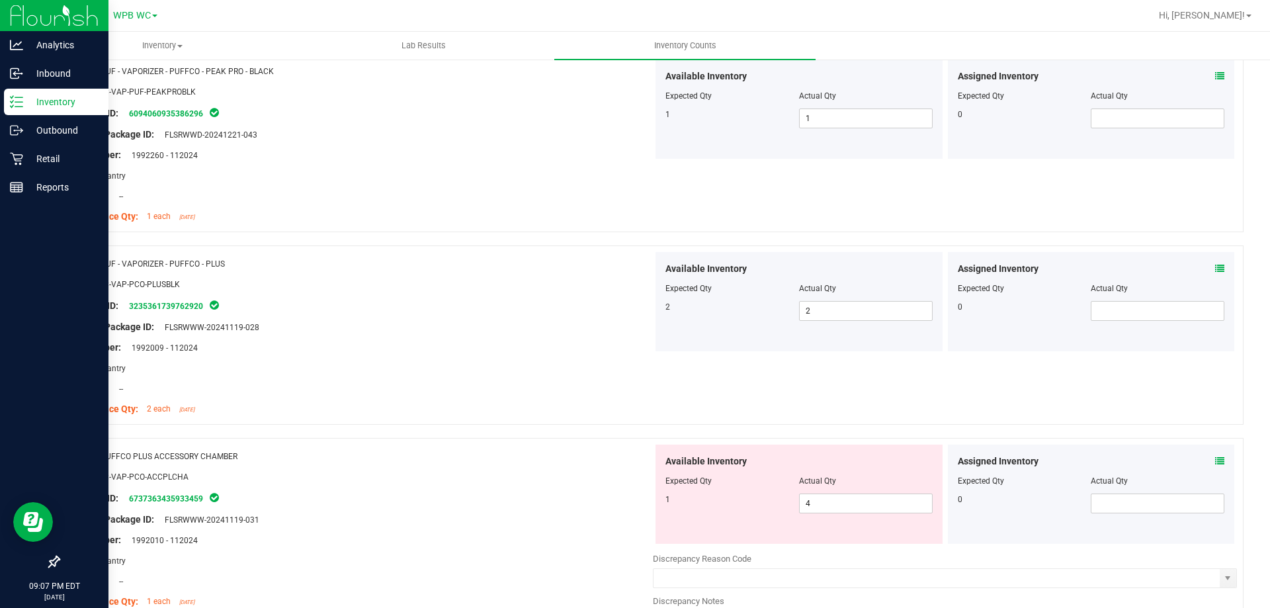
scroll to position [1455, 0]
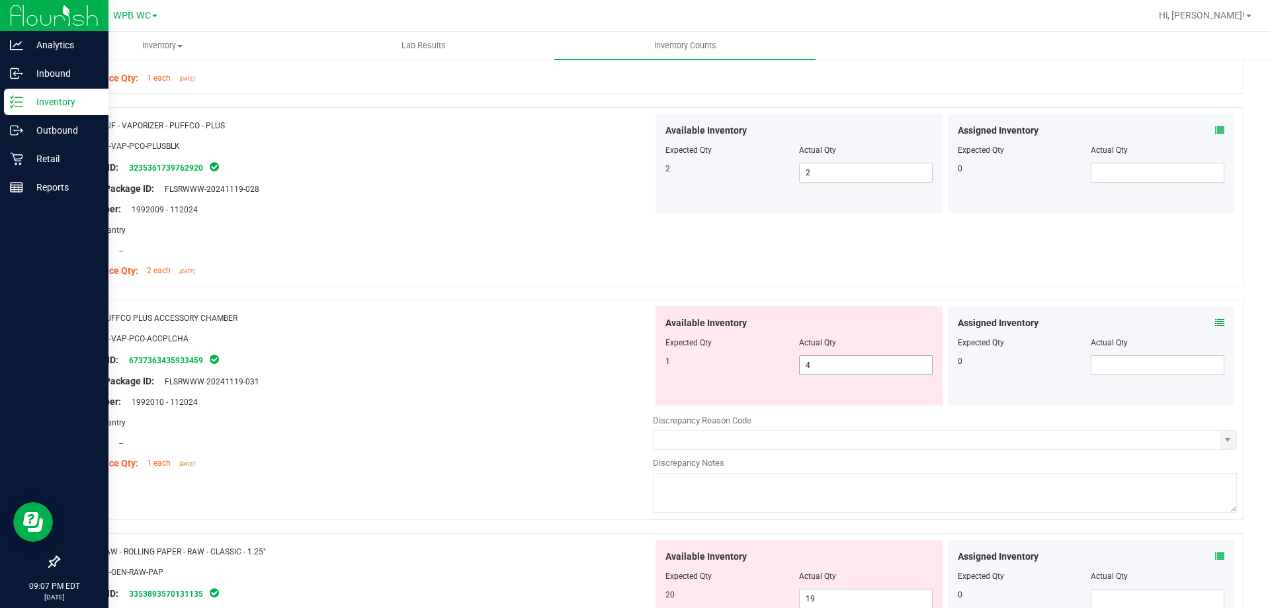
click at [850, 358] on span "4 4" at bounding box center [866, 365] width 134 height 20
click at [850, 358] on input "4" at bounding box center [866, 365] width 132 height 19
type input "1"
click at [578, 362] on div "Package ID: 6737363435933459" at bounding box center [361, 360] width 584 height 16
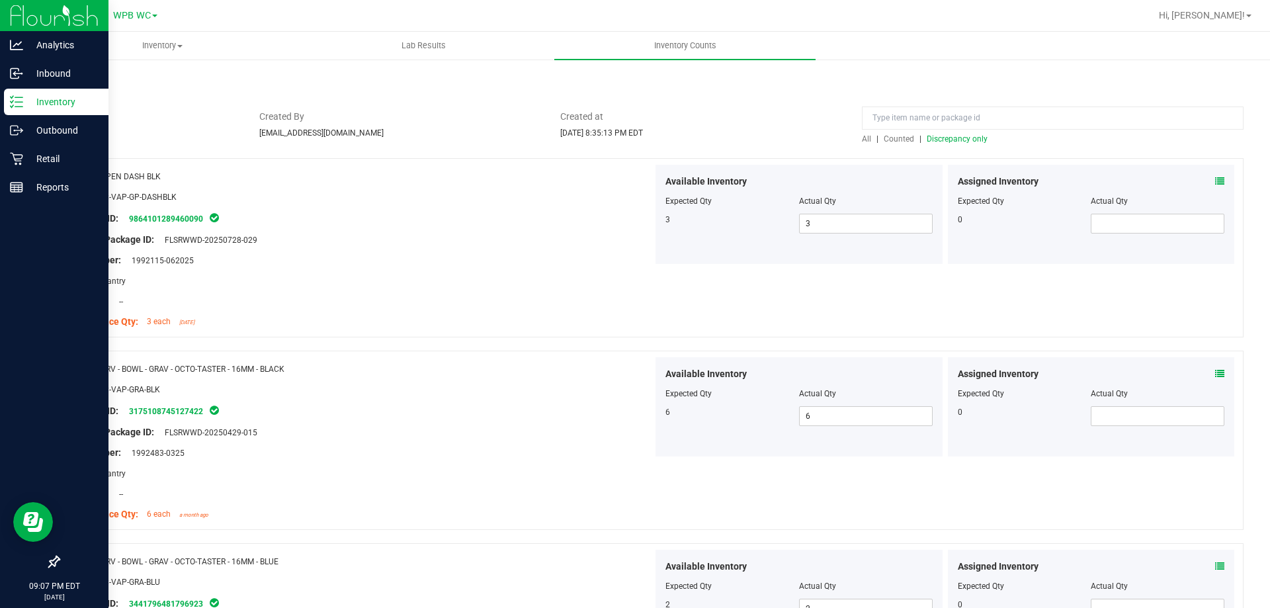
scroll to position [0, 0]
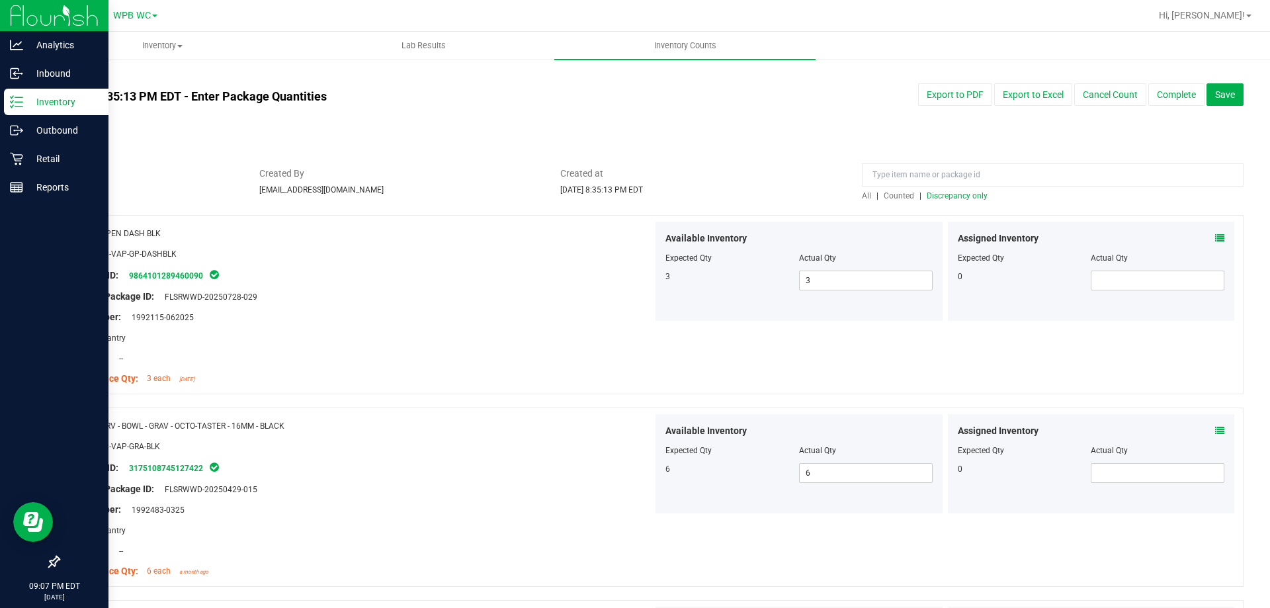
click at [947, 208] on div at bounding box center [651, 208] width 1186 height 13
click at [948, 196] on span "Discrepancy only" at bounding box center [957, 195] width 61 height 9
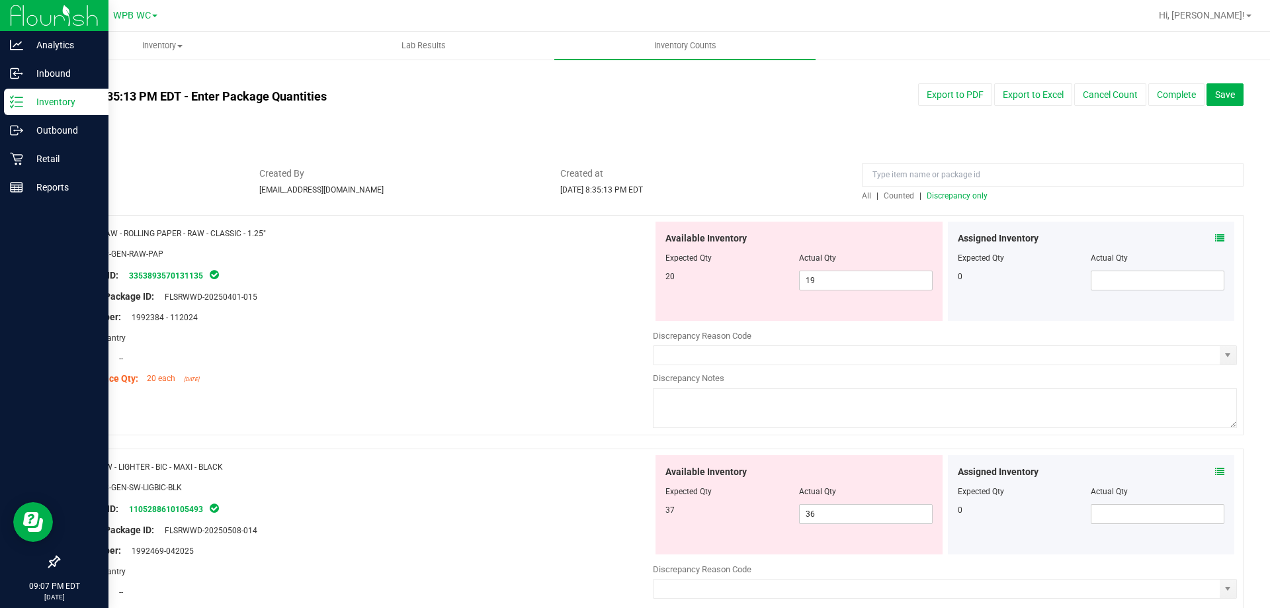
click at [374, 350] on div at bounding box center [361, 348] width 584 height 7
click at [494, 302] on div "Original Package ID: FLSRWWD-20250401-015" at bounding box center [361, 297] width 584 height 14
click at [854, 288] on span "19 19" at bounding box center [866, 281] width 134 height 20
click at [0, 0] on input "19" at bounding box center [0, 0] width 0 height 0
click at [513, 290] on div "Original Package ID: FLSRWWD-20250401-015" at bounding box center [361, 297] width 584 height 14
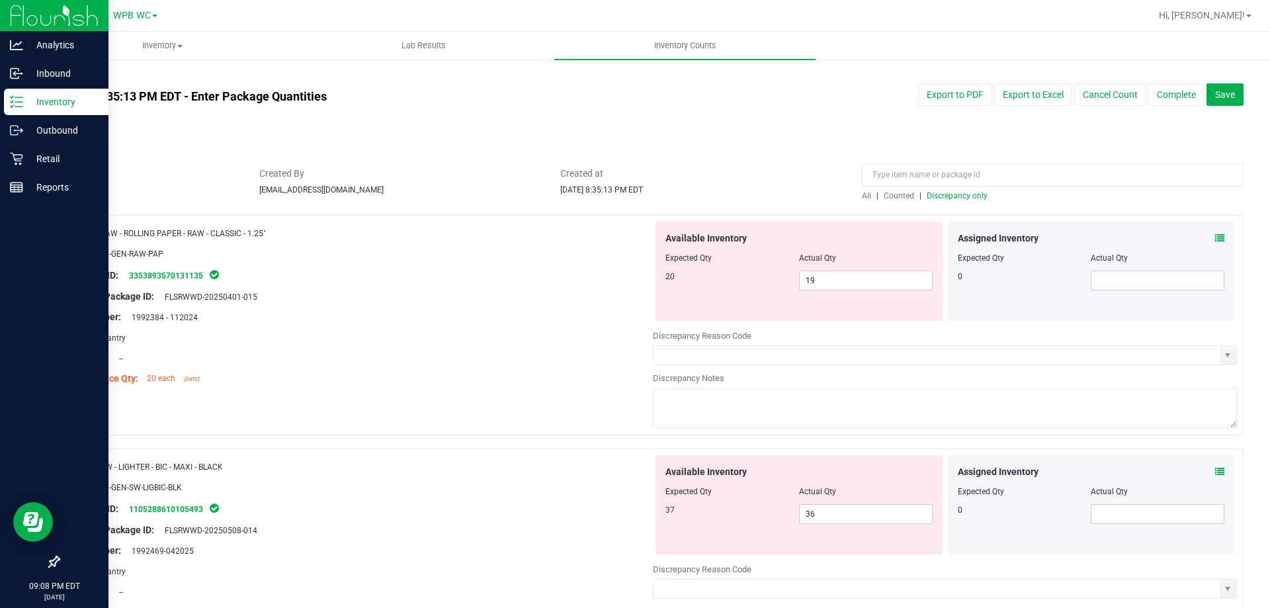
click at [875, 268] on div at bounding box center [799, 267] width 267 height 7
click at [873, 276] on span "19 19" at bounding box center [866, 281] width 134 height 20
click at [873, 276] on input "19" at bounding box center [866, 280] width 132 height 19
type input "20"
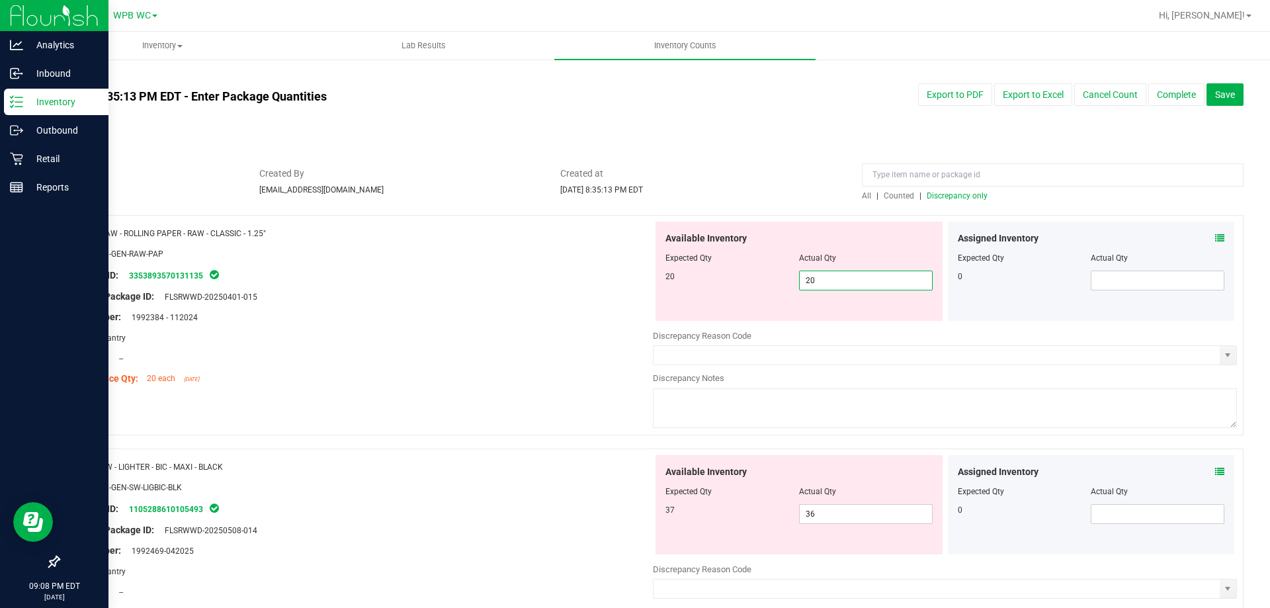
type input "20"
click at [517, 288] on div at bounding box center [361, 286] width 584 height 7
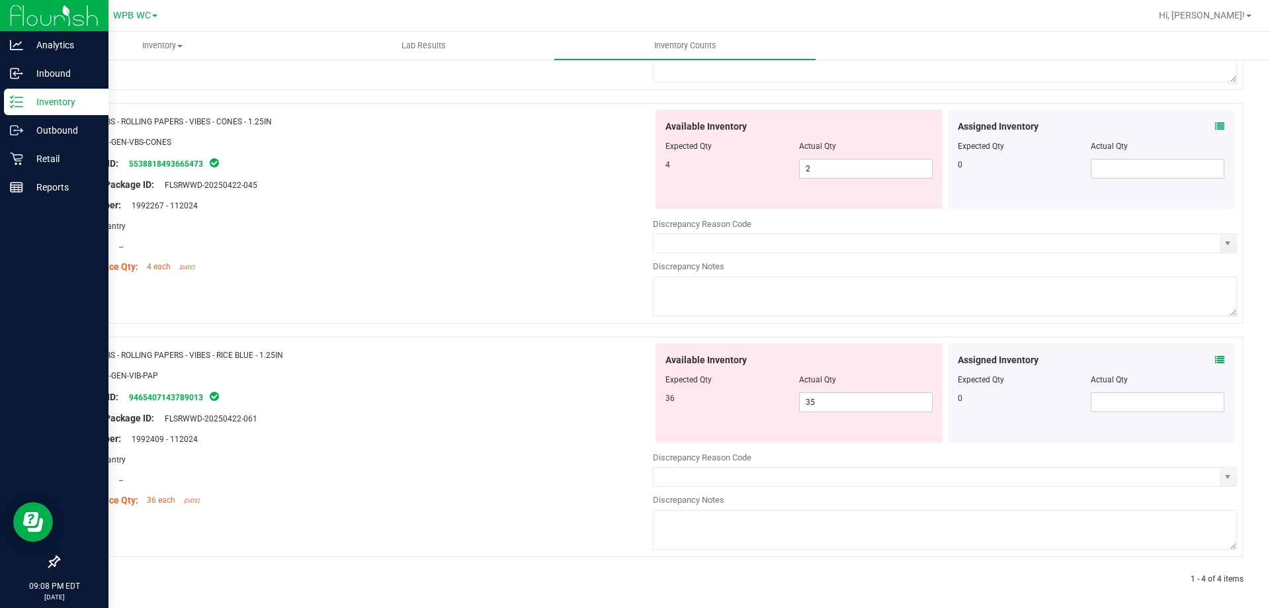
scroll to position [545, 0]
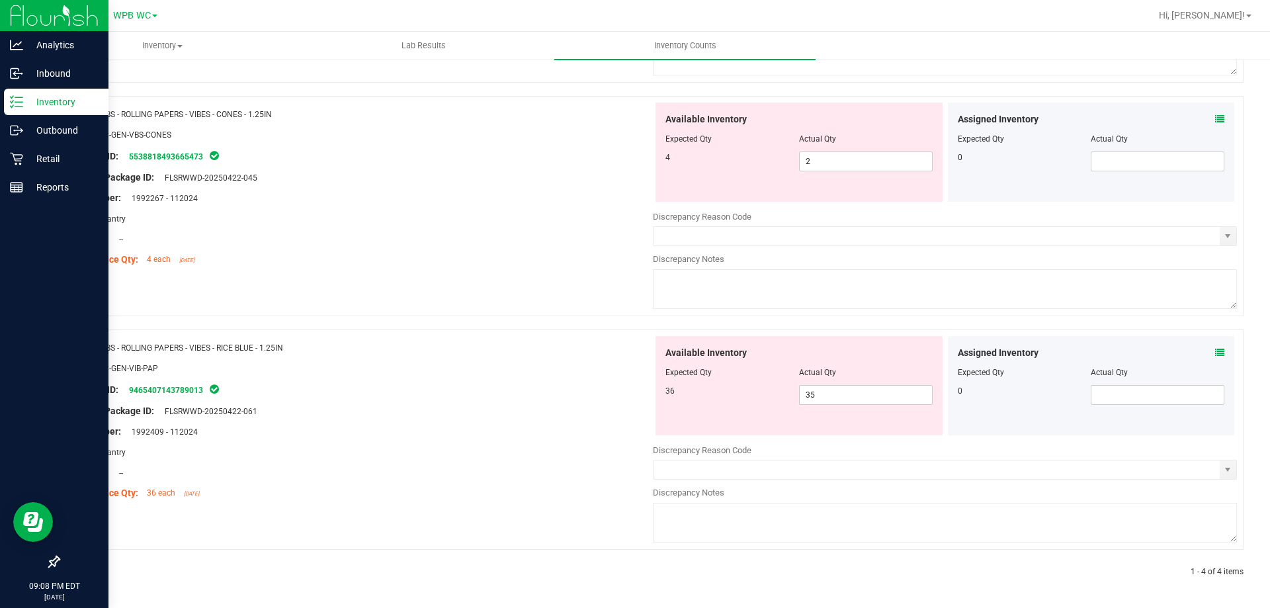
click at [461, 237] on div "Location: --" at bounding box center [361, 239] width 584 height 14
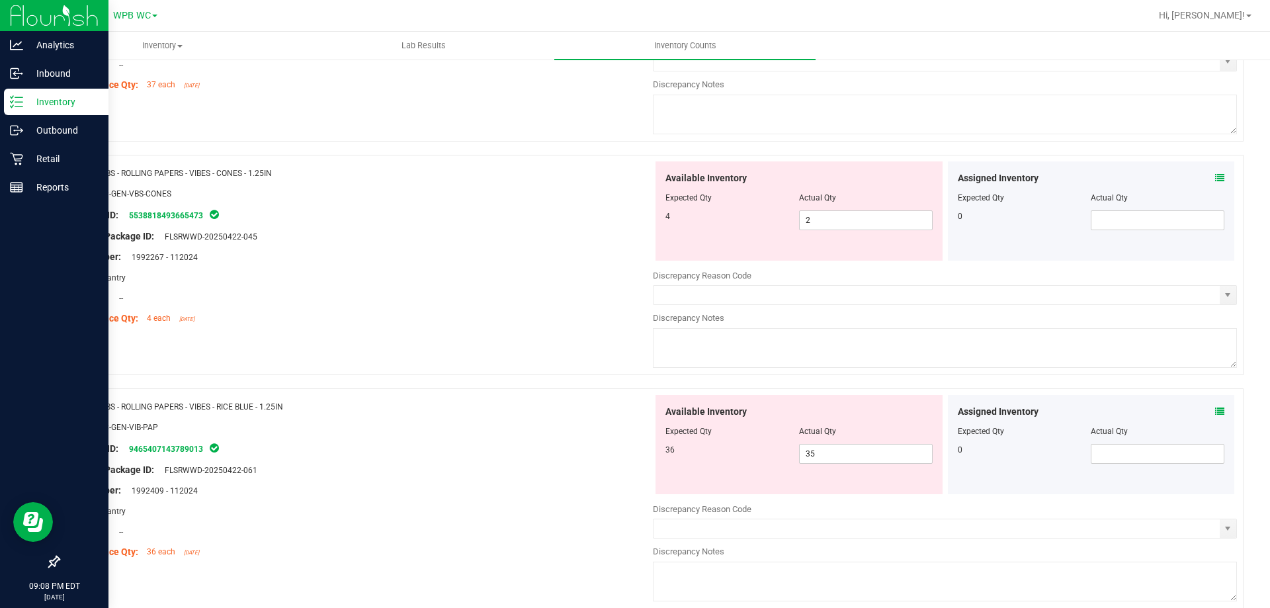
scroll to position [413, 0]
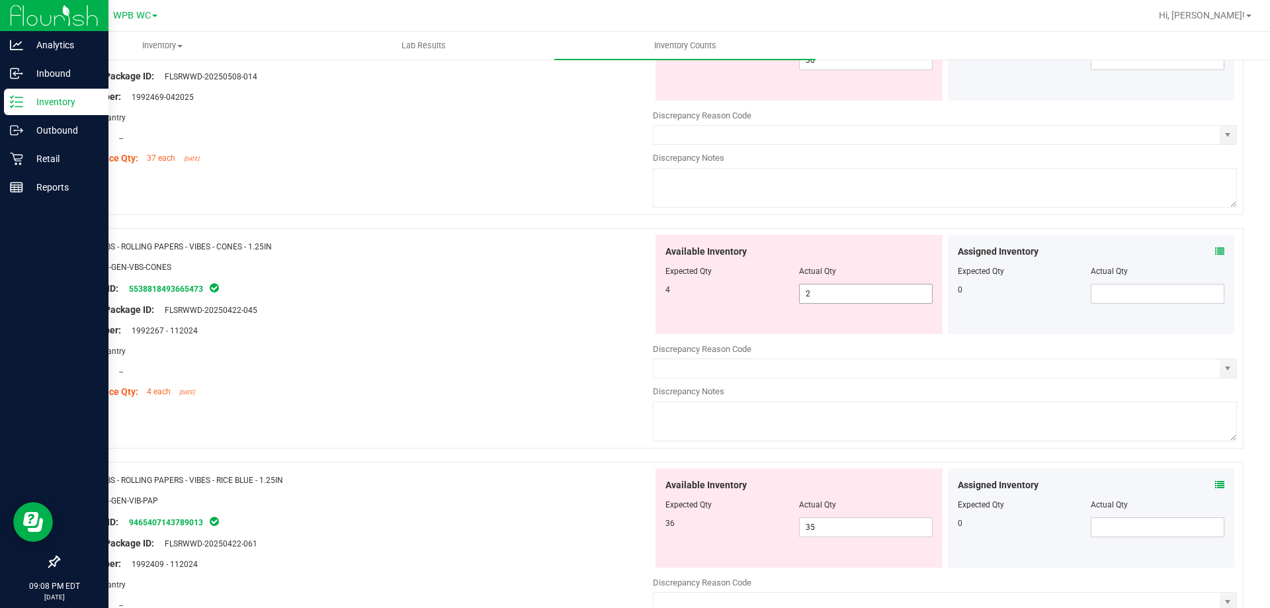
click at [845, 290] on span "2 2" at bounding box center [866, 294] width 134 height 20
click at [0, 0] on input "2" at bounding box center [0, 0] width 0 height 0
type input "4"
click at [517, 322] on div at bounding box center [361, 320] width 584 height 7
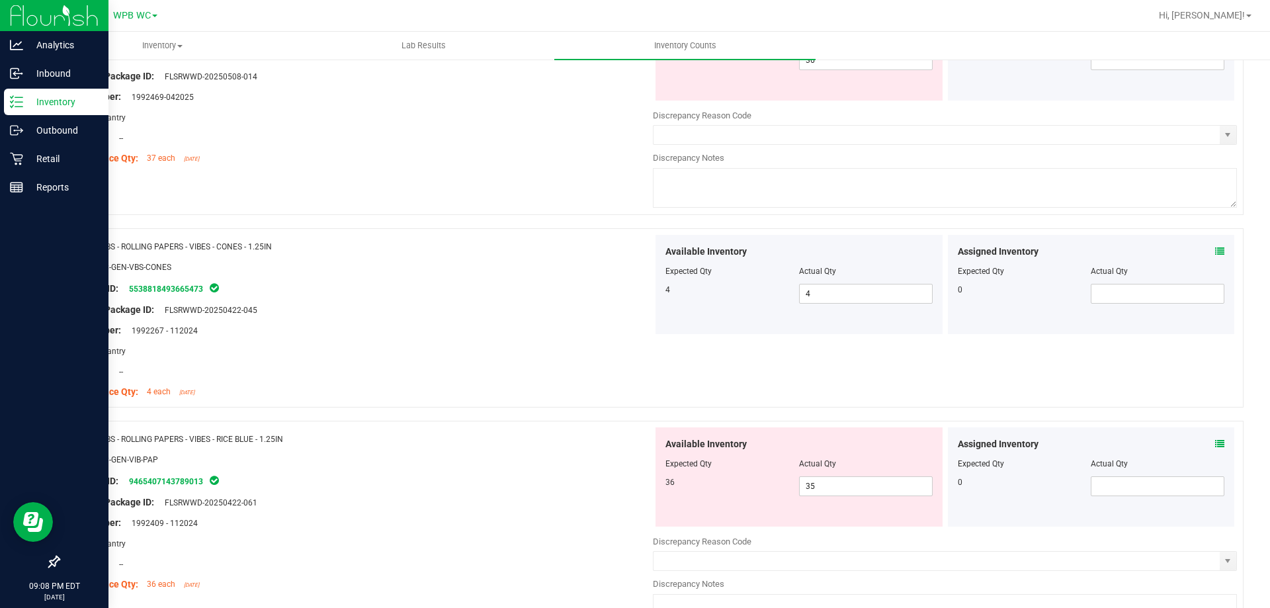
click at [458, 447] on div at bounding box center [361, 449] width 584 height 7
click at [532, 500] on div "Original Package ID: FLSRWWD-20250422-061" at bounding box center [361, 503] width 584 height 14
click at [869, 495] on span "35 35" at bounding box center [866, 486] width 134 height 20
click at [869, 495] on input "35" at bounding box center [866, 486] width 132 height 19
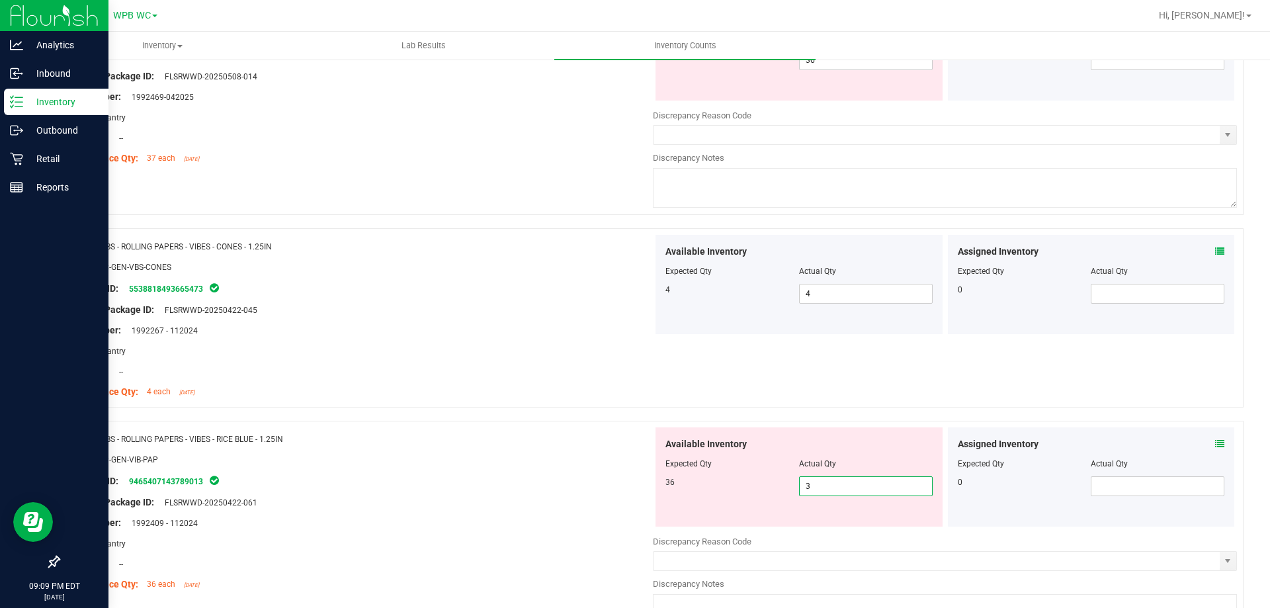
type input "36"
click at [515, 507] on div "Original Package ID: FLSRWWD-20250422-061" at bounding box center [361, 503] width 584 height 14
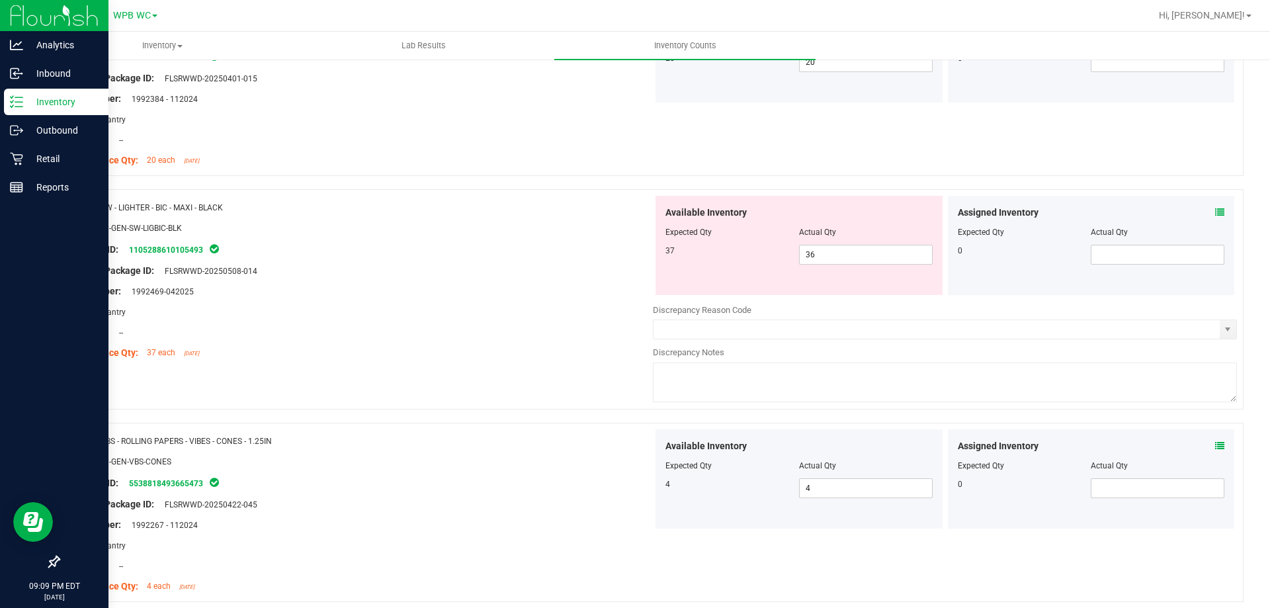
scroll to position [66, 0]
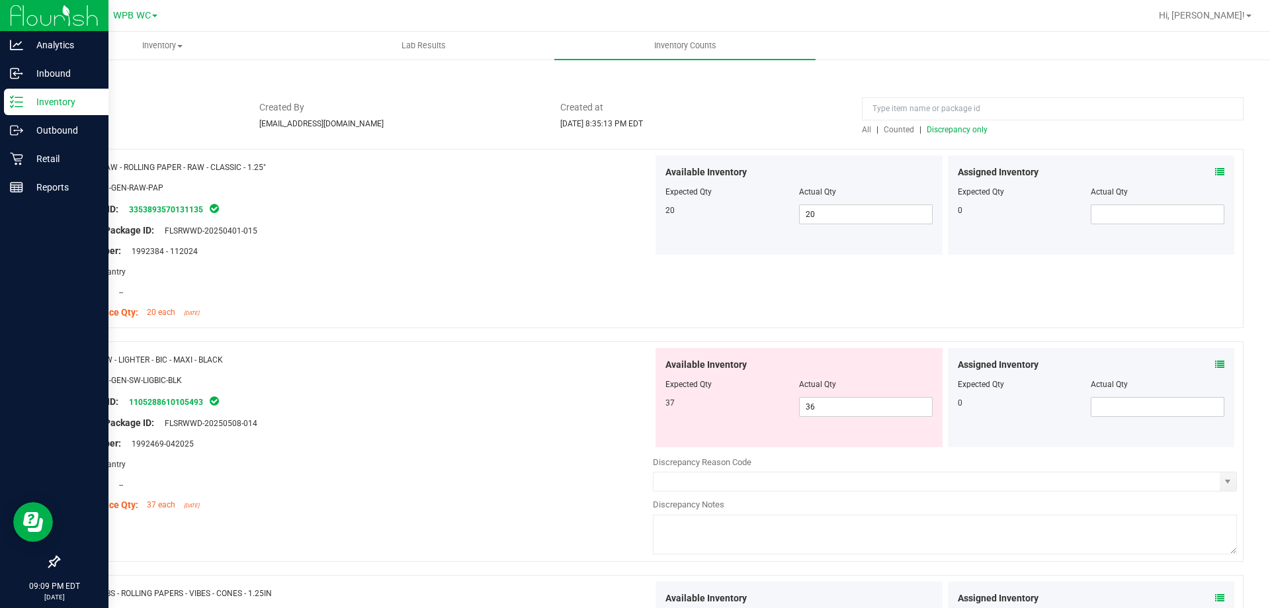
click at [957, 125] on span "Discrepancy only" at bounding box center [957, 129] width 61 height 9
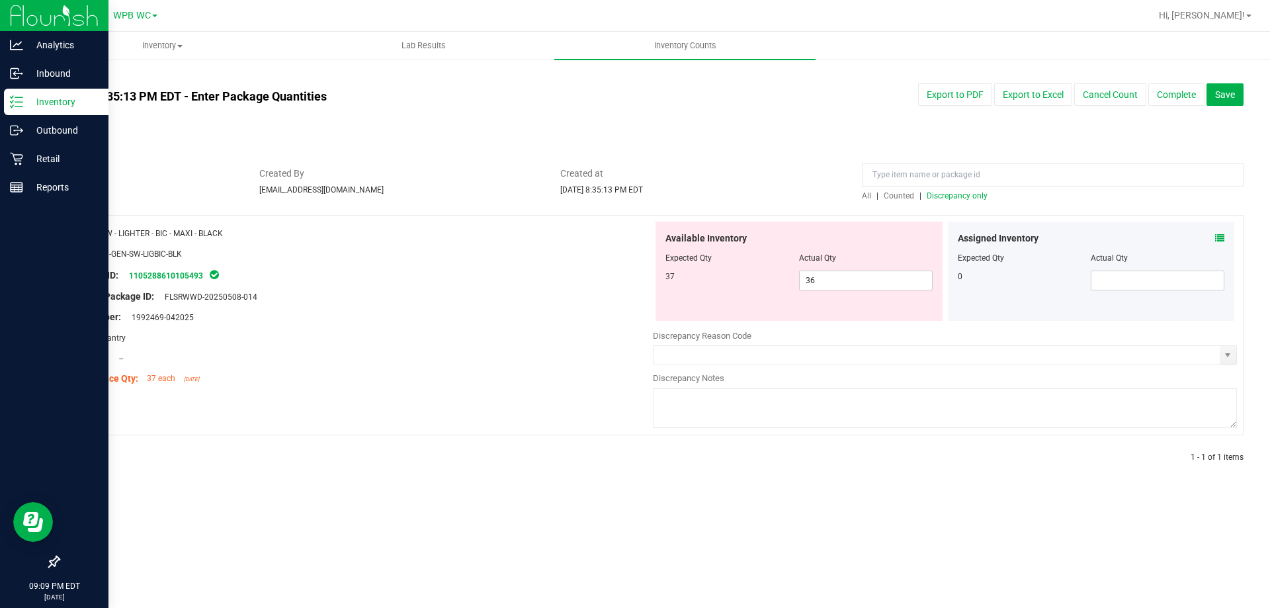
click at [533, 320] on div "Lot Number: 1992469-042025" at bounding box center [361, 317] width 584 height 14
click at [882, 281] on span "36 36" at bounding box center [866, 281] width 134 height 20
click at [882, 281] on input "36" at bounding box center [866, 280] width 132 height 19
type input "37"
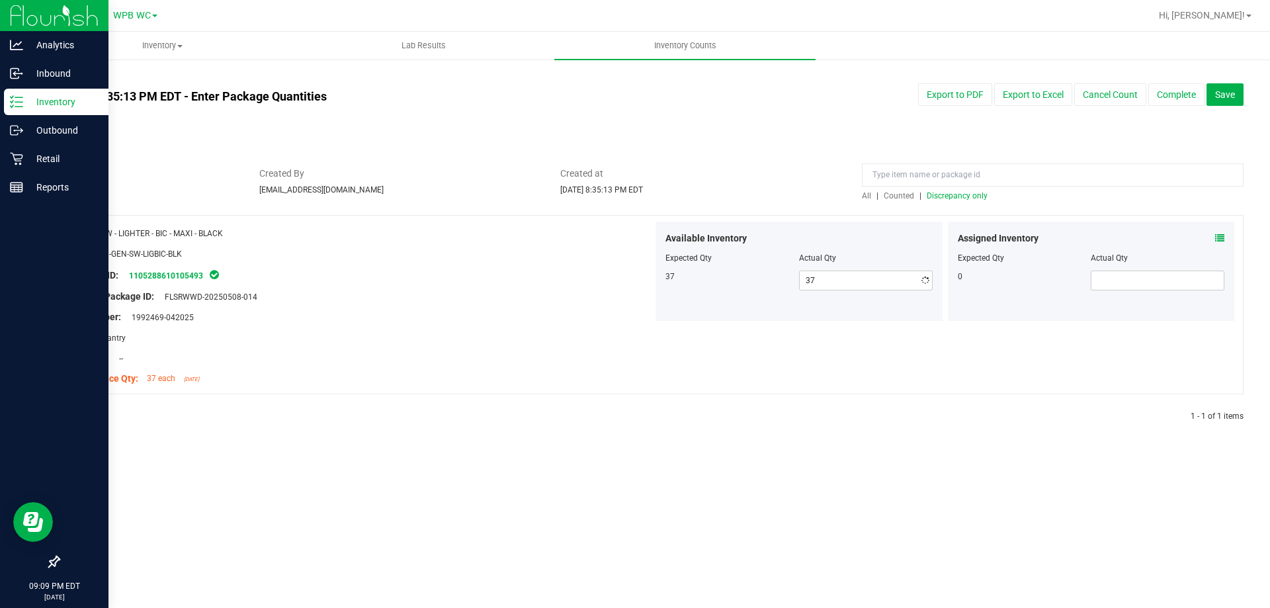
click at [613, 290] on div "Original Package ID: FLSRWWD-20250508-014" at bounding box center [361, 297] width 584 height 14
click at [1002, 190] on div "All | Counted | Discrepancy only" at bounding box center [1053, 196] width 382 height 12
click at [966, 193] on span "Discrepancy only" at bounding box center [957, 195] width 61 height 9
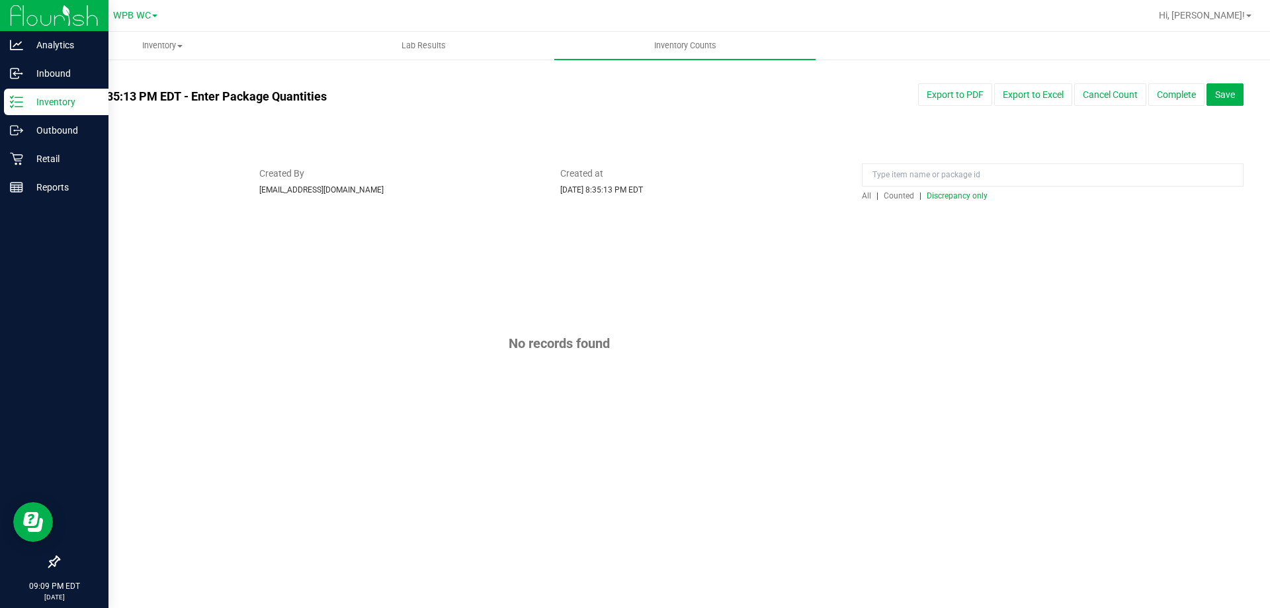
click at [966, 193] on span "Discrepancy only" at bounding box center [957, 195] width 61 height 9
click at [419, 307] on div "No records found" at bounding box center [651, 343] width 1186 height 257
click at [1178, 102] on button "Complete" at bounding box center [1176, 94] width 56 height 22
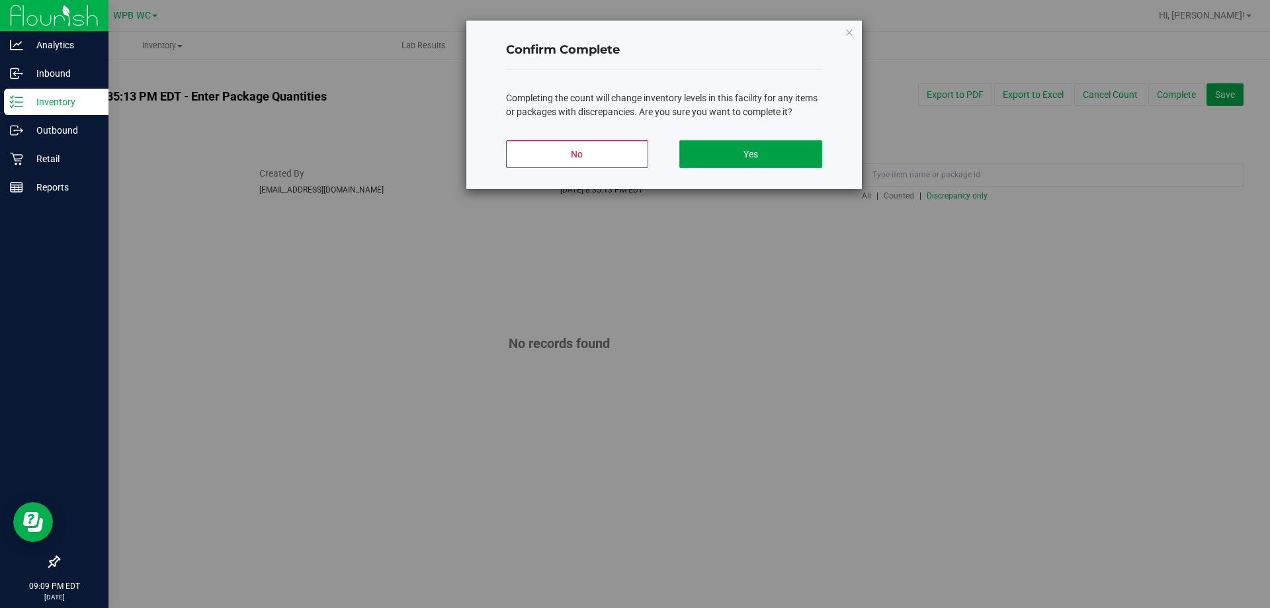
click at [719, 140] on button "Yes" at bounding box center [750, 154] width 142 height 28
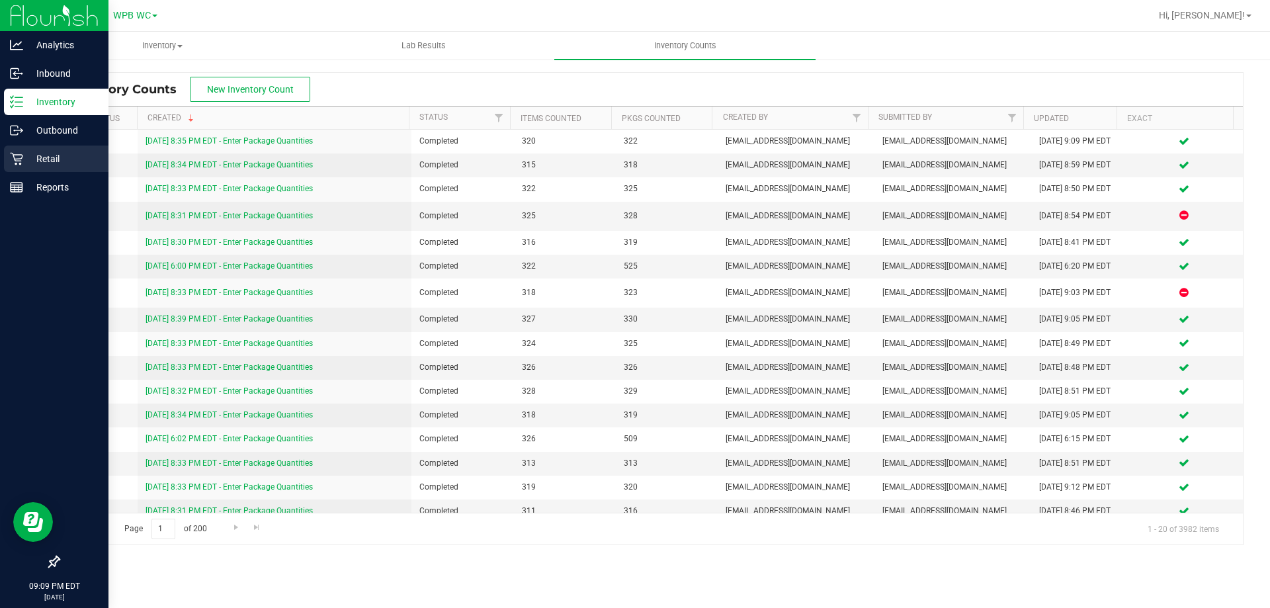
click at [40, 163] on p "Retail" at bounding box center [62, 159] width 79 height 16
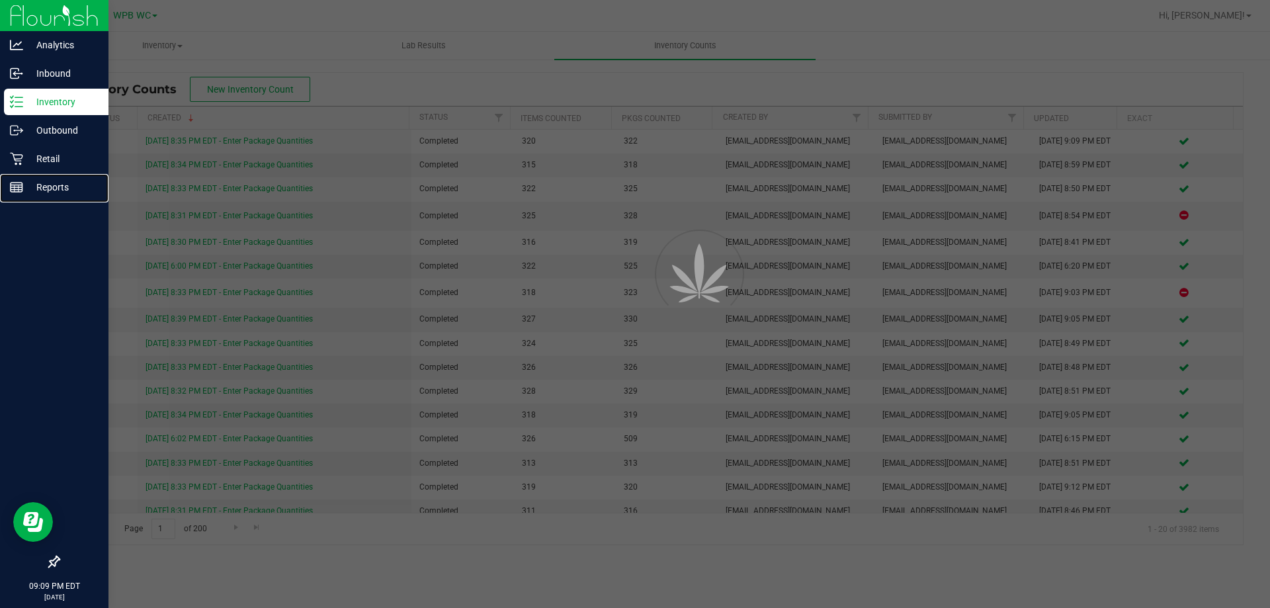
click at [46, 189] on p "Reports" at bounding box center [62, 187] width 79 height 16
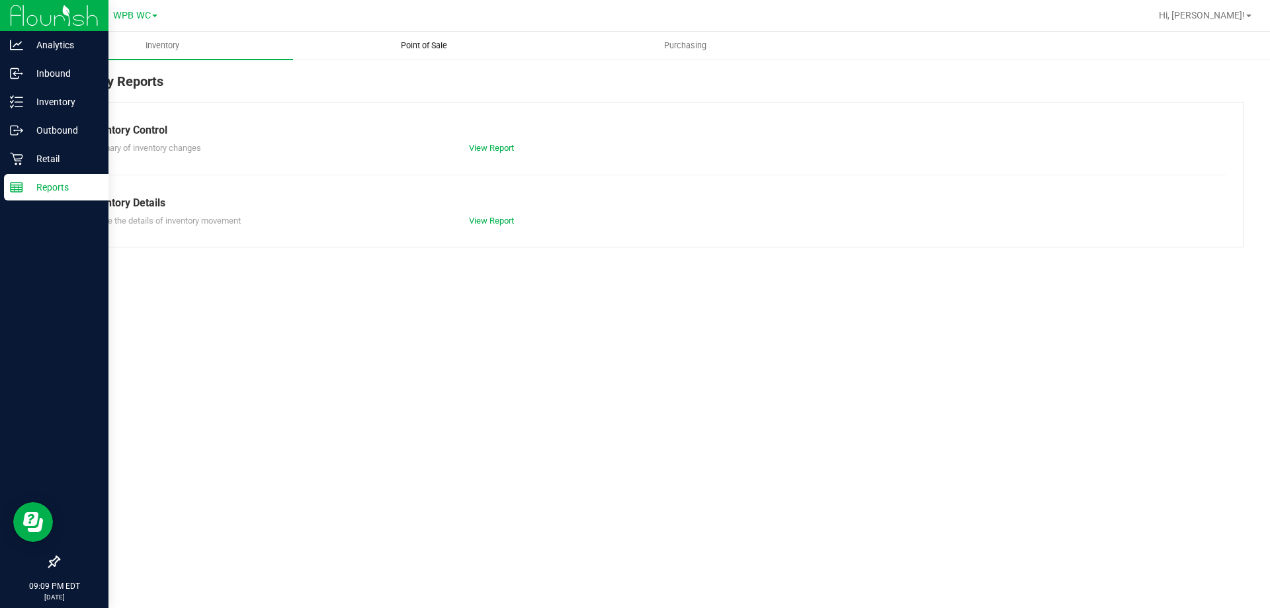
click at [442, 58] on uib-tab-heading "Point of Sale" at bounding box center [424, 45] width 260 height 26
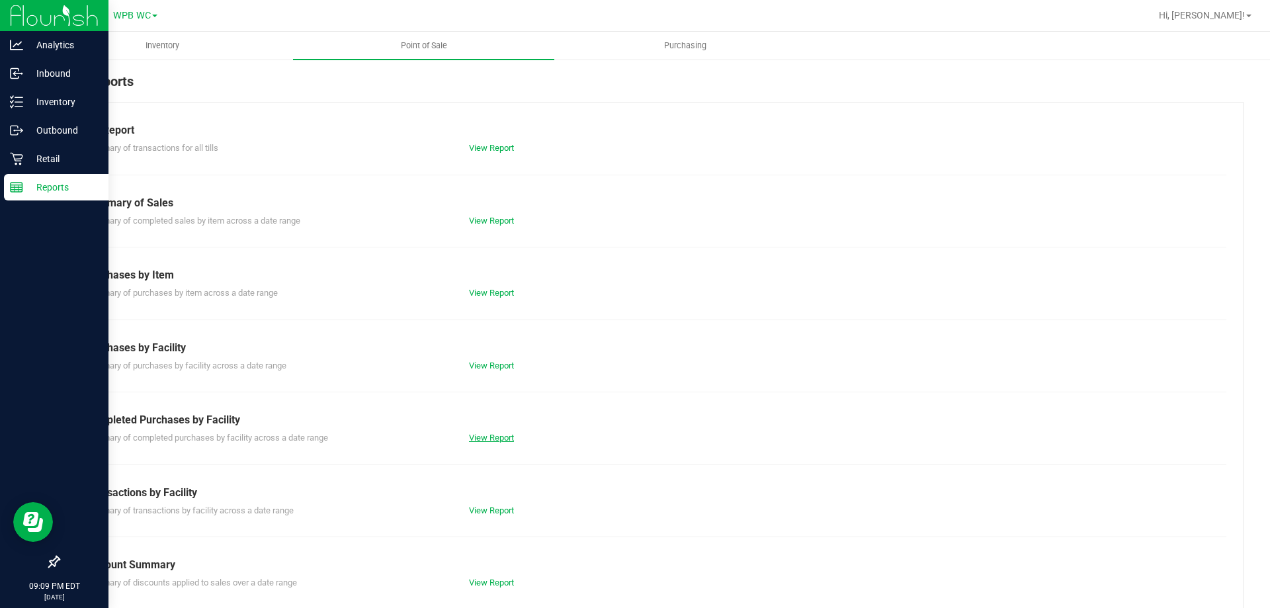
click at [481, 433] on link "View Report" at bounding box center [491, 438] width 45 height 10
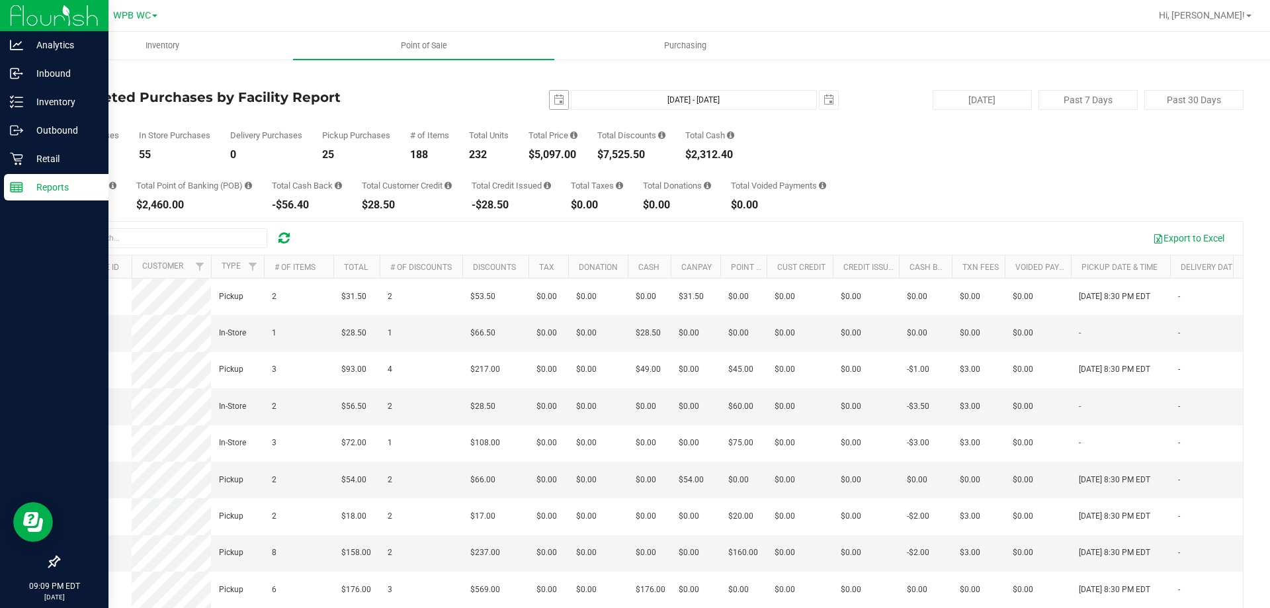
click at [563, 97] on div "[DATE] [DATE] - [DATE] [DATE]" at bounding box center [645, 100] width 405 height 20
click at [554, 101] on span "select" at bounding box center [559, 100] width 11 height 11
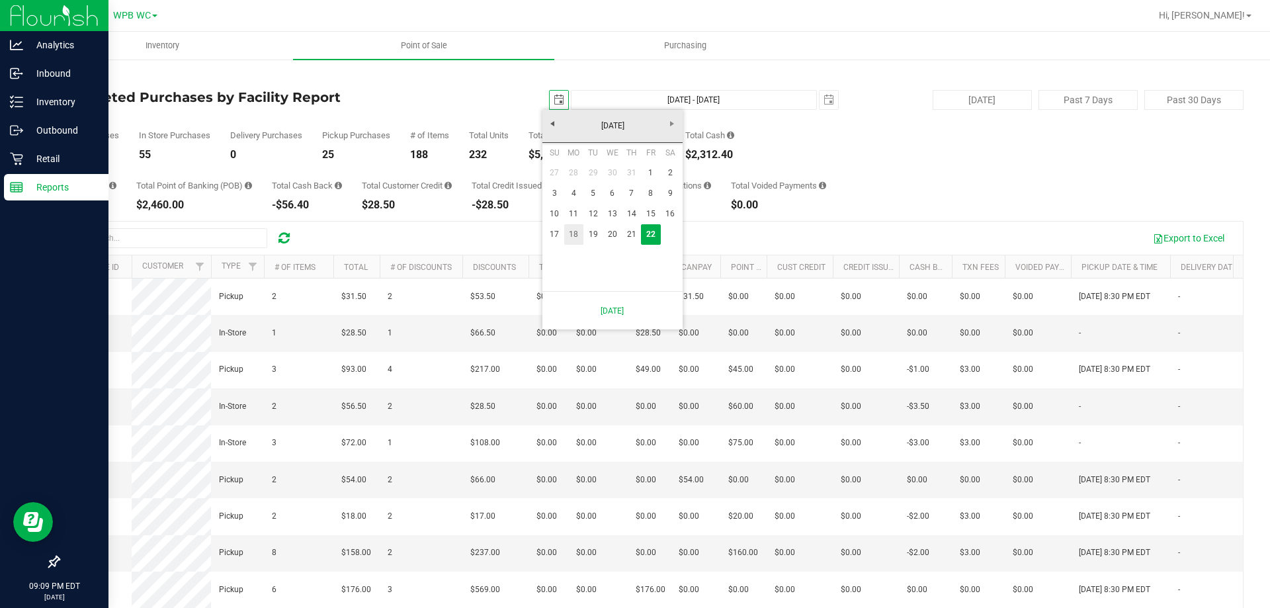
click at [576, 236] on link "18" at bounding box center [573, 234] width 19 height 21
type input "[DATE]"
type input "[DATE] - [DATE]"
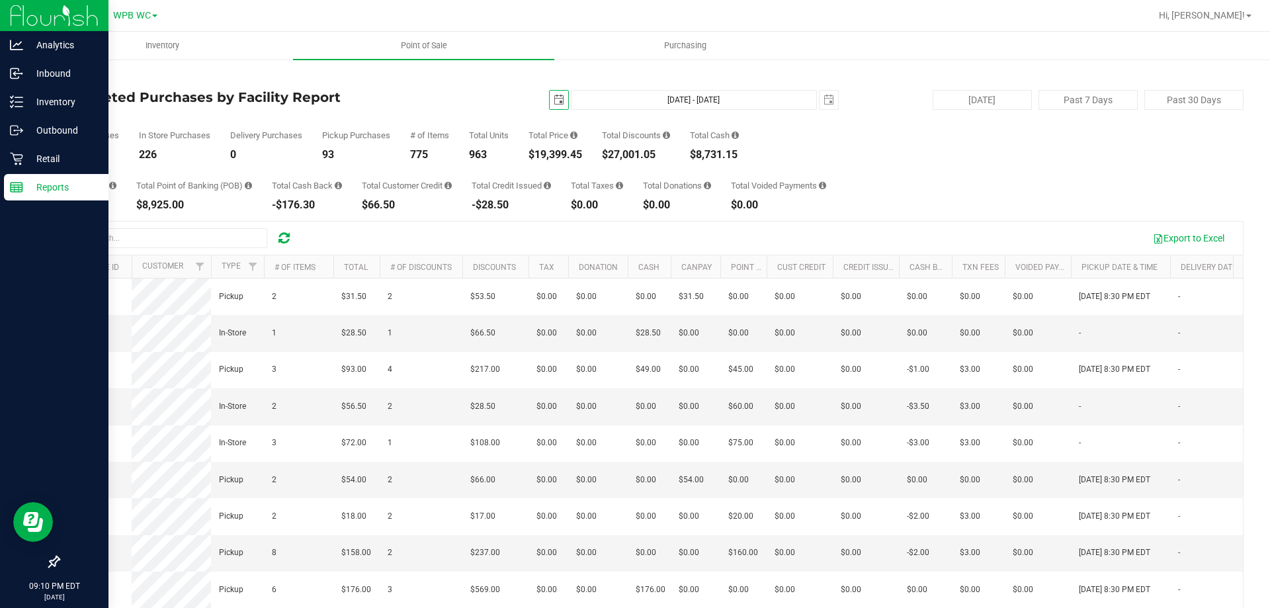
click at [556, 105] on span "select" at bounding box center [559, 100] width 19 height 19
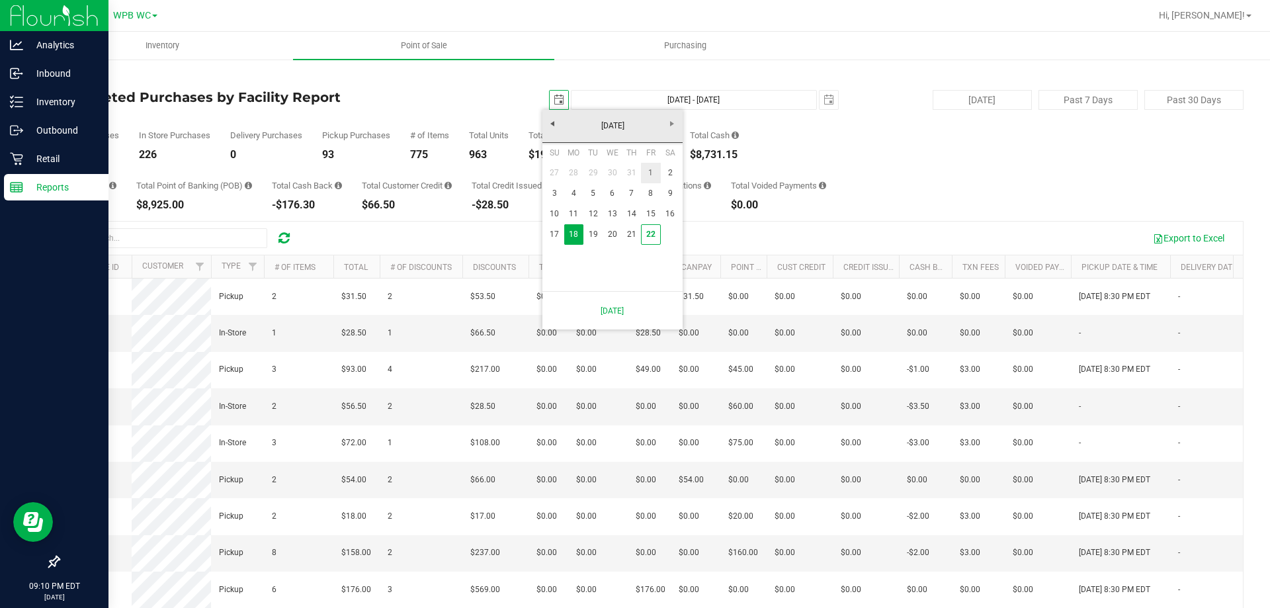
click at [646, 171] on link "1" at bounding box center [650, 173] width 19 height 21
type input "[DATE]"
type input "[DATE] - [DATE]"
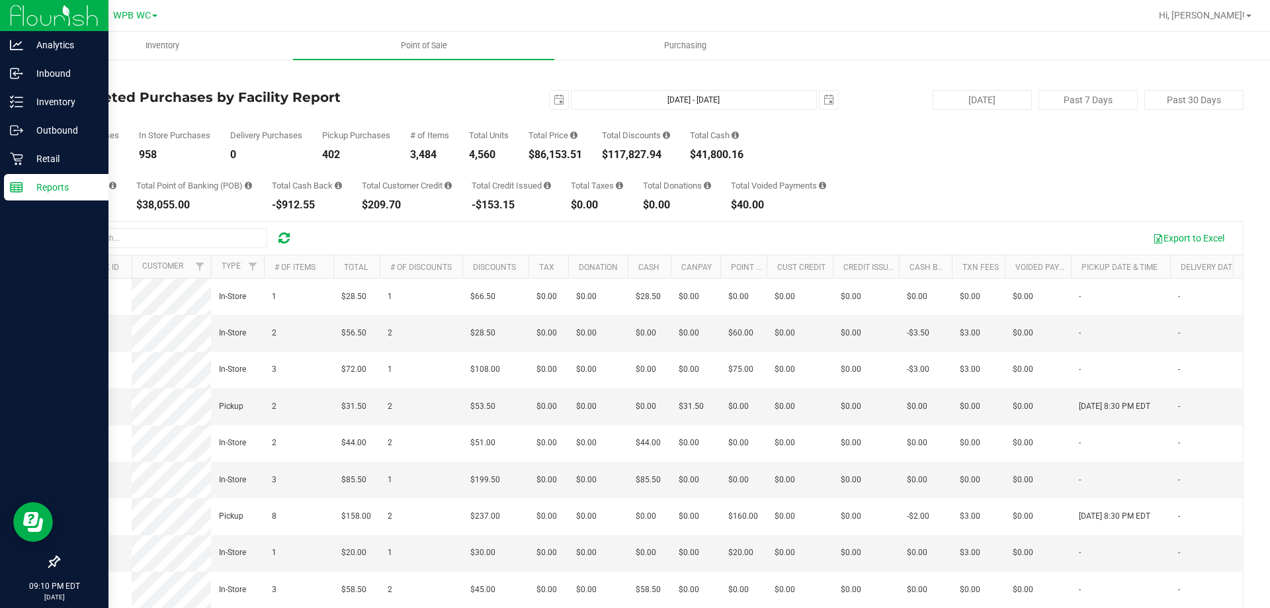
click at [26, 183] on p "Reports" at bounding box center [62, 187] width 79 height 16
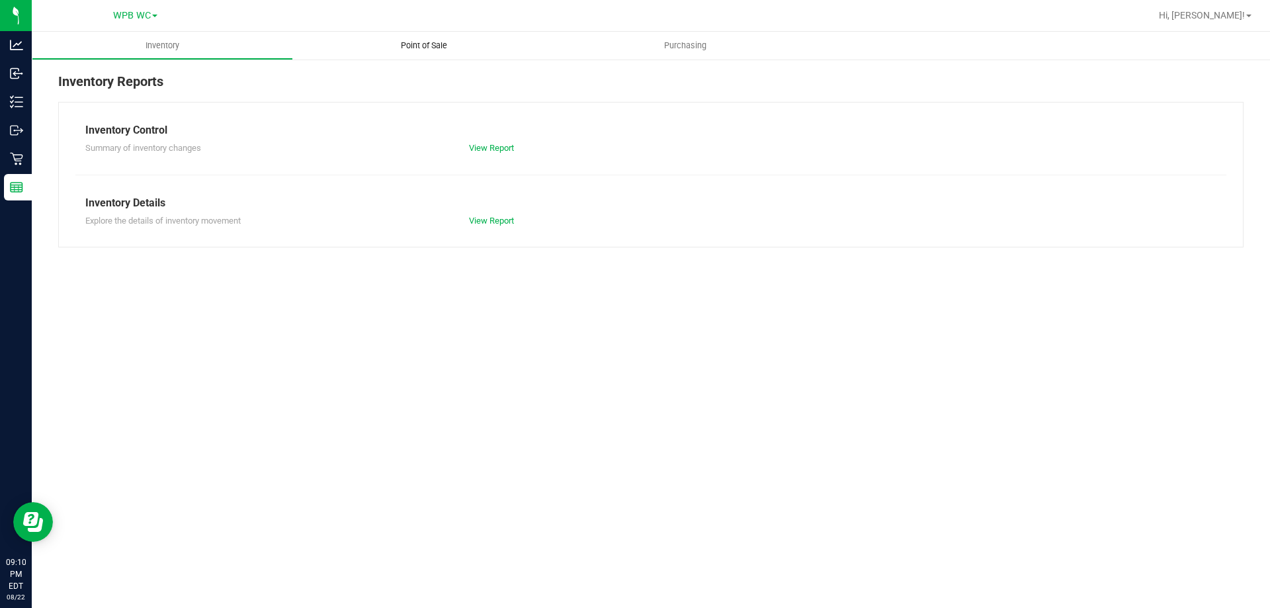
click at [423, 41] on span "Point of Sale" at bounding box center [424, 46] width 82 height 12
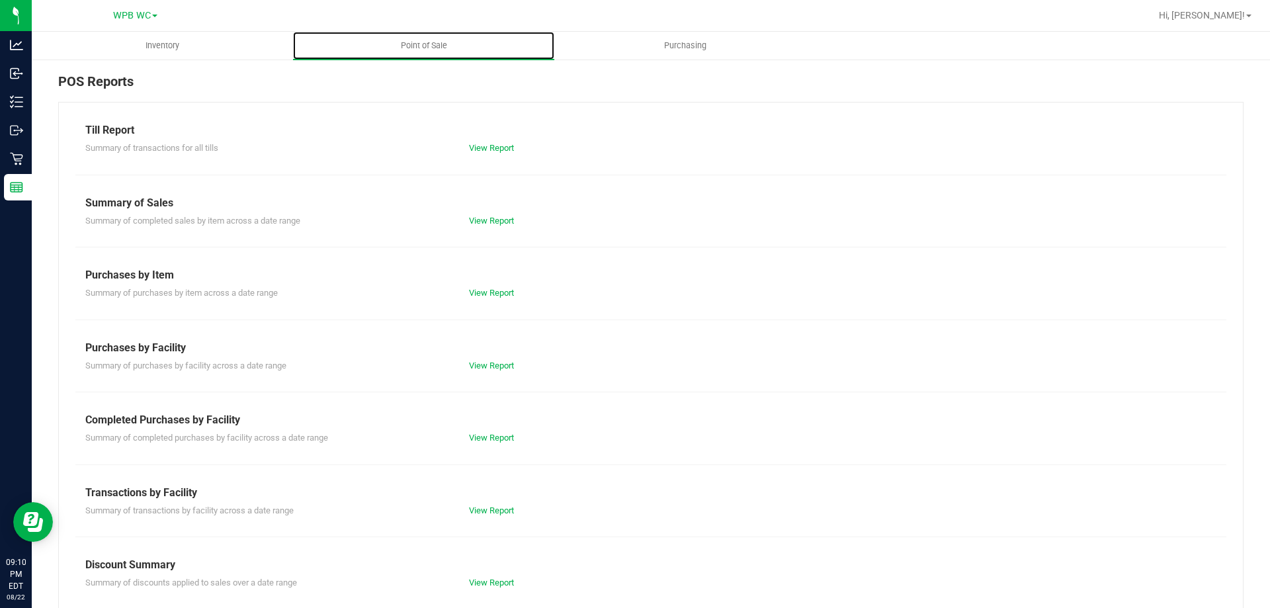
scroll to position [66, 0]
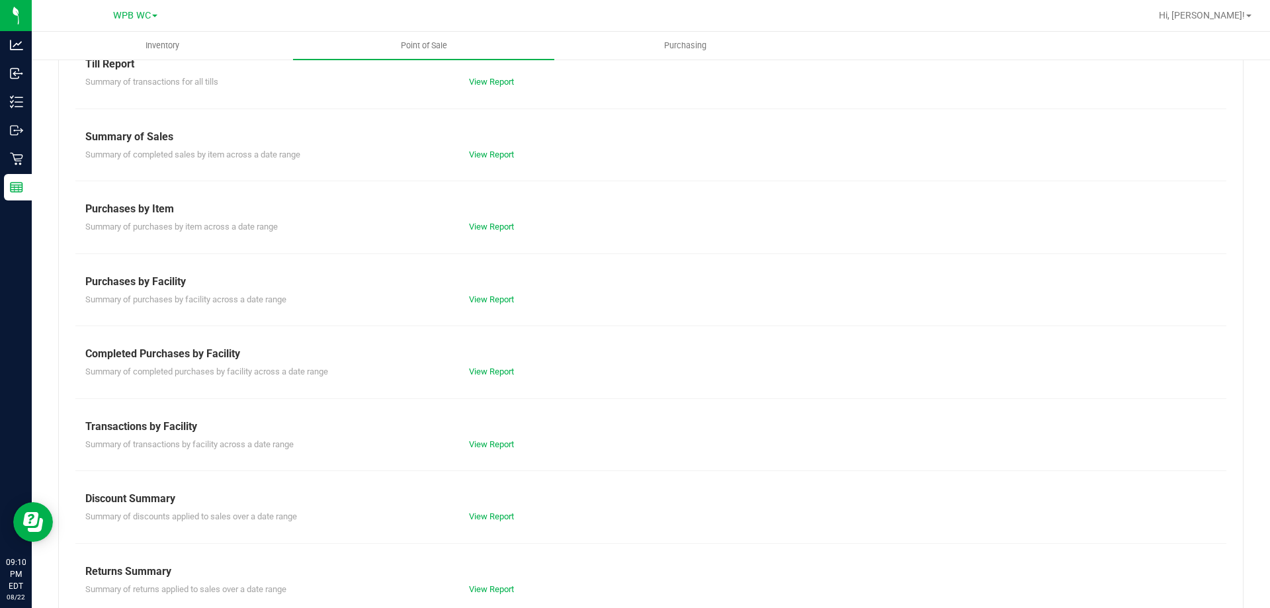
click at [486, 525] on div "Till Report Summary of transactions for all tills View Report Summary of Sales …" at bounding box center [651, 326] width 1186 height 580
click at [487, 511] on div "View Report" at bounding box center [555, 516] width 192 height 13
click at [490, 518] on link "View Report" at bounding box center [491, 516] width 45 height 10
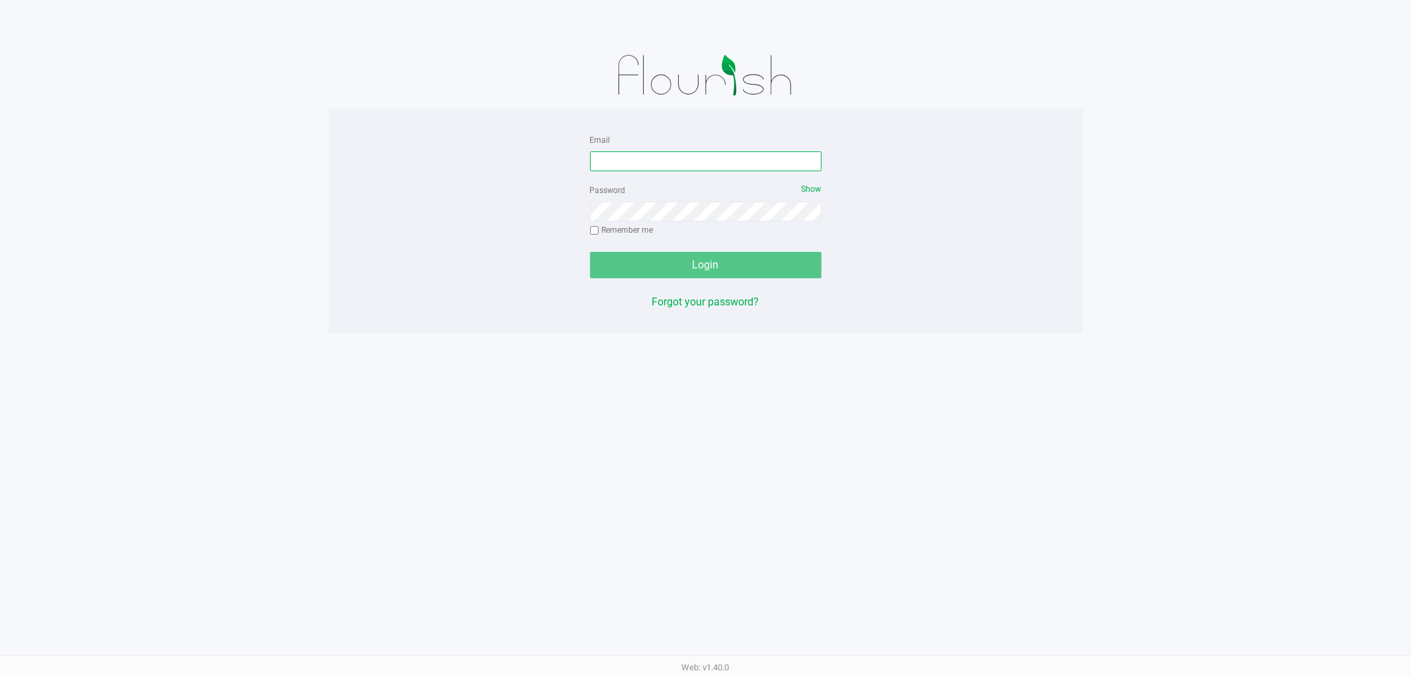
click at [625, 153] on input "Email" at bounding box center [706, 161] width 232 height 20
type input "[EMAIL_ADDRESS][DOMAIN_NAME]"
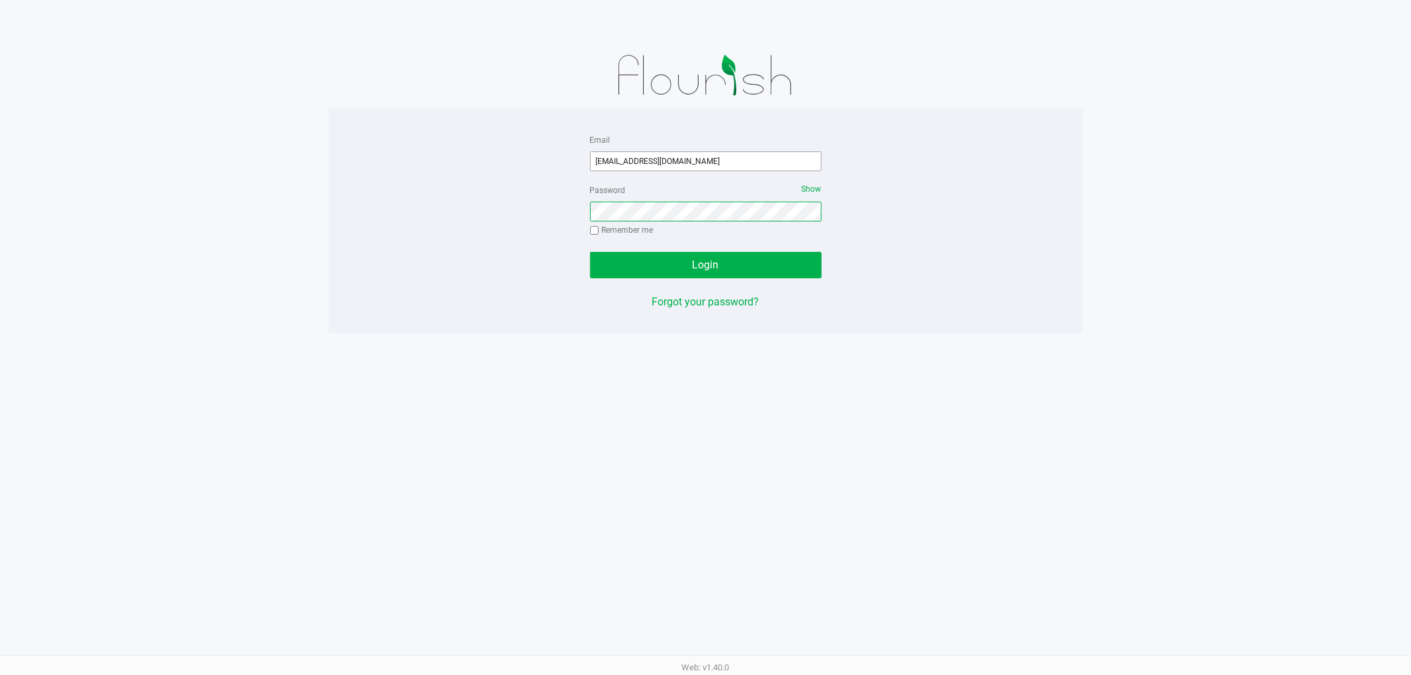
click at [590, 252] on button "Login" at bounding box center [706, 265] width 232 height 26
